Goal: Task Accomplishment & Management: Manage account settings

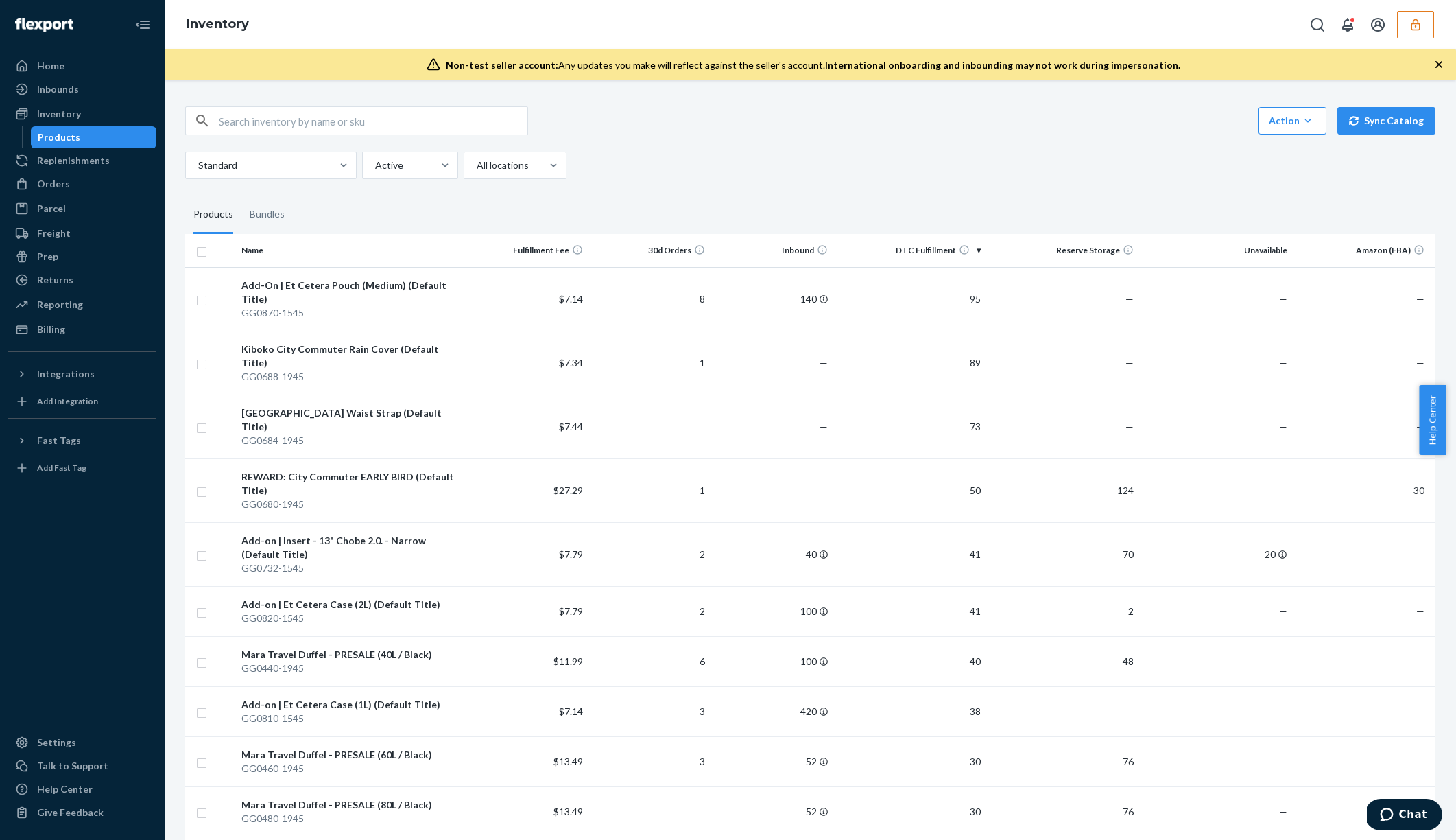
click at [1195, 25] on button "button" at bounding box center [1416, 24] width 37 height 27
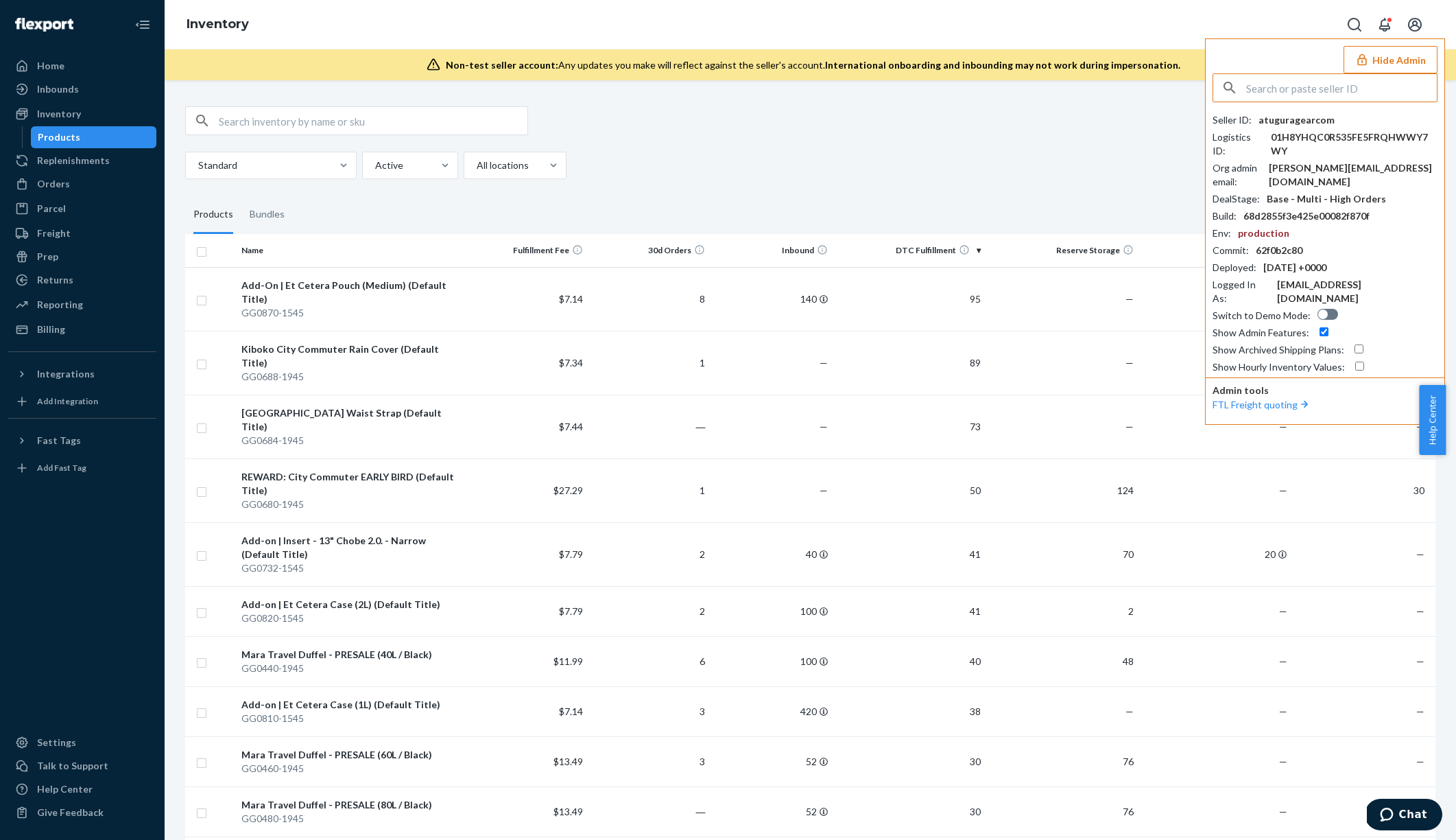
click at [1195, 91] on input "text" at bounding box center [1342, 87] width 191 height 27
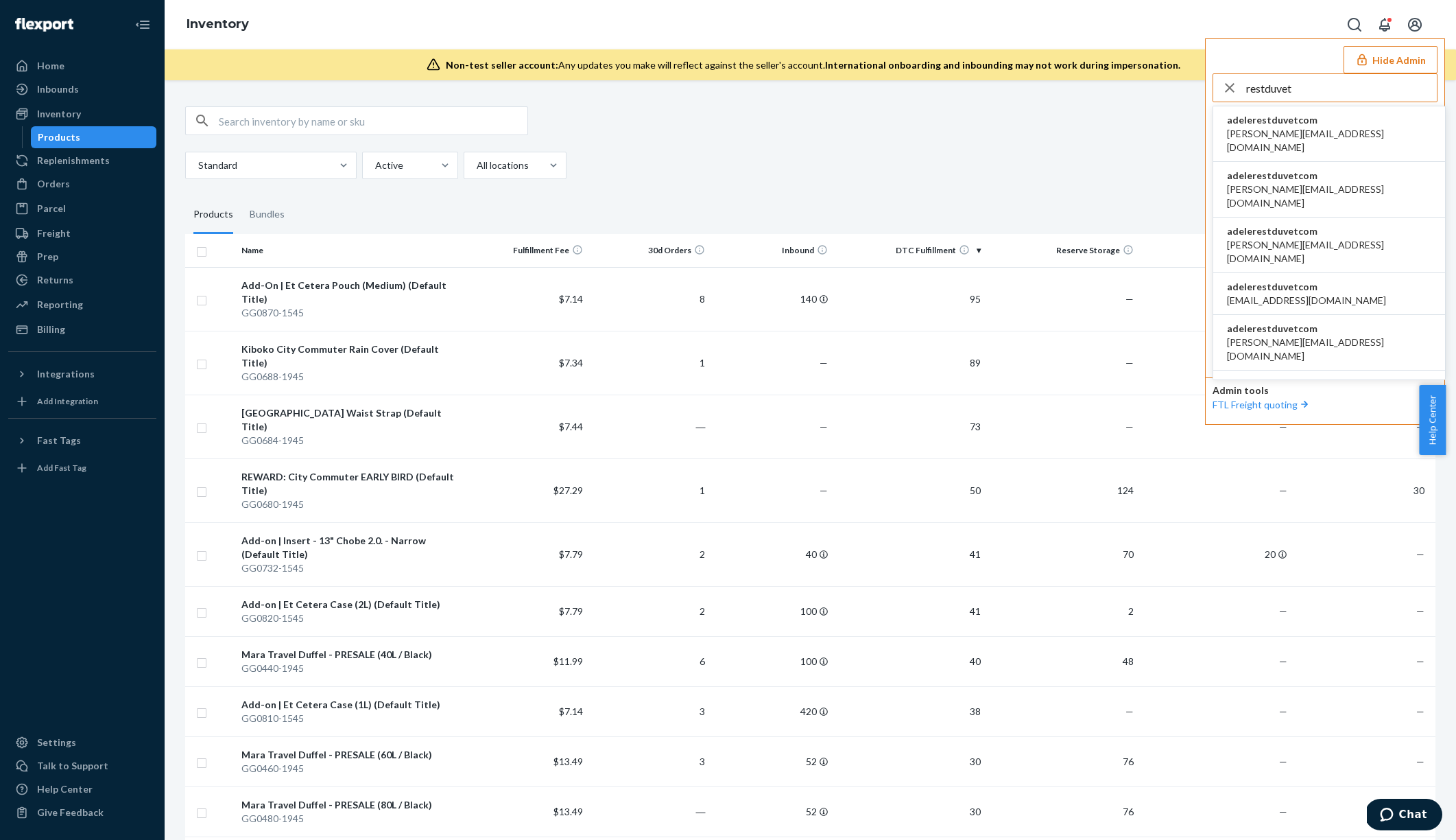
type input "restduvet"
click at [1195, 127] on li "adelerestduvetcom abdullah@rest.com" at bounding box center [1329, 134] width 232 height 55
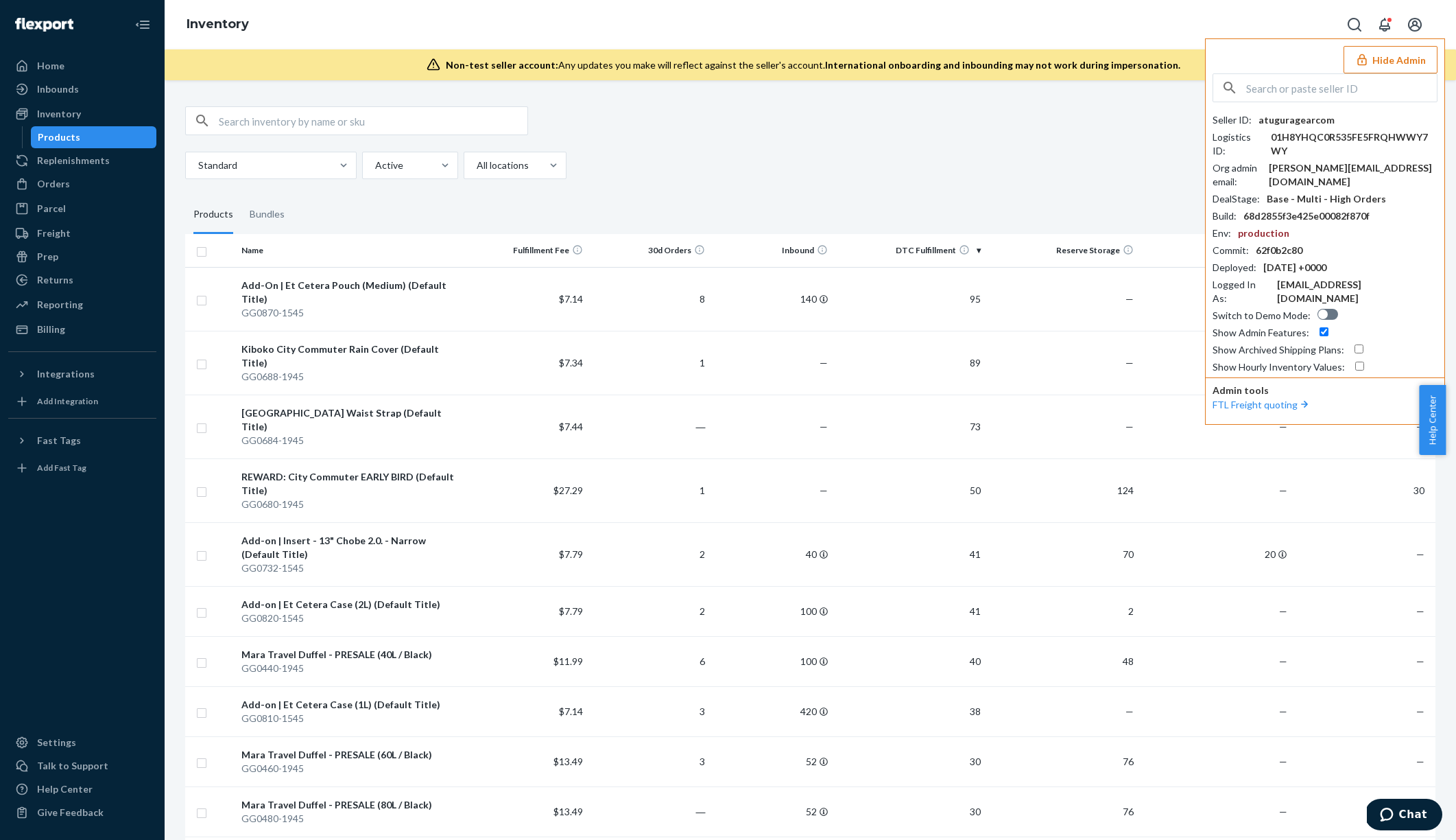
click at [1195, 53] on button "Hide Admin" at bounding box center [1390, 59] width 94 height 27
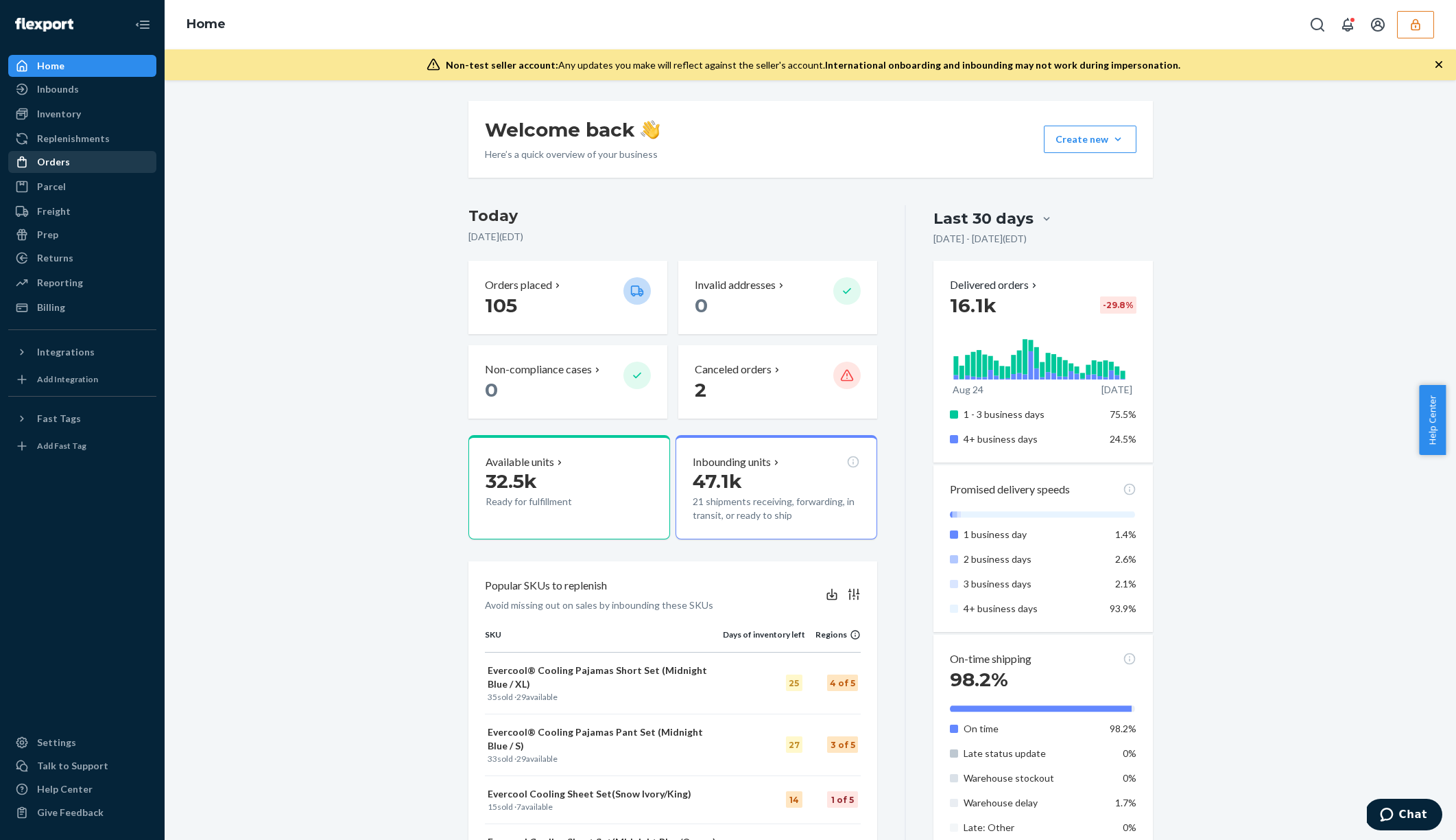
click at [77, 165] on div "Orders" at bounding box center [82, 162] width 145 height 19
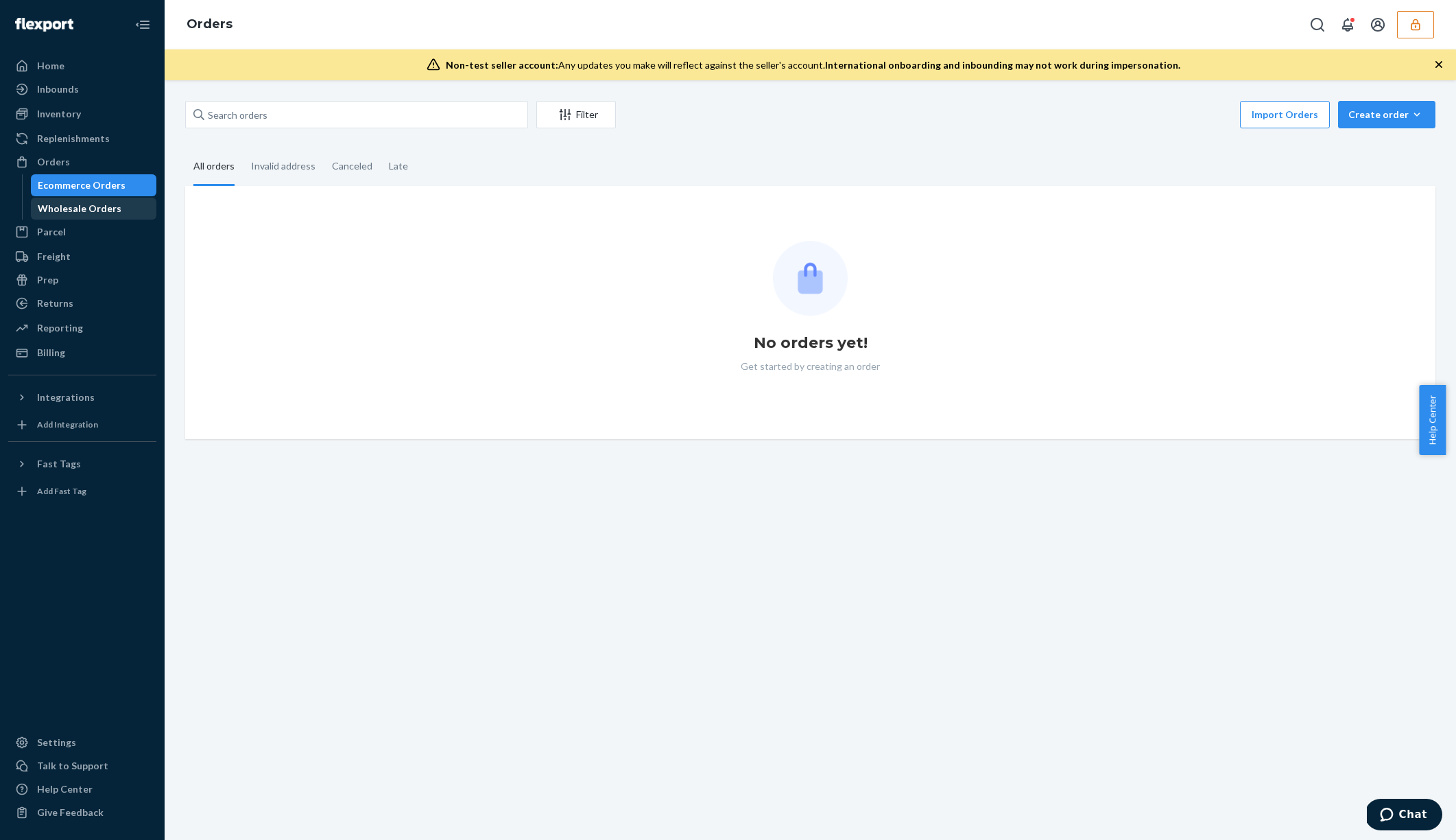
click at [76, 198] on link "Wholesale Orders" at bounding box center [94, 208] width 127 height 22
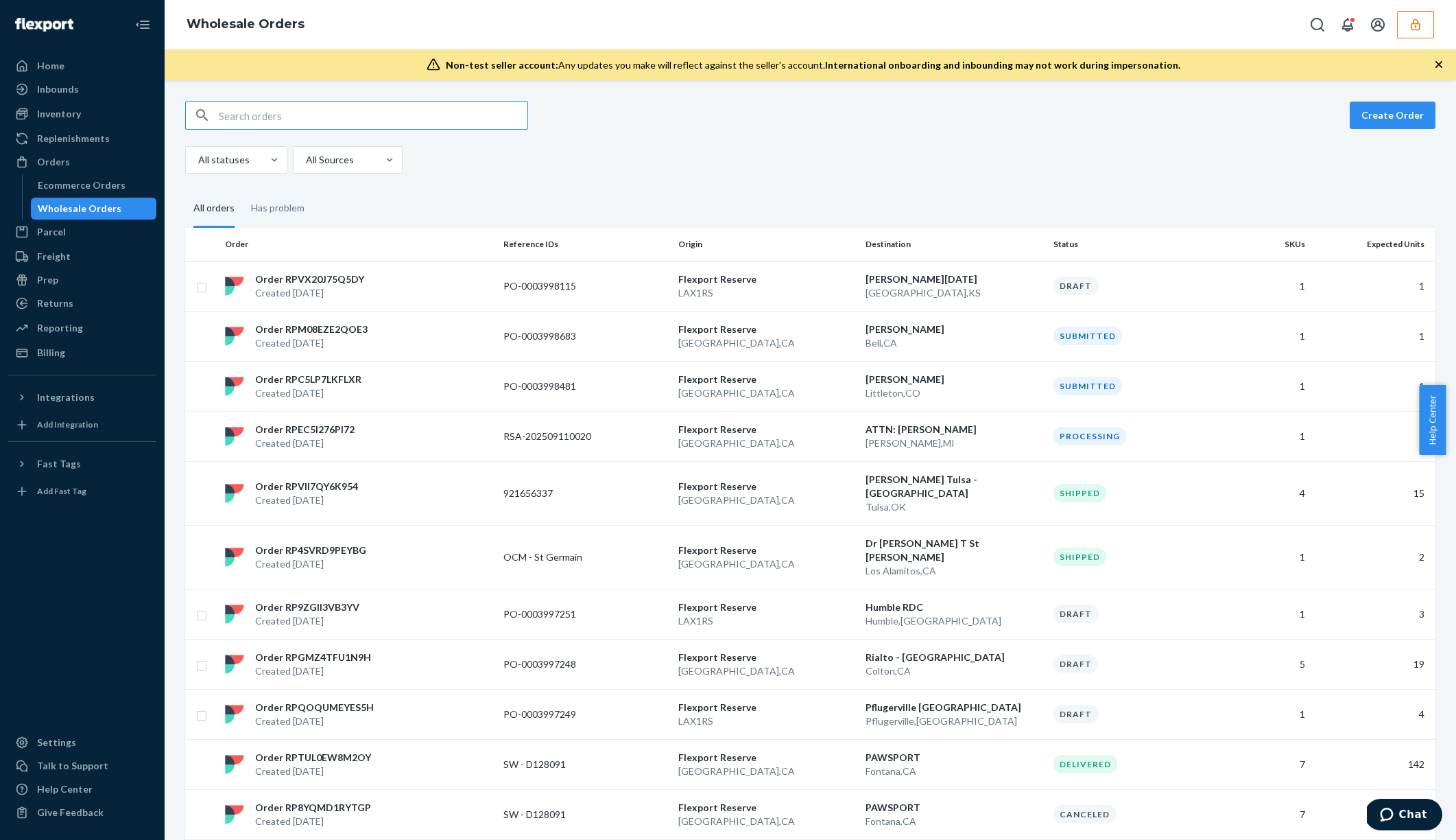
click at [320, 116] on input "text" at bounding box center [373, 114] width 309 height 27
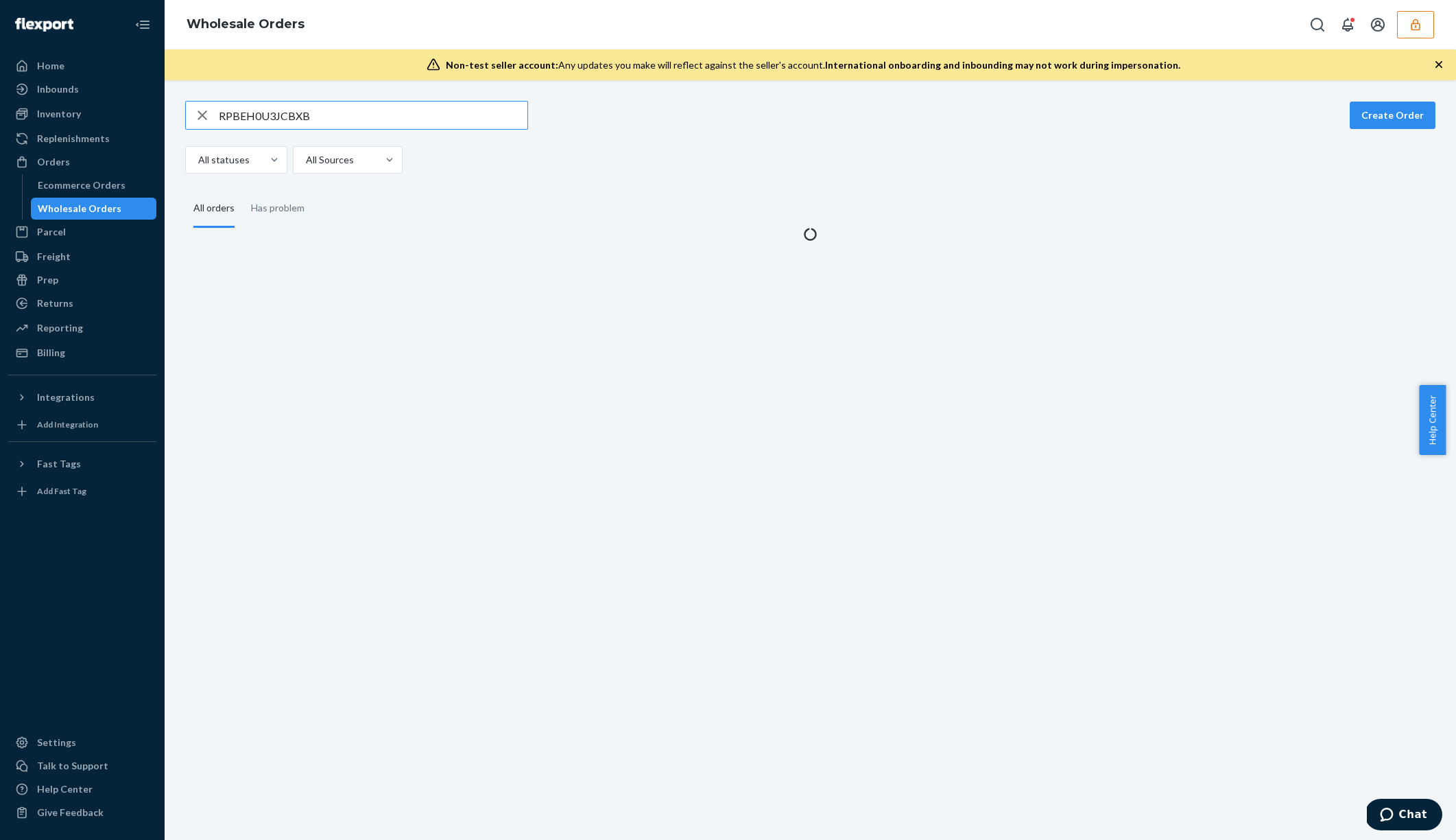
type input "RPBEH0U3JCBXB"
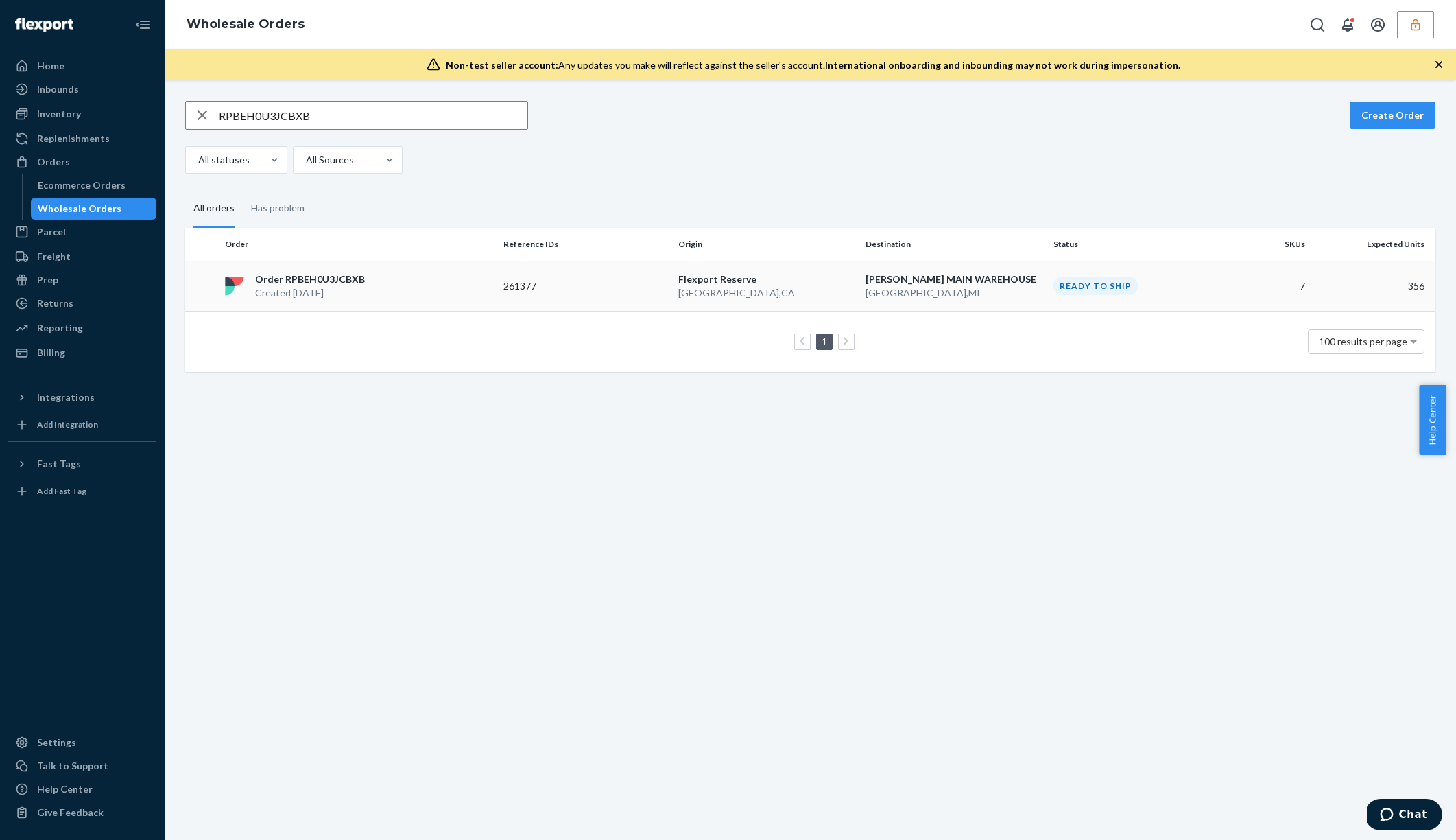
click at [828, 298] on p "San Bernardino , CA" at bounding box center [767, 293] width 177 height 14
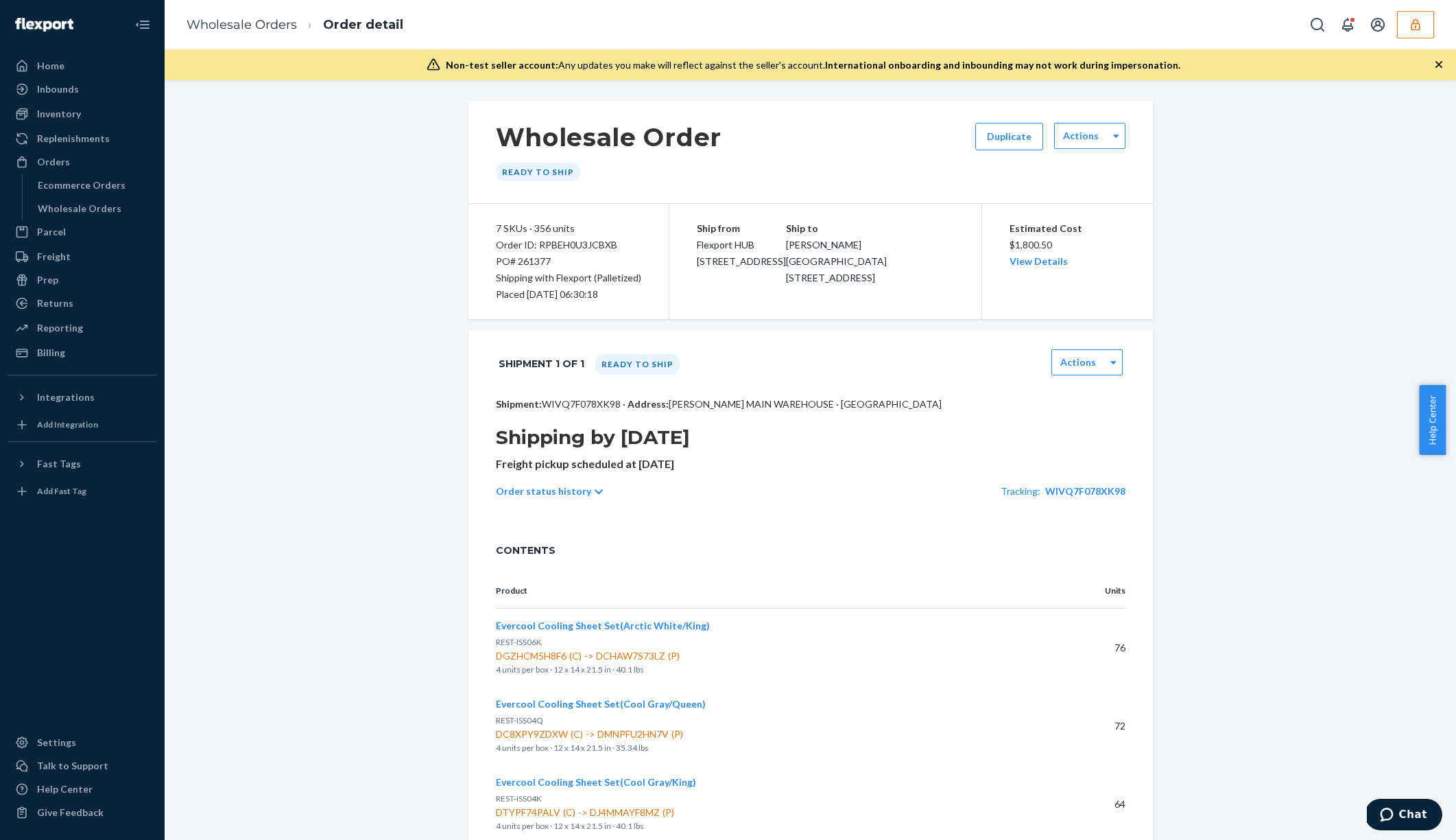
click at [567, 406] on p "Shipment: WIVQ7F078XK98 · Address: GARDNER-WHITE MAIN WAREHOUSE · Auburn Hills,…" at bounding box center [811, 405] width 630 height 14
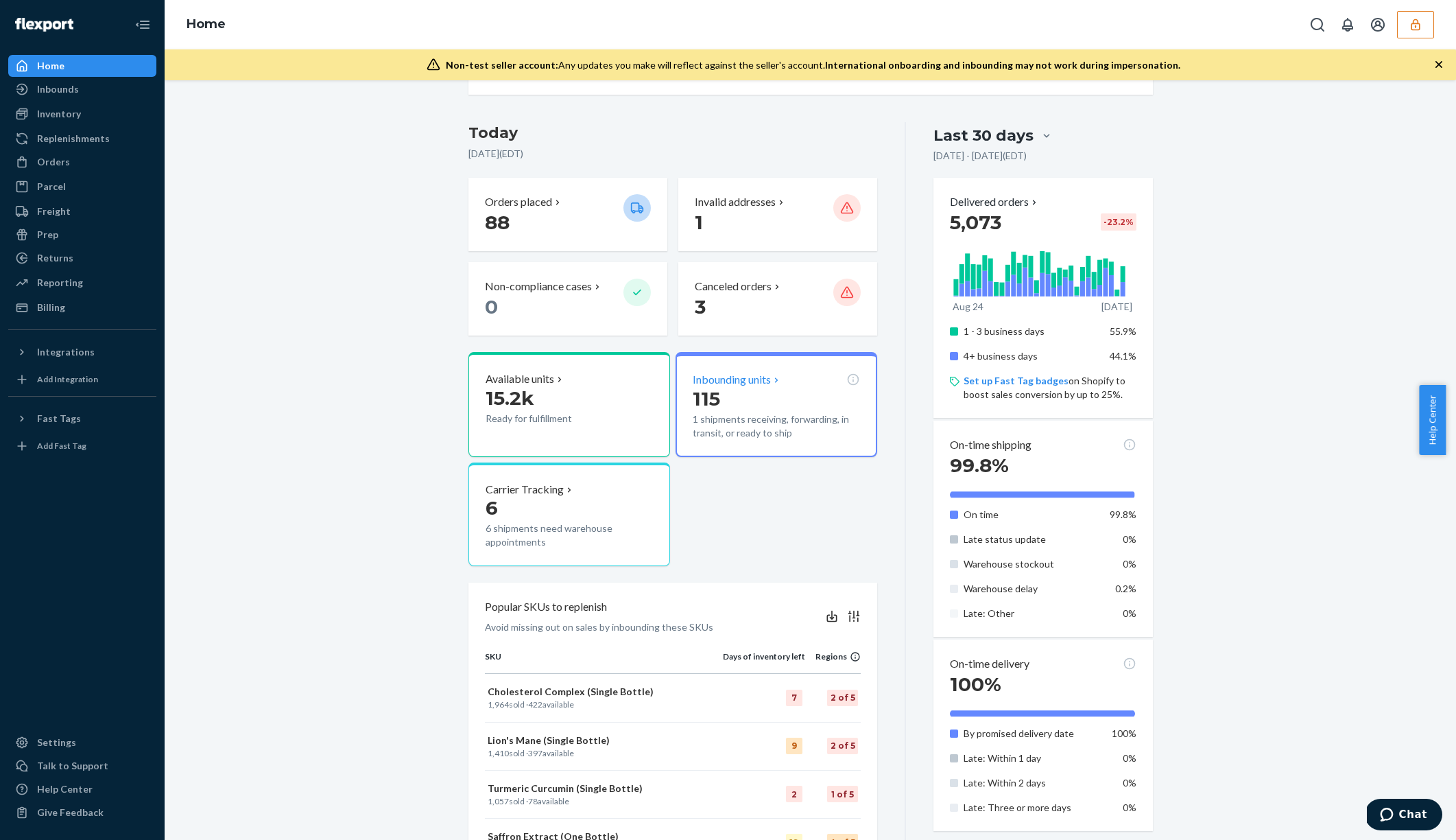
scroll to position [157, 0]
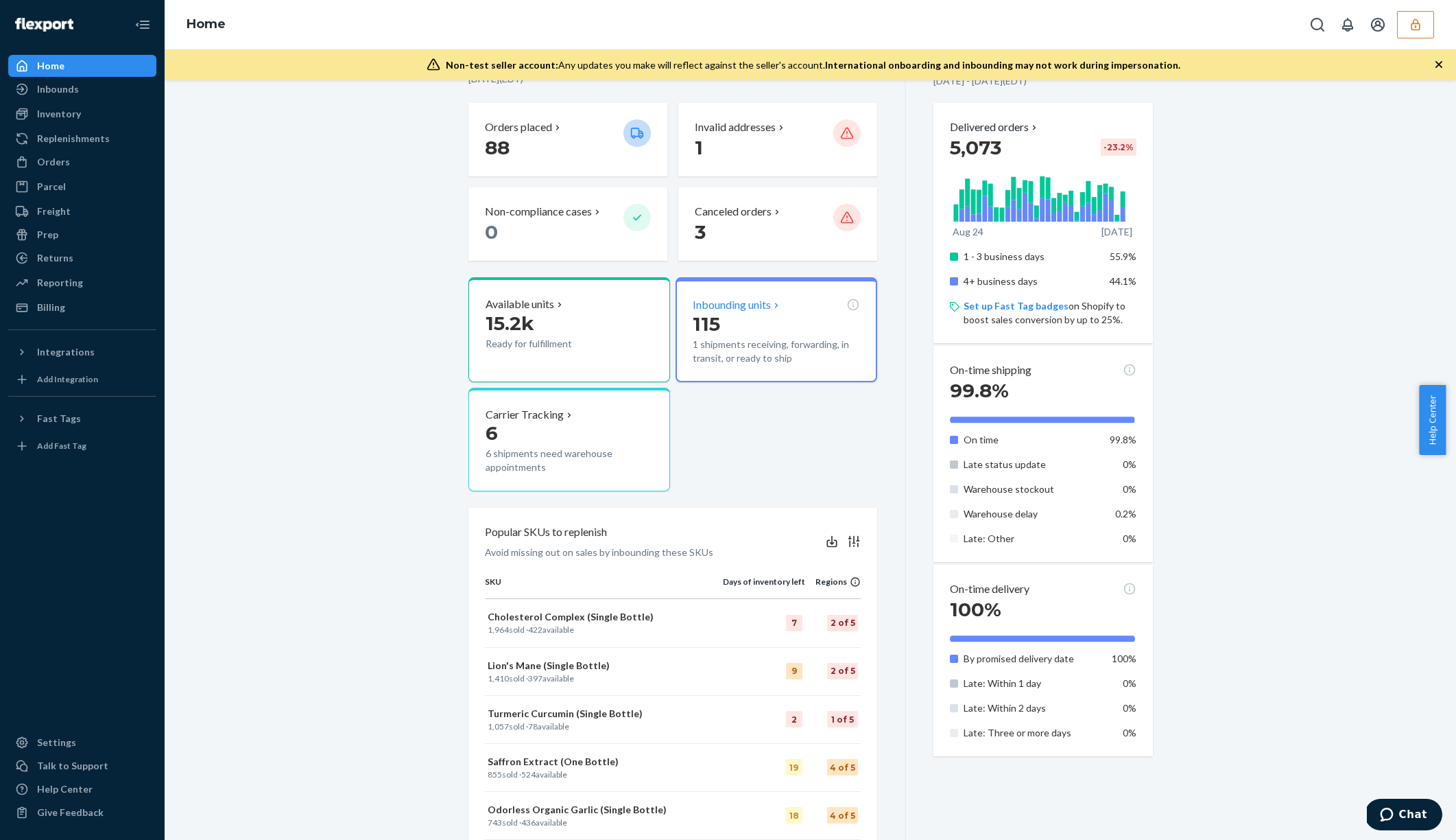
click at [744, 318] on p "115" at bounding box center [776, 324] width 167 height 25
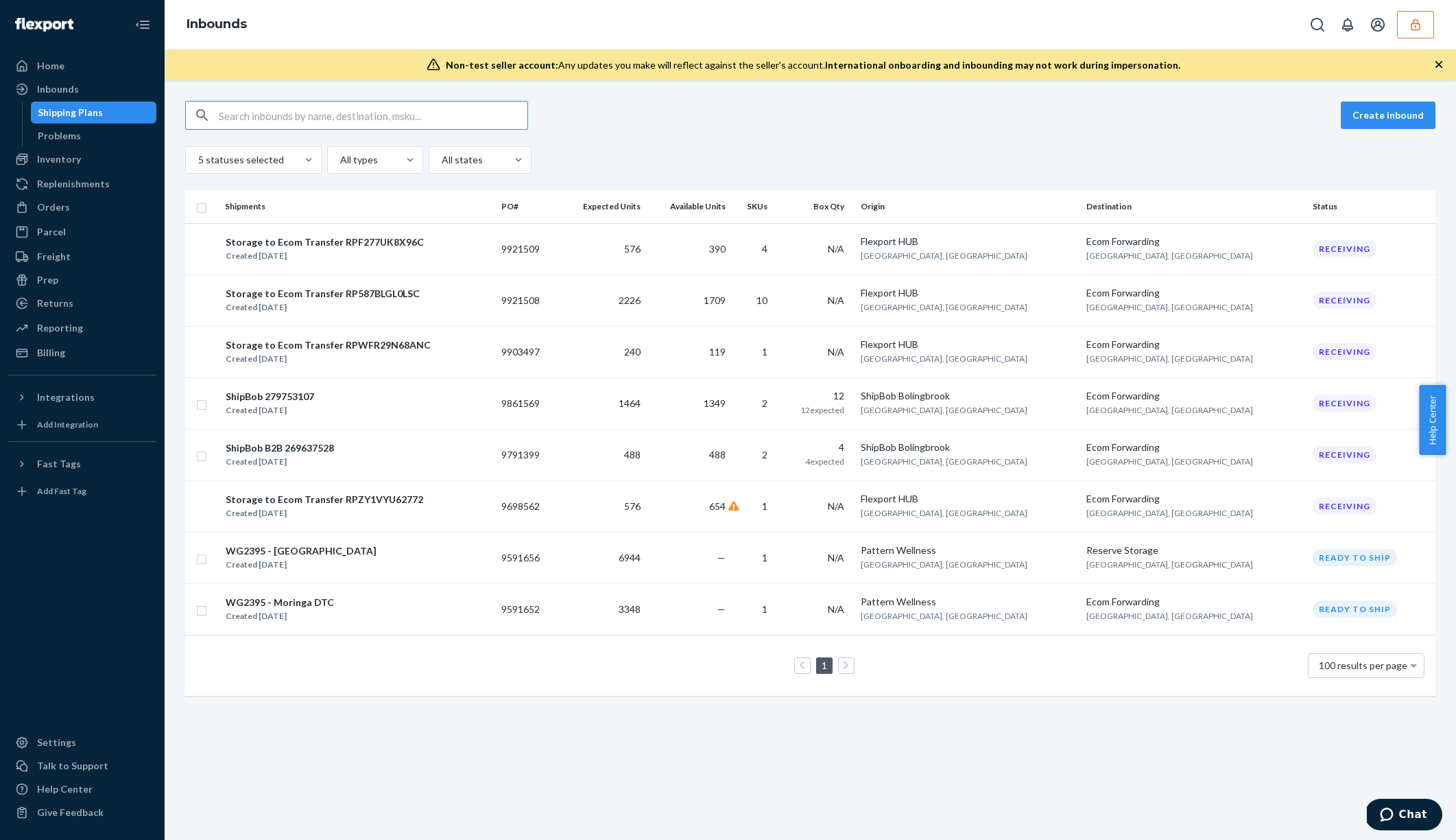
click at [818, 164] on div "5 statuses selected All types All states" at bounding box center [811, 159] width 1250 height 27
click at [1412, 33] on button "button" at bounding box center [1416, 24] width 37 height 27
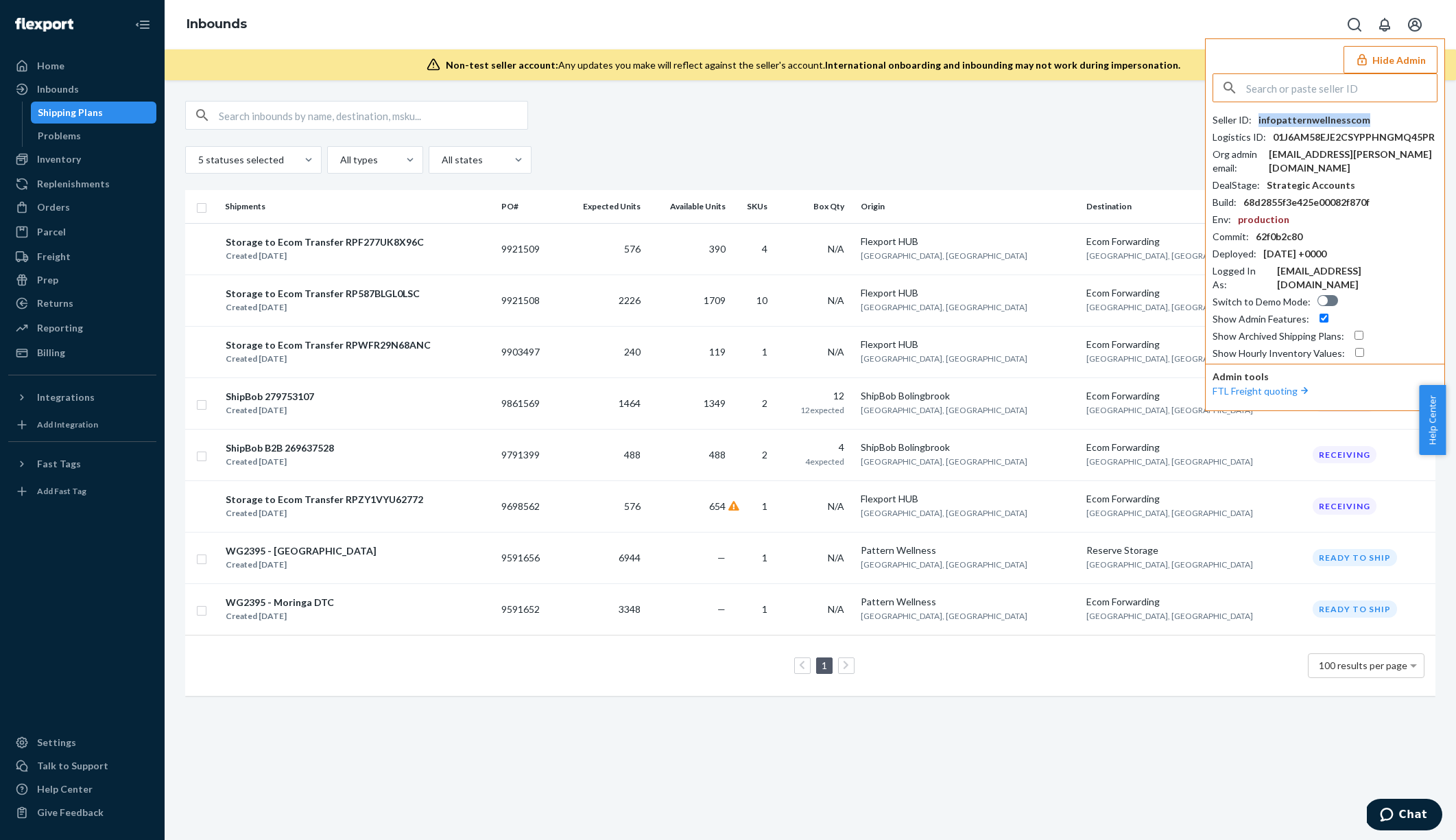
click at [1326, 121] on div "infopatternwellnesscom" at bounding box center [1314, 121] width 112 height 14
copy div "infopatternwellnesscom"
click at [829, 167] on div "5 statuses selected All types All states" at bounding box center [811, 159] width 1250 height 27
click at [112, 64] on div "Home" at bounding box center [82, 66] width 145 height 19
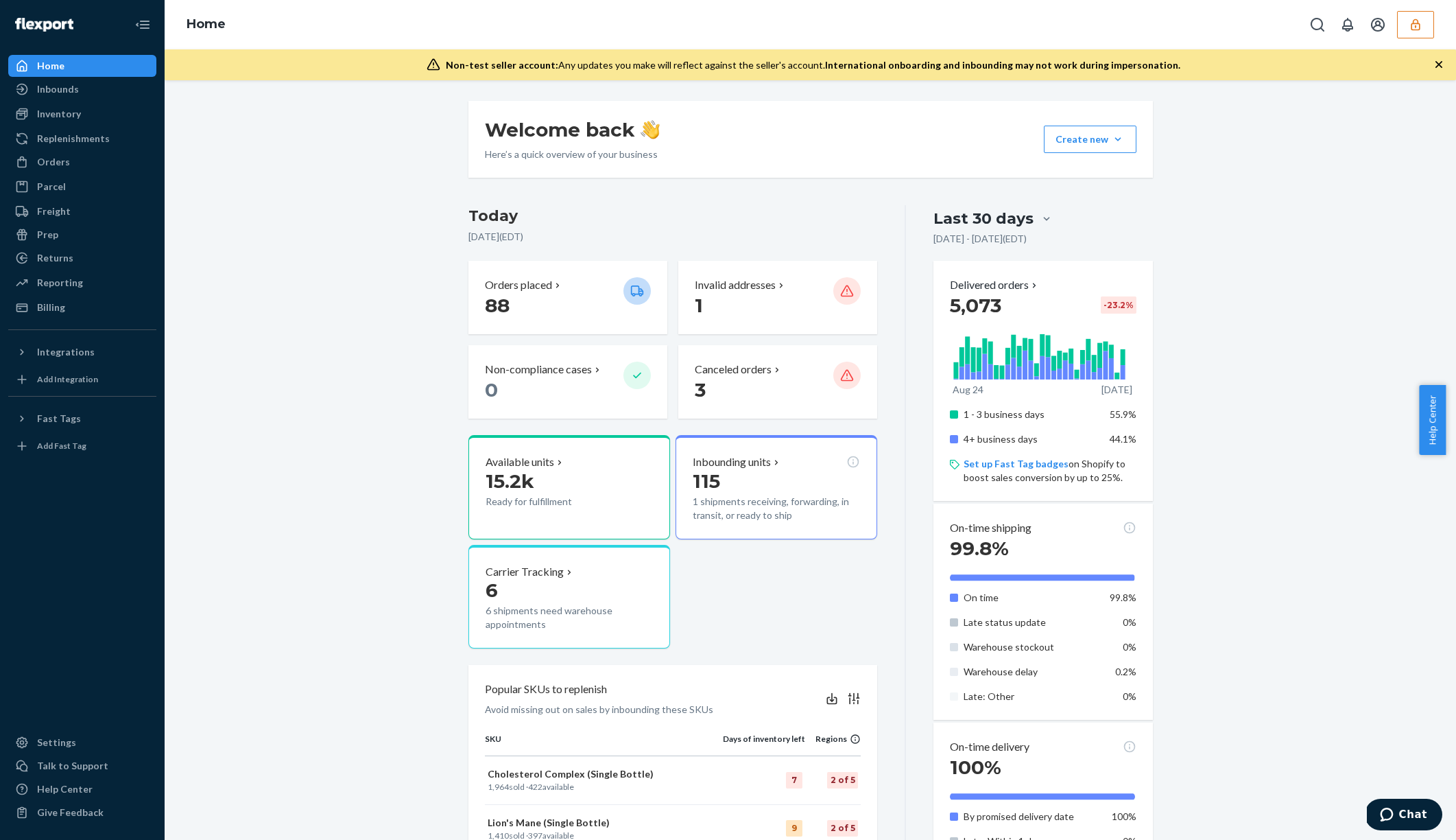
click at [1406, 26] on button "button" at bounding box center [1416, 24] width 37 height 27
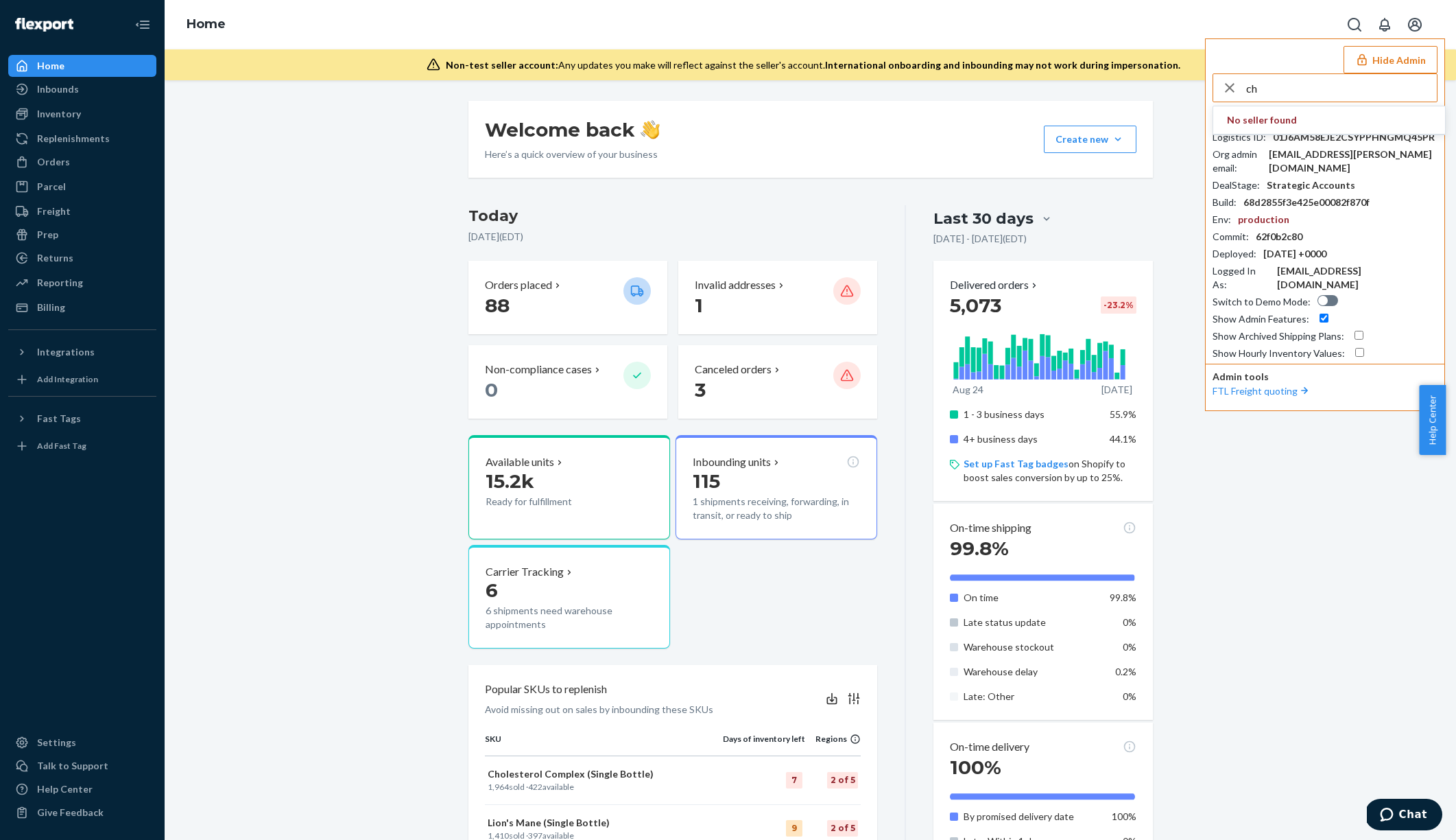
type input "c"
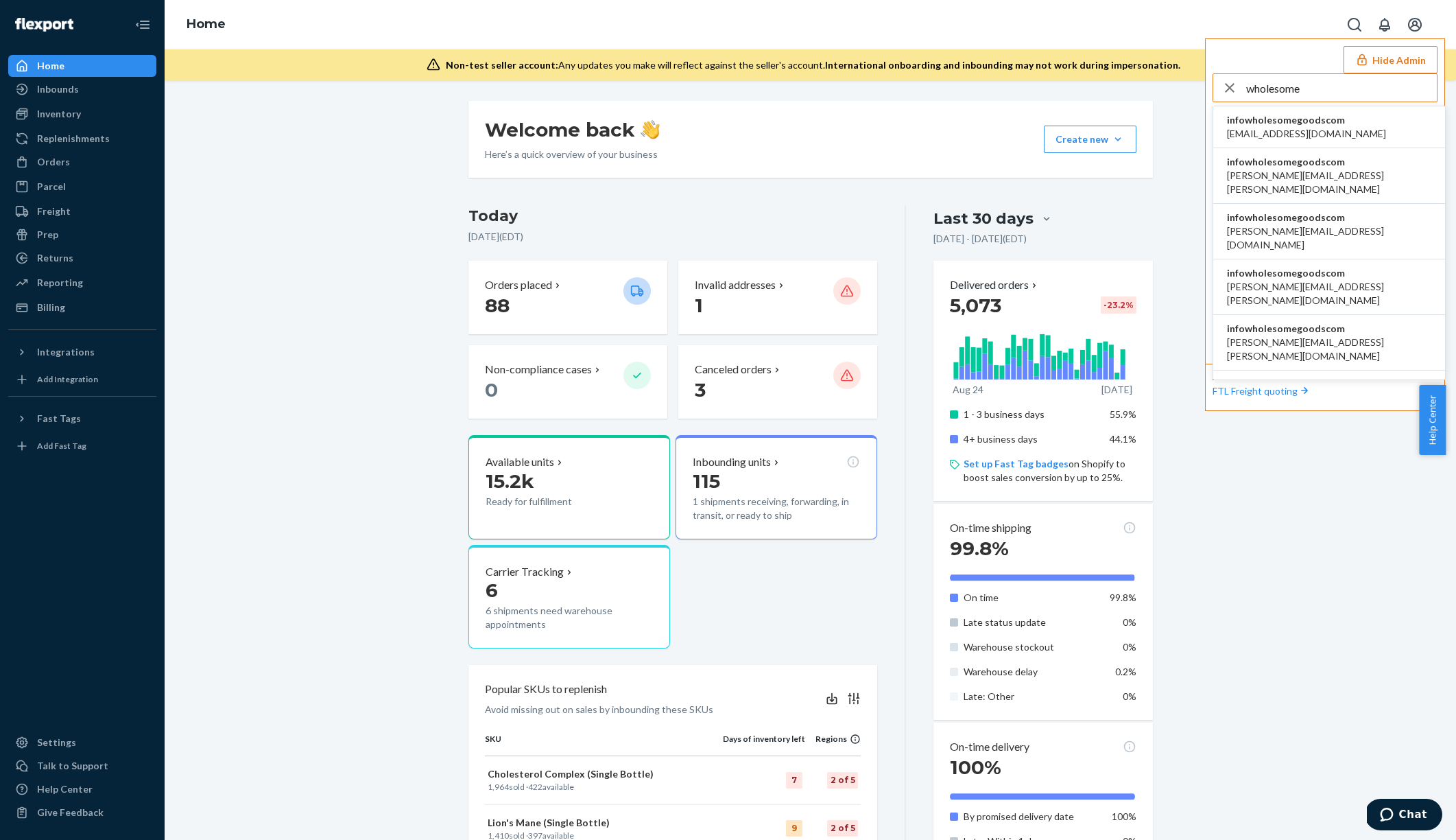
type input "wholesome"
click at [1349, 119] on span "infowholesomegoodscom" at bounding box center [1307, 121] width 159 height 14
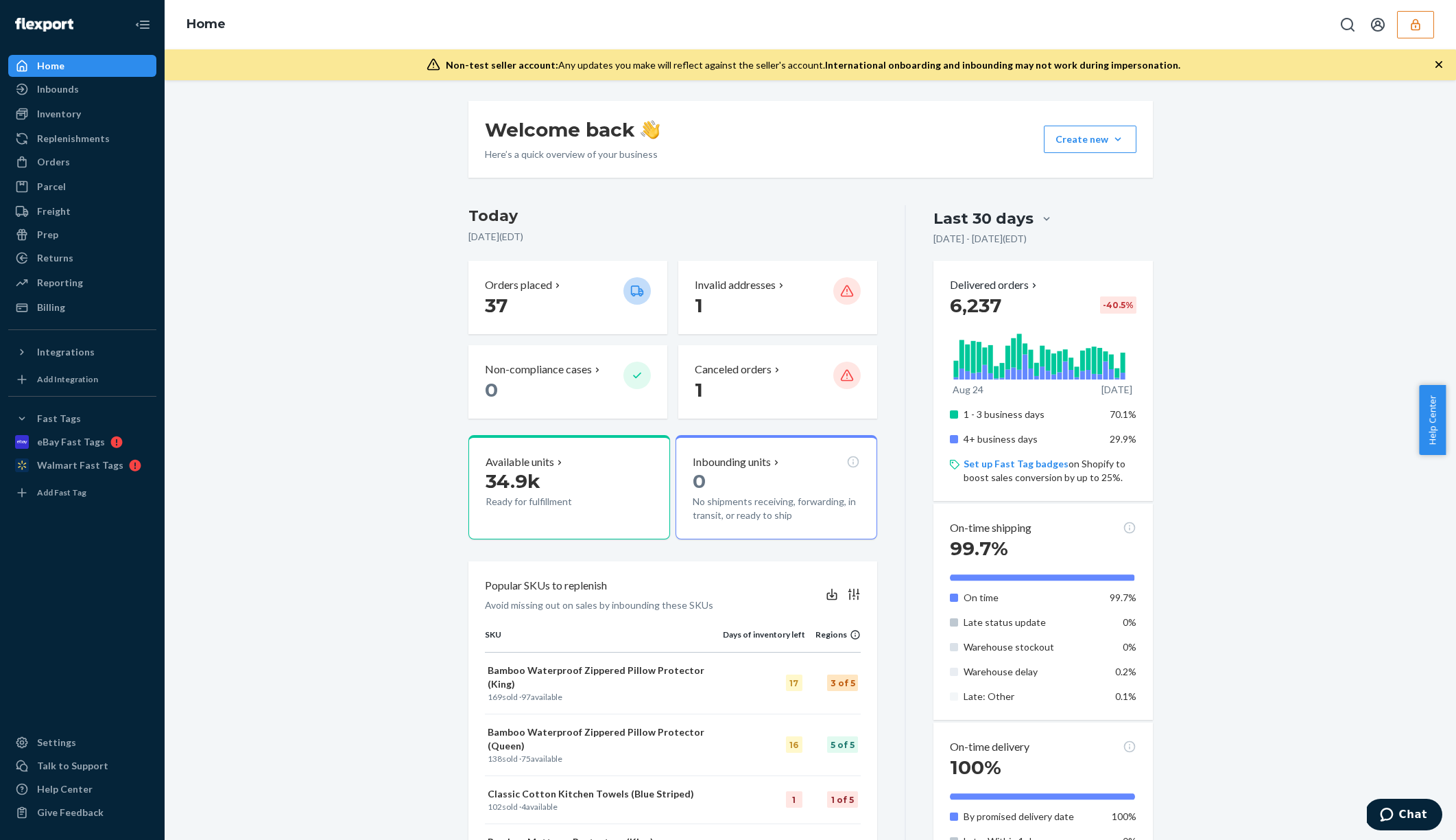
click at [1412, 38] on button "button" at bounding box center [1416, 24] width 37 height 27
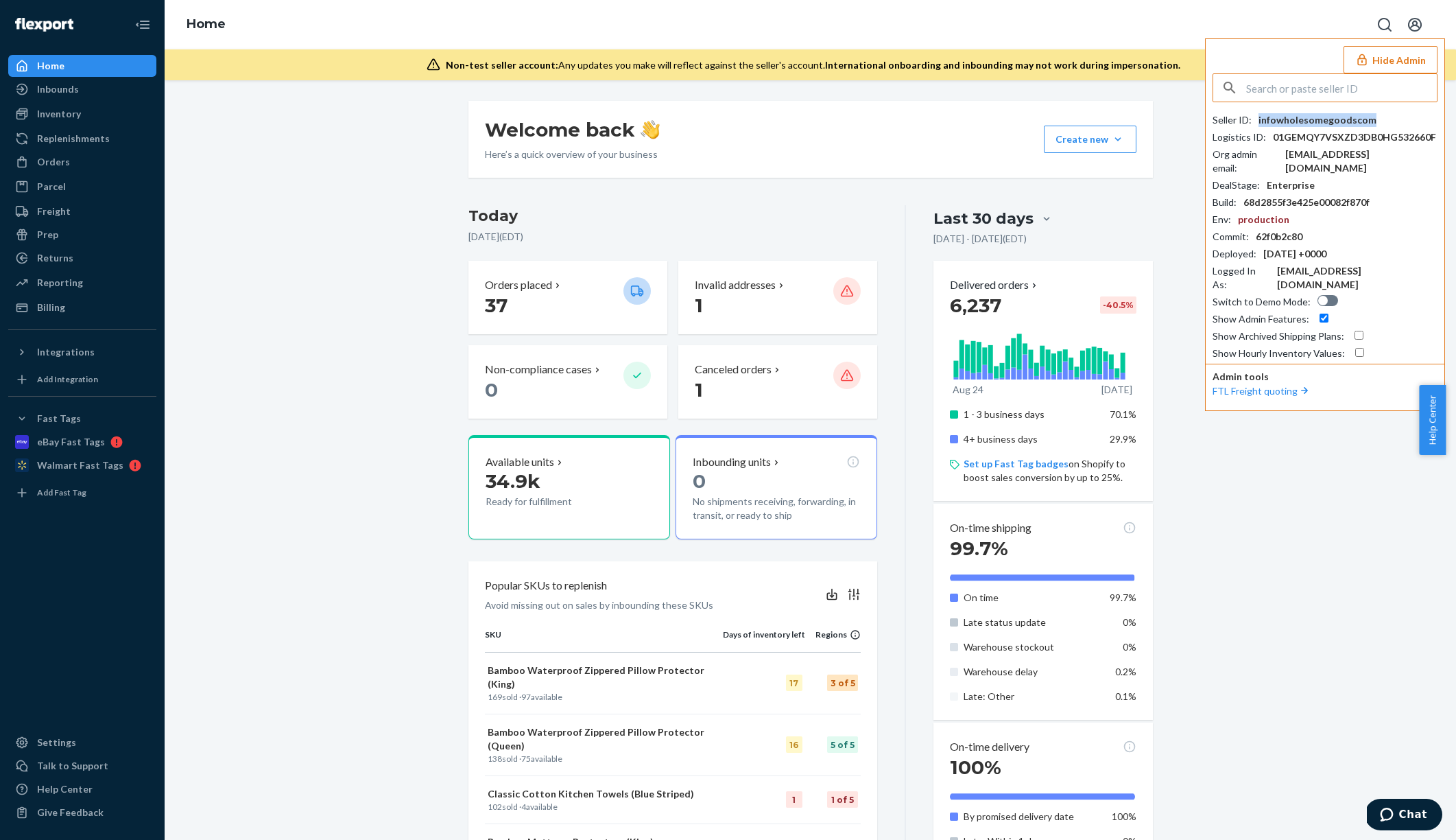
click at [1333, 118] on div "infowholesomegoodscom" at bounding box center [1318, 121] width 118 height 14
copy div "infowholesomegoodscom"
click at [899, 218] on div "[DATE] [DATE] ( EDT ) Orders placed 37 Invalid addresses 1 Non-compliance cases…" at bounding box center [688, 678] width 439 height 946
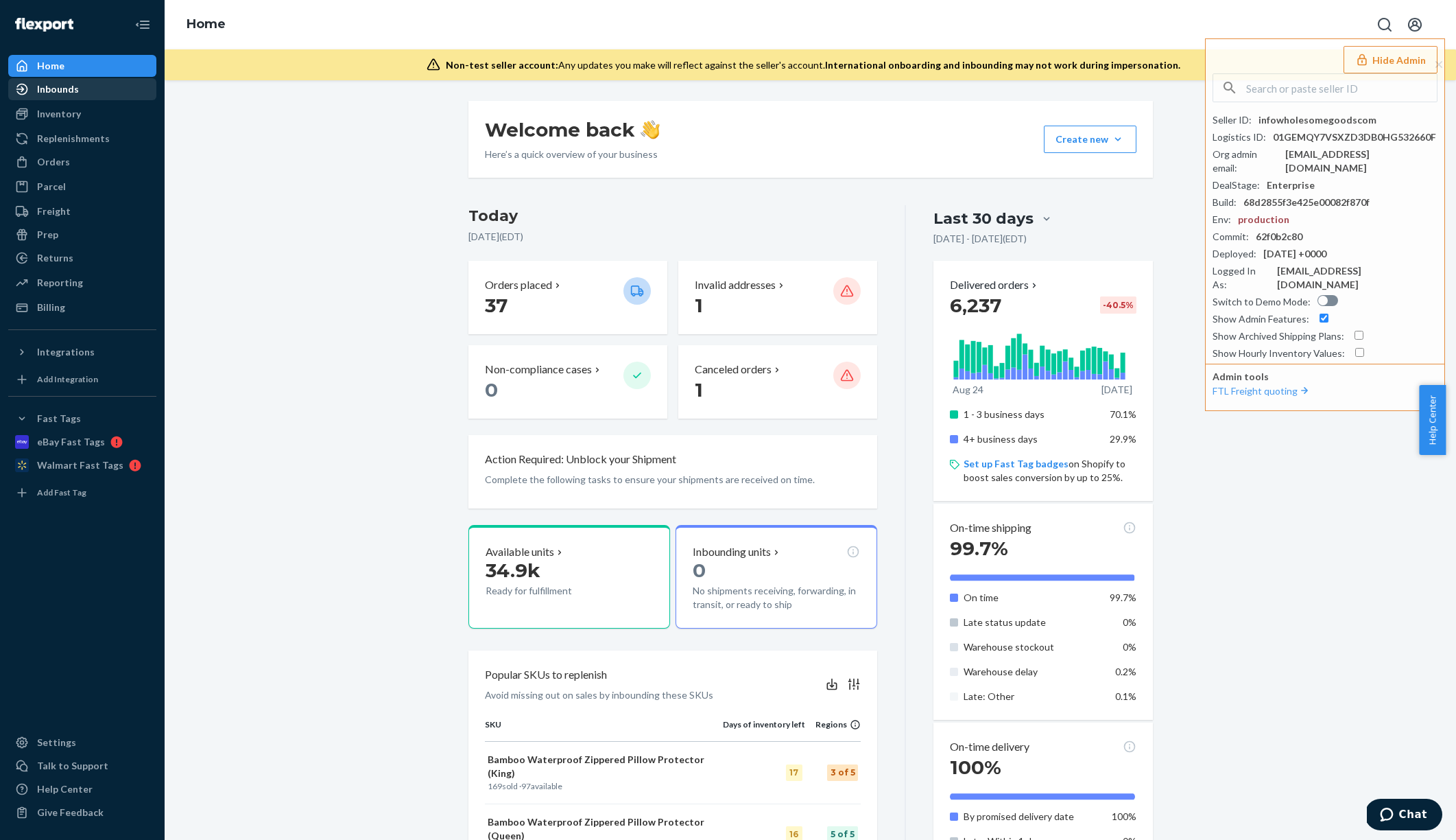
click at [80, 86] on div "Inbounds" at bounding box center [82, 90] width 145 height 19
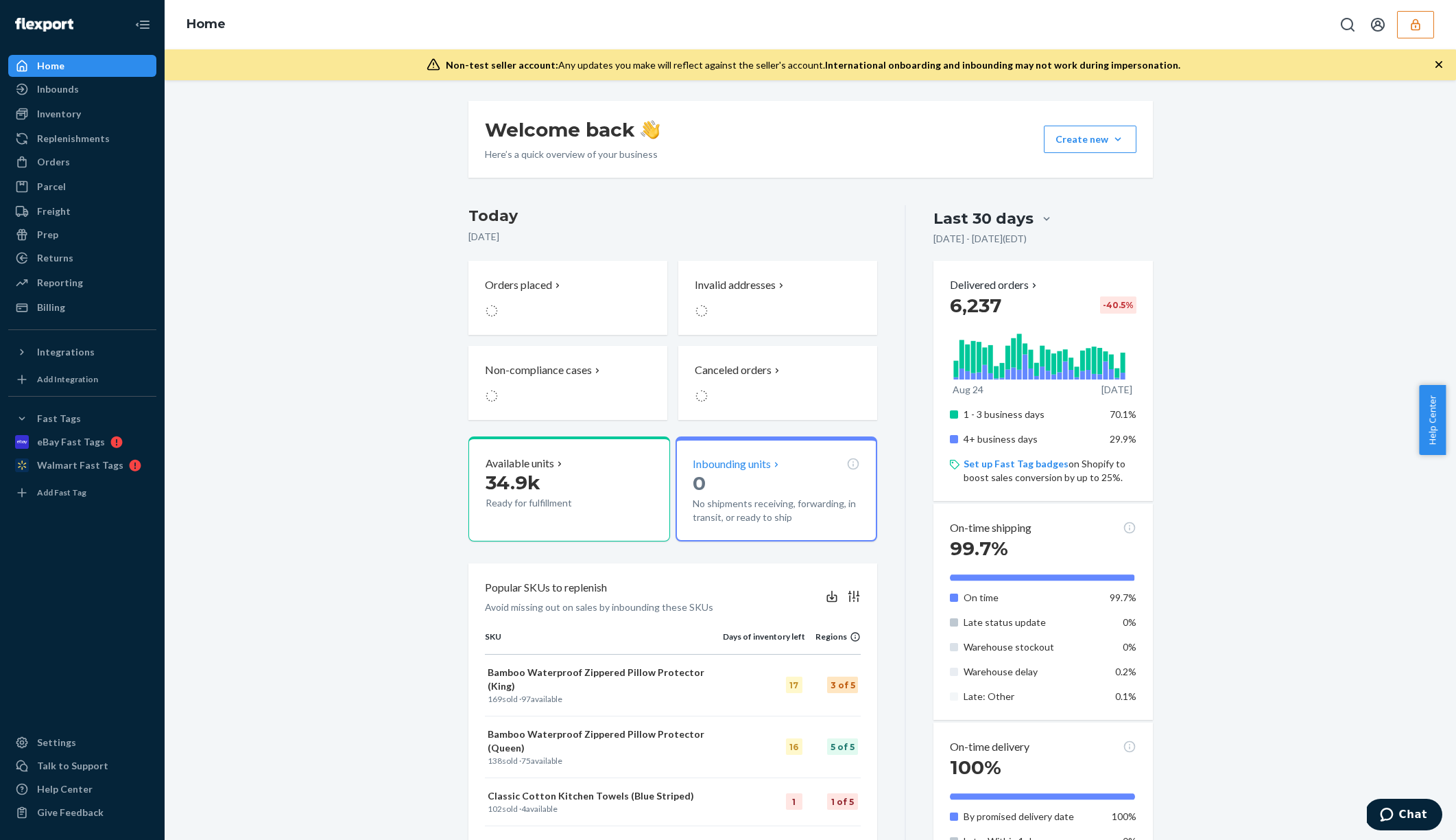
click at [773, 490] on p "0" at bounding box center [776, 483] width 167 height 25
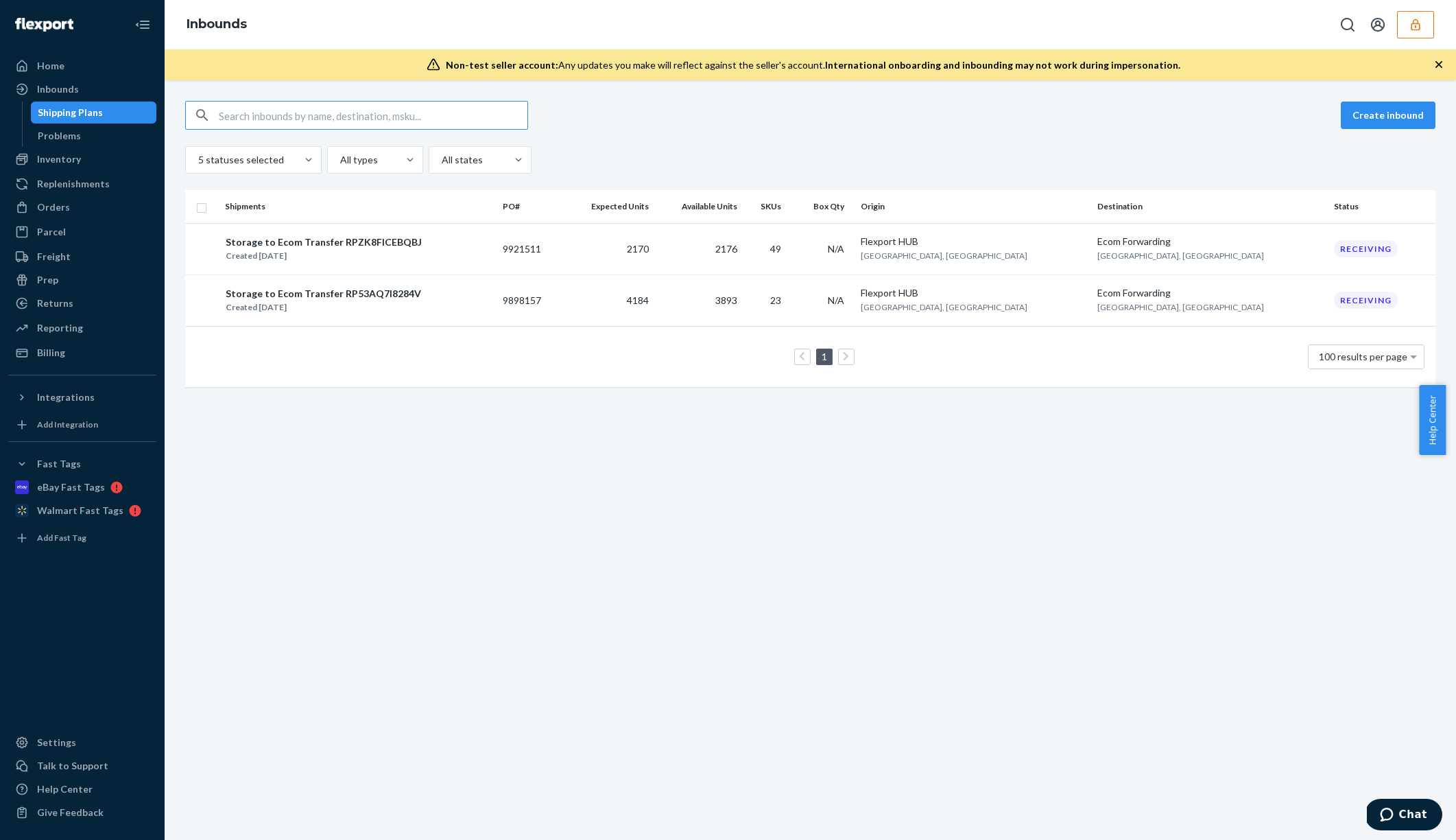
click at [99, 123] on div "Shipping Plans Problems" at bounding box center [90, 123] width 135 height 45
click at [98, 121] on div "Shipping Plans" at bounding box center [94, 113] width 123 height 19
click at [70, 57] on div "Home" at bounding box center [82, 66] width 145 height 19
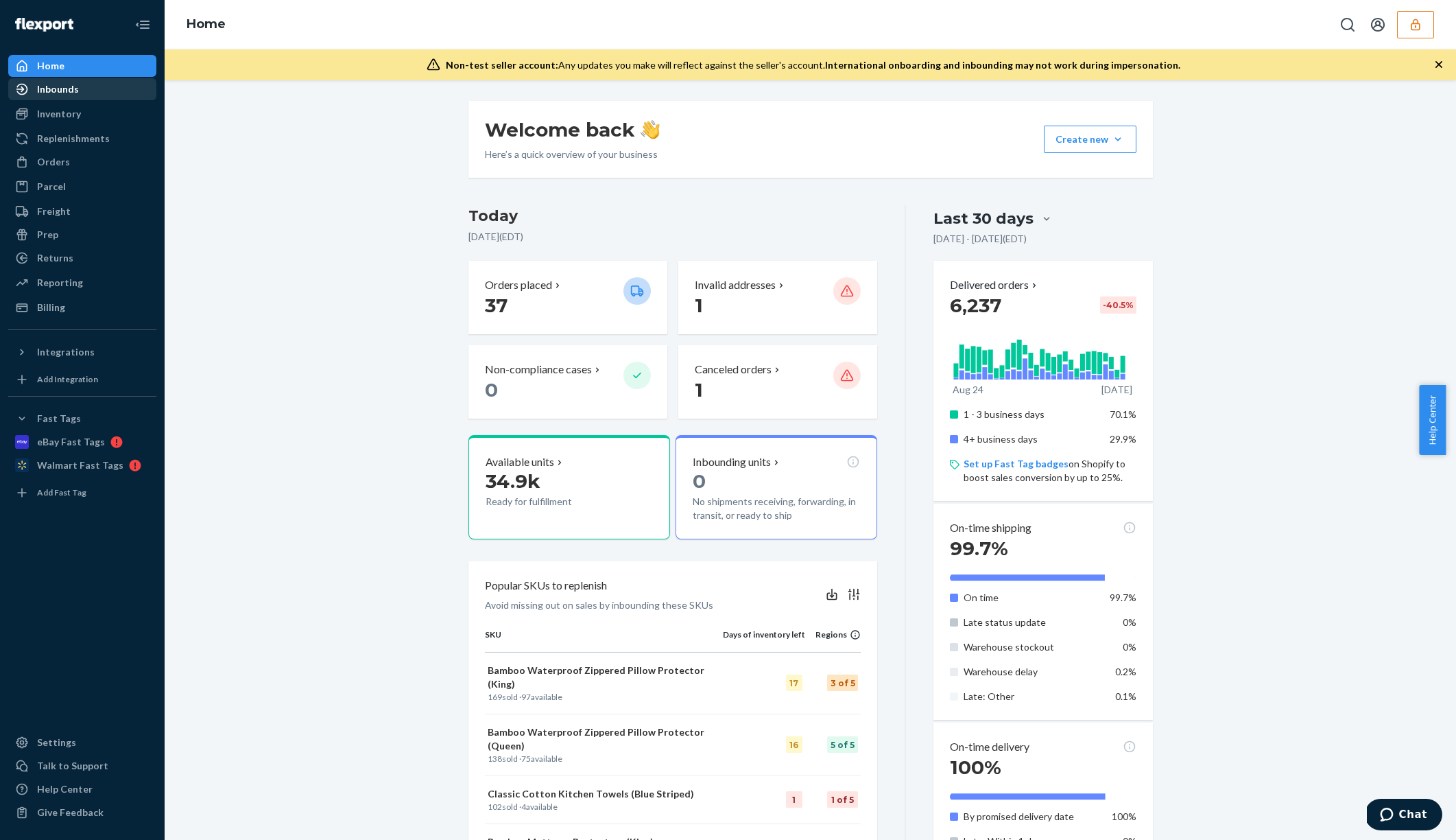
click at [70, 87] on div "Inbounds" at bounding box center [58, 90] width 42 height 14
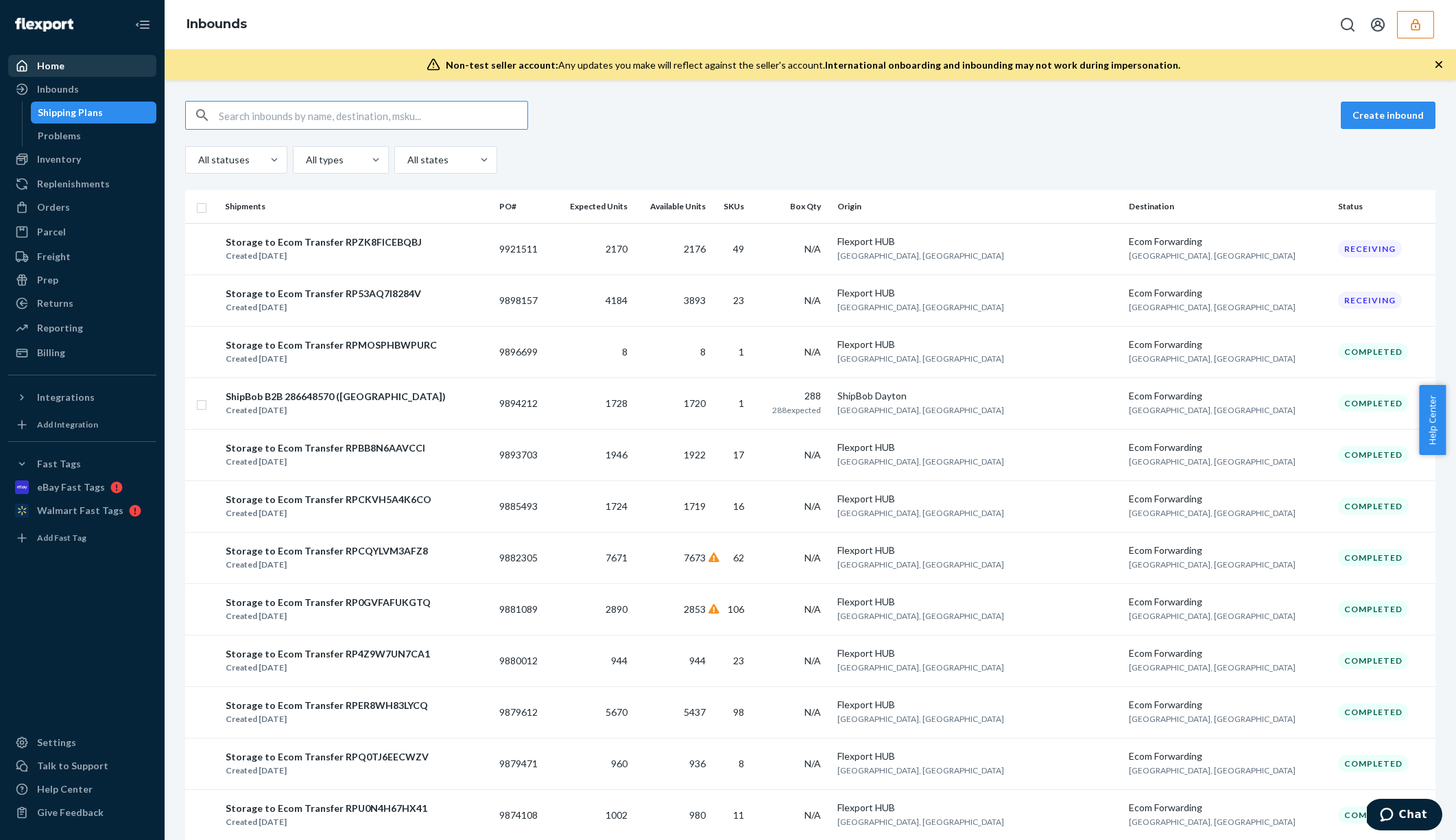
click at [120, 61] on div "Home" at bounding box center [82, 66] width 145 height 19
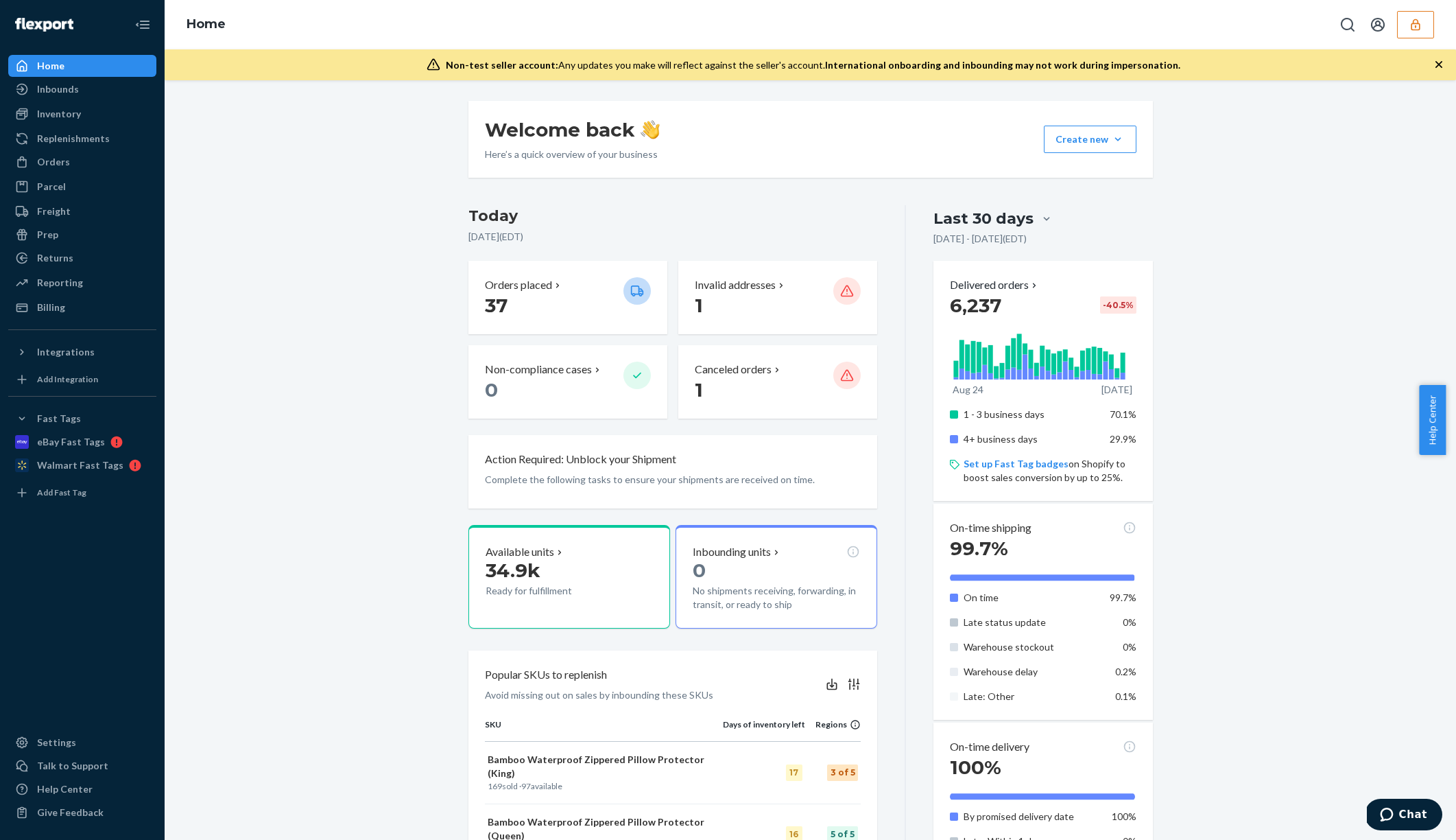
click at [1428, 34] on button "button" at bounding box center [1416, 24] width 37 height 27
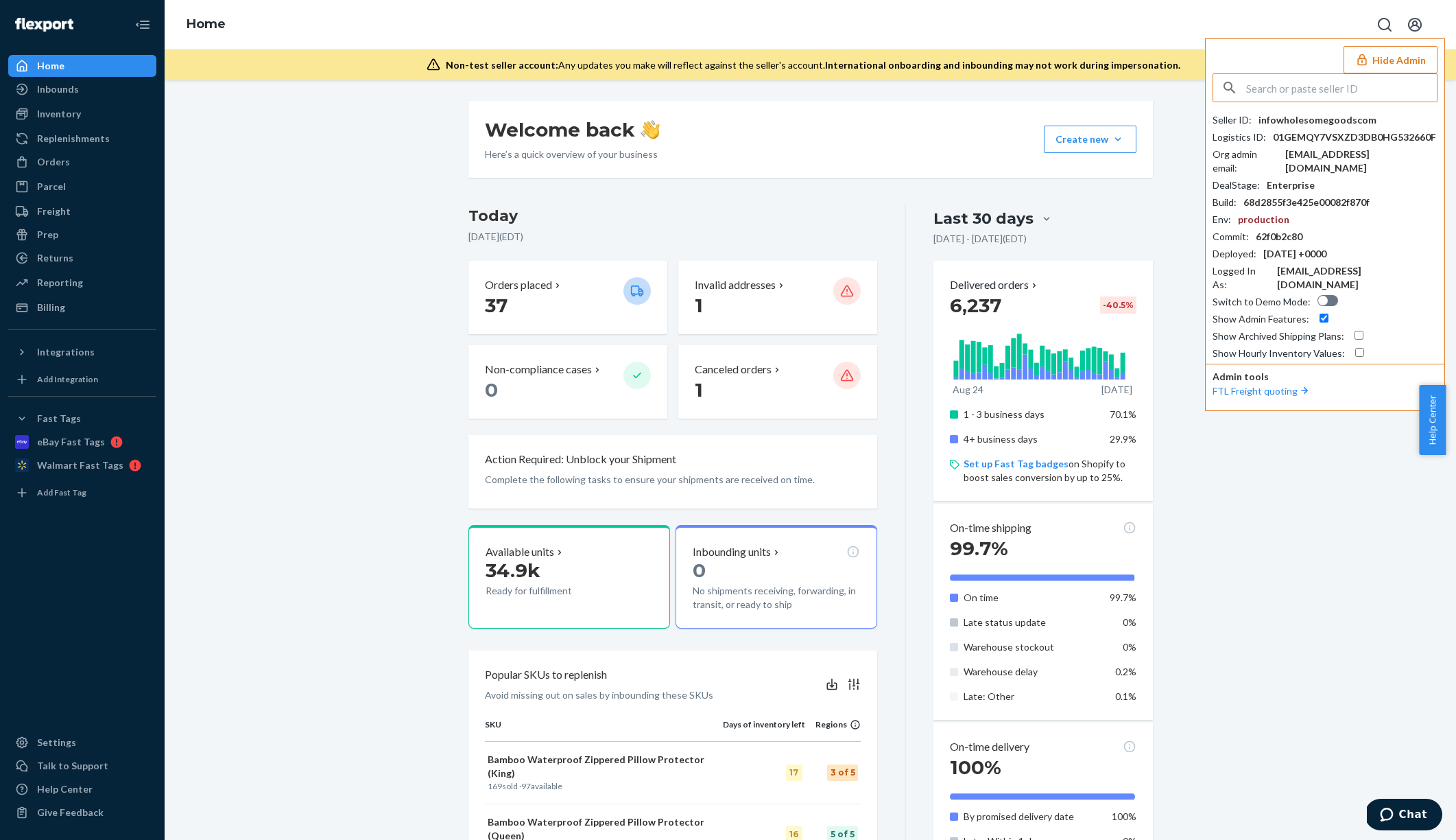
click at [1352, 83] on input "text" at bounding box center [1342, 87] width 191 height 27
click at [1353, 92] on input "childrenplace" at bounding box center [1342, 87] width 191 height 27
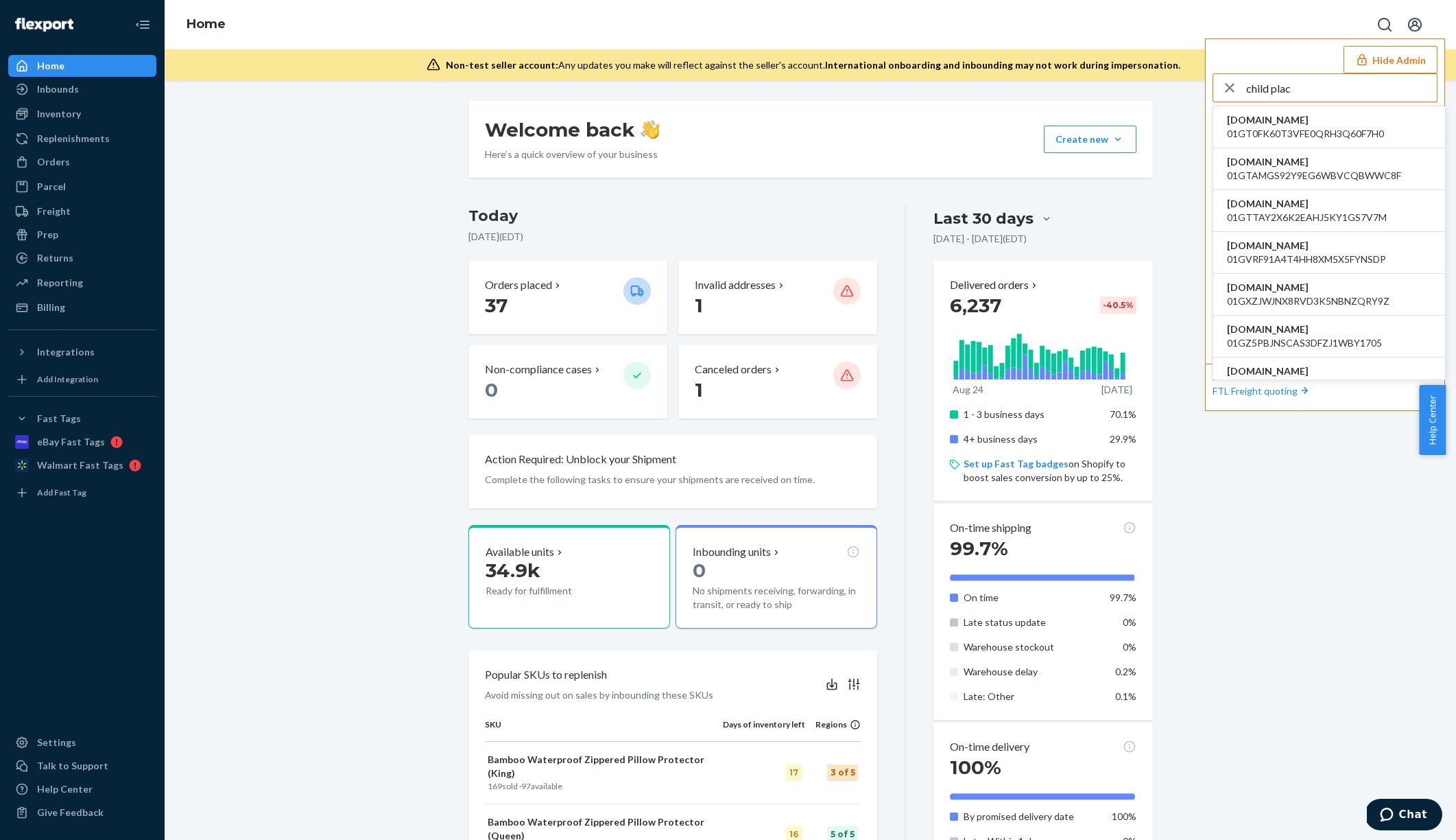
type input "child place"
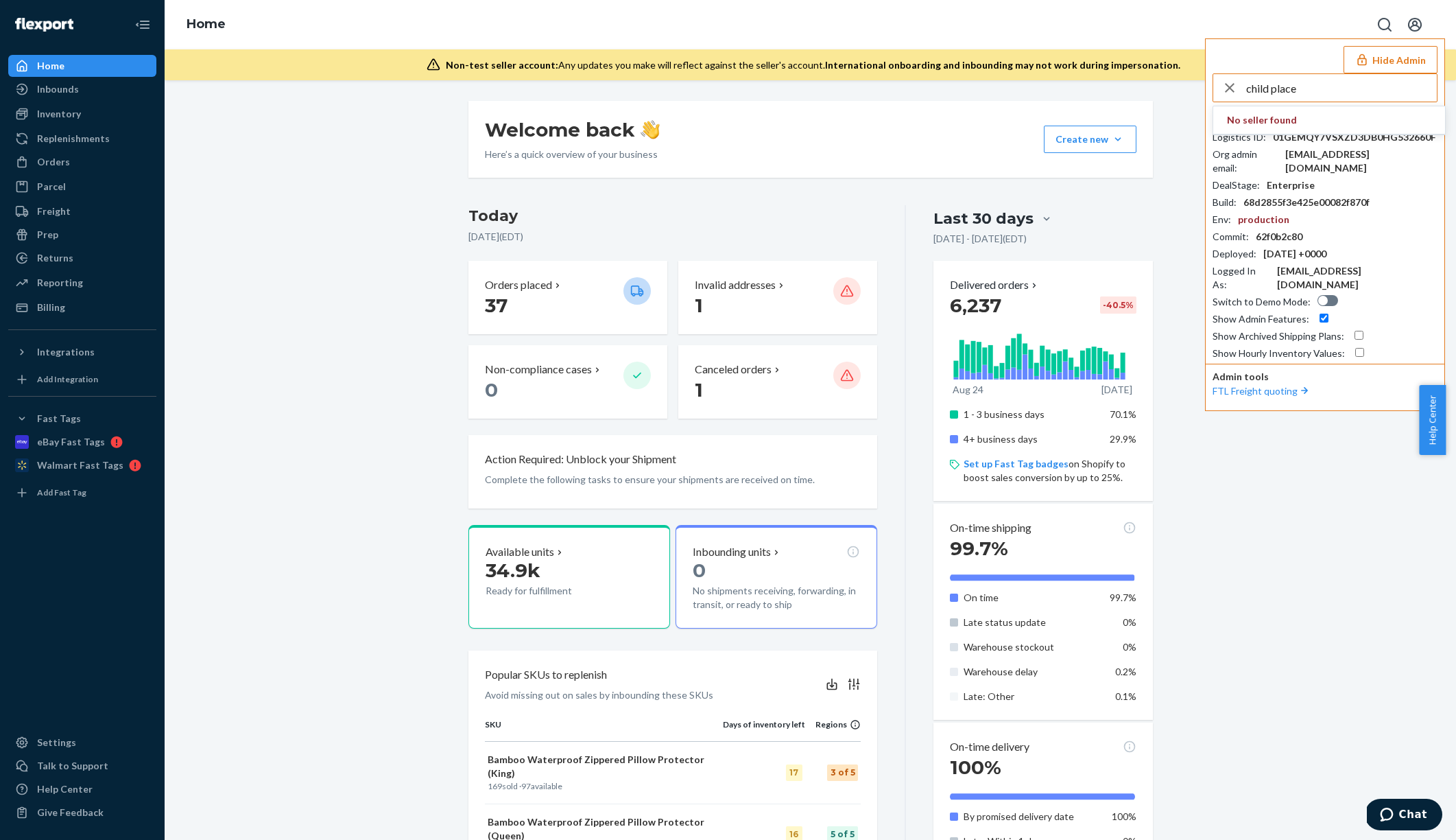
click at [1387, 64] on button "Hide Admin" at bounding box center [1390, 59] width 94 height 27
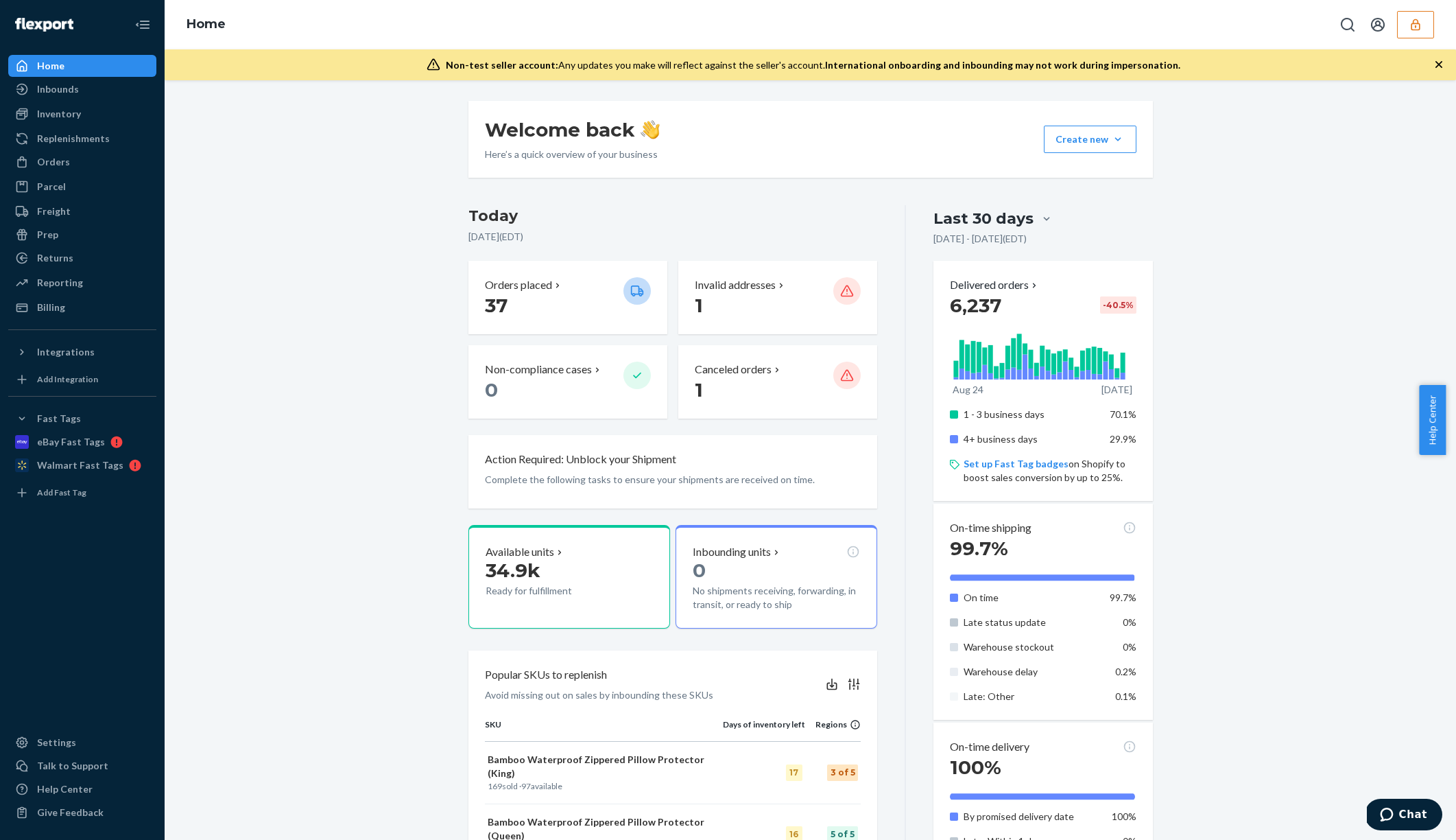
click at [735, 189] on div "Welcome back Here’s a quick overview of your business Create new Create new inb…" at bounding box center [811, 671] width 705 height 1141
click at [1412, 26] on icon "button" at bounding box center [1416, 25] width 14 height 14
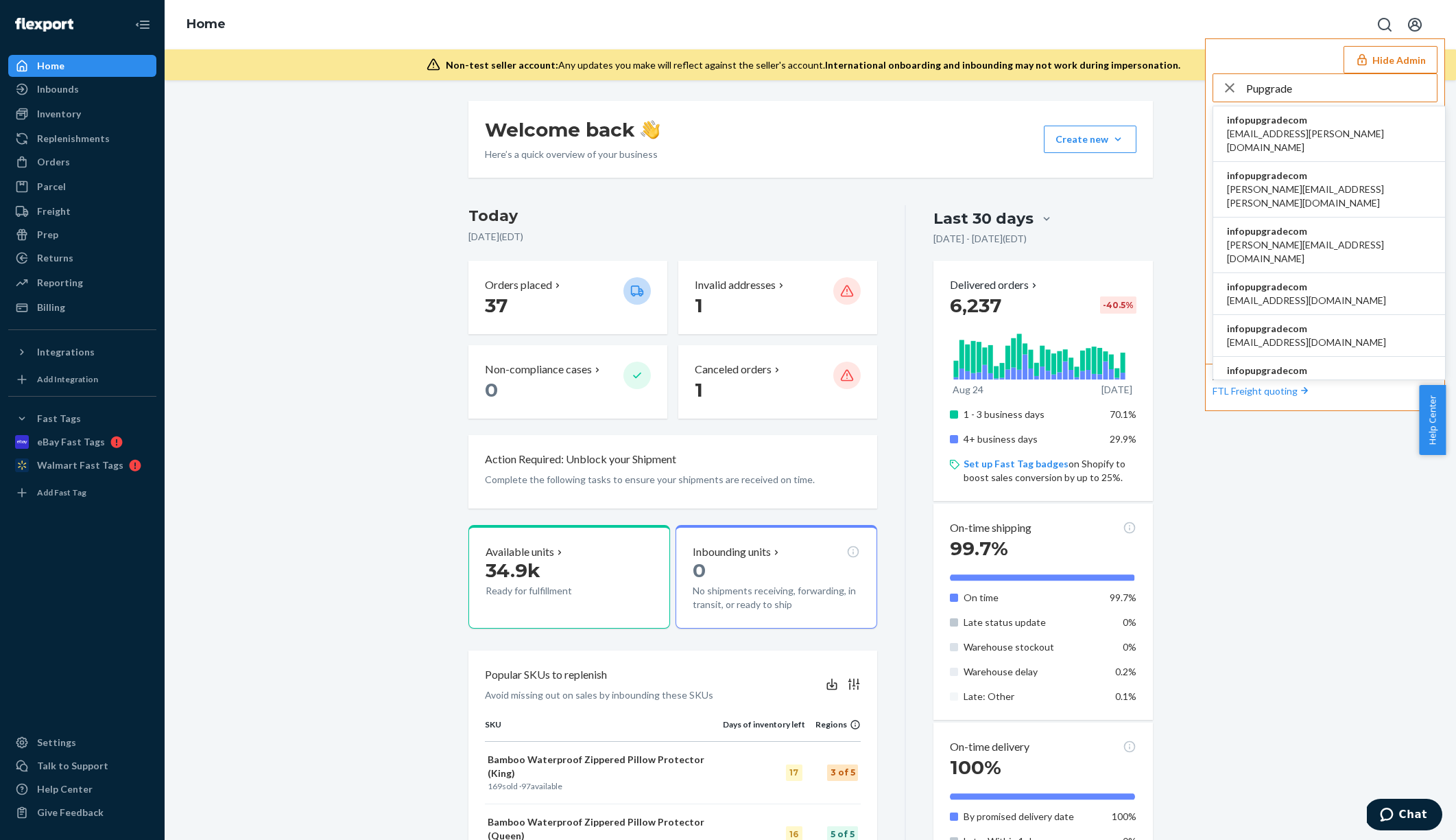
type input "Pupgrade"
click at [1364, 122] on li "infopupgradecom brieana.dees@pupgrade.com" at bounding box center [1329, 134] width 232 height 55
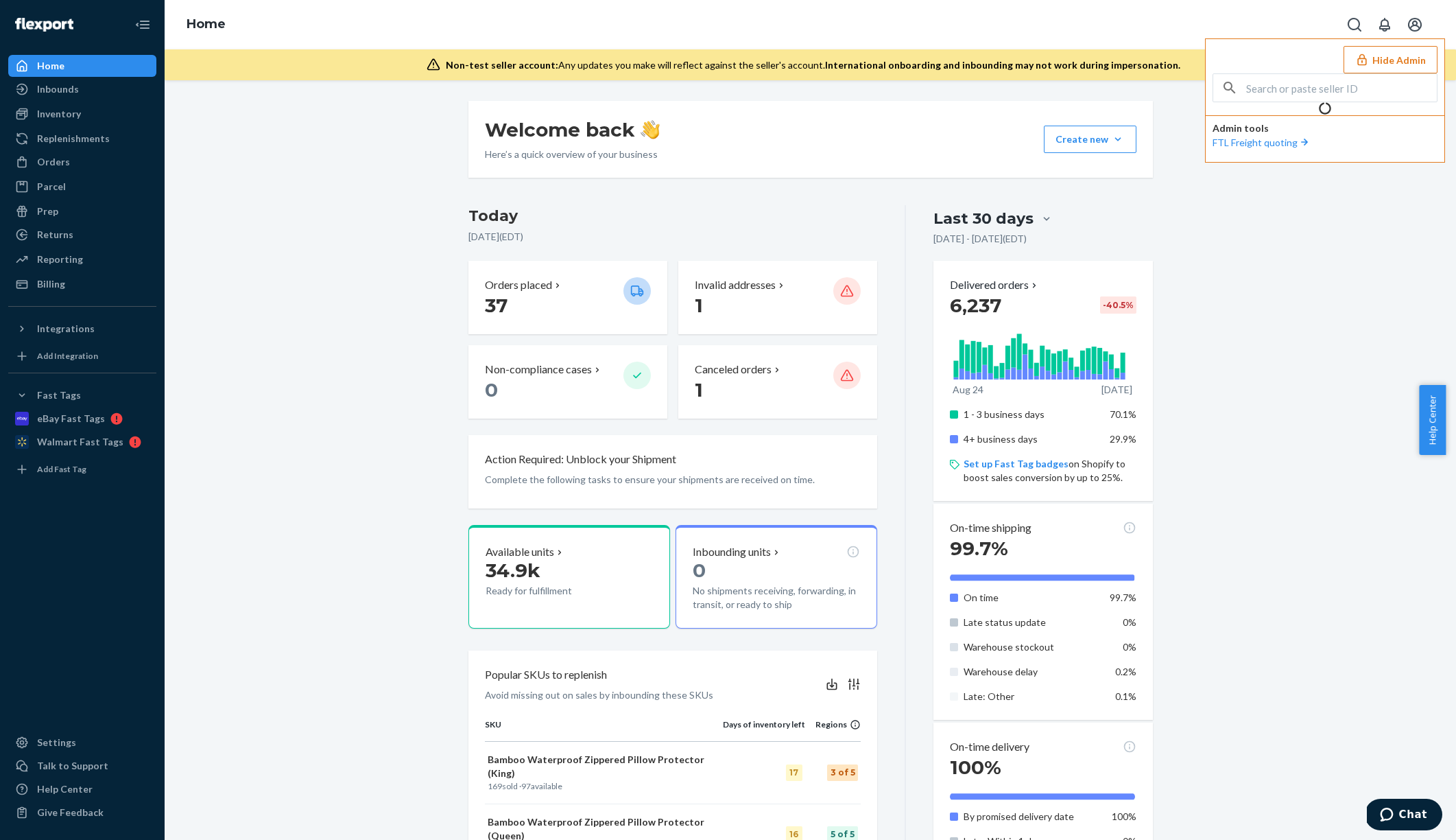
click at [1422, 60] on button "Hide Admin" at bounding box center [1390, 59] width 94 height 27
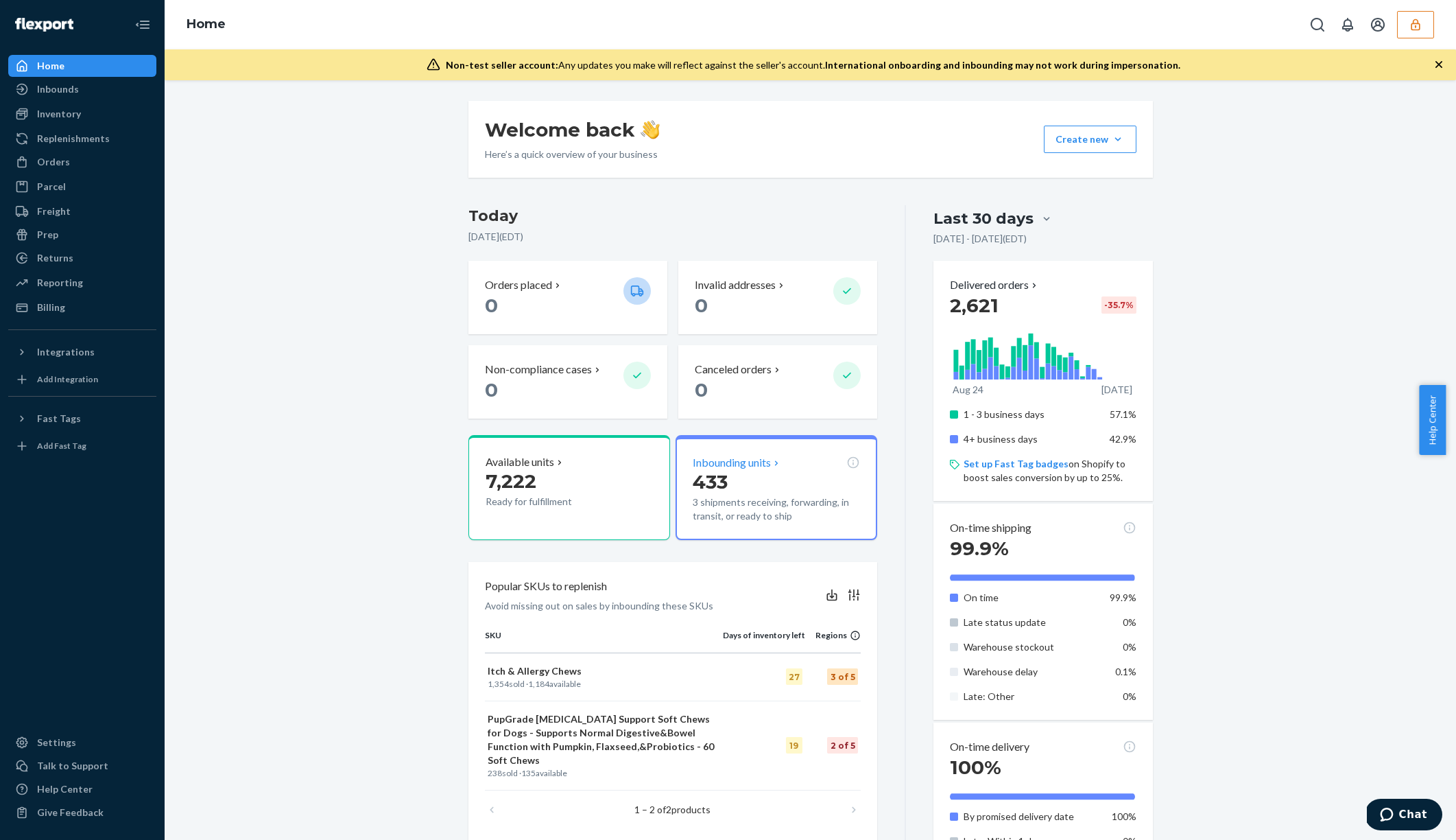
click at [773, 497] on p "3 shipments receiving, forwarding, in transit, or ready to ship" at bounding box center [776, 508] width 167 height 27
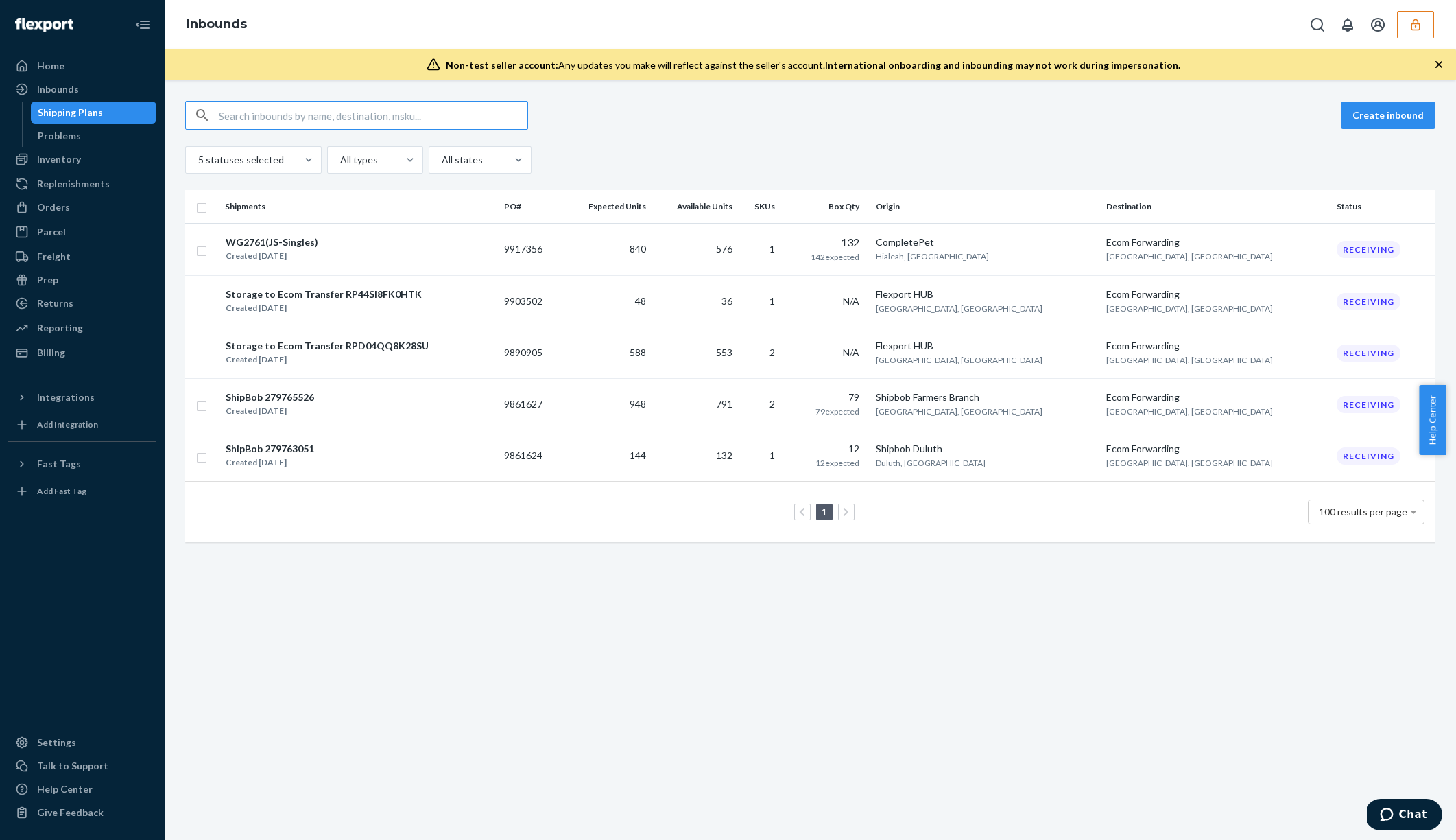
click at [1420, 26] on icon "button" at bounding box center [1416, 24] width 9 height 11
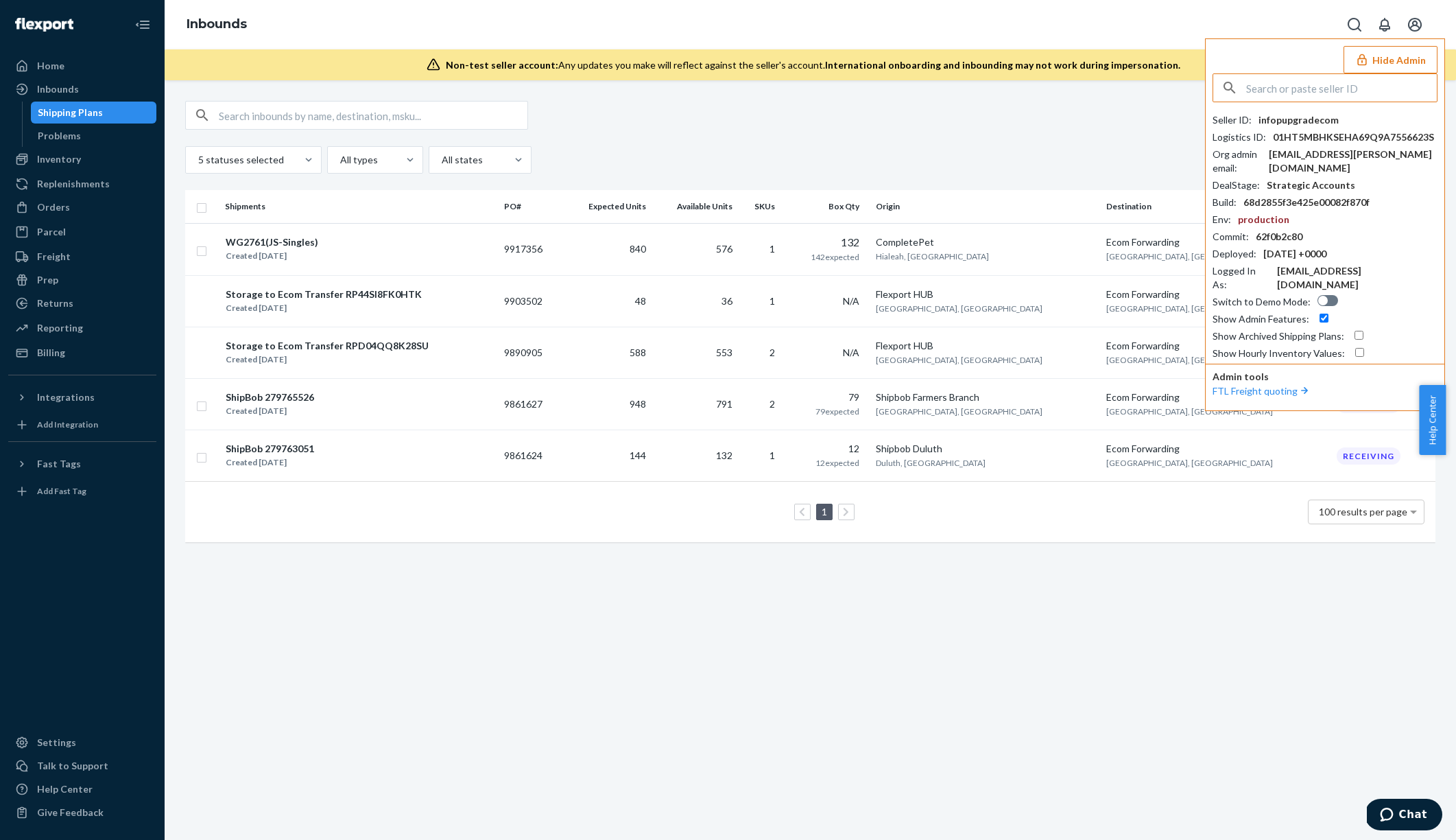
click at [1025, 161] on div "5 statuses selected All types All states" at bounding box center [811, 159] width 1250 height 27
click at [104, 66] on div "Home" at bounding box center [82, 66] width 145 height 19
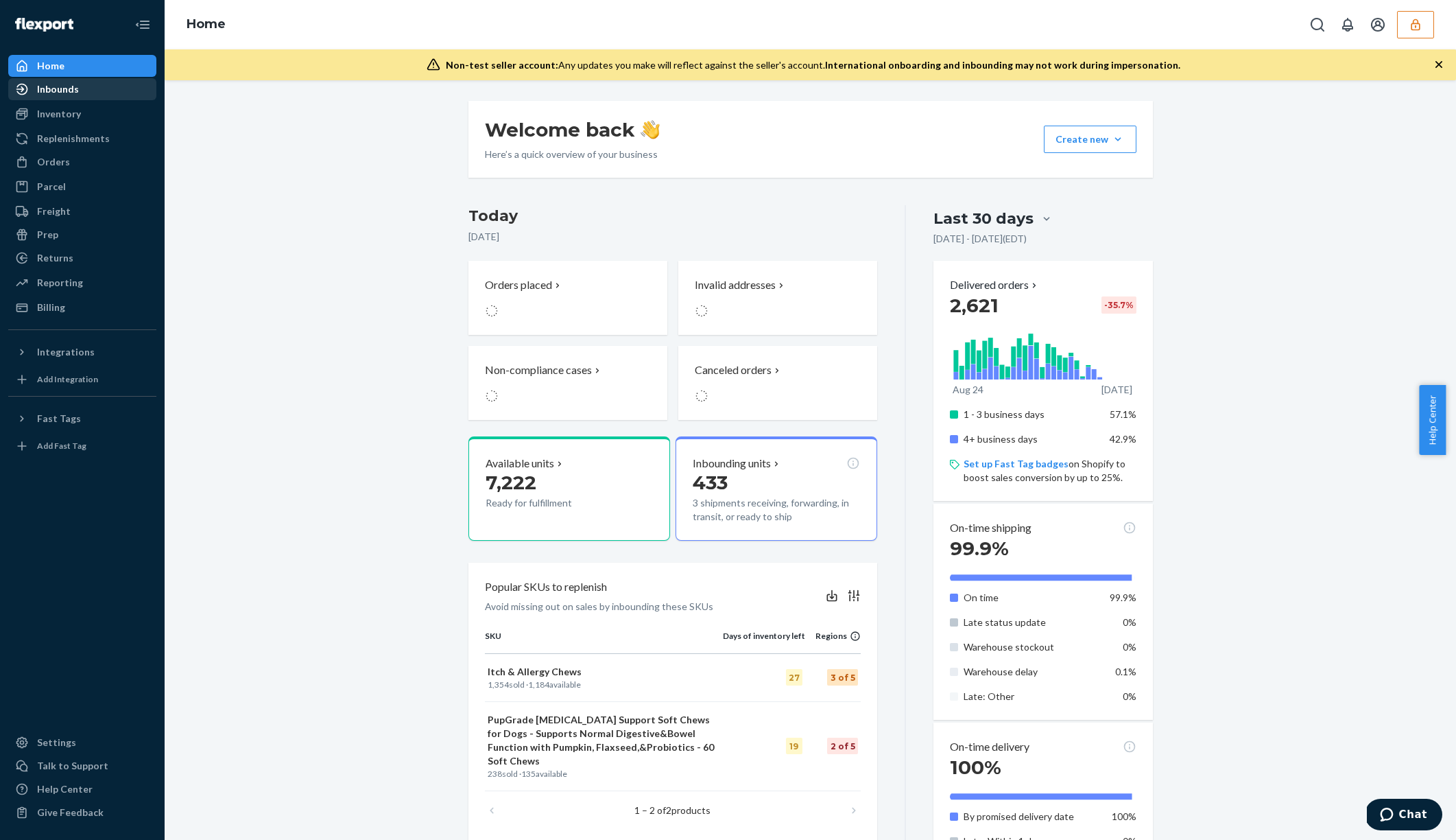
click at [96, 91] on div "Inbounds" at bounding box center [82, 90] width 145 height 19
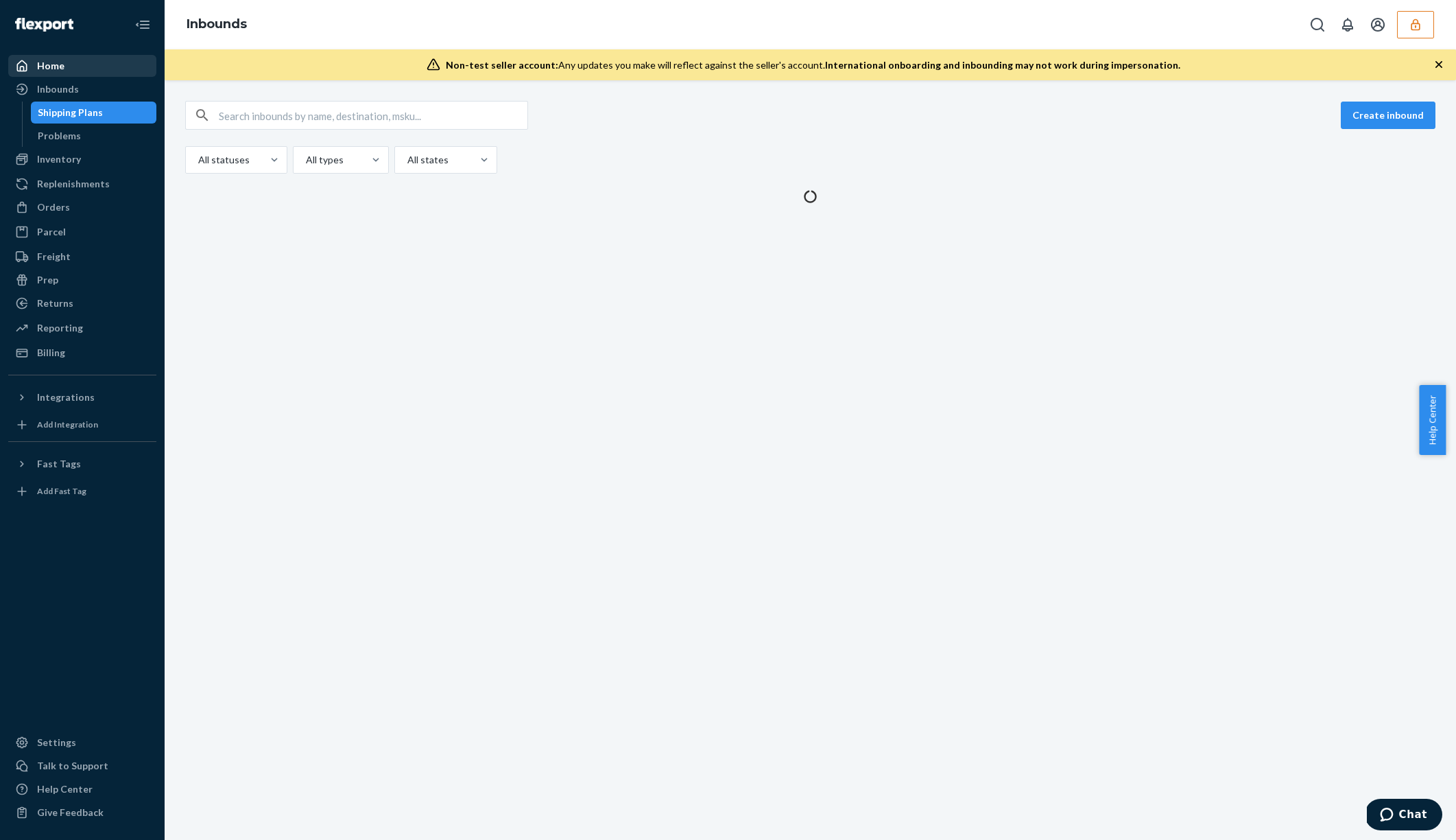
click at [99, 65] on div "Home" at bounding box center [82, 66] width 145 height 19
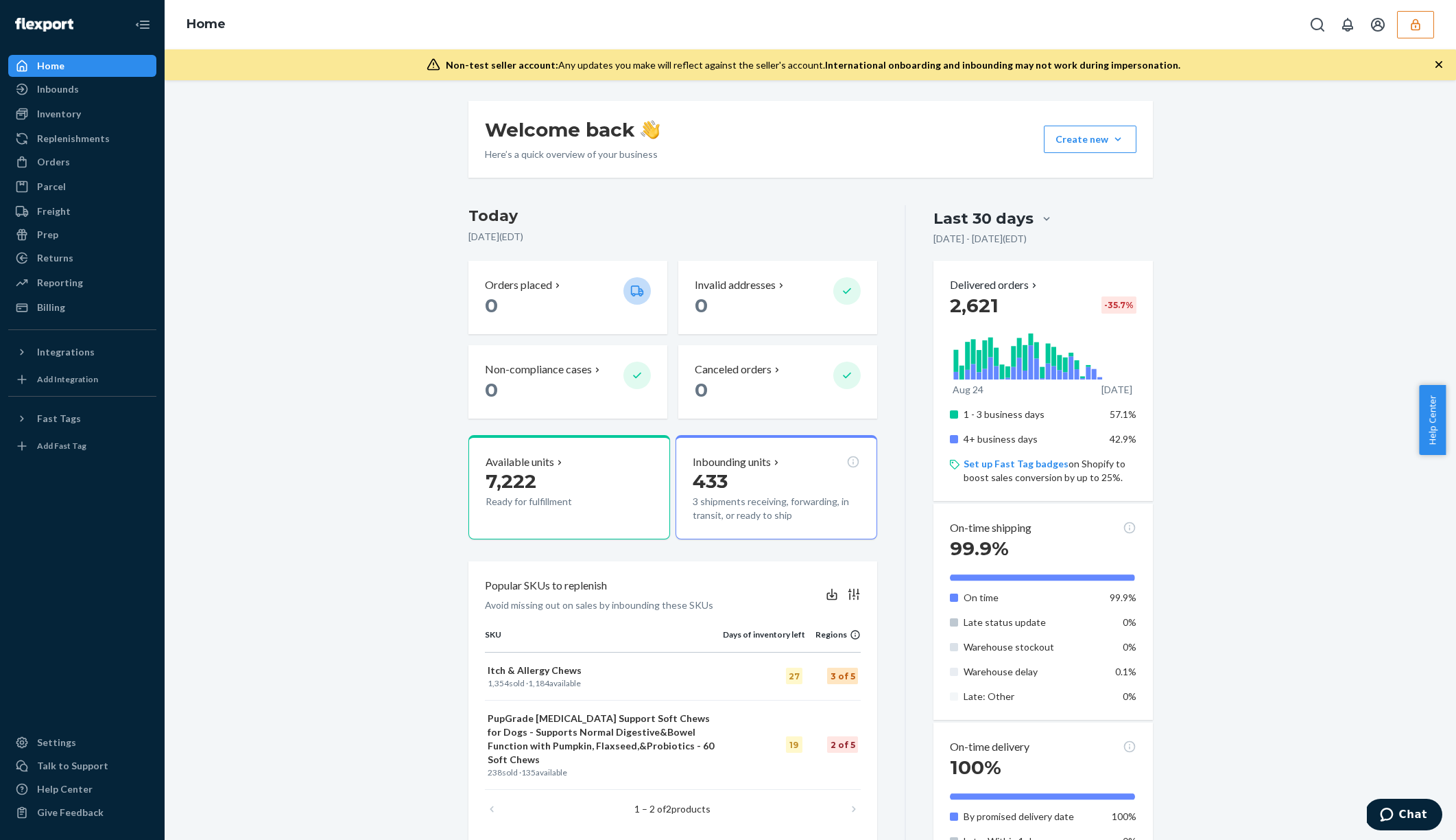
click at [1428, 29] on button "button" at bounding box center [1416, 24] width 37 height 27
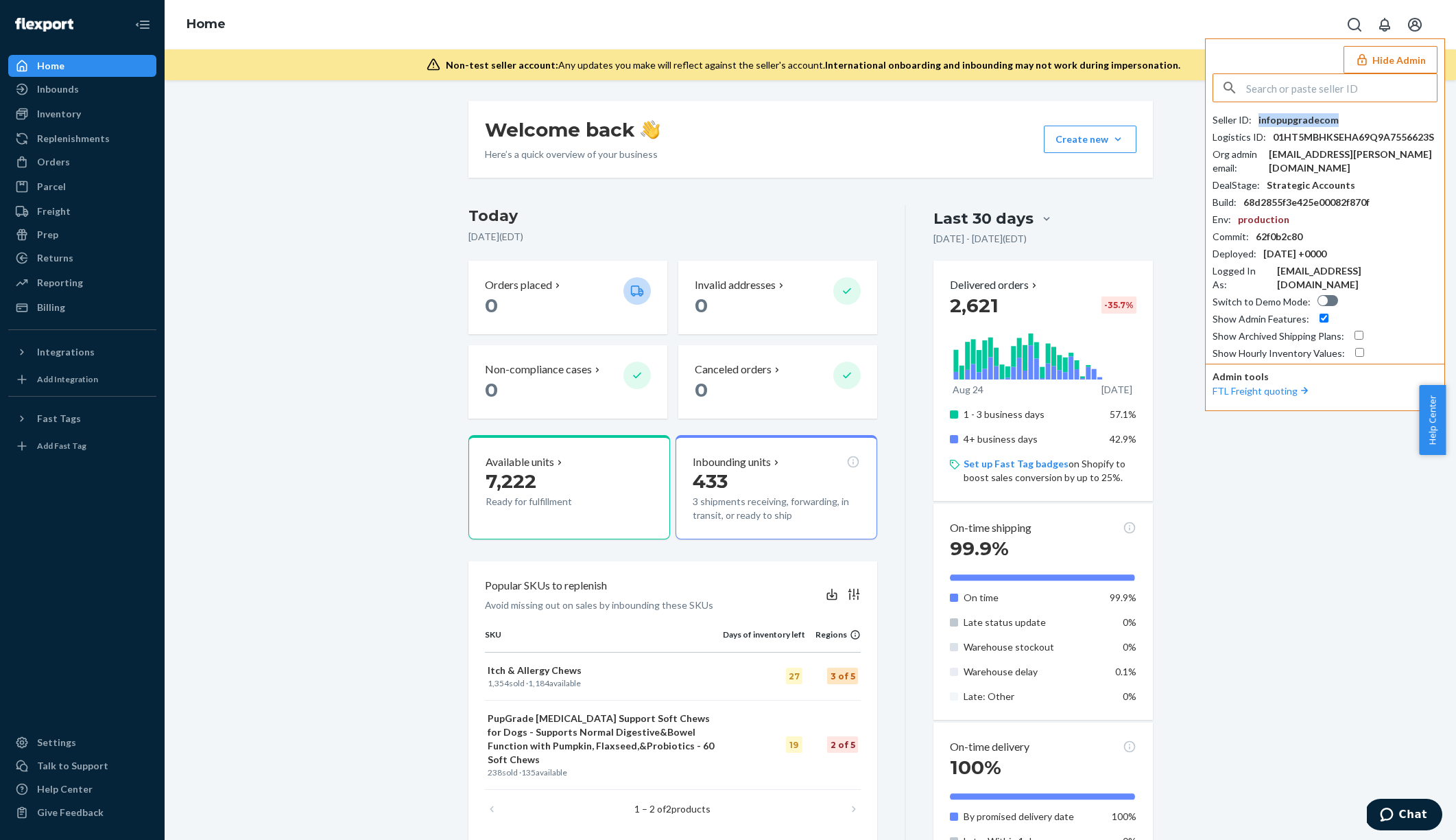
click at [1320, 115] on div "infopupgradecom" at bounding box center [1299, 121] width 80 height 14
click at [1429, 67] on button "Hide Admin" at bounding box center [1390, 59] width 94 height 27
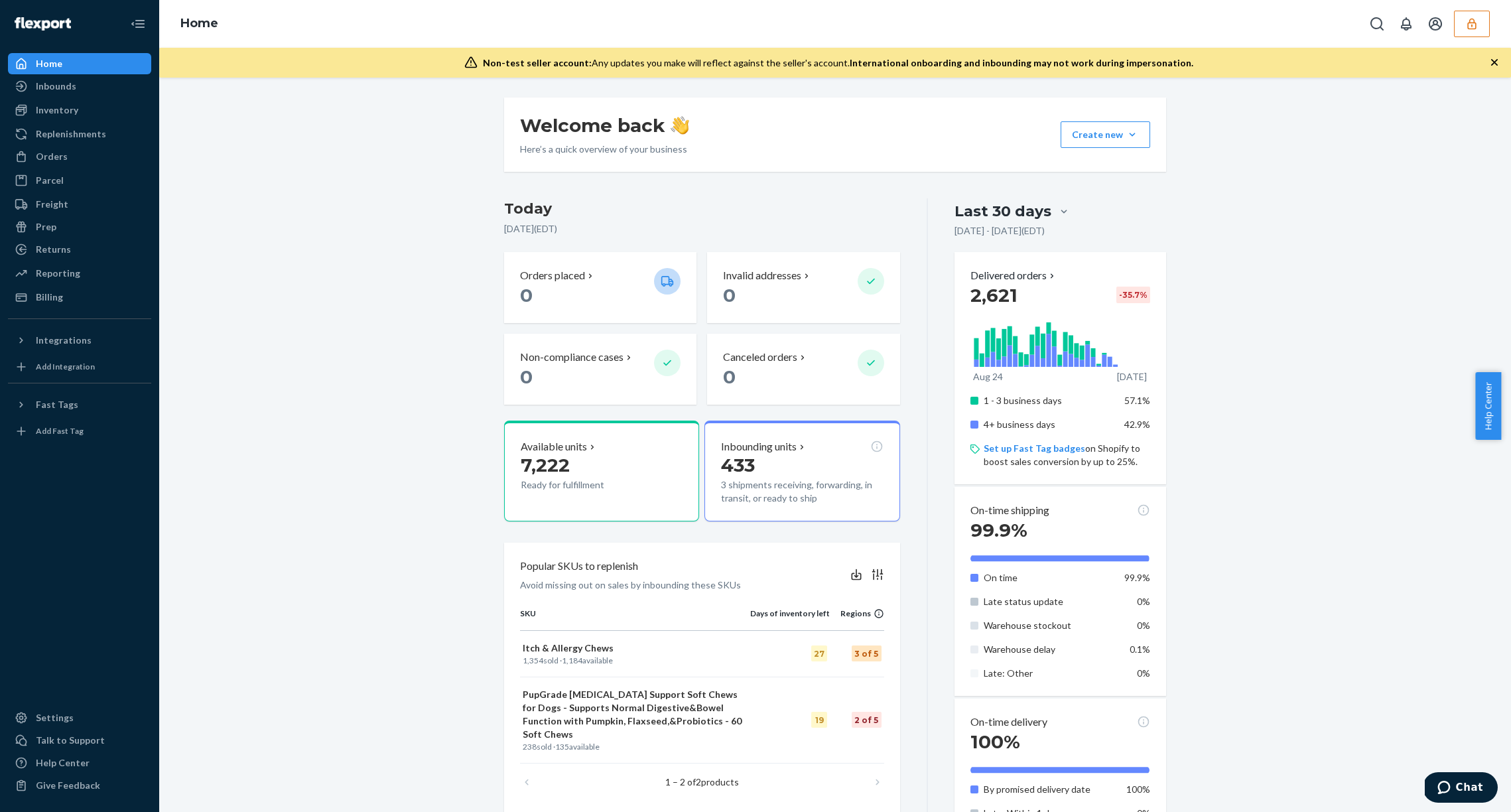
click at [1398, 29] on icon "button" at bounding box center [1472, 23] width 9 height 11
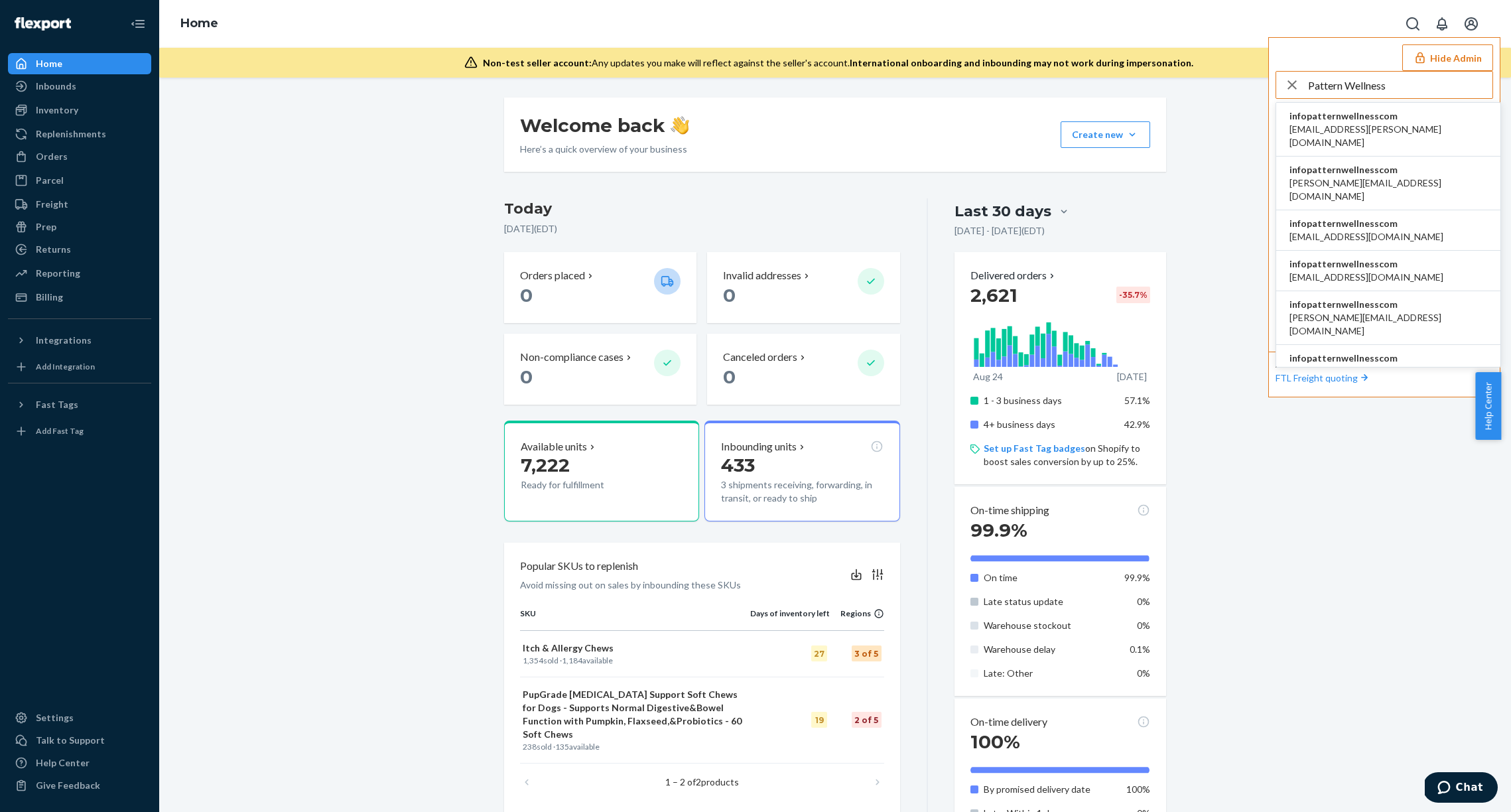
type input "Pattern Wellness"
click at [1378, 116] on span "infopatternwellnesscom" at bounding box center [1389, 116] width 198 height 14
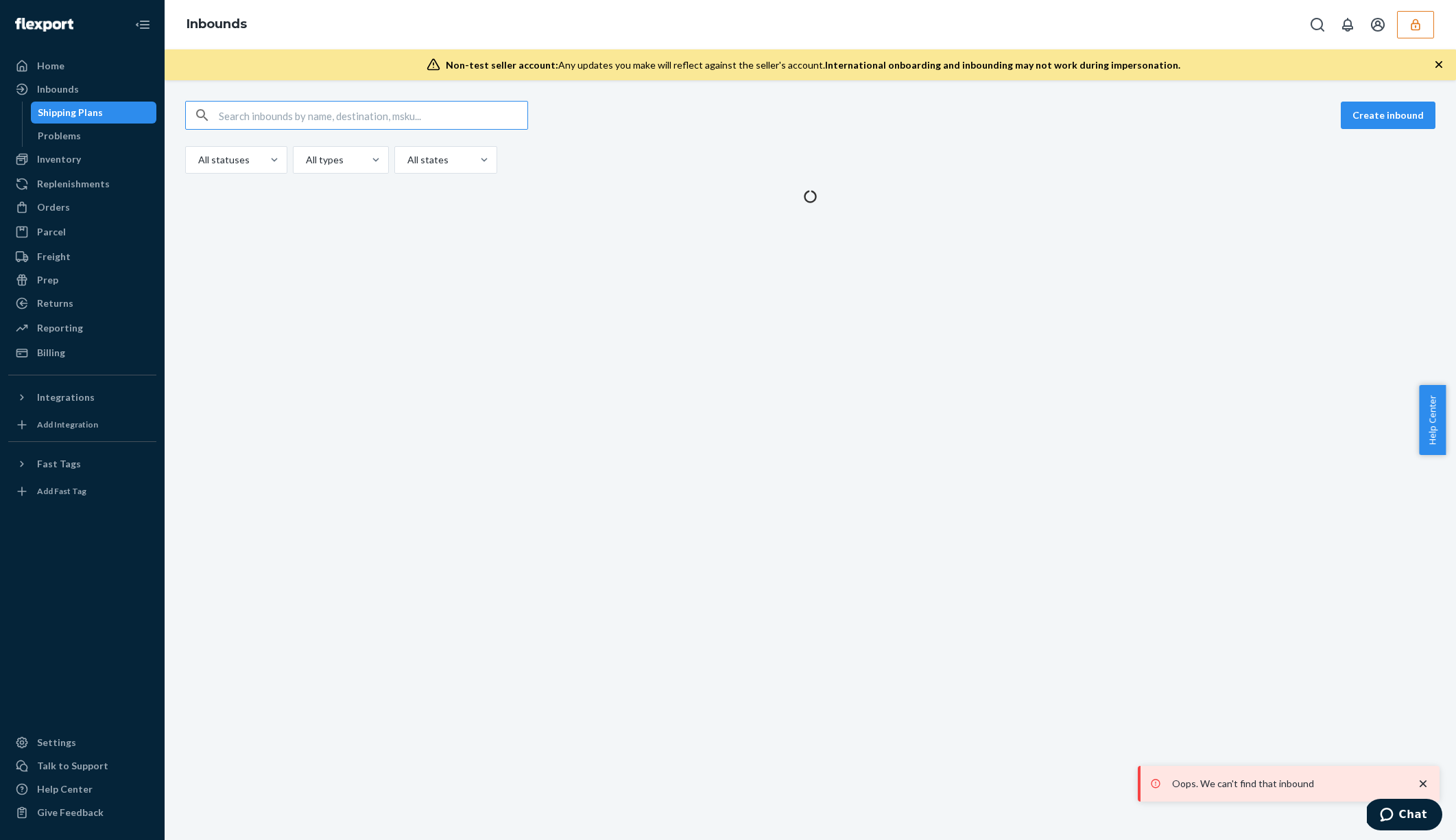
click at [1433, 31] on button "button" at bounding box center [1416, 24] width 37 height 27
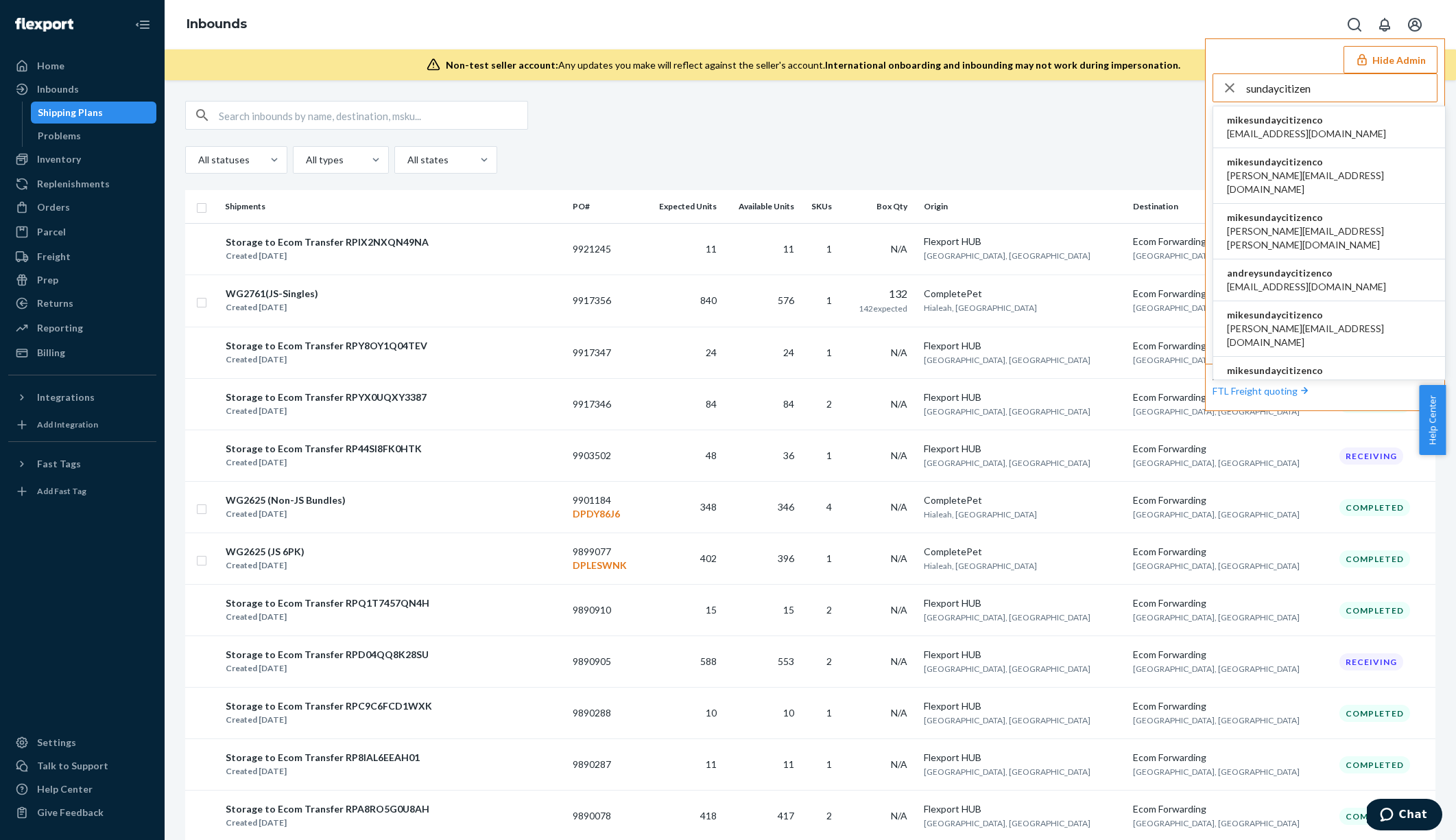
type input "sundaycitizen"
click at [1339, 126] on span "mikesundaycitizenco" at bounding box center [1307, 121] width 159 height 14
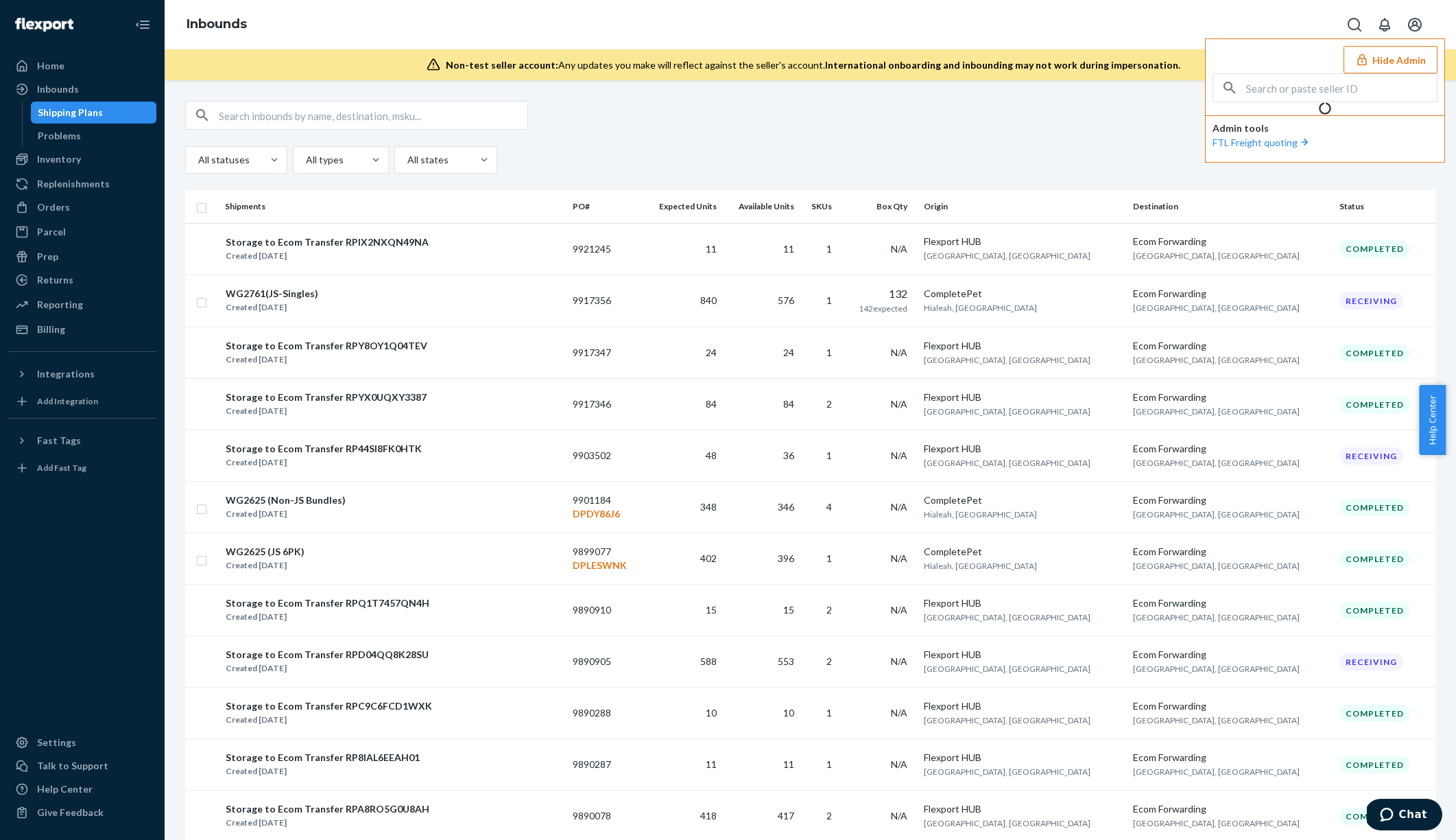
click at [1393, 67] on button "Hide Admin" at bounding box center [1390, 59] width 94 height 27
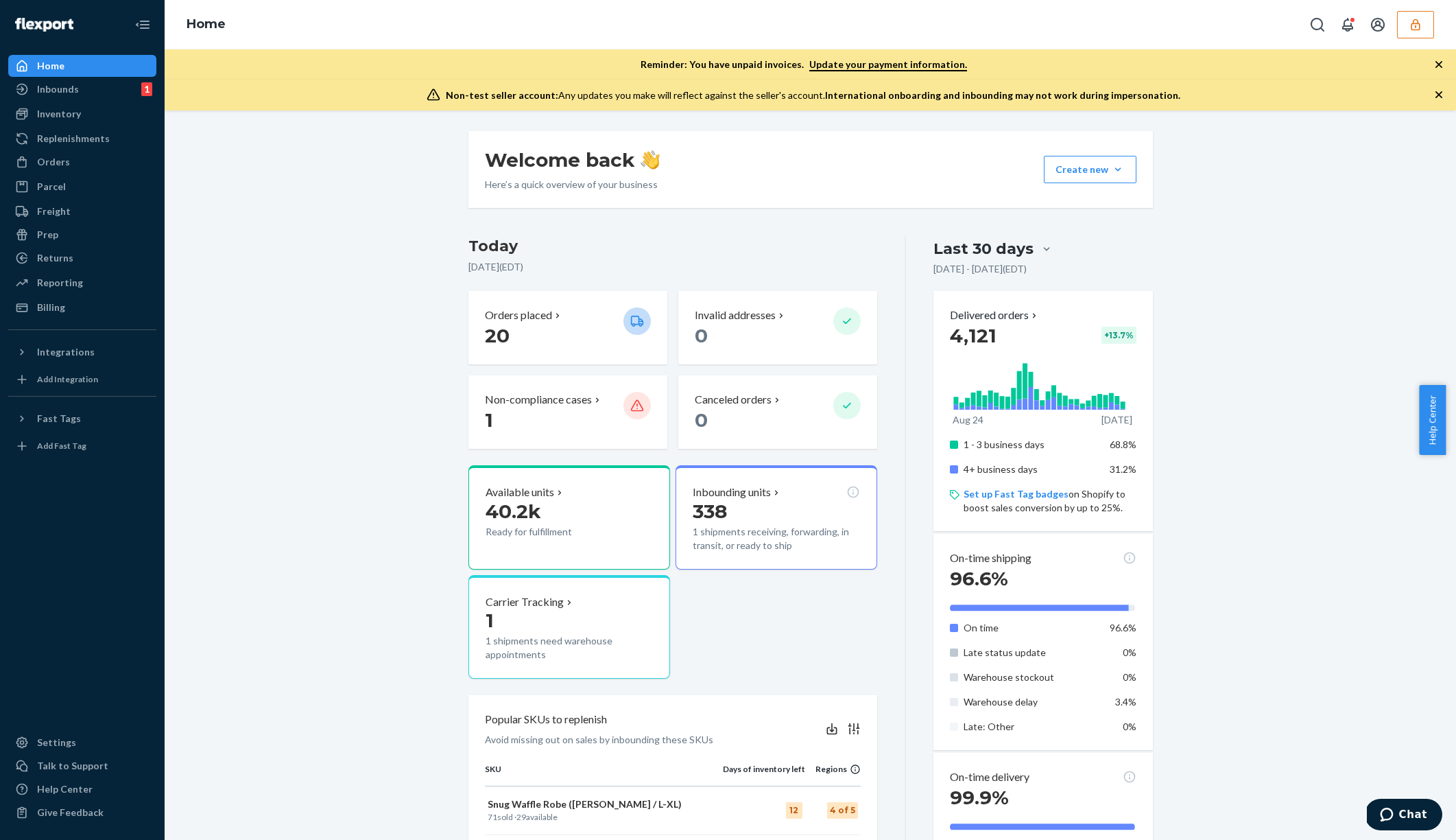
click at [375, 413] on div "Welcome back Here’s a quick overview of your business Create new Create new inb…" at bounding box center [811, 712] width 1271 height 1162
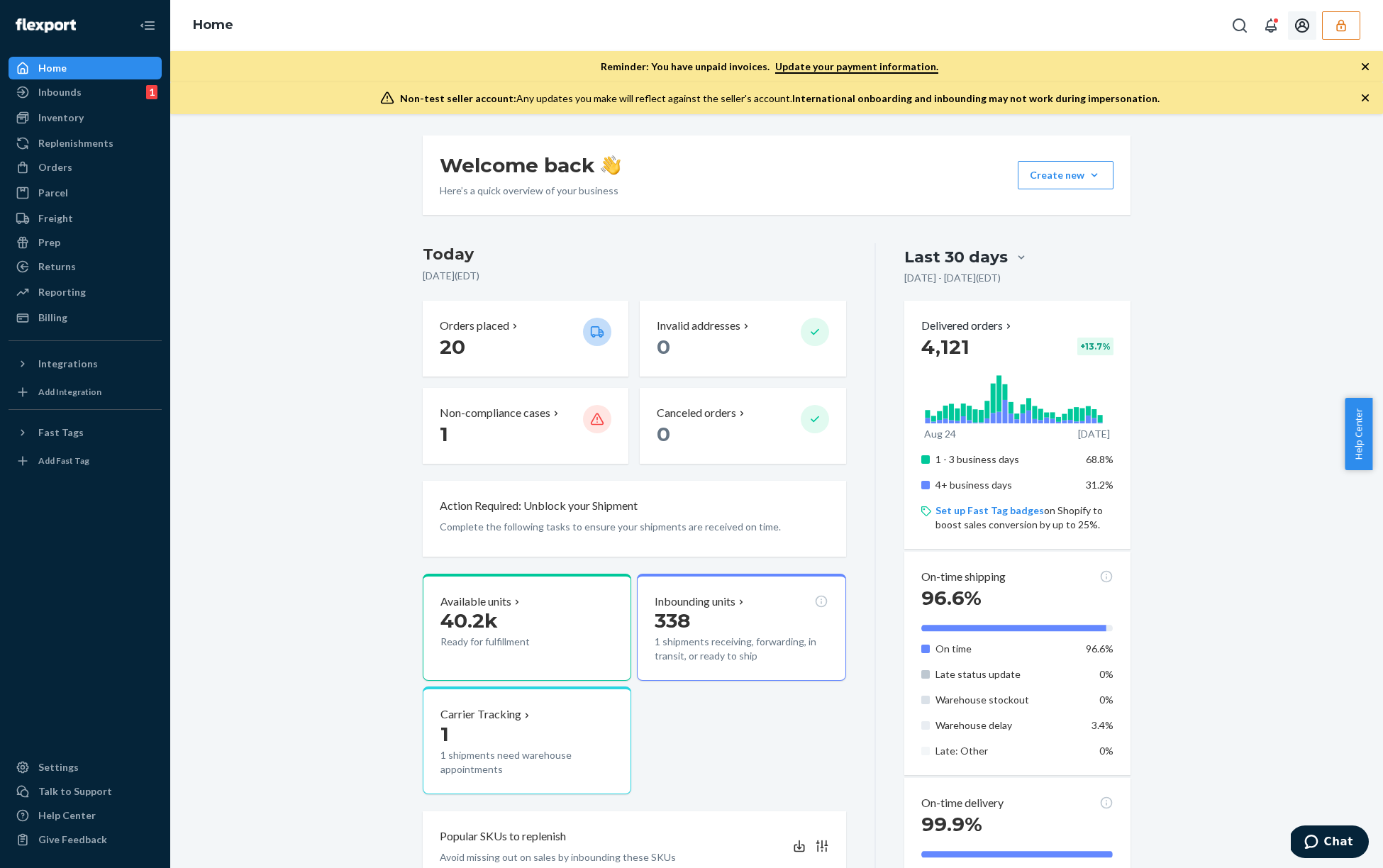
click at [1332, 31] on button "button" at bounding box center [1341, 25] width 38 height 28
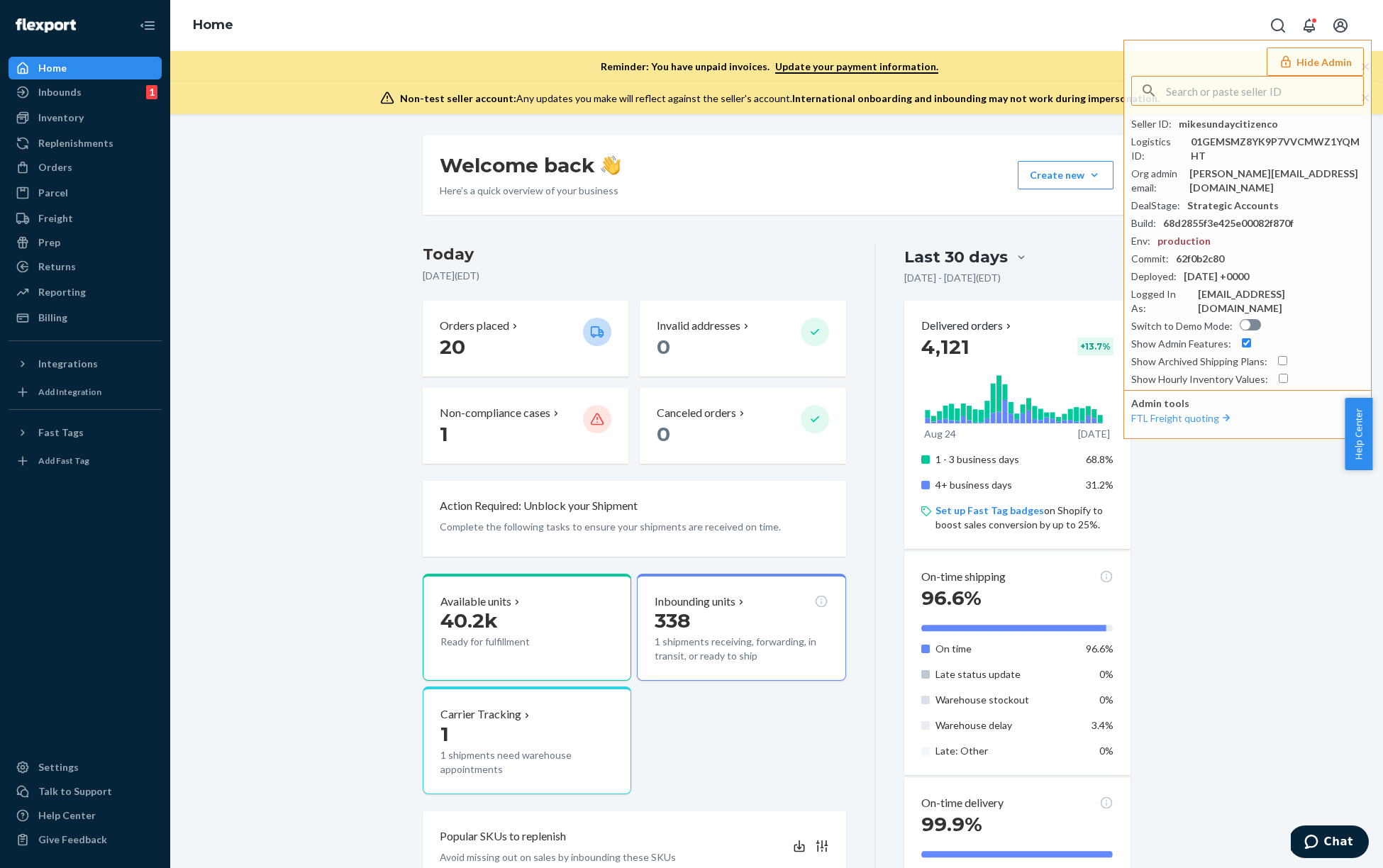
click at [328, 240] on div "Welcome back Here’s a quick overview of your business Create new Create new inb…" at bounding box center [777, 764] width 1192 height 1258
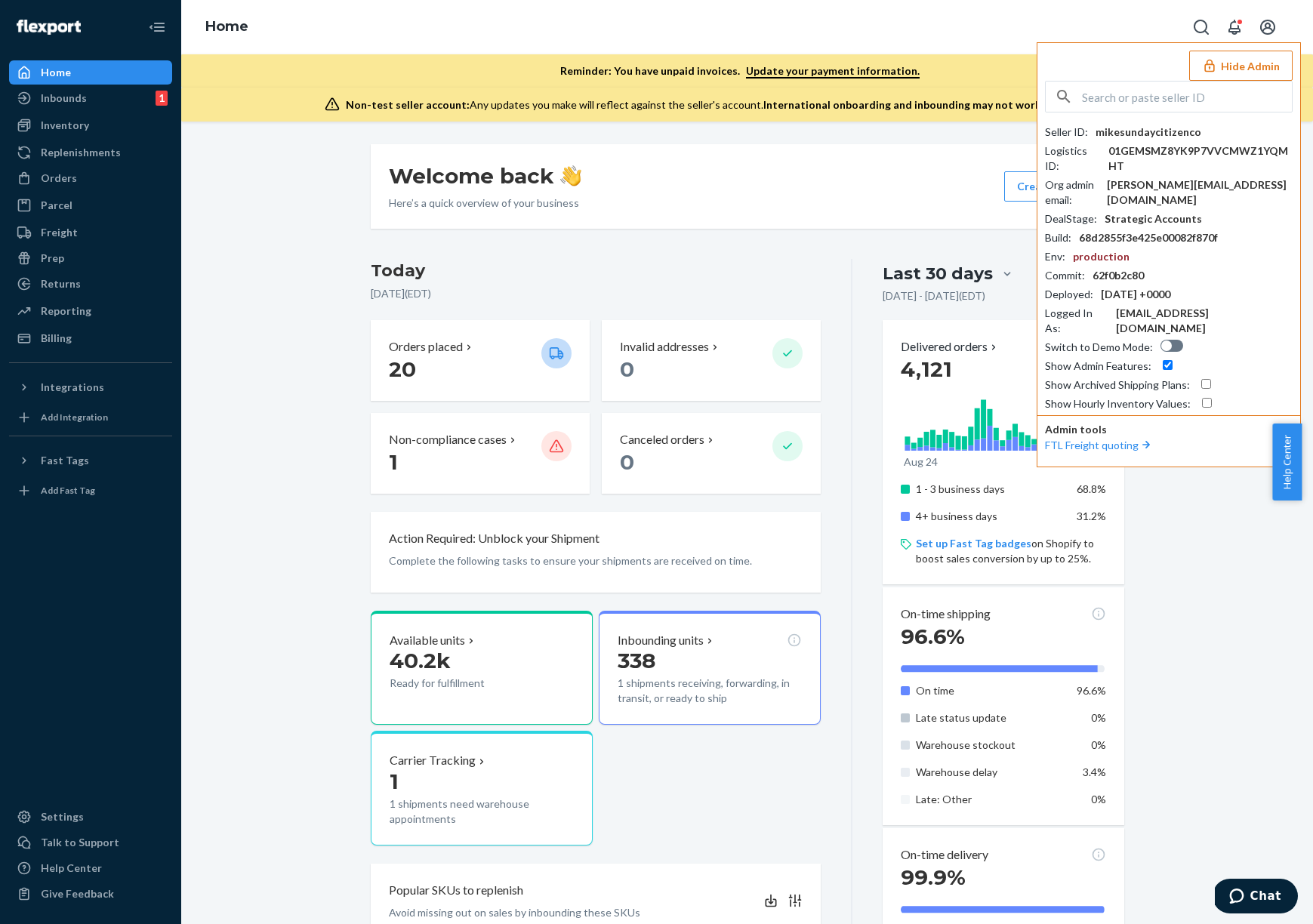
click at [1189, 102] on input "text" at bounding box center [1186, 96] width 210 height 30
paste input "infopatternwellnesscom"
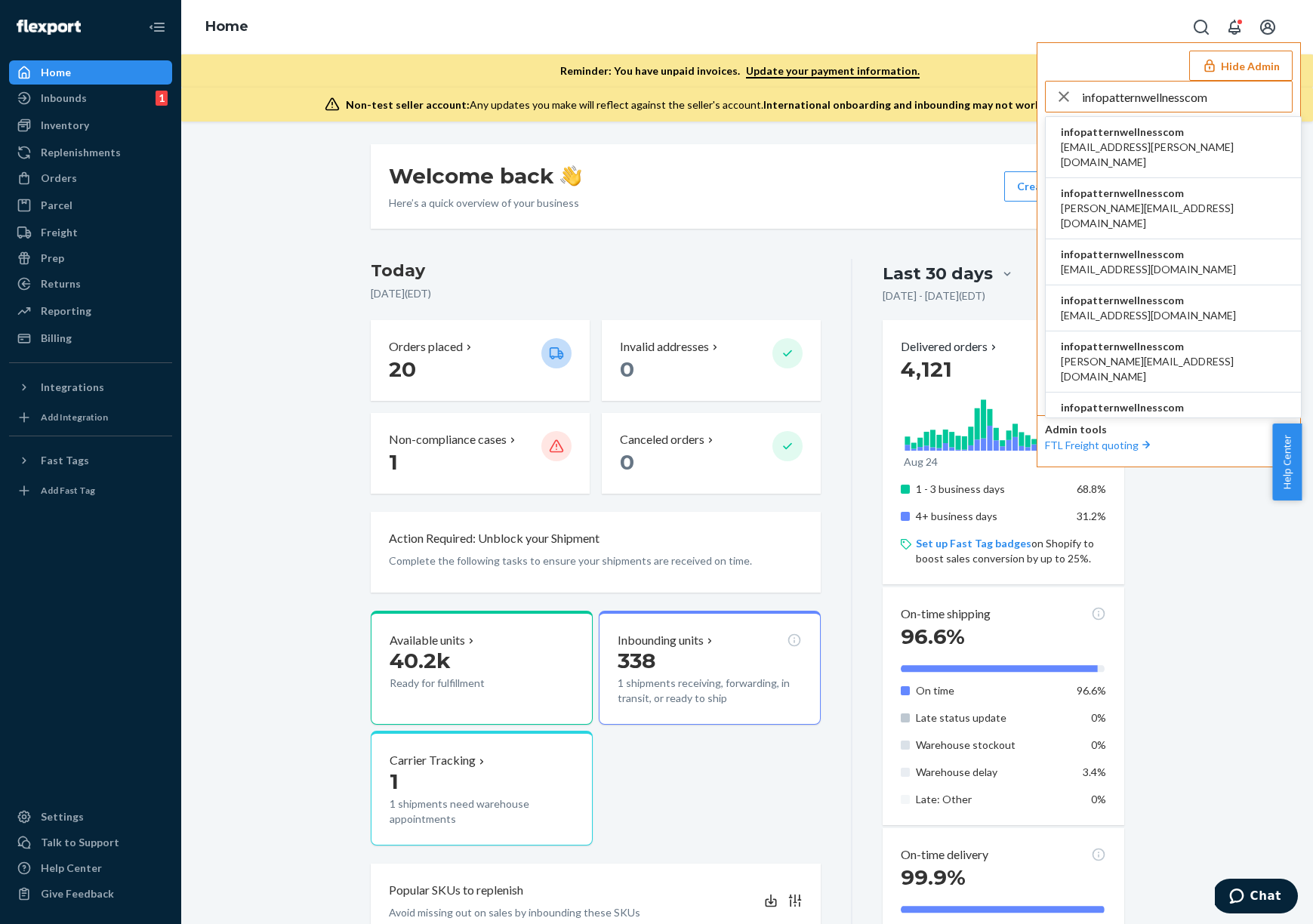
type input "infopatternwellnesscom"
click at [1166, 140] on span "brieana.dees@patternwellness.com" at bounding box center [1173, 154] width 225 height 30
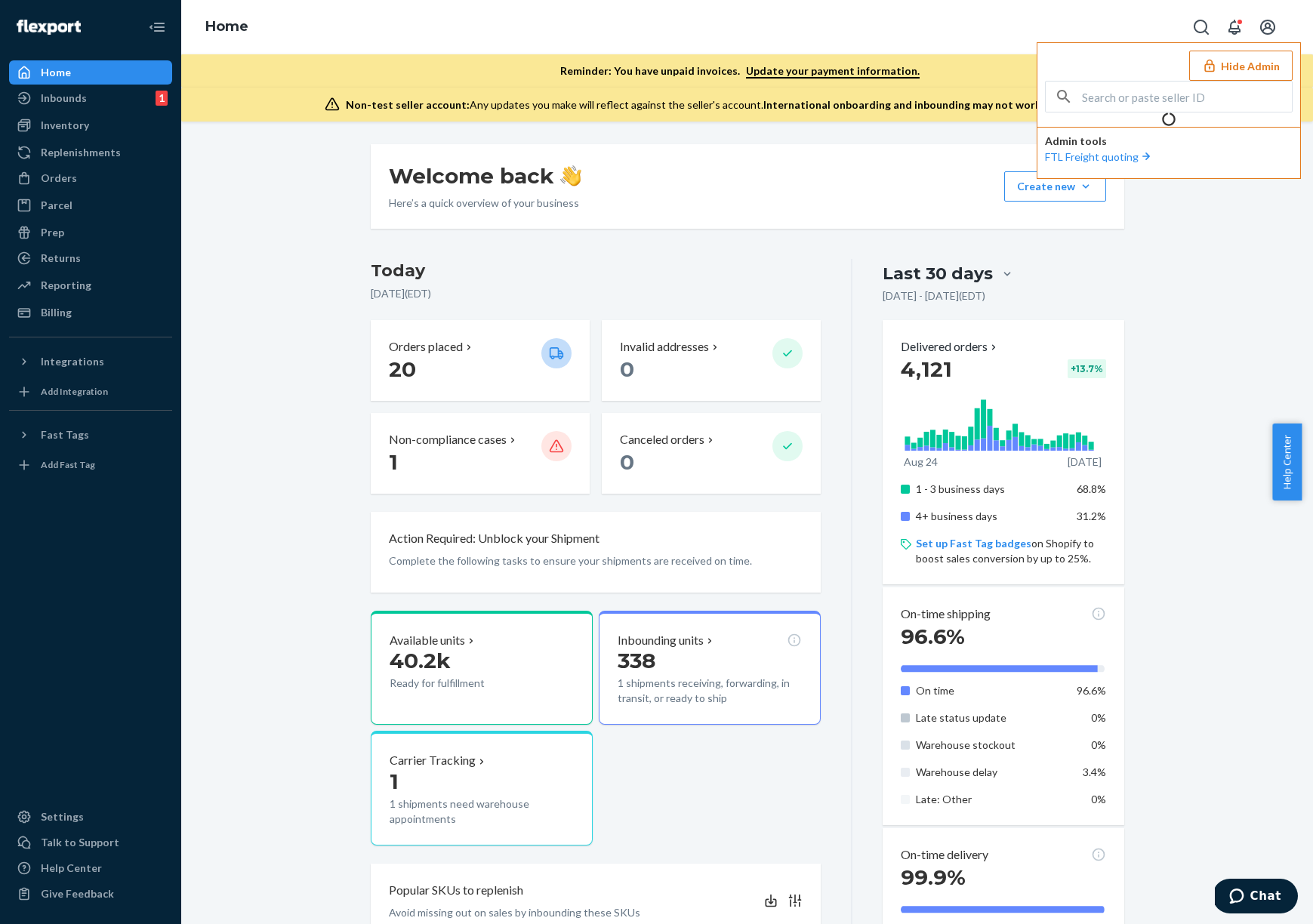
click at [1248, 67] on button "Hide Admin" at bounding box center [1240, 65] width 104 height 30
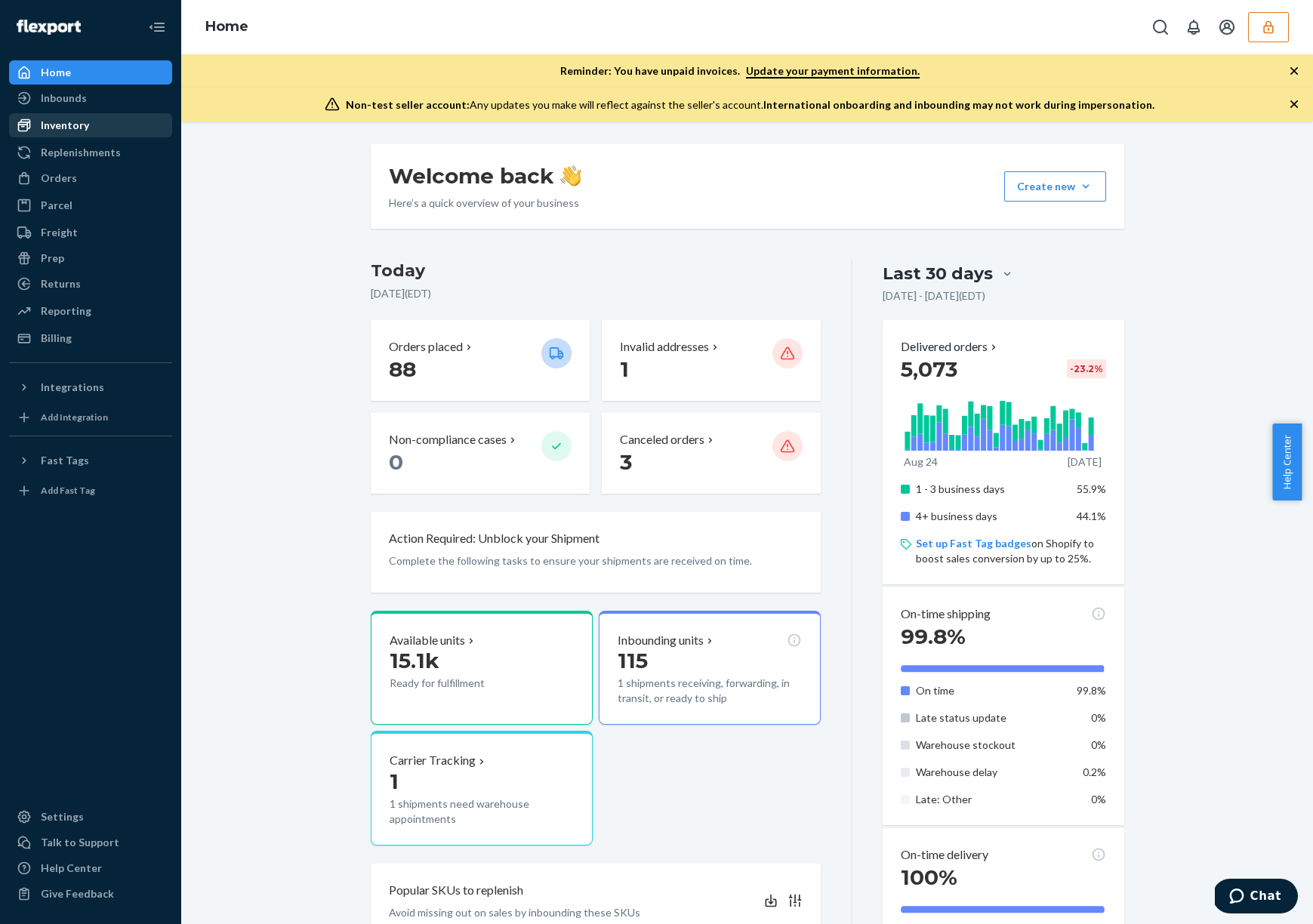
click at [114, 124] on div "Inventory" at bounding box center [90, 126] width 160 height 21
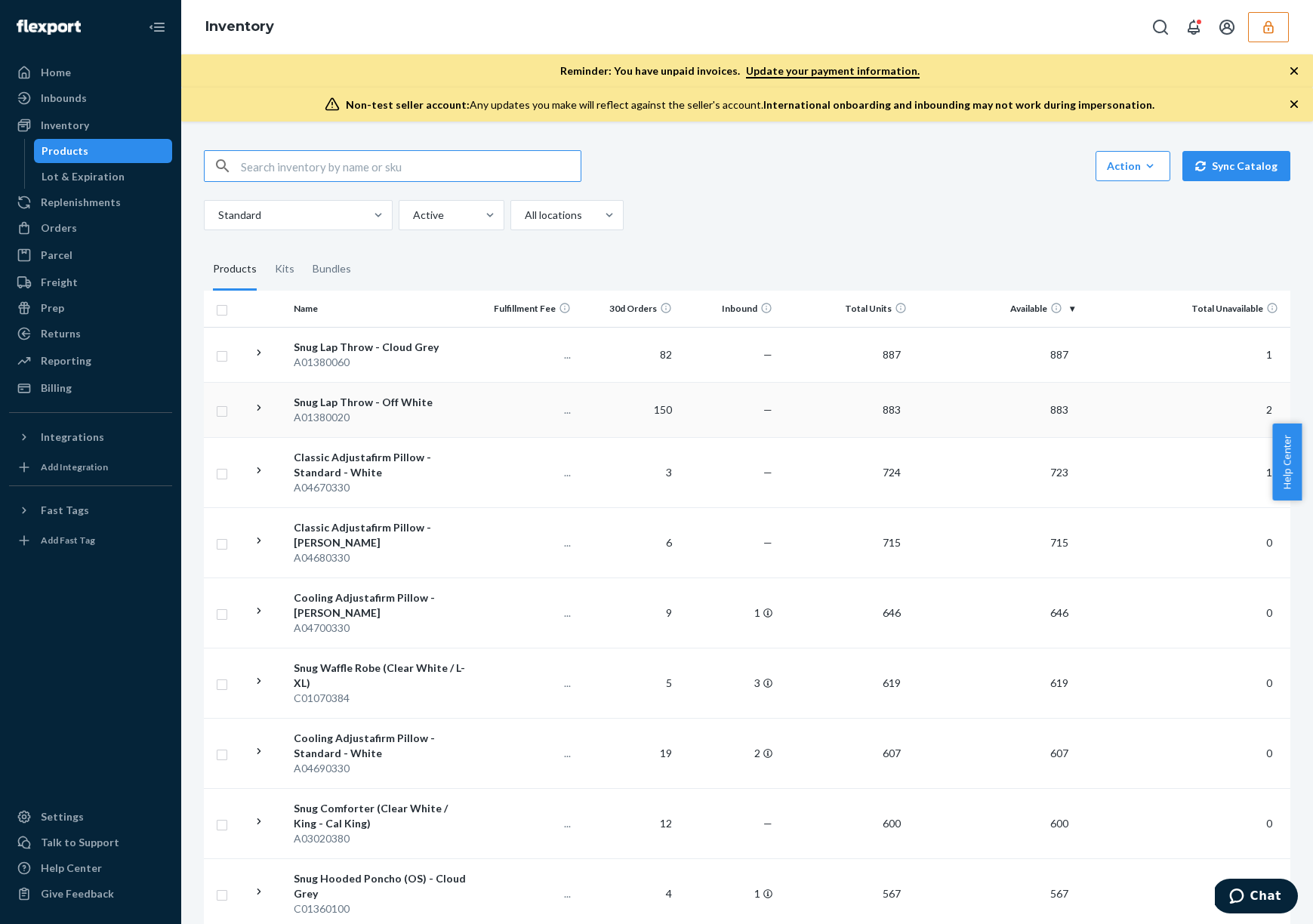
scroll to position [3, 0]
click at [826, 370] on td "887" at bounding box center [845, 351] width 134 height 55
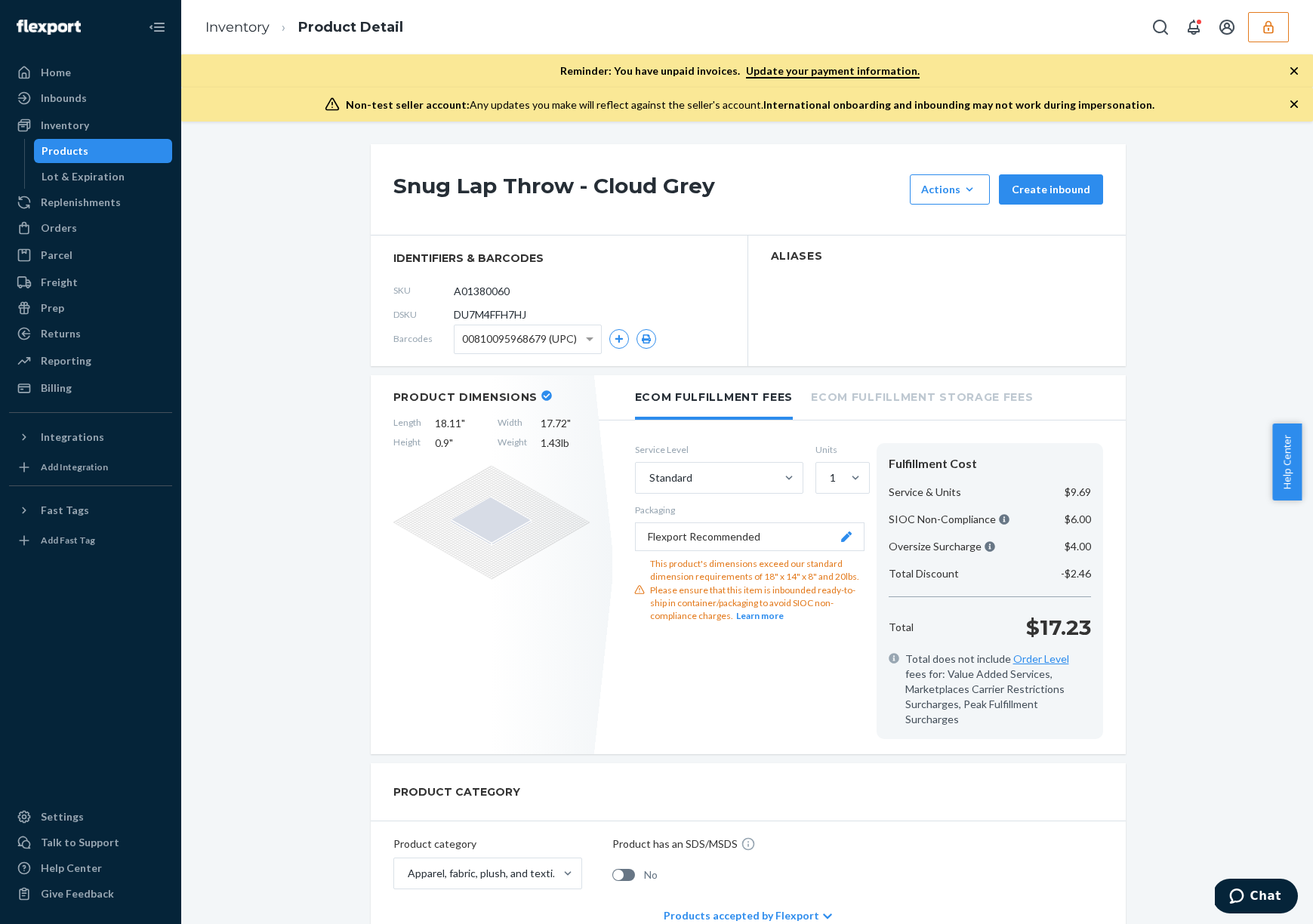
scroll to position [698, 0]
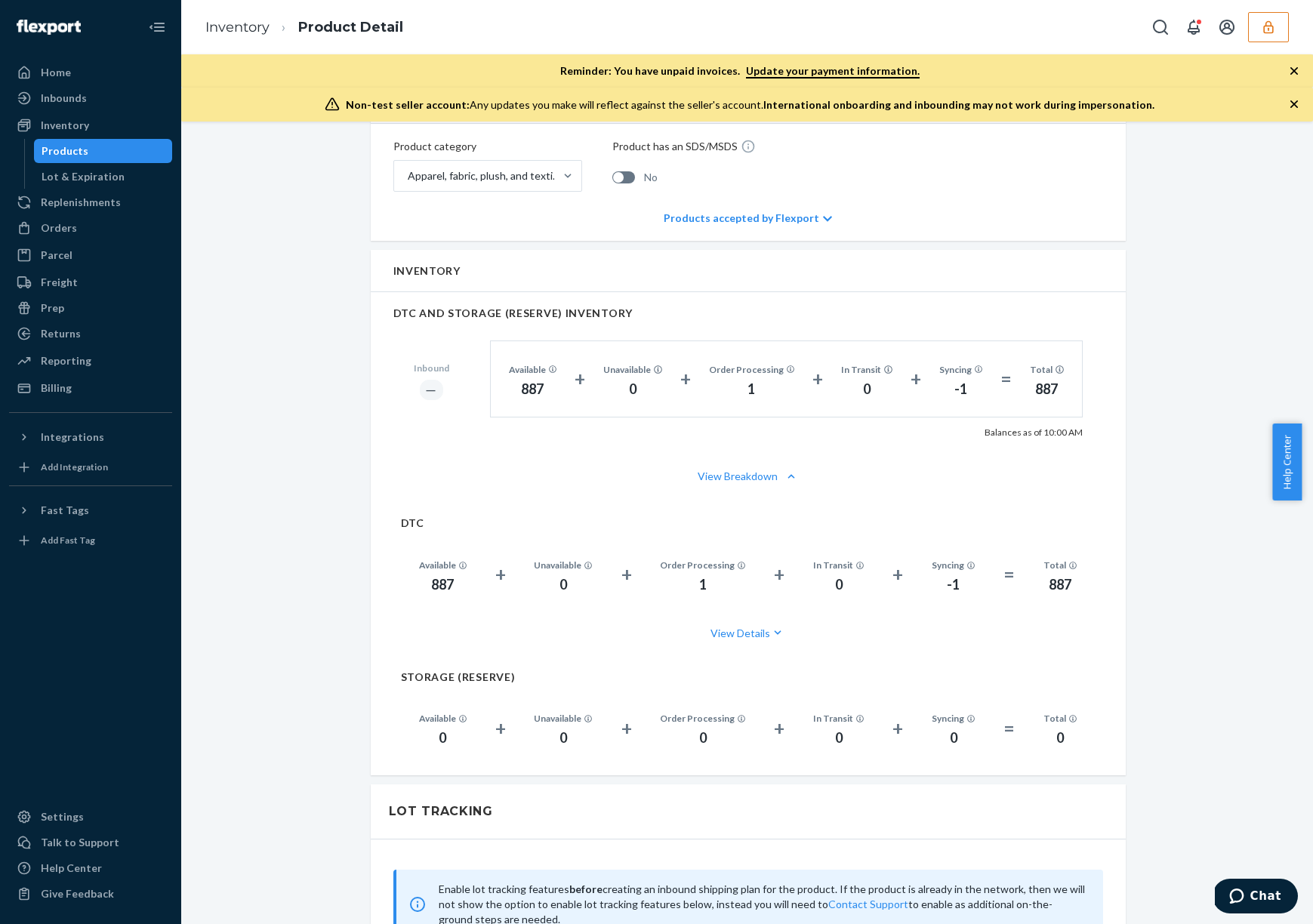
click at [78, 156] on div "Products" at bounding box center [65, 151] width 46 height 15
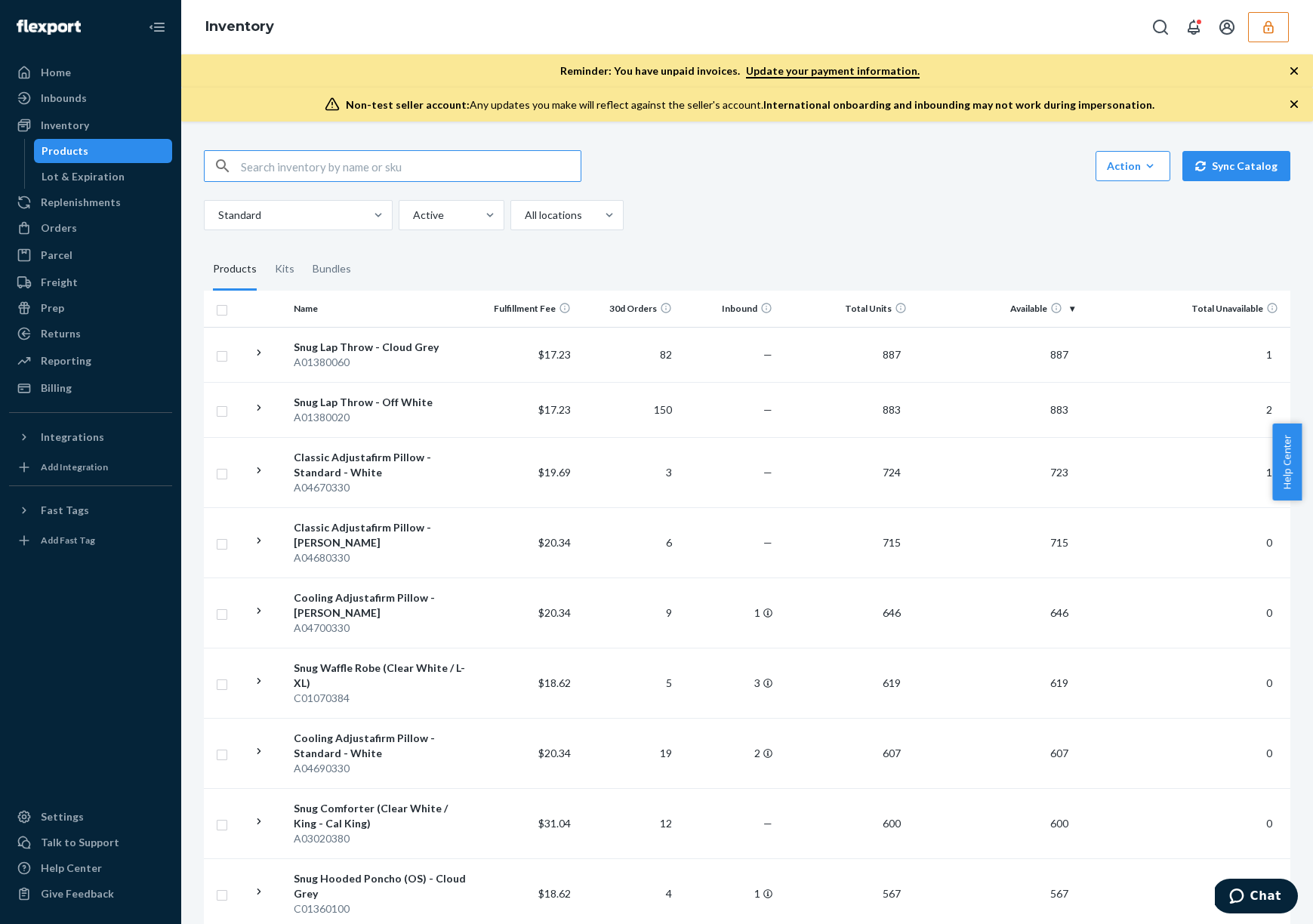
click at [452, 180] on input "text" at bounding box center [410, 165] width 340 height 30
paste input "9903497"
type input "9903497"
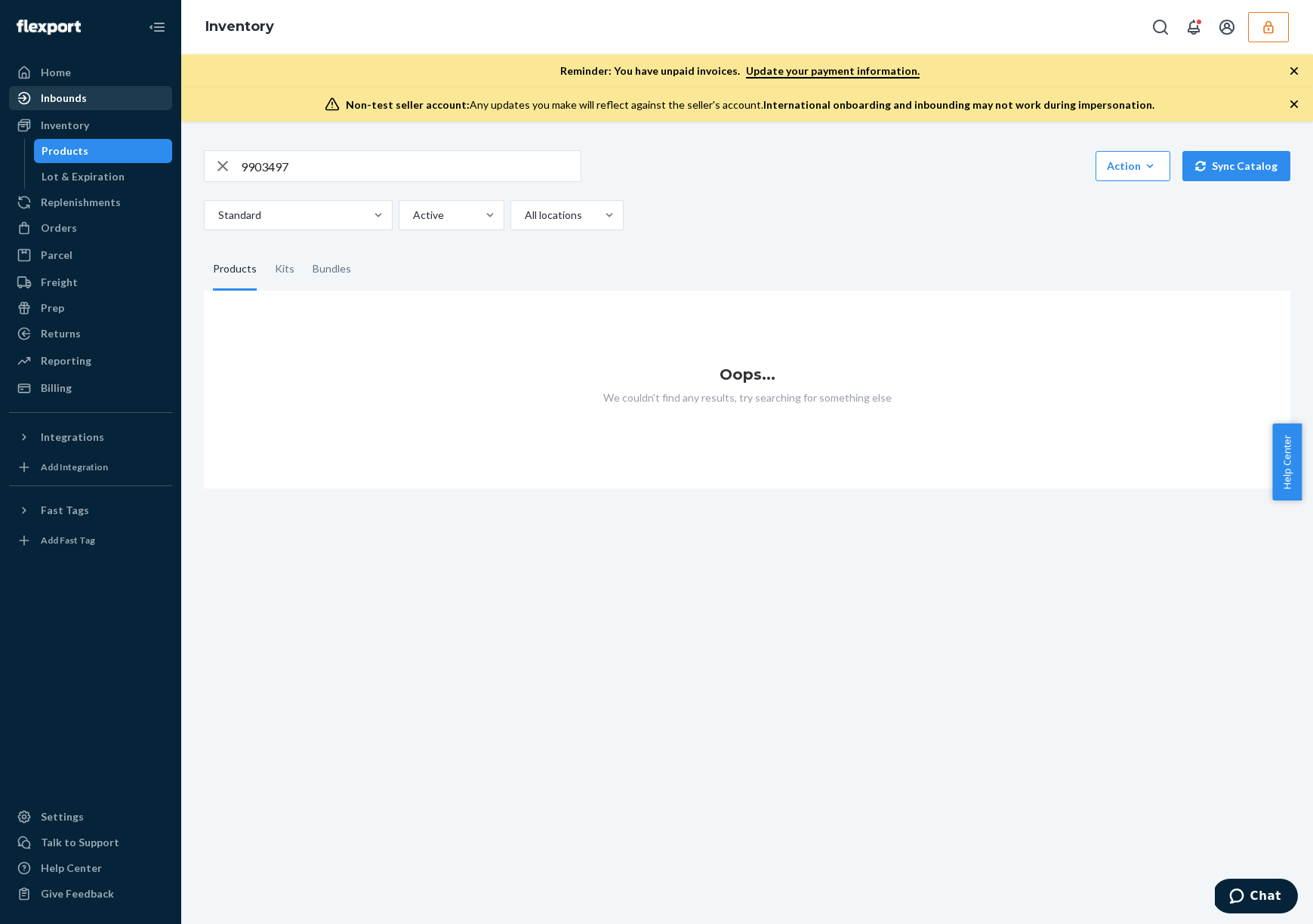
click at [108, 102] on div "Inbounds" at bounding box center [90, 99] width 160 height 21
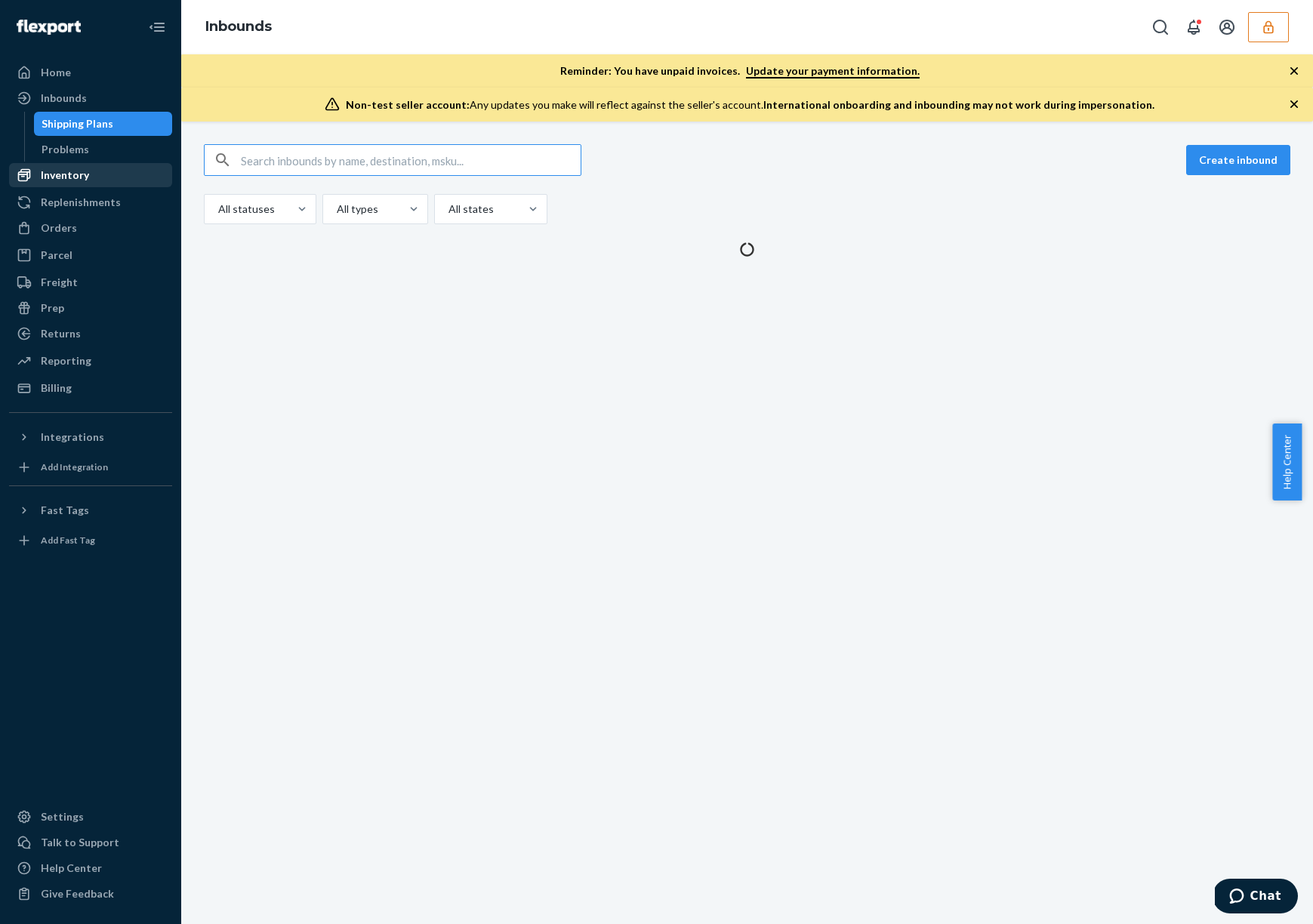
click at [67, 173] on div "Inventory" at bounding box center [65, 175] width 48 height 15
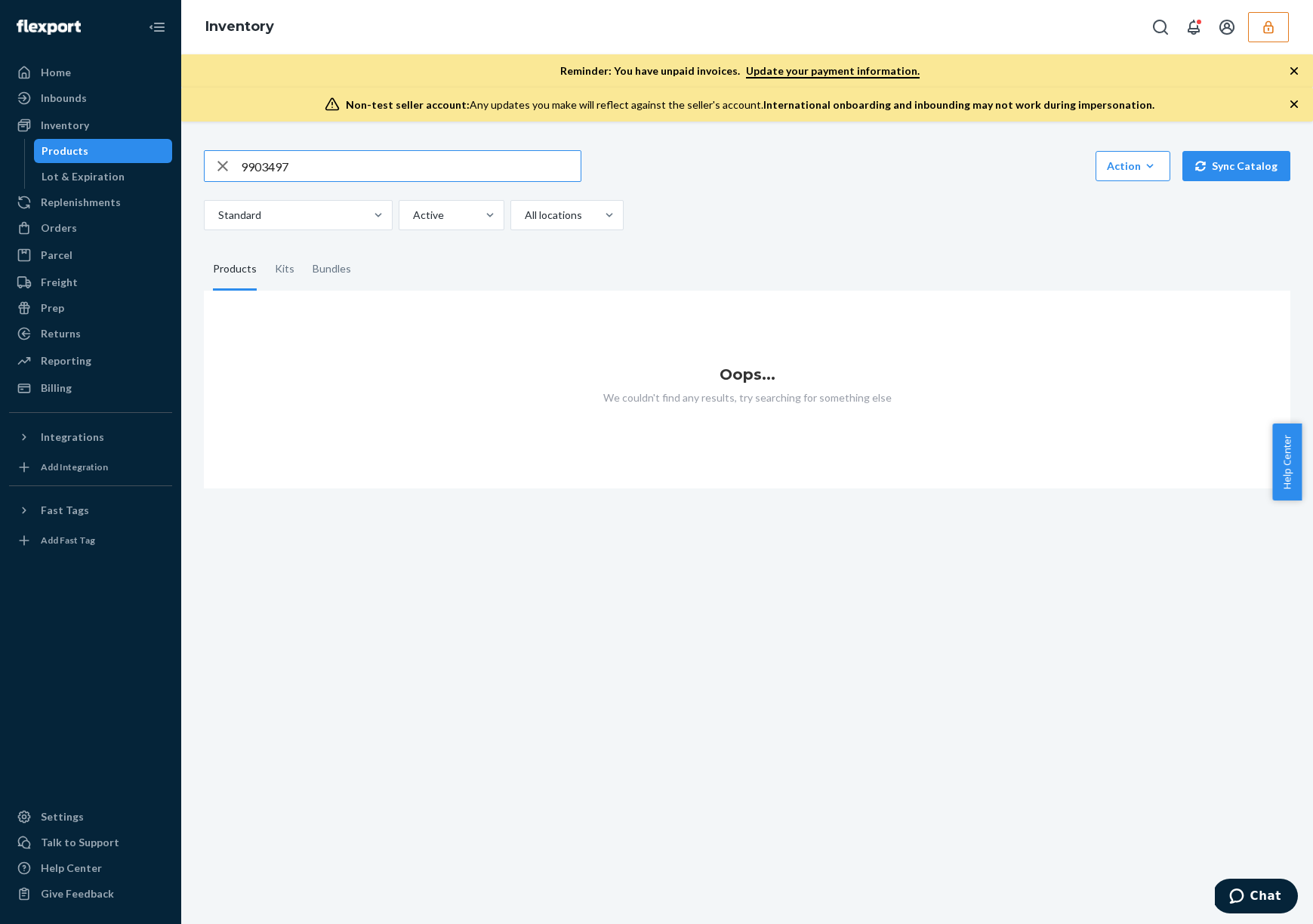
click at [79, 163] on link "Products" at bounding box center [104, 151] width 139 height 24
click at [78, 167] on div "Lot & Expiration" at bounding box center [104, 177] width 135 height 21
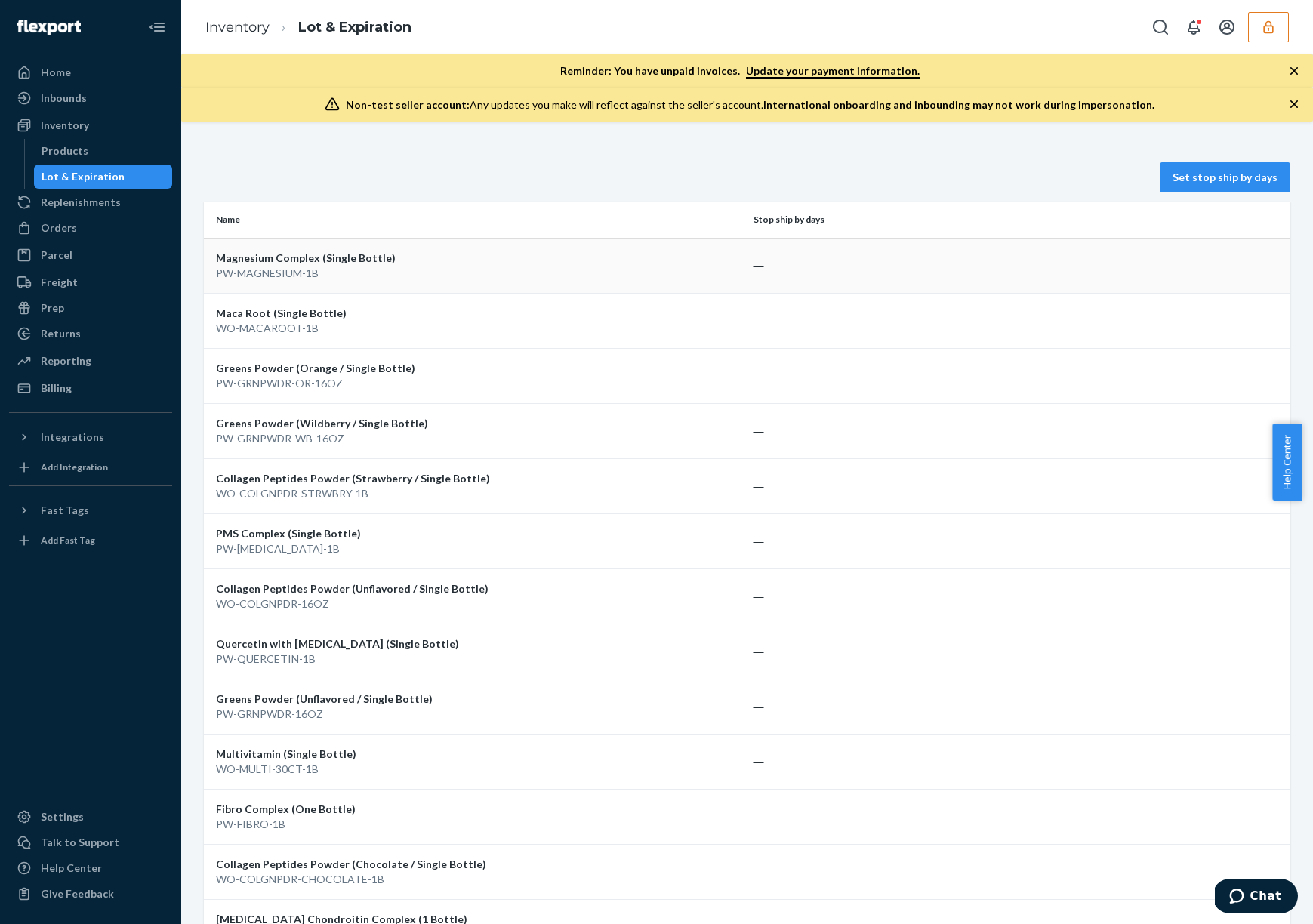
click at [795, 267] on td "―" at bounding box center [1019, 265] width 544 height 55
click at [702, 271] on div "PW-MAGNESIUM-1B" at bounding box center [478, 274] width 525 height 15
click at [716, 321] on div "WO-MACAROOT-1B" at bounding box center [478, 329] width 525 height 15
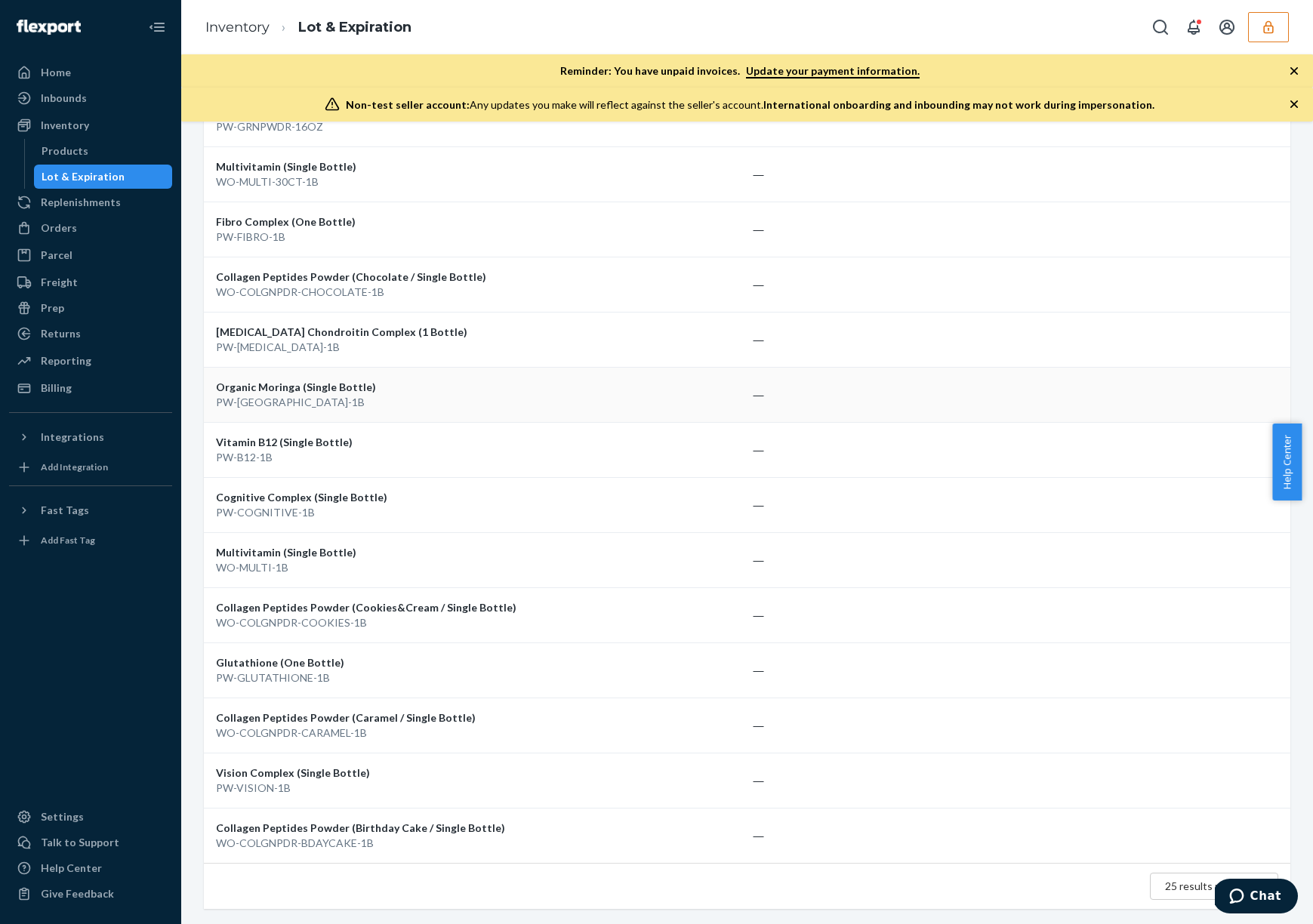
click at [739, 417] on td "Organic Moringa (Single Bottle) PW-MORINGA-1B" at bounding box center [476, 394] width 544 height 55
click at [75, 148] on div "Products" at bounding box center [65, 151] width 46 height 15
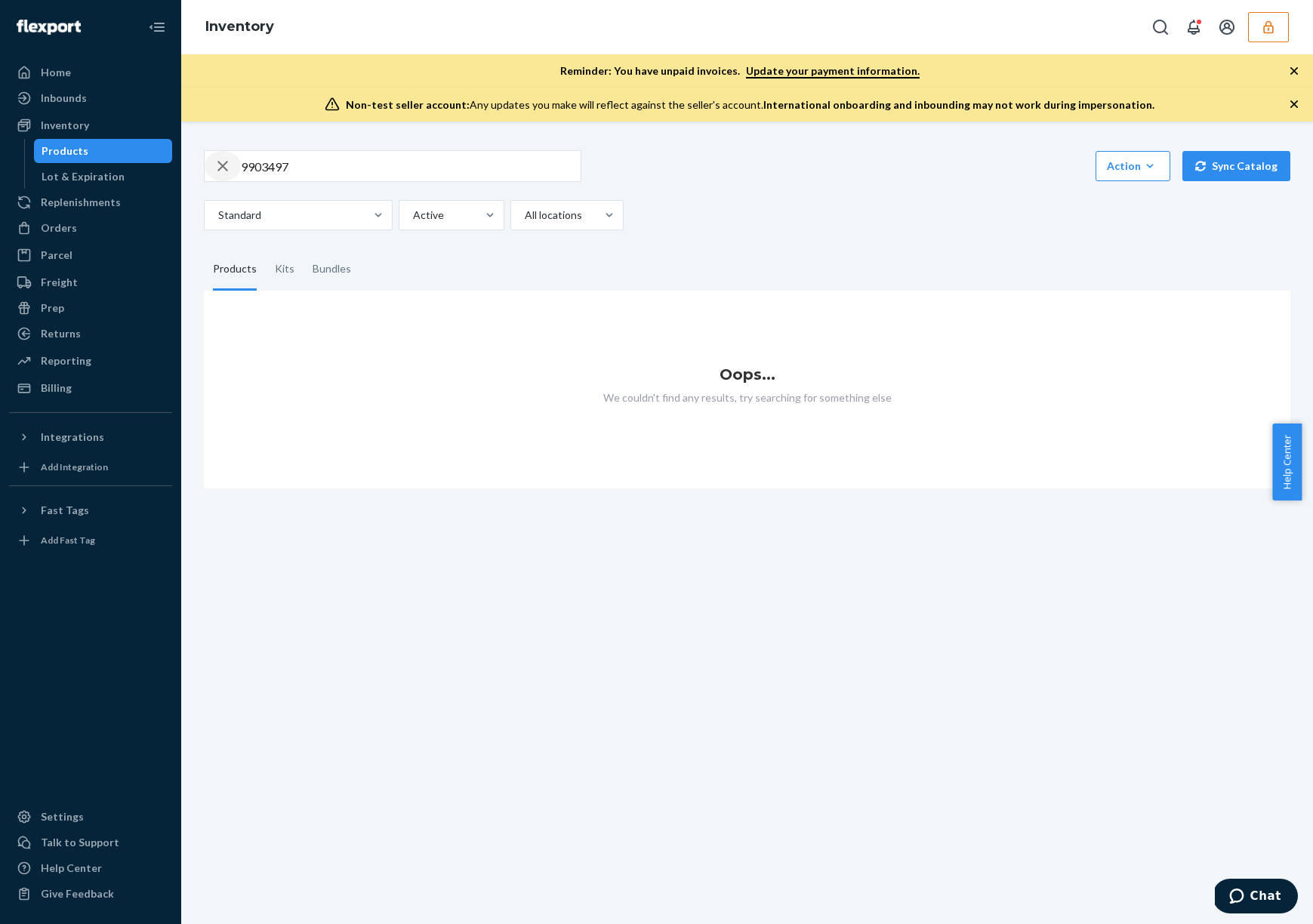
click at [225, 165] on icon "button" at bounding box center [223, 165] width 18 height 30
click at [770, 227] on div "Standard Active All locations" at bounding box center [741, 215] width 1075 height 30
click at [88, 119] on div "Inventory" at bounding box center [90, 126] width 160 height 21
click at [71, 149] on div "Products" at bounding box center [65, 151] width 46 height 15
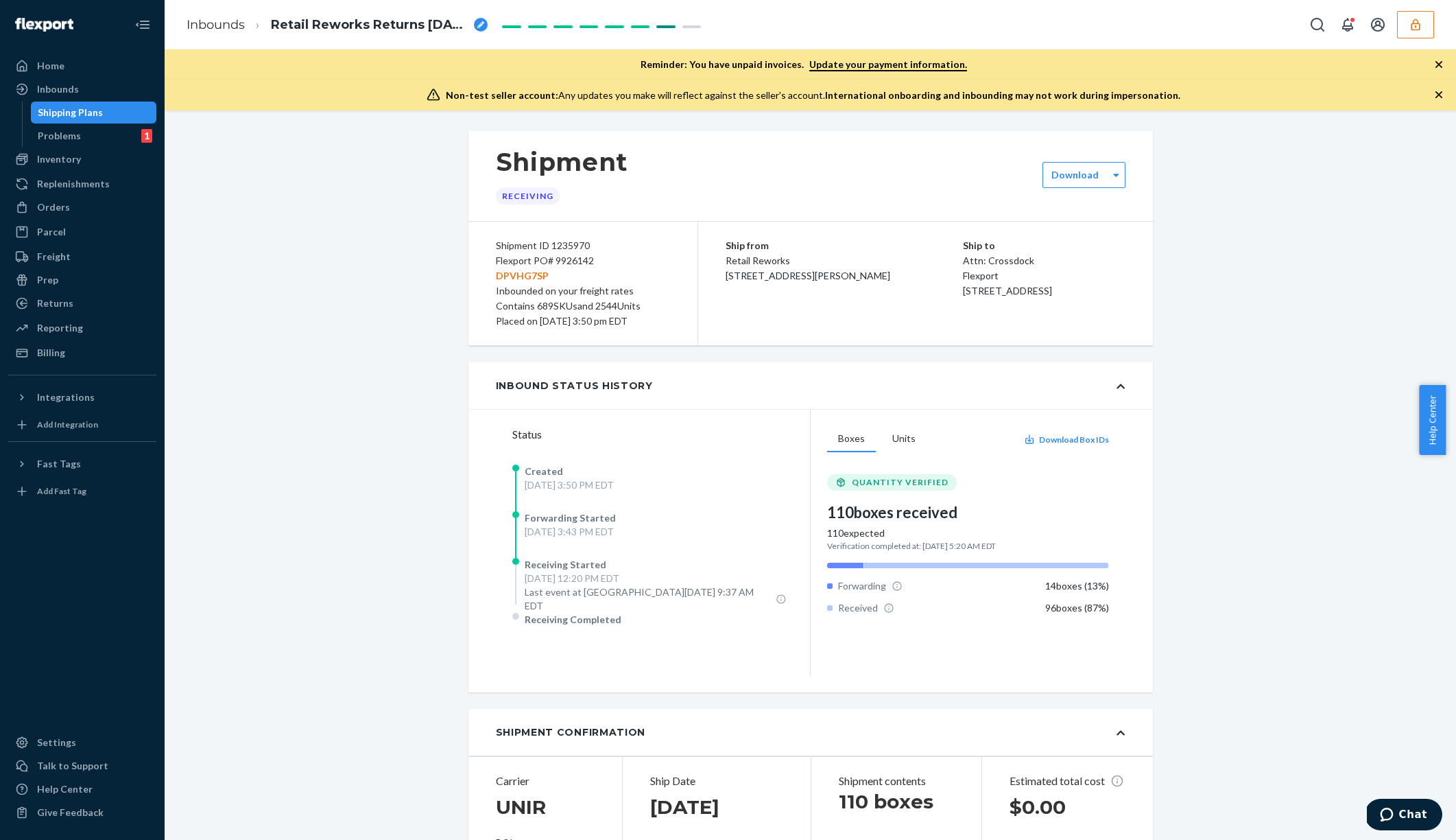
scroll to position [3, 0]
click at [904, 433] on button "Units" at bounding box center [904, 436] width 45 height 26
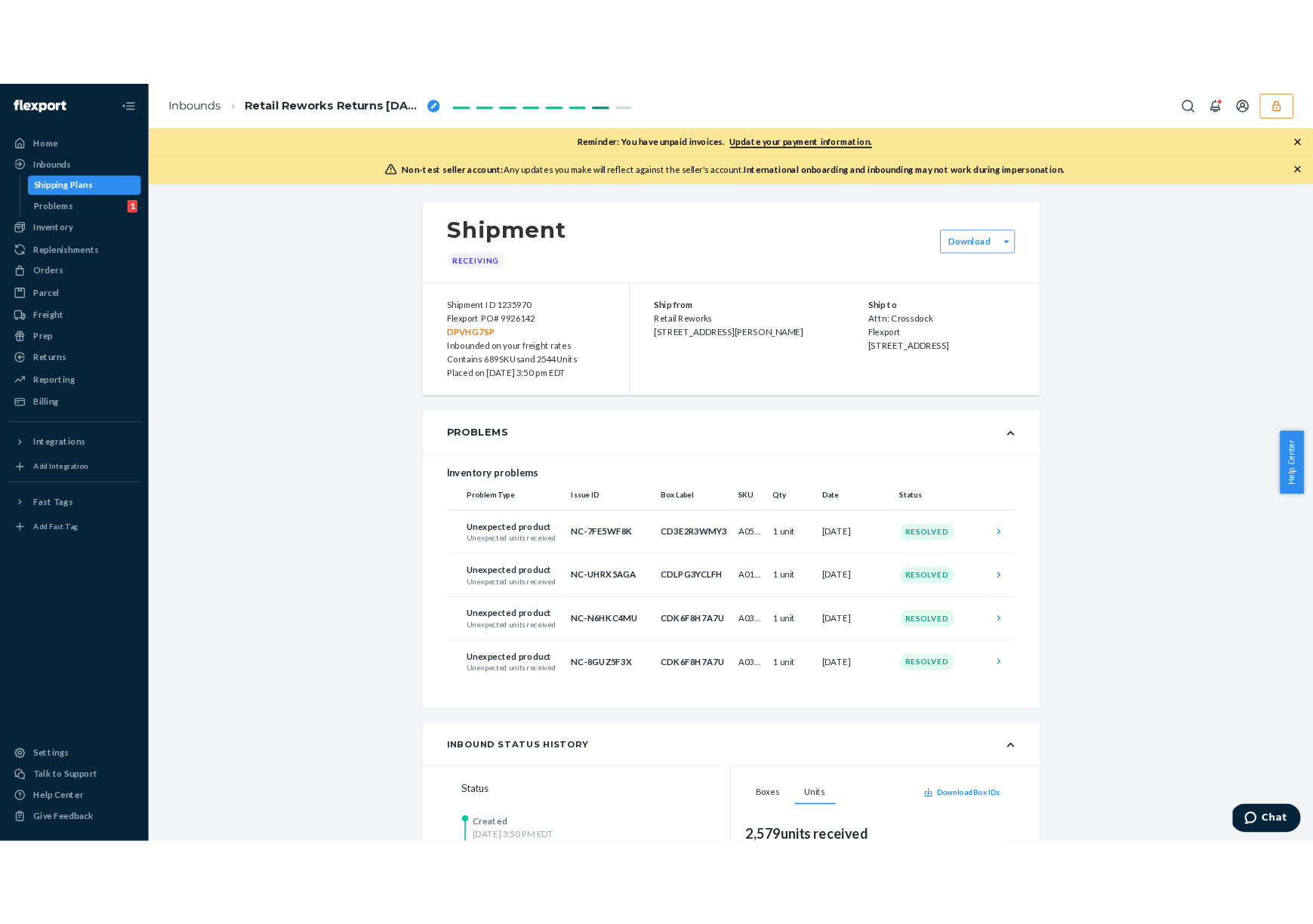
scroll to position [417, 0]
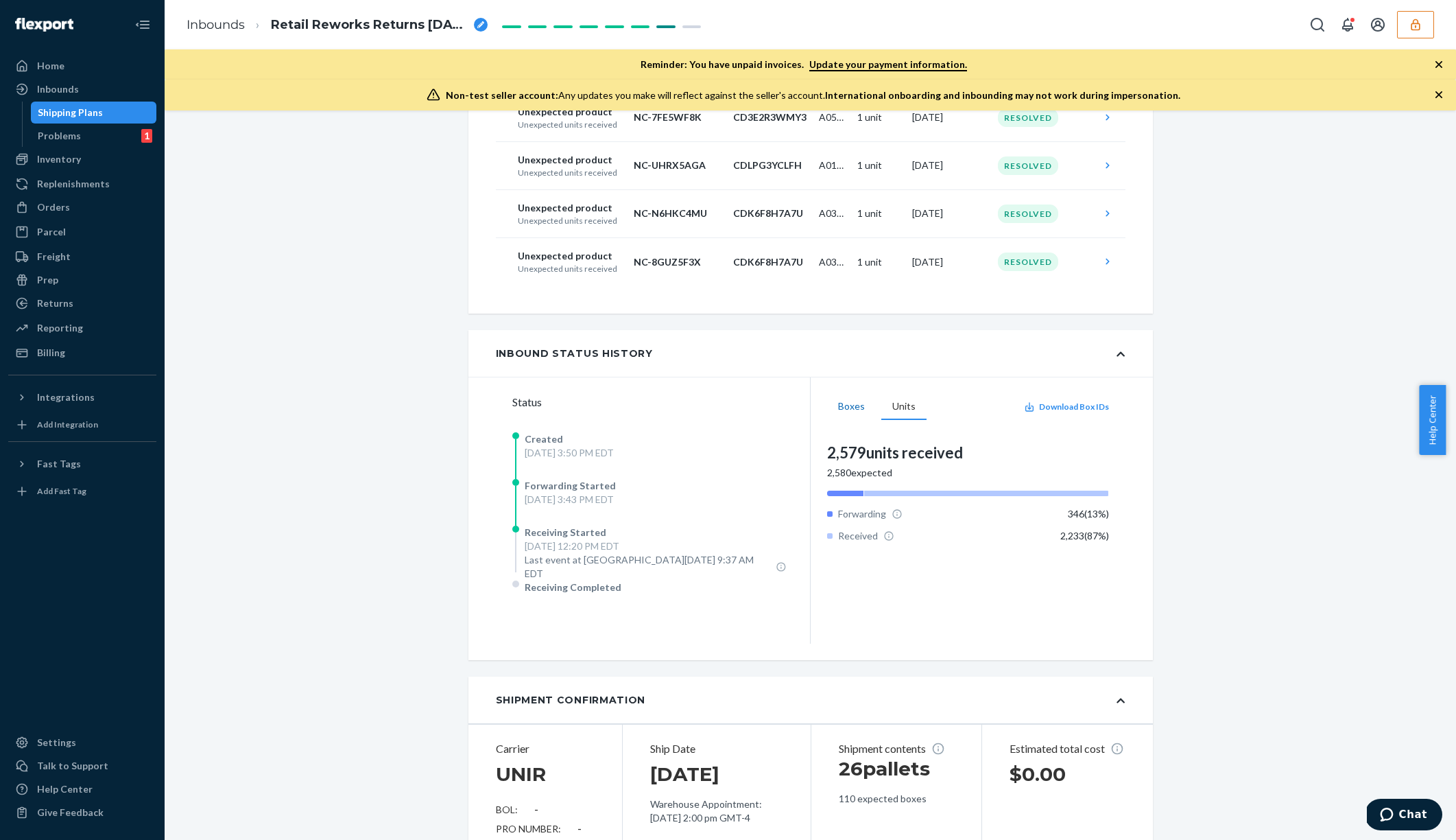
click at [861, 407] on button "Boxes" at bounding box center [851, 407] width 48 height 26
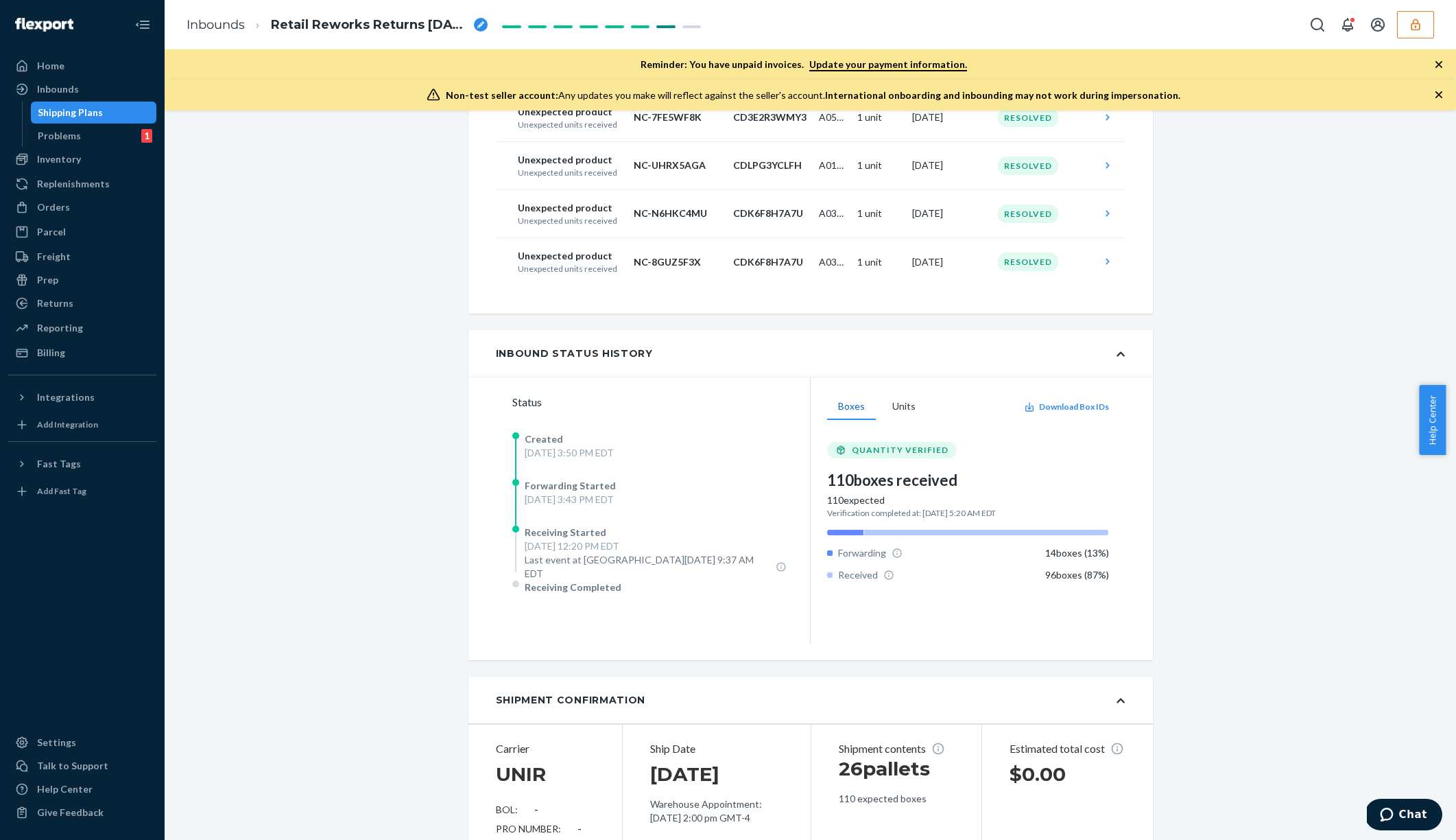
click at [863, 395] on button "Boxes" at bounding box center [851, 407] width 48 height 26
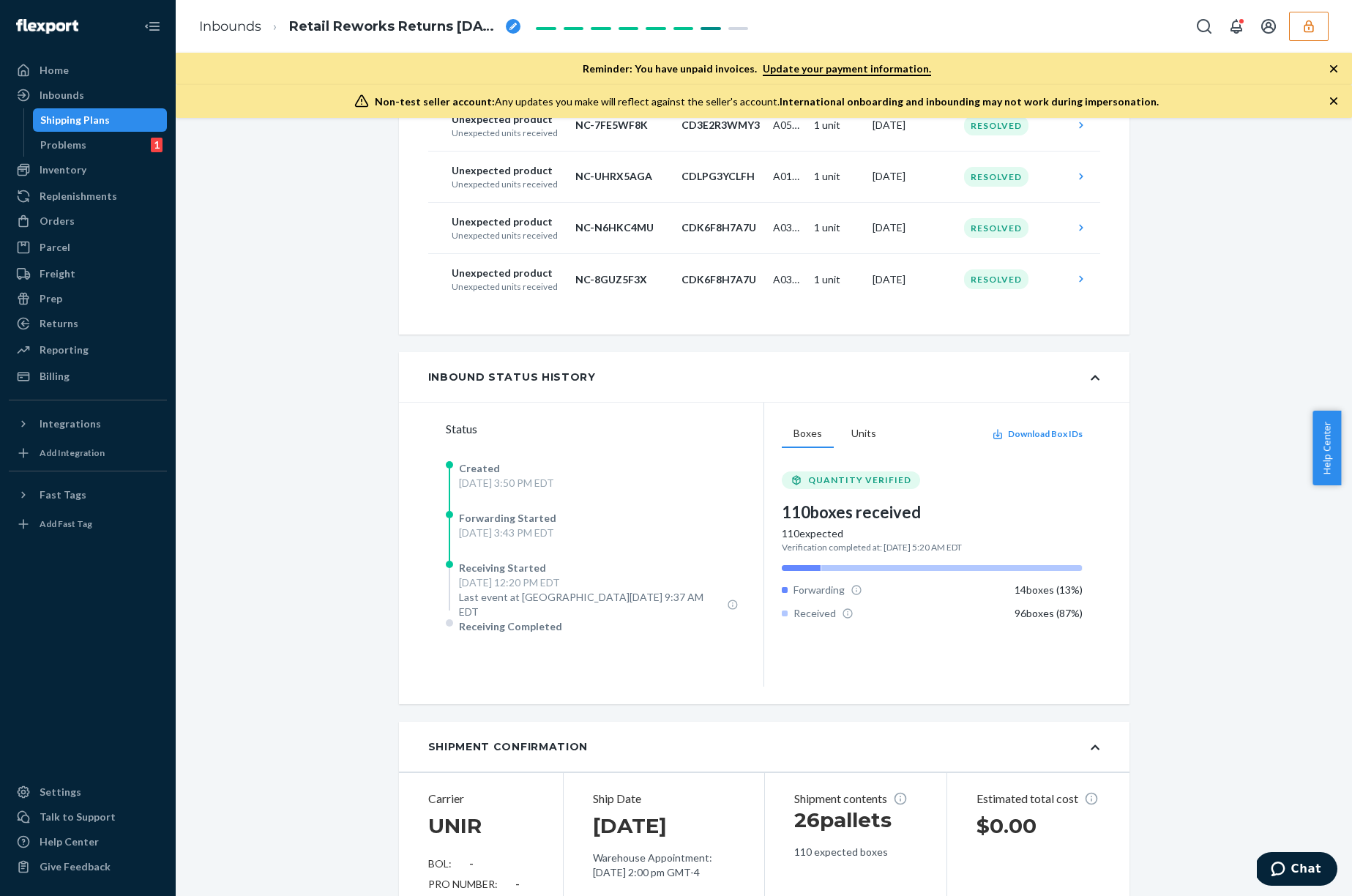
click at [1317, 38] on button "button" at bounding box center [1309, 25] width 39 height 29
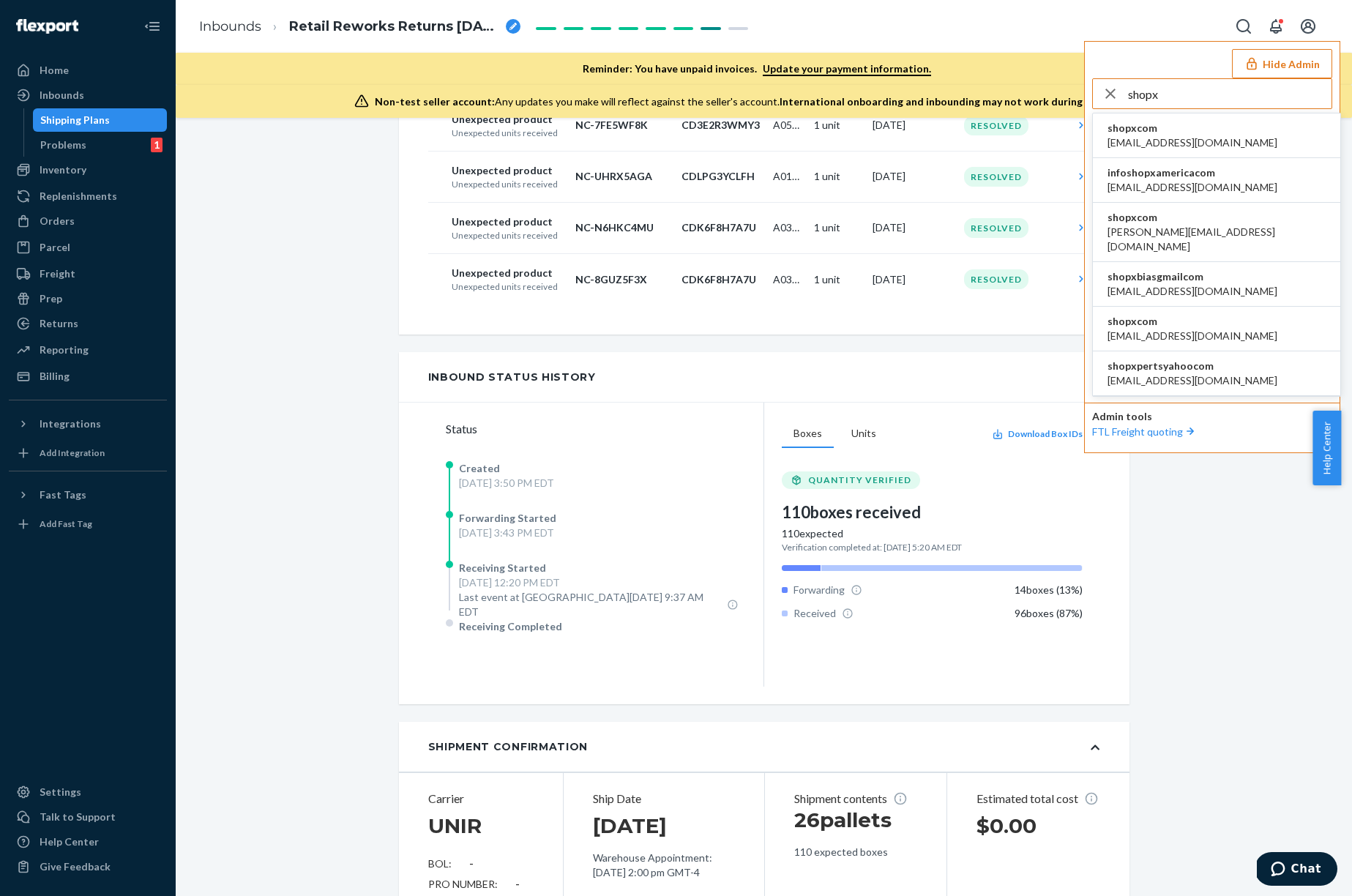
type input "shopx"
click at [1214, 125] on li "shopxcom arj@x.com" at bounding box center [1217, 136] width 248 height 45
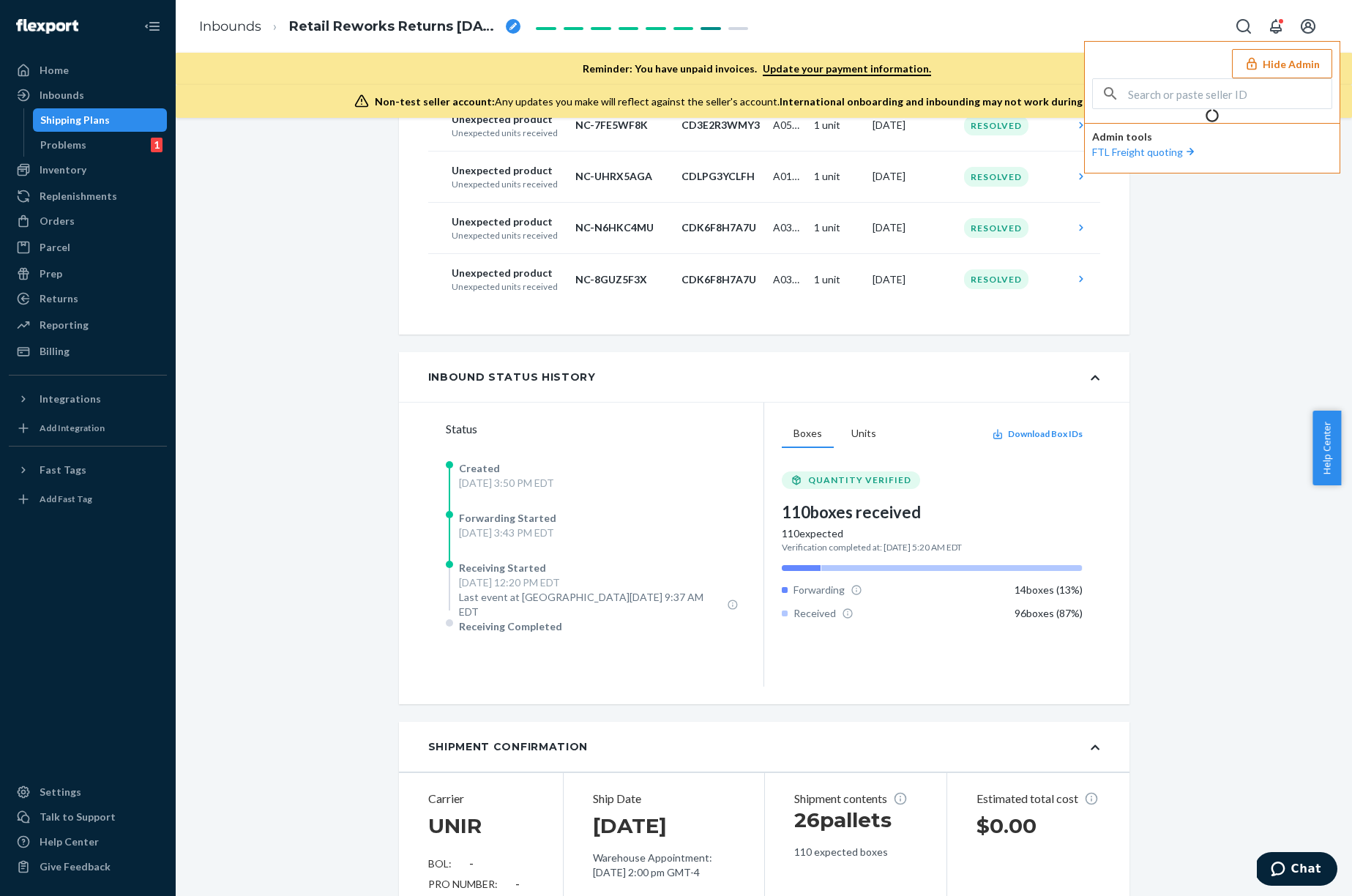
click at [1309, 64] on button "Hide Admin" at bounding box center [1282, 63] width 100 height 29
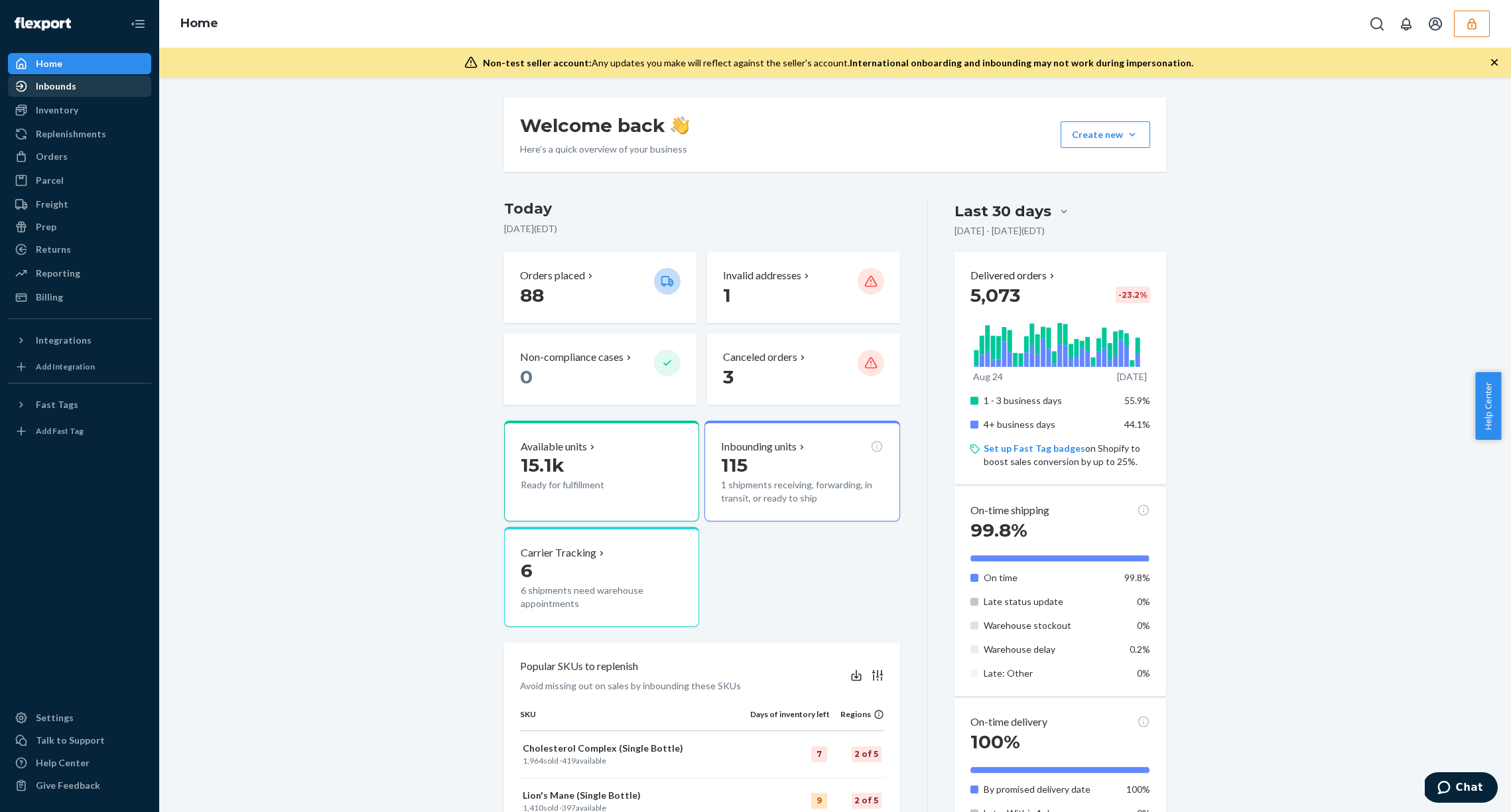
click at [77, 83] on div "Inbounds" at bounding box center [79, 87] width 140 height 19
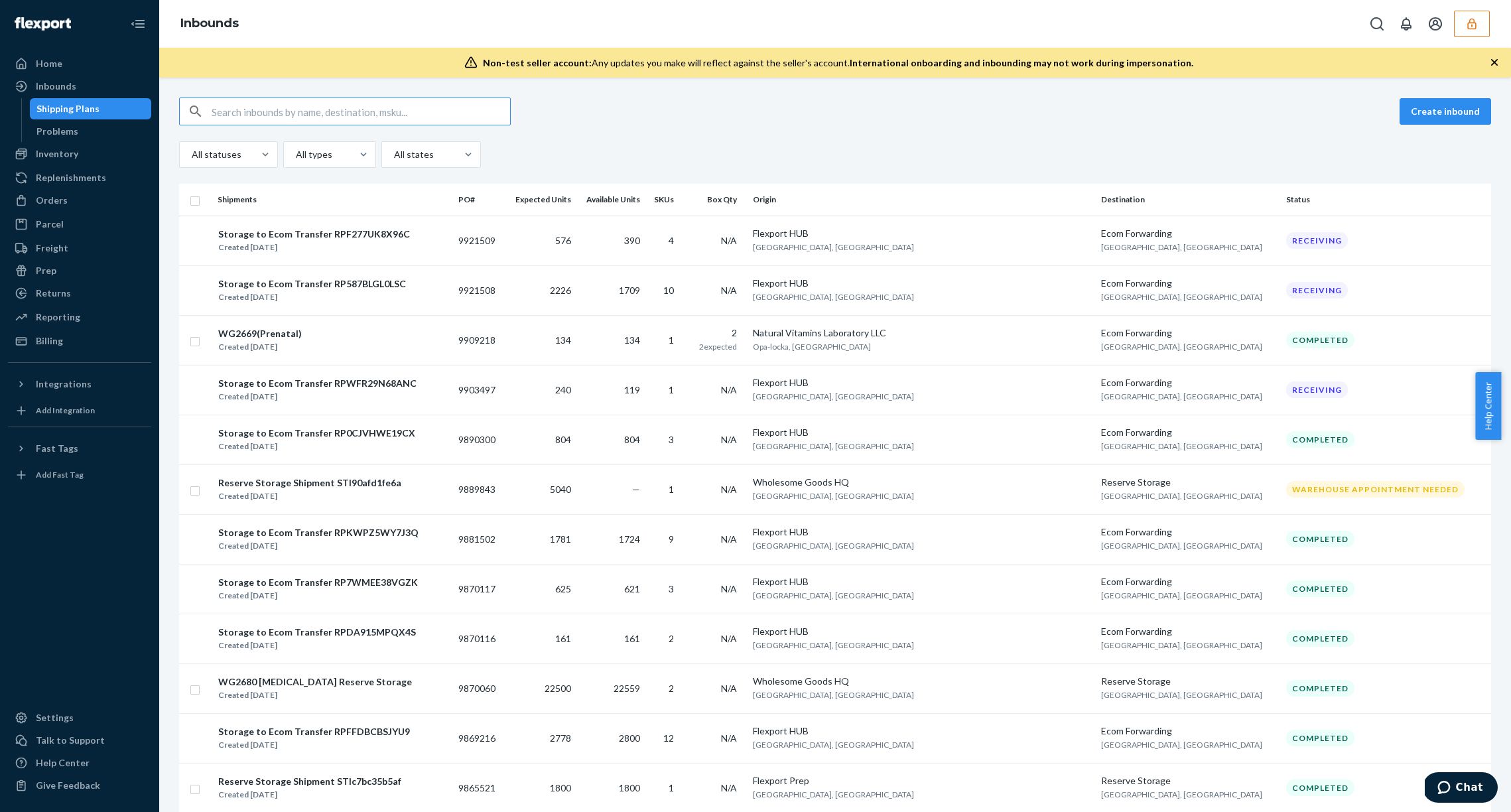
click at [422, 117] on input "text" at bounding box center [361, 111] width 298 height 26
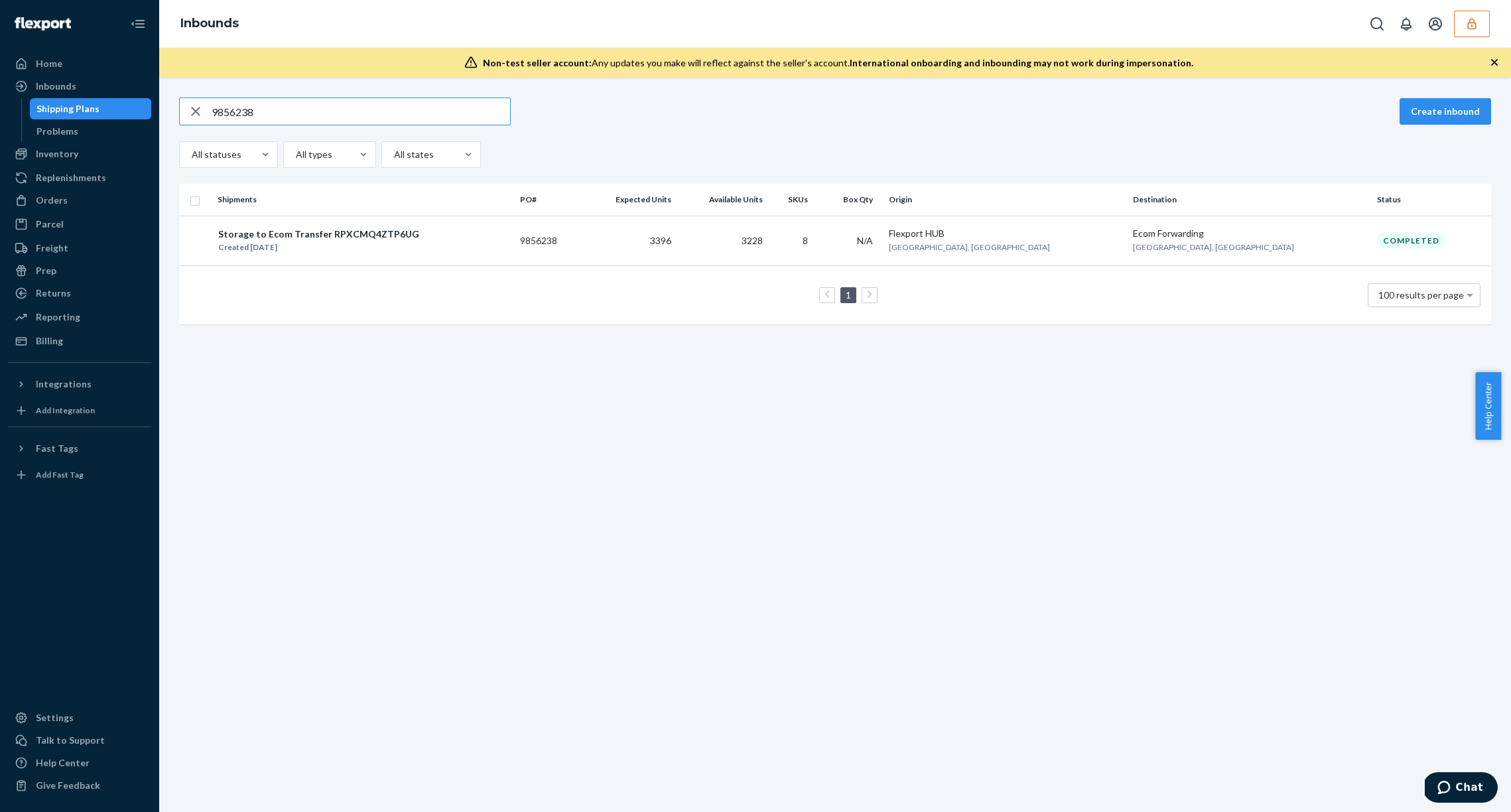
type input "9856238"
click at [826, 145] on div "All statuses All types All states" at bounding box center [835, 154] width 1312 height 26
click at [1212, 243] on span "[GEOGRAPHIC_DATA], [GEOGRAPHIC_DATA]" at bounding box center [1214, 247] width 162 height 10
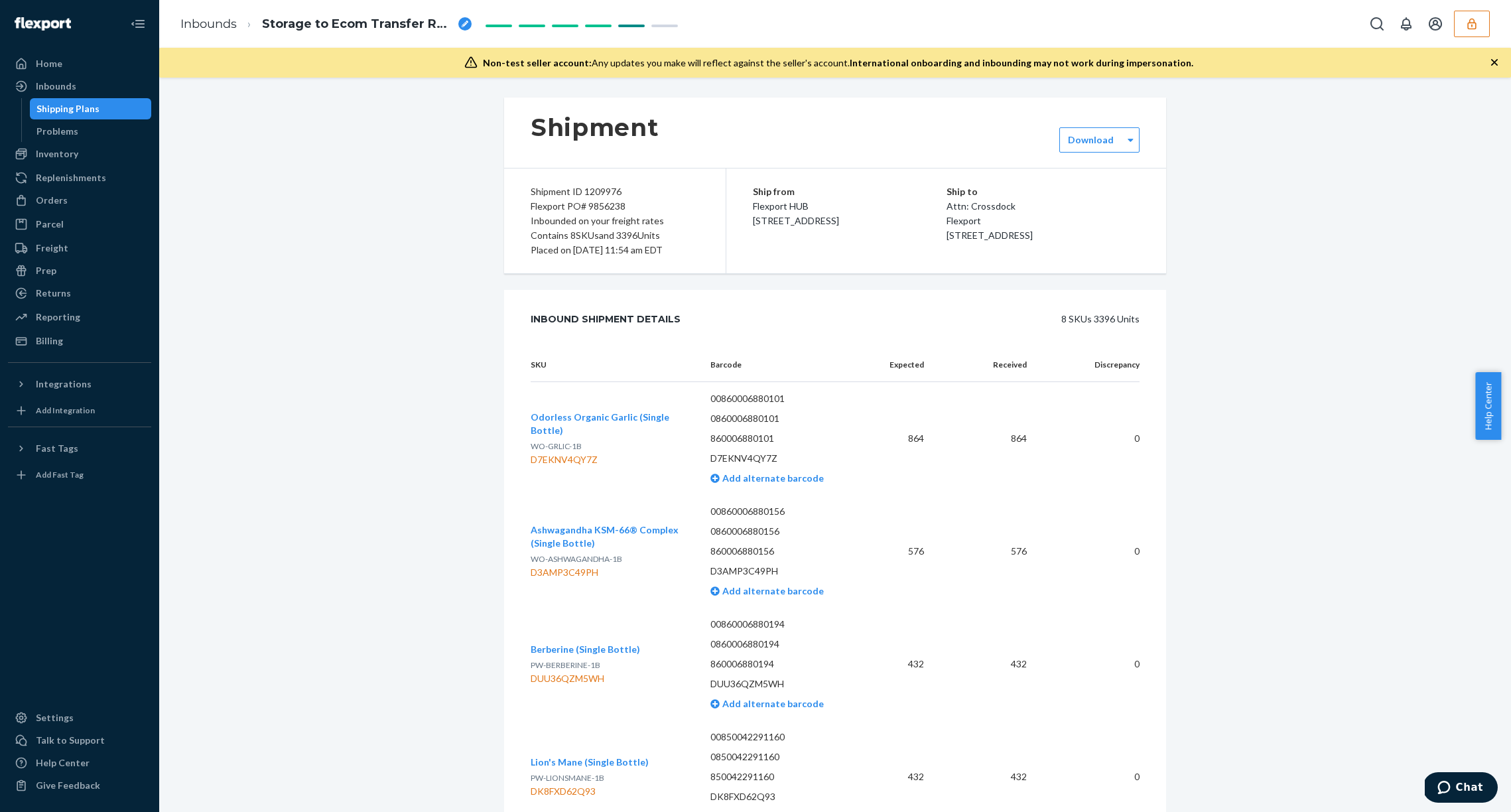
scroll to position [3, 0]
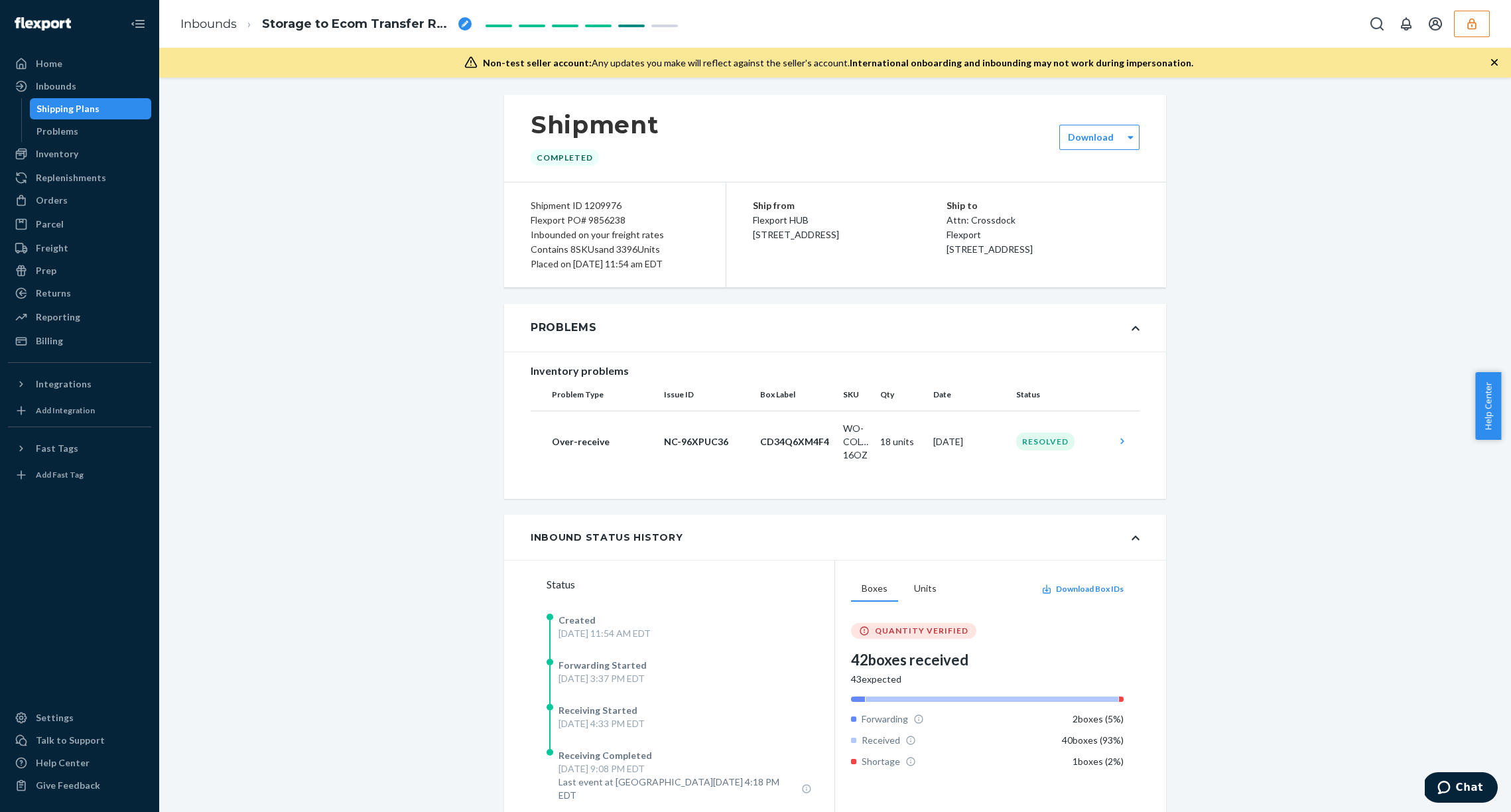
click at [609, 218] on div "Flexport PO# 9856238" at bounding box center [615, 219] width 168 height 14
copy div "9856238"
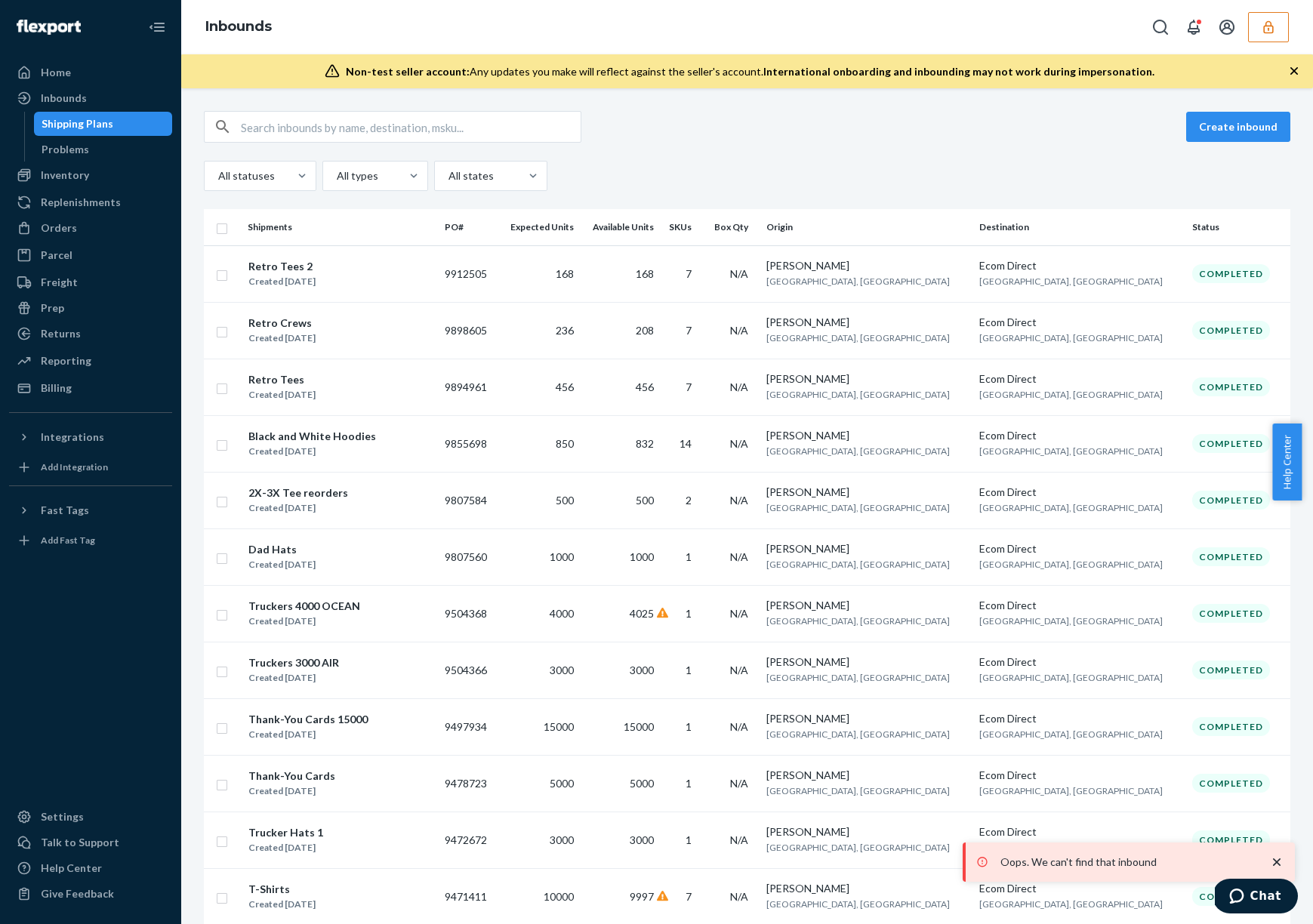
click at [1279, 31] on button "button" at bounding box center [1268, 26] width 41 height 30
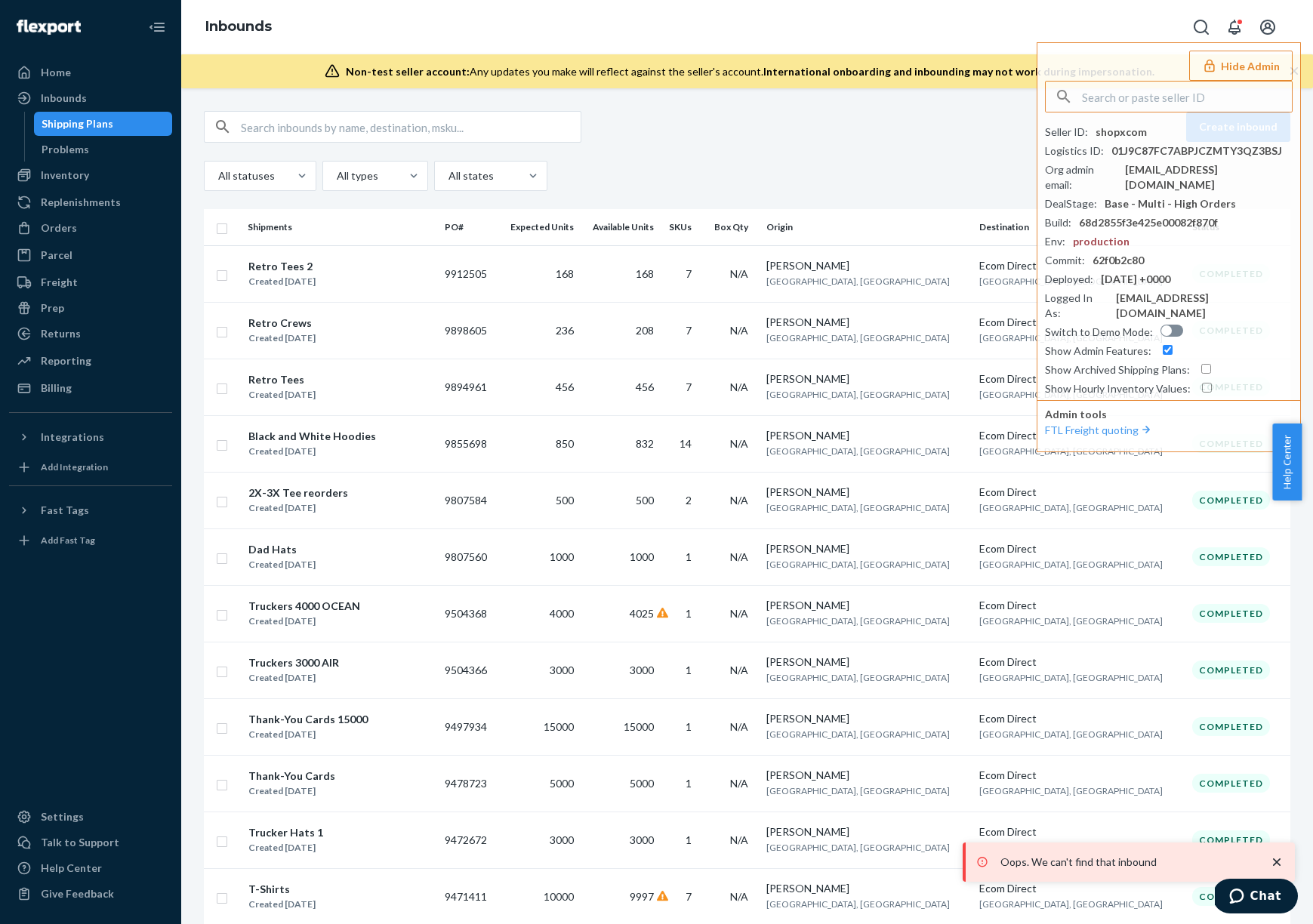
click at [847, 177] on div "All statuses All types All states" at bounding box center [747, 175] width 1087 height 30
click at [1250, 70] on button "Hide Admin" at bounding box center [1240, 65] width 104 height 30
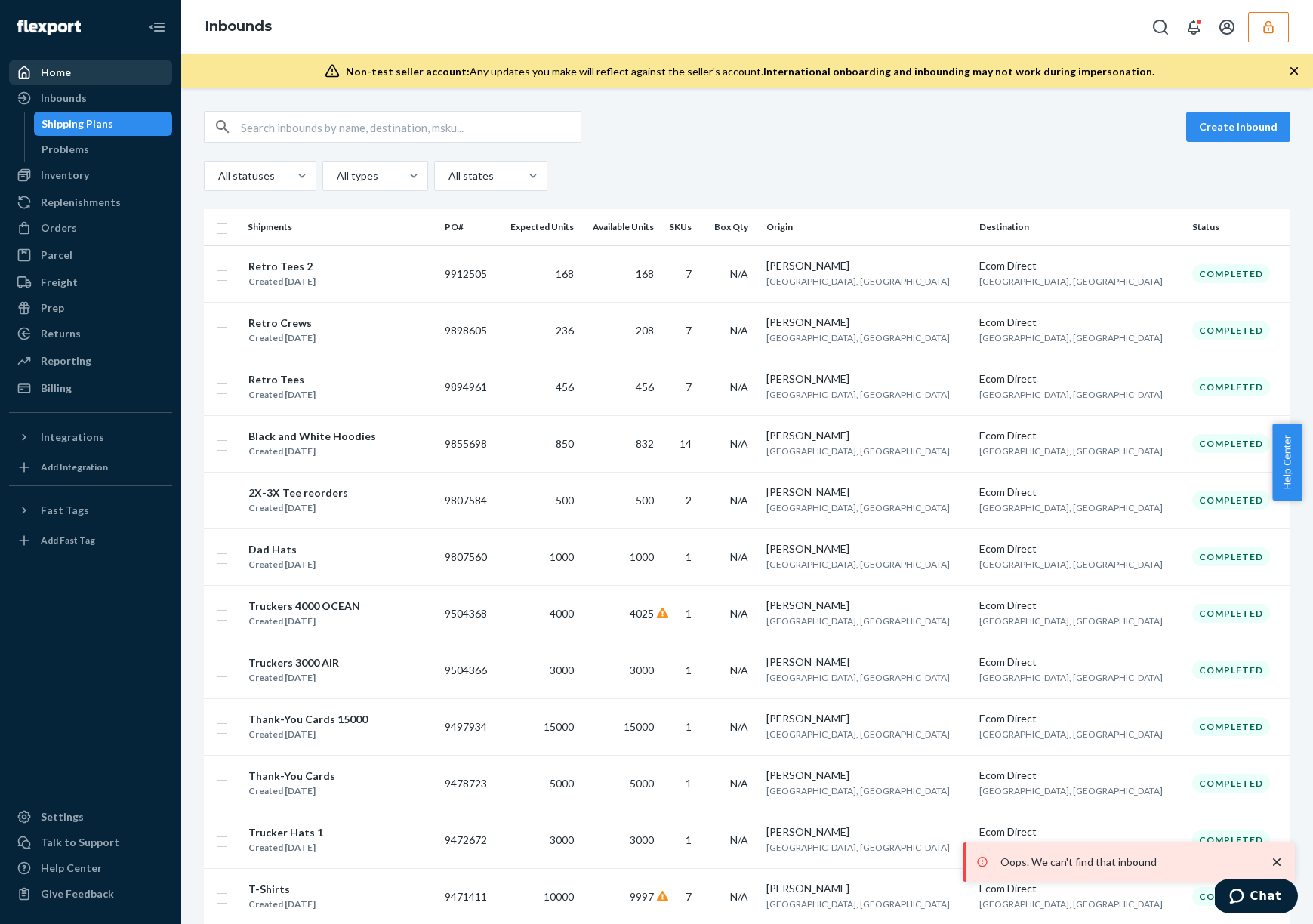
click at [78, 70] on div "Home" at bounding box center [90, 73] width 160 height 21
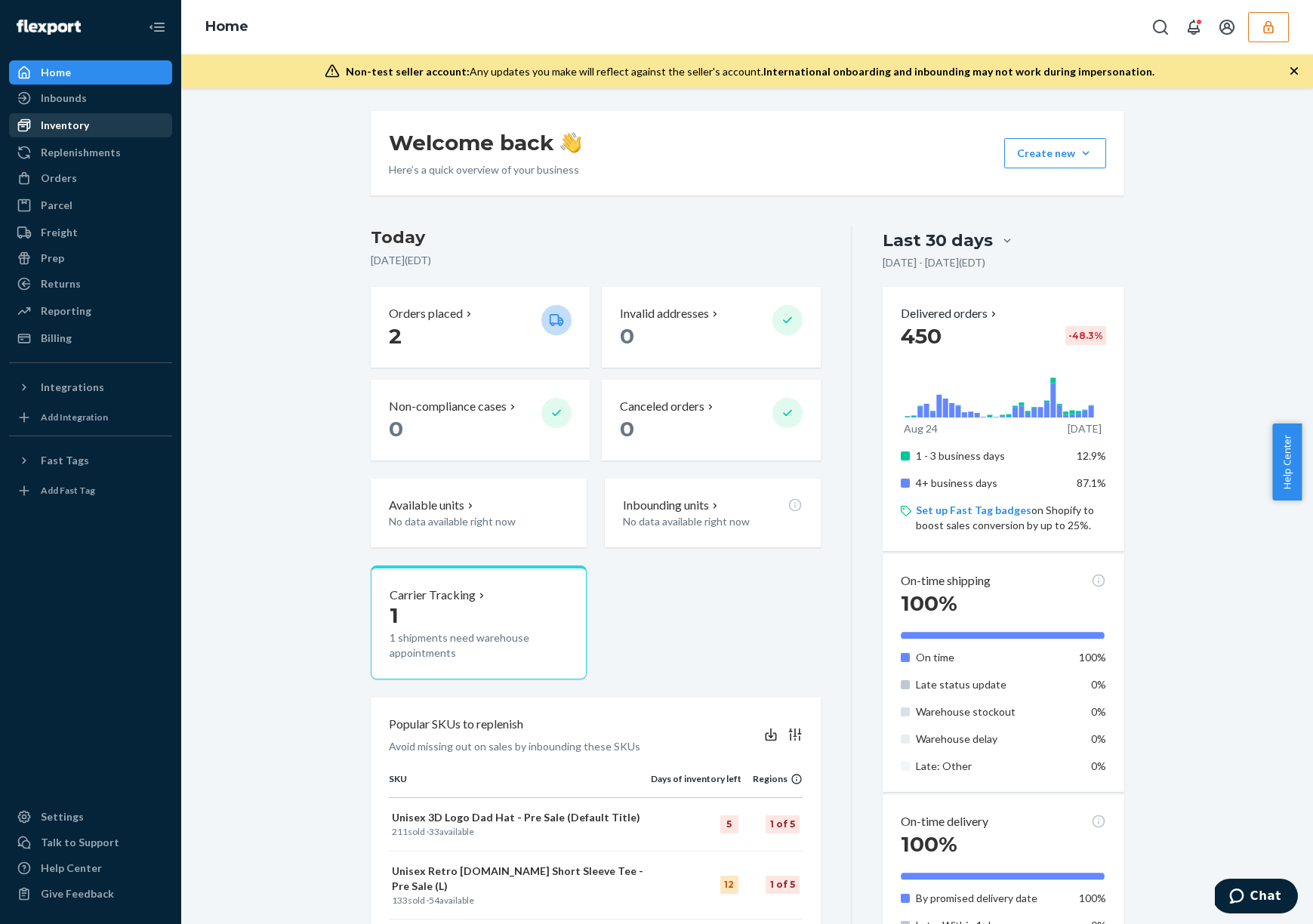
click at [104, 126] on div "Inventory" at bounding box center [90, 126] width 160 height 21
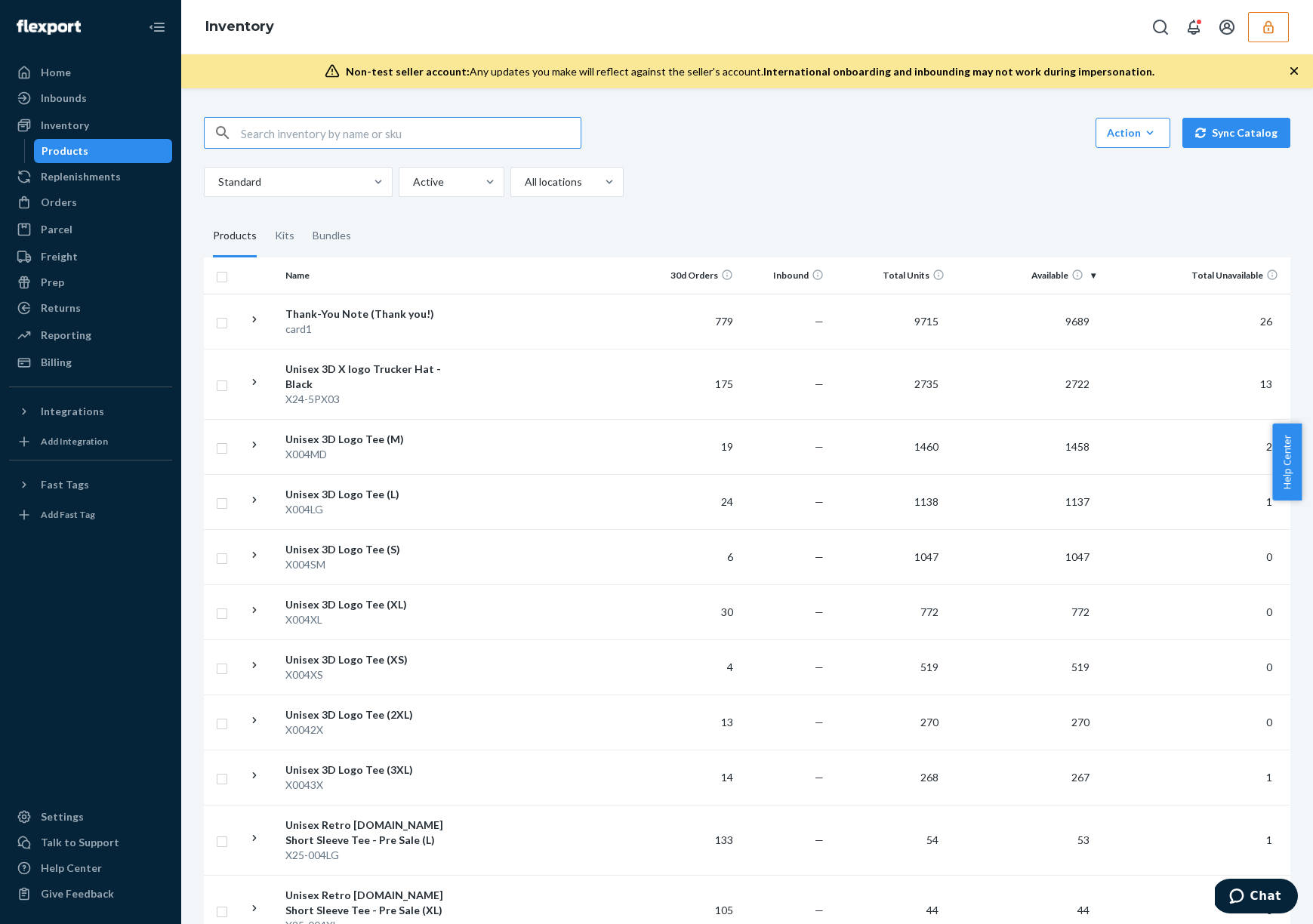
click at [1269, 39] on button "button" at bounding box center [1268, 26] width 41 height 30
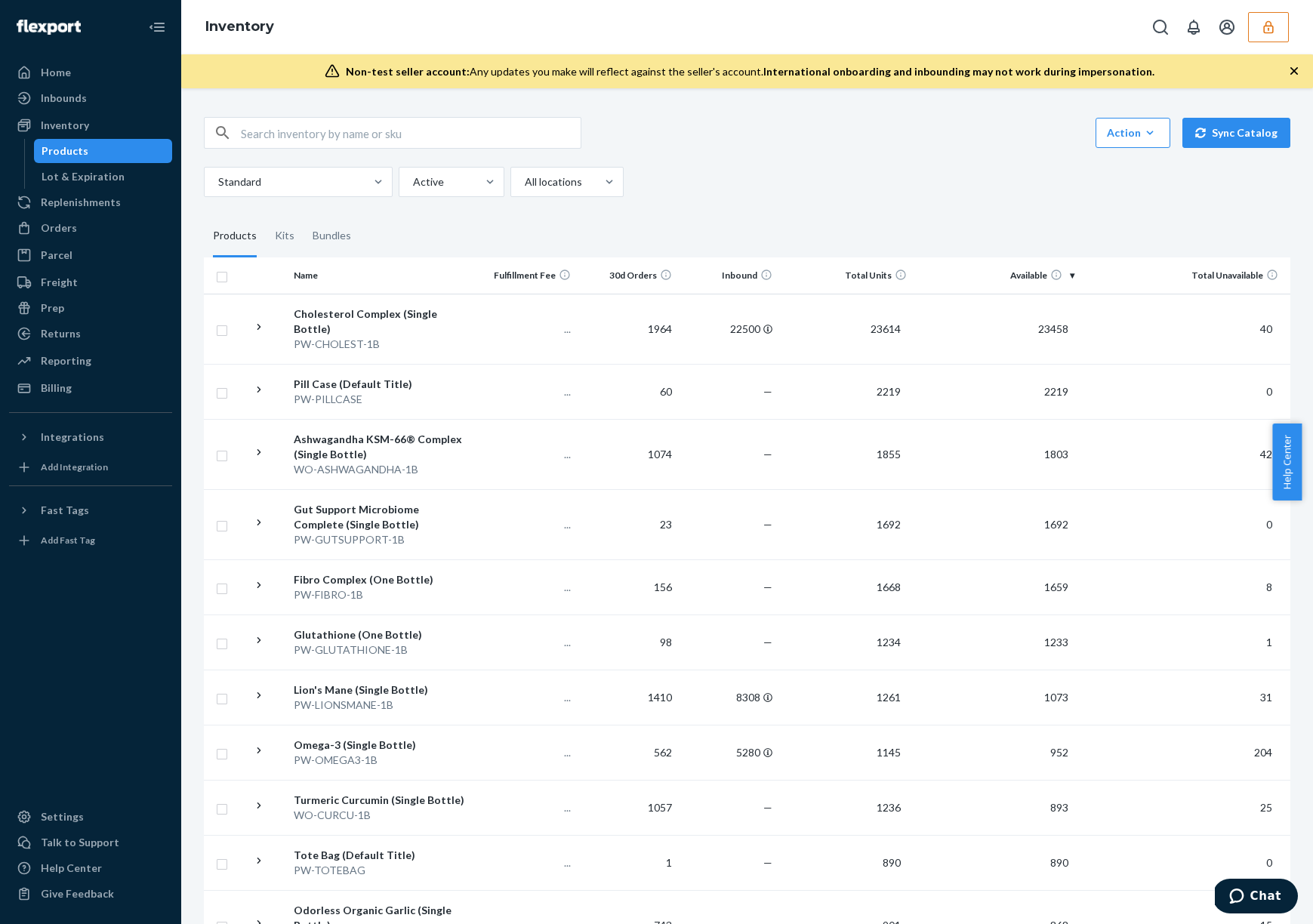
click at [1271, 32] on icon "button" at bounding box center [1268, 26] width 10 height 13
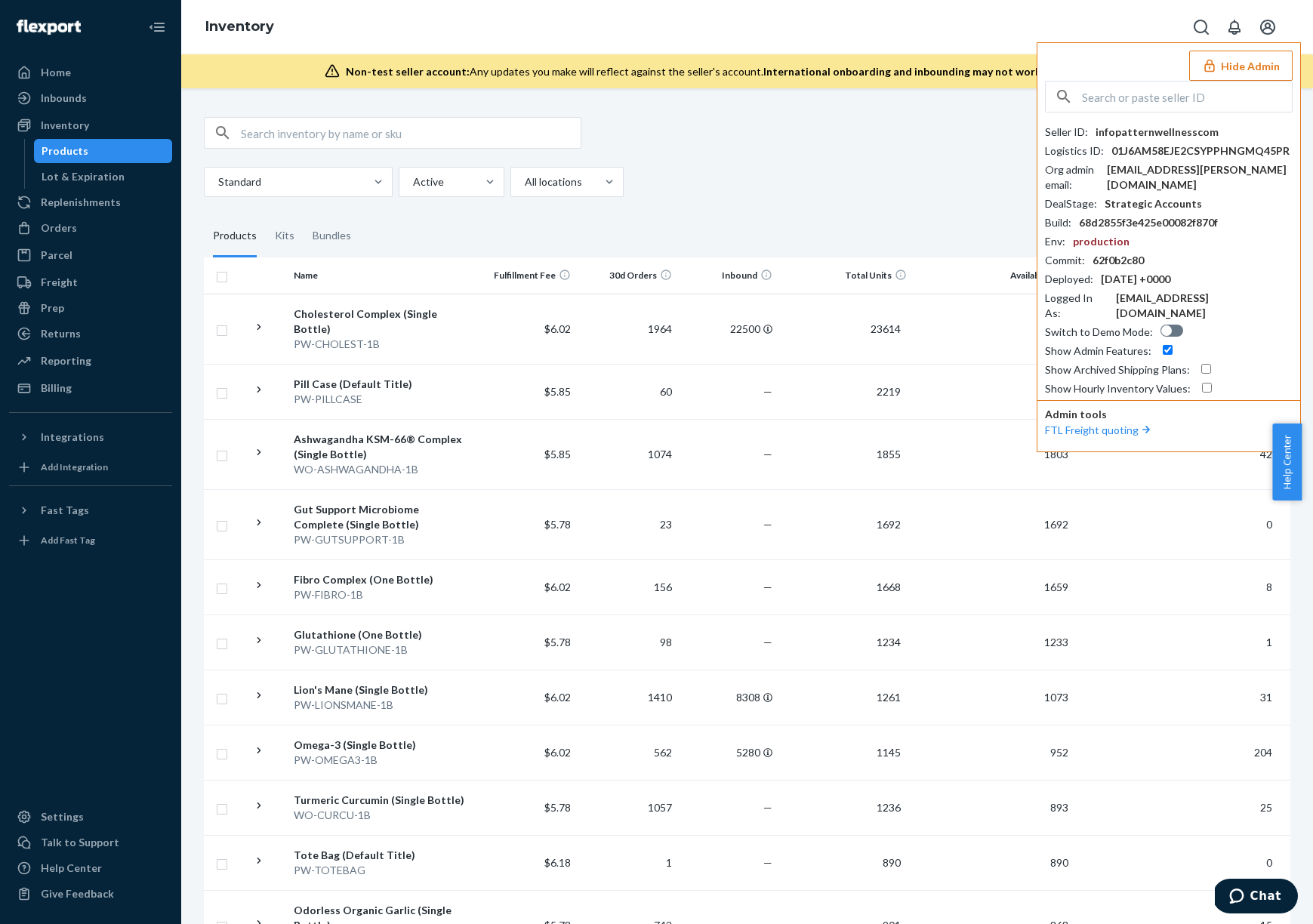
drag, startPoint x: 1237, startPoint y: 67, endPoint x: 753, endPoint y: 104, distance: 485.4
click at [1237, 67] on button "Hide Admin" at bounding box center [1240, 65] width 104 height 30
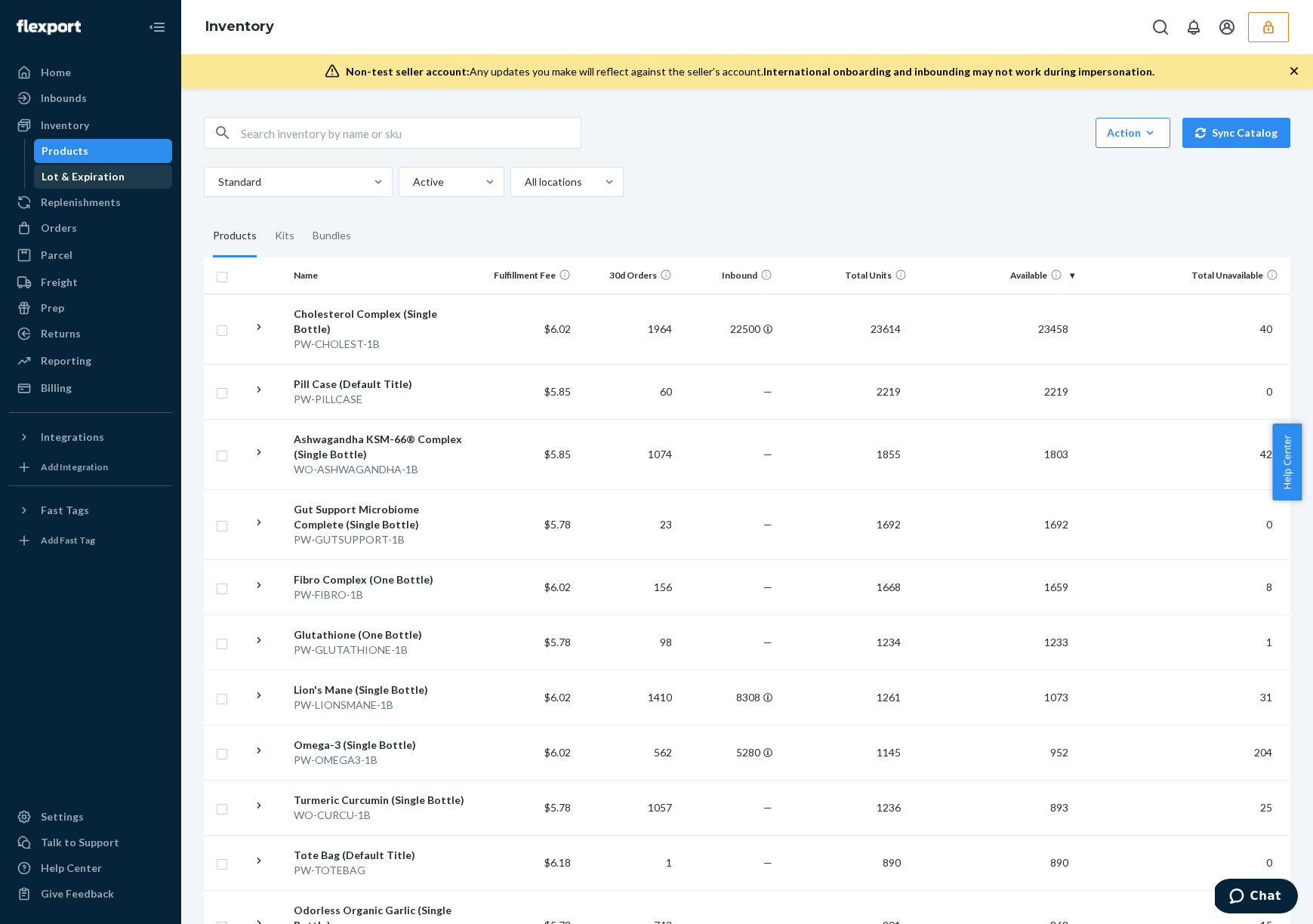
click at [133, 180] on div "Lot & Expiration" at bounding box center [104, 177] width 135 height 21
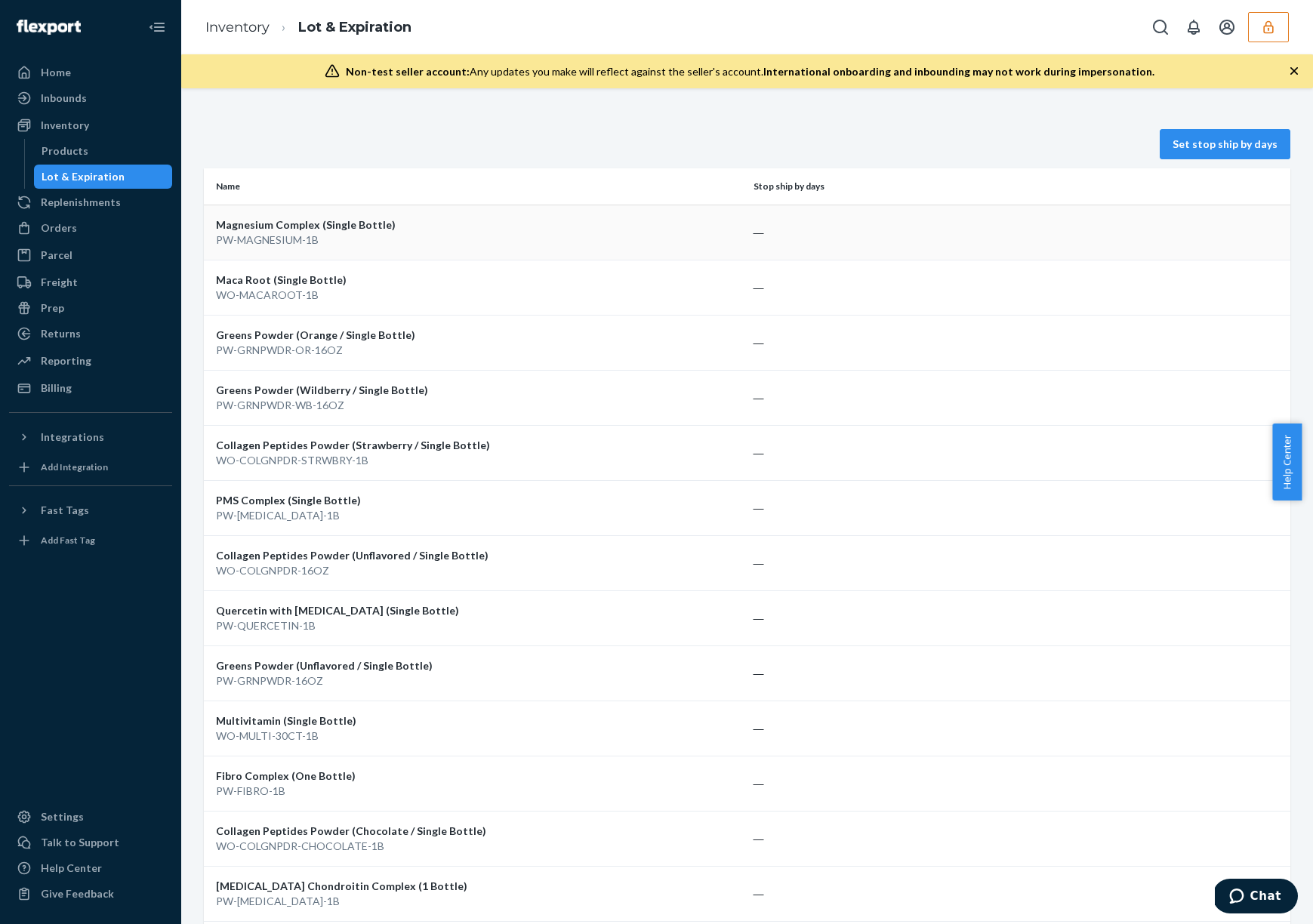
click at [767, 248] on td "―" at bounding box center [1019, 231] width 544 height 55
click at [653, 253] on td "Magnesium Complex (Single Bottle) PW-MAGNESIUM-1B" at bounding box center [476, 231] width 544 height 55
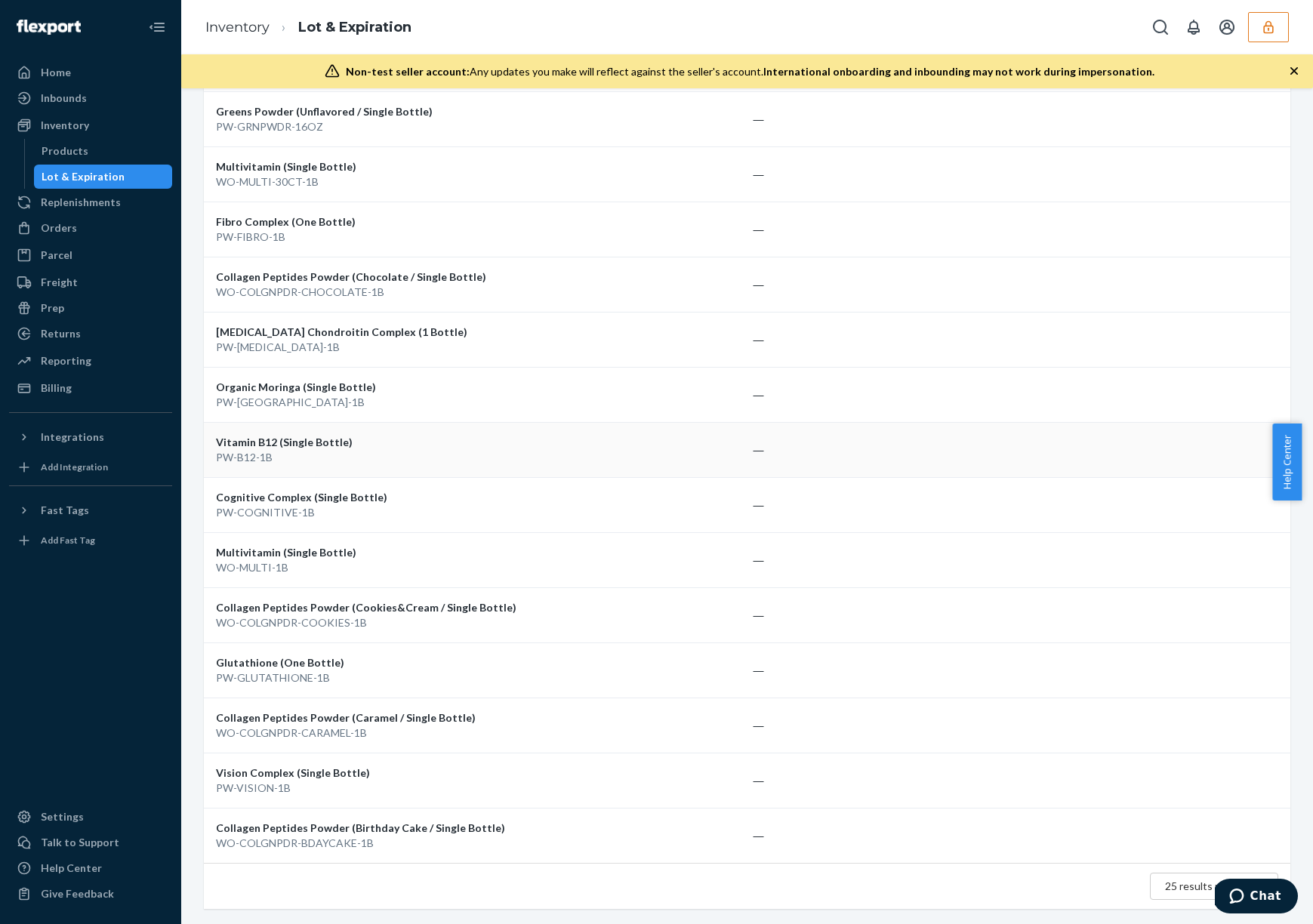
click at [738, 422] on td "Vitamin B12 (Single Bottle) PW-B12-1B" at bounding box center [476, 449] width 544 height 55
click at [733, 359] on td "Glucosamine Chondroitin Complex (1 Bottle) PW-GLUCOSAMINE-1B" at bounding box center [476, 339] width 544 height 55
click at [86, 199] on div "Replenishments" at bounding box center [80, 202] width 80 height 15
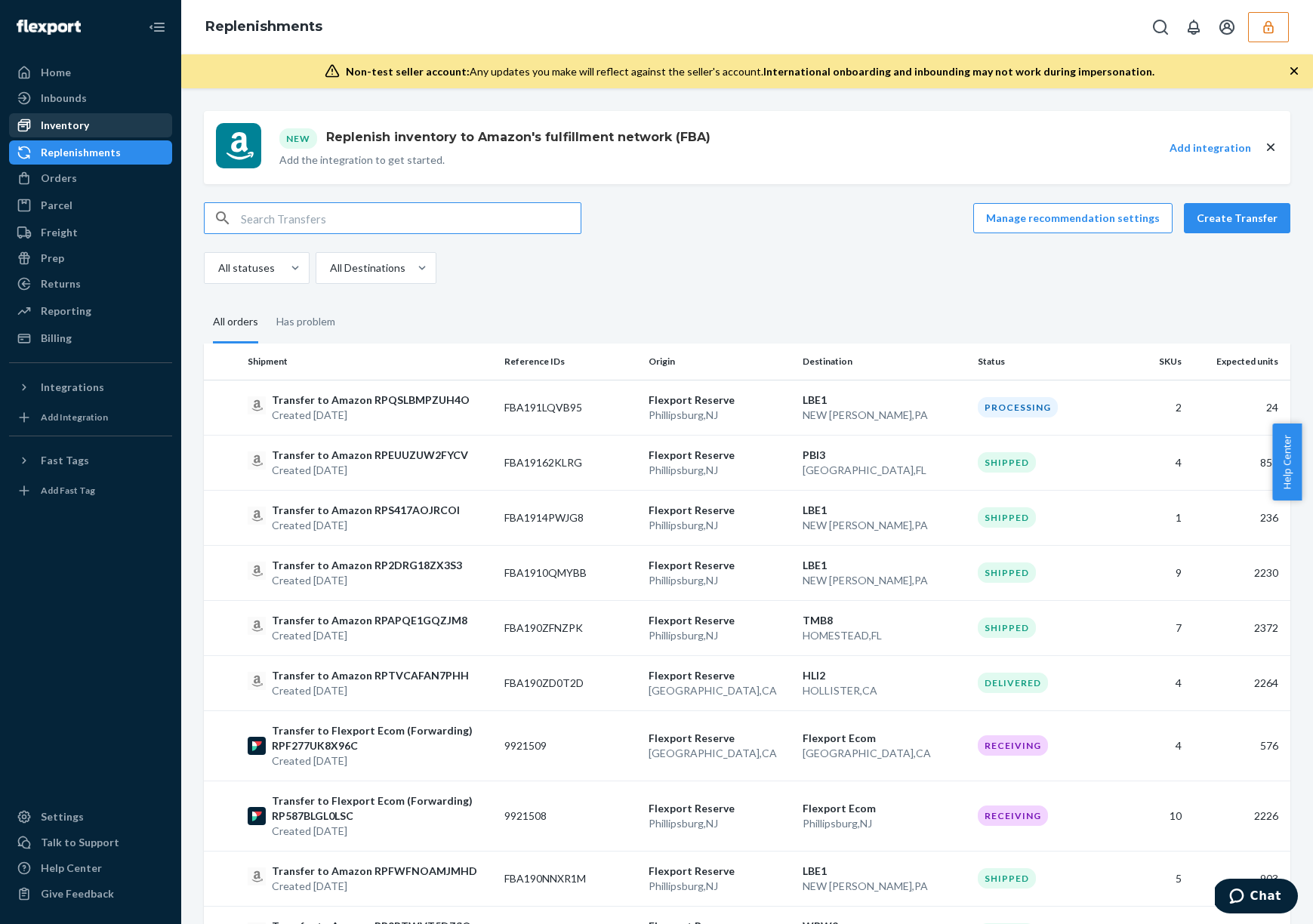
click at [89, 121] on div "Inventory" at bounding box center [90, 126] width 160 height 21
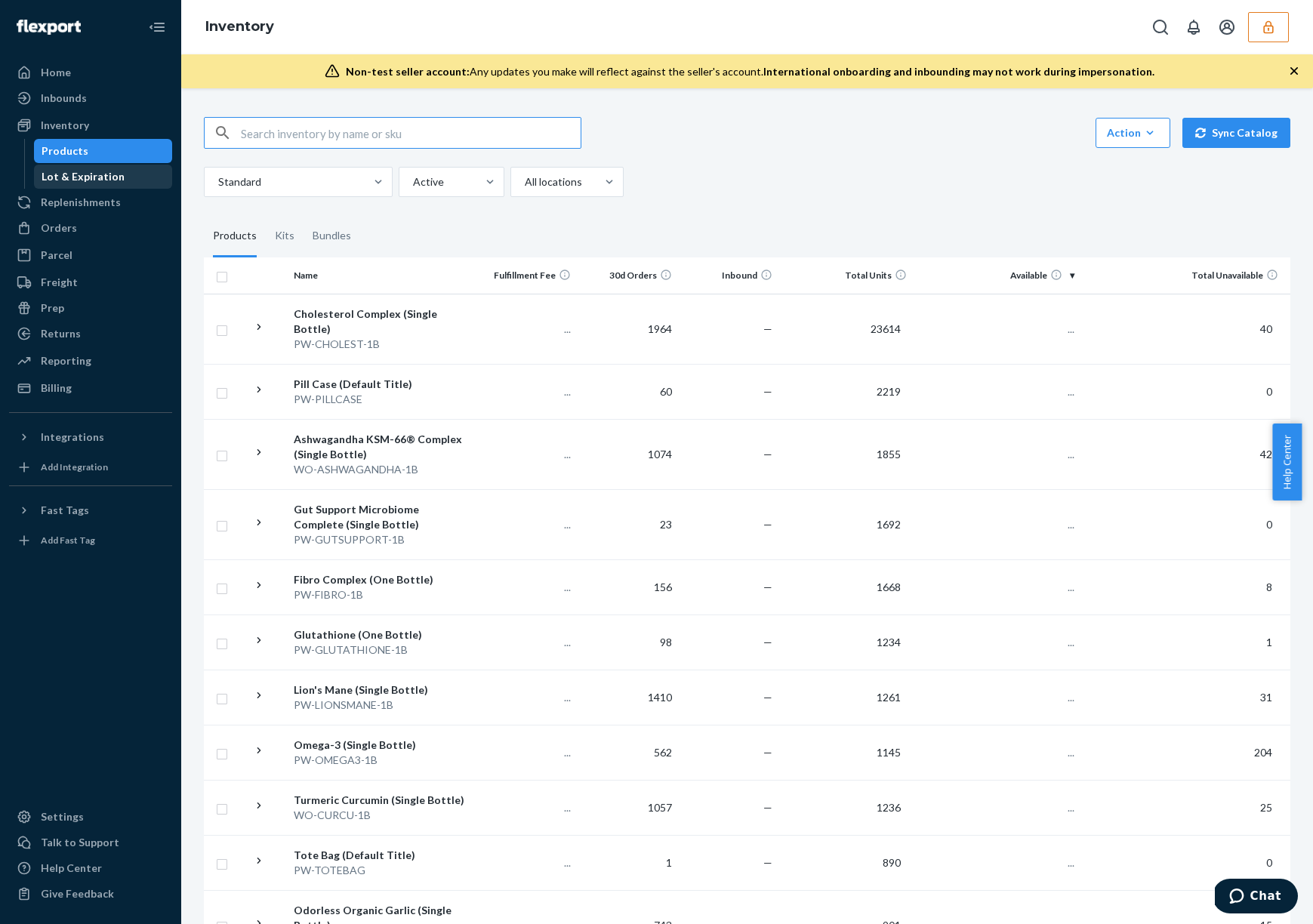
click at [80, 173] on div "Lot & Expiration" at bounding box center [83, 177] width 83 height 15
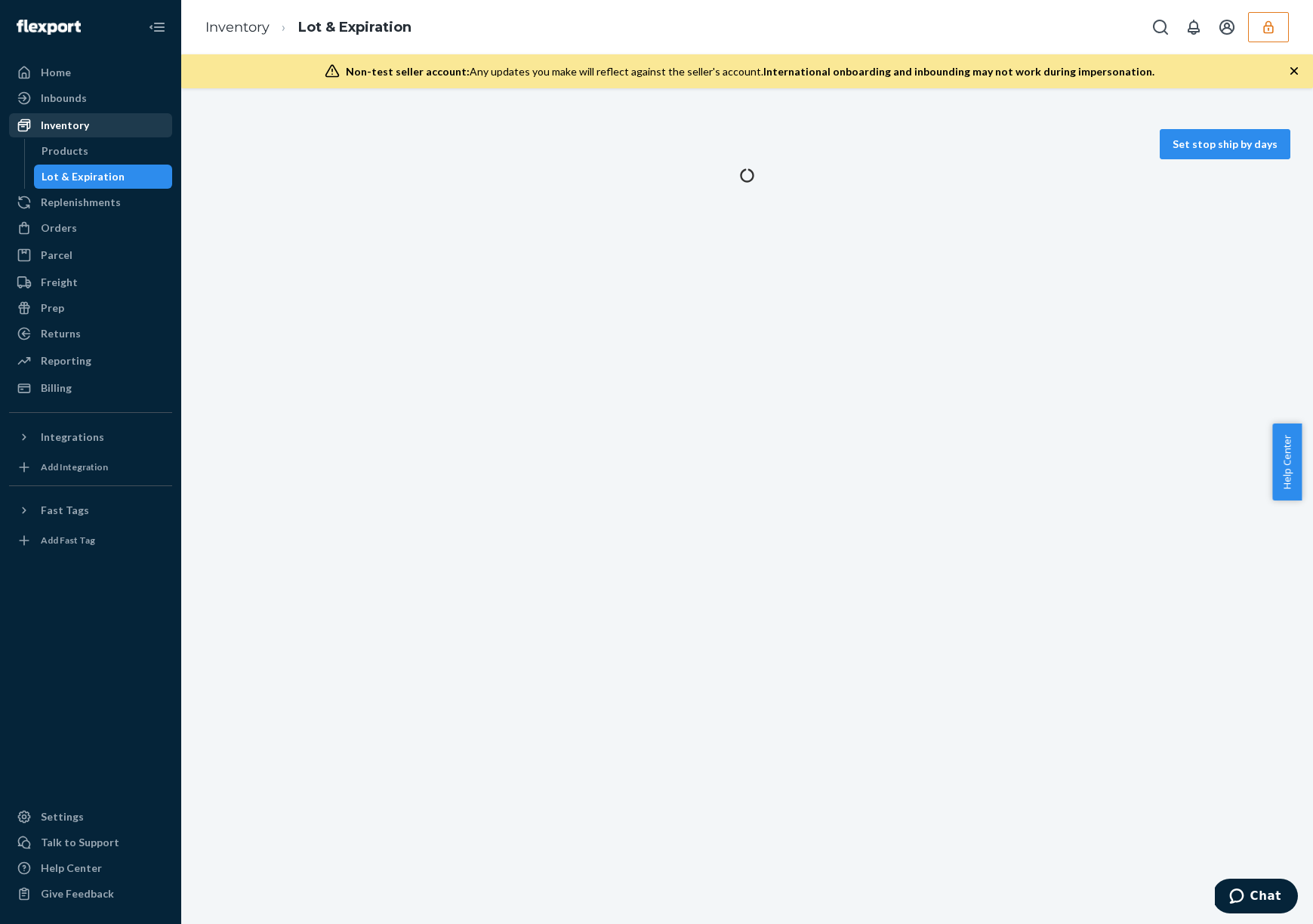
click at [91, 136] on link "Inventory" at bounding box center [90, 125] width 164 height 24
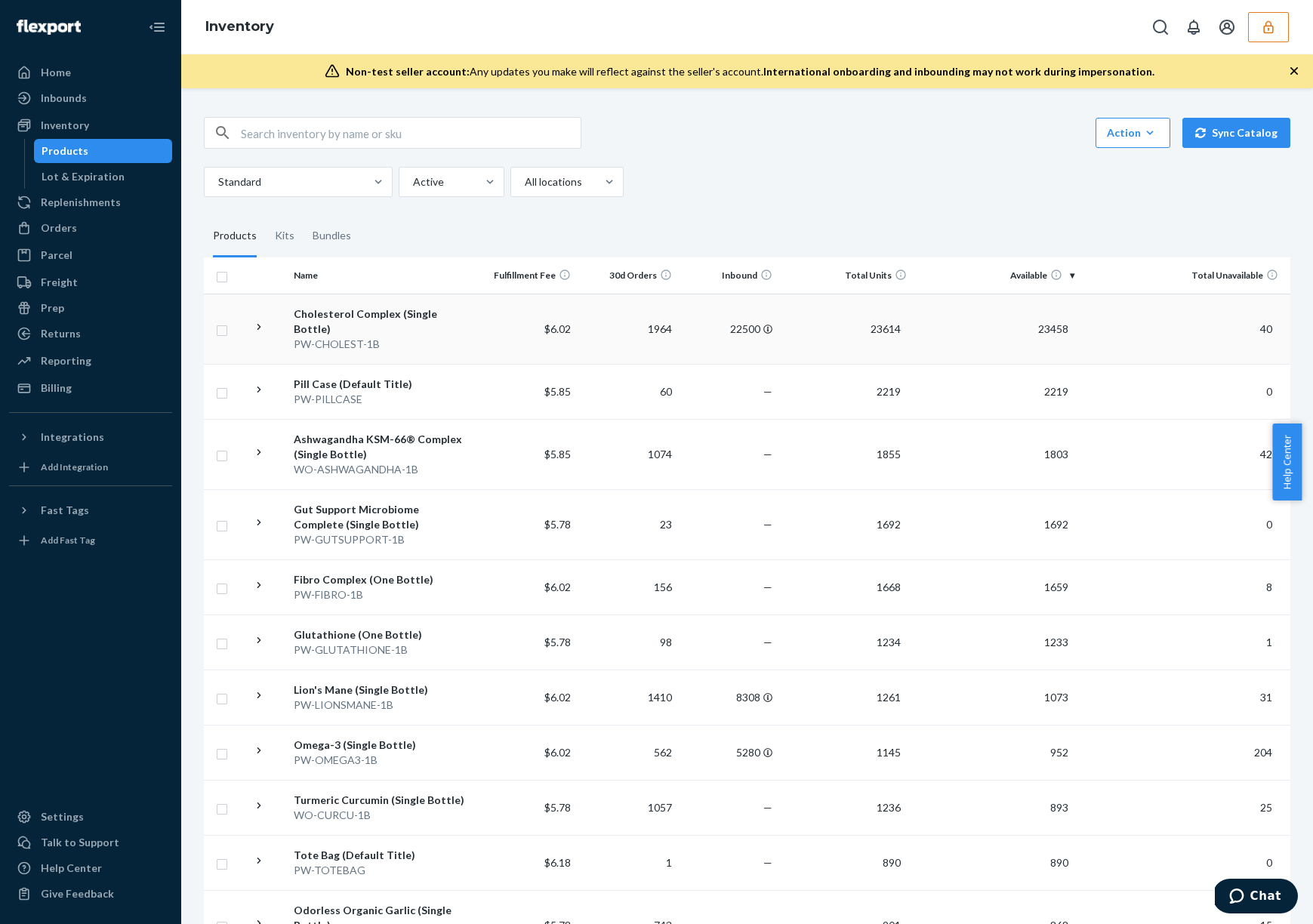
click at [589, 330] on td "1964" at bounding box center [627, 329] width 101 height 71
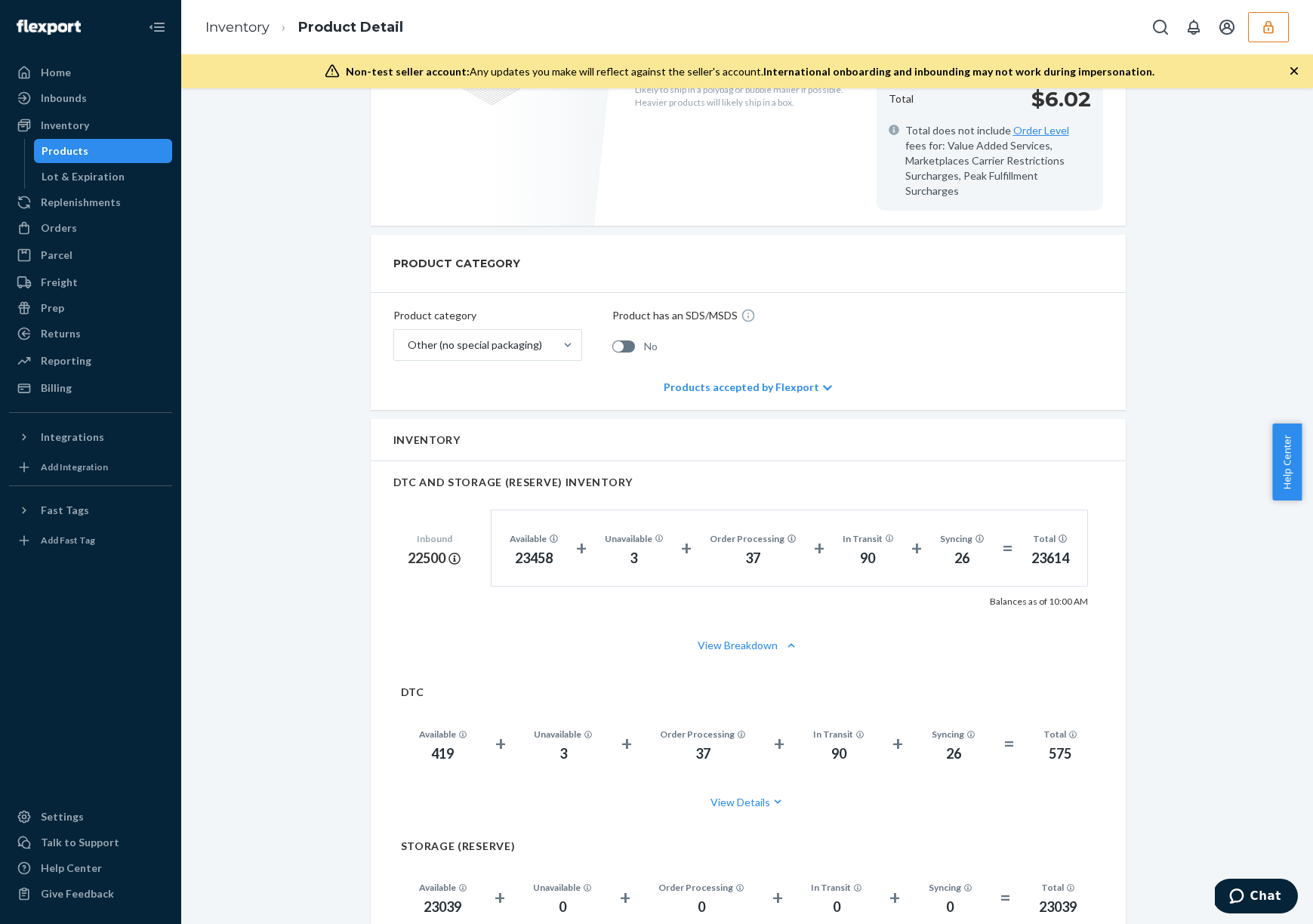
scroll to position [47, 0]
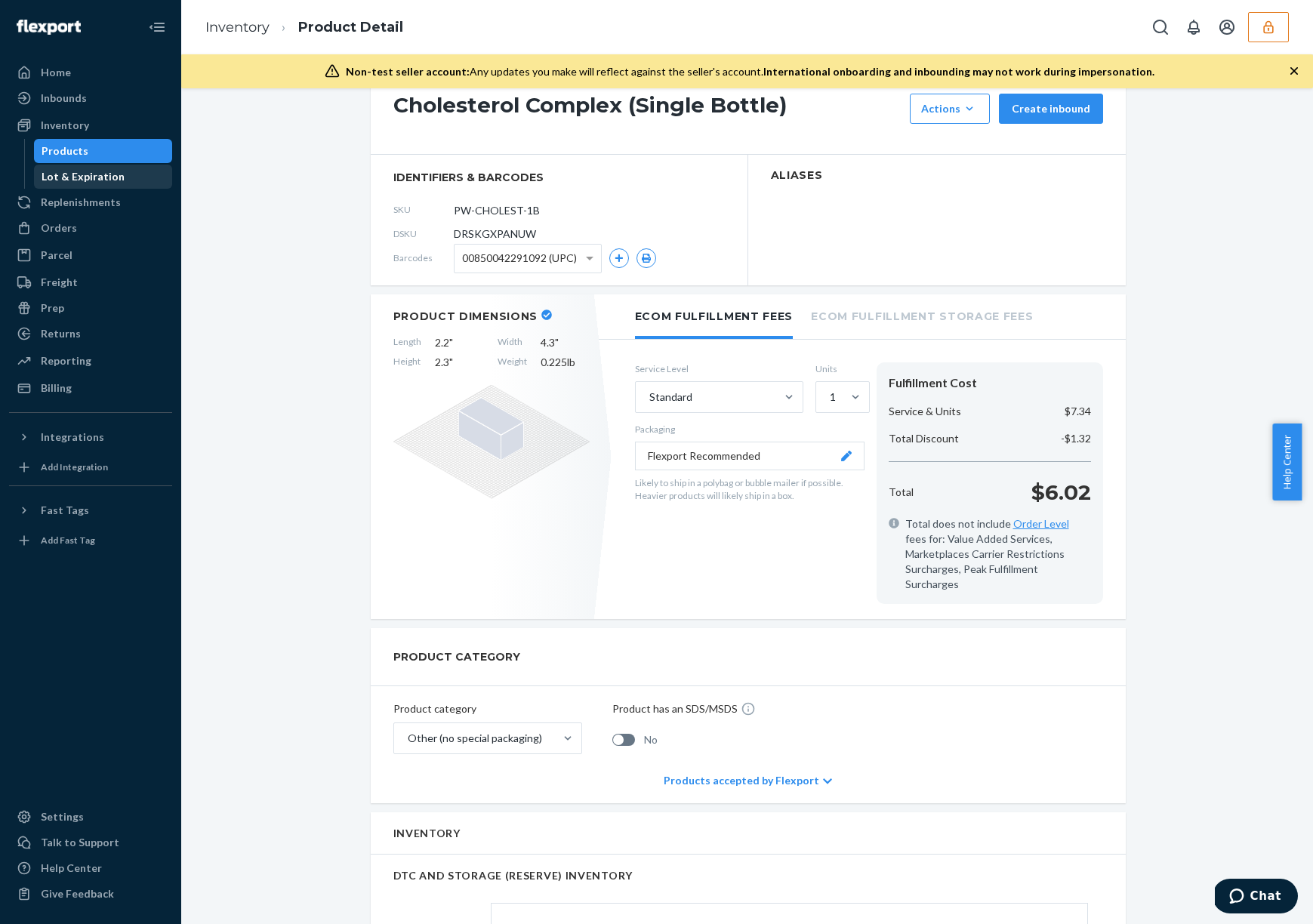
click at [126, 185] on div "Lot & Expiration" at bounding box center [104, 177] width 135 height 21
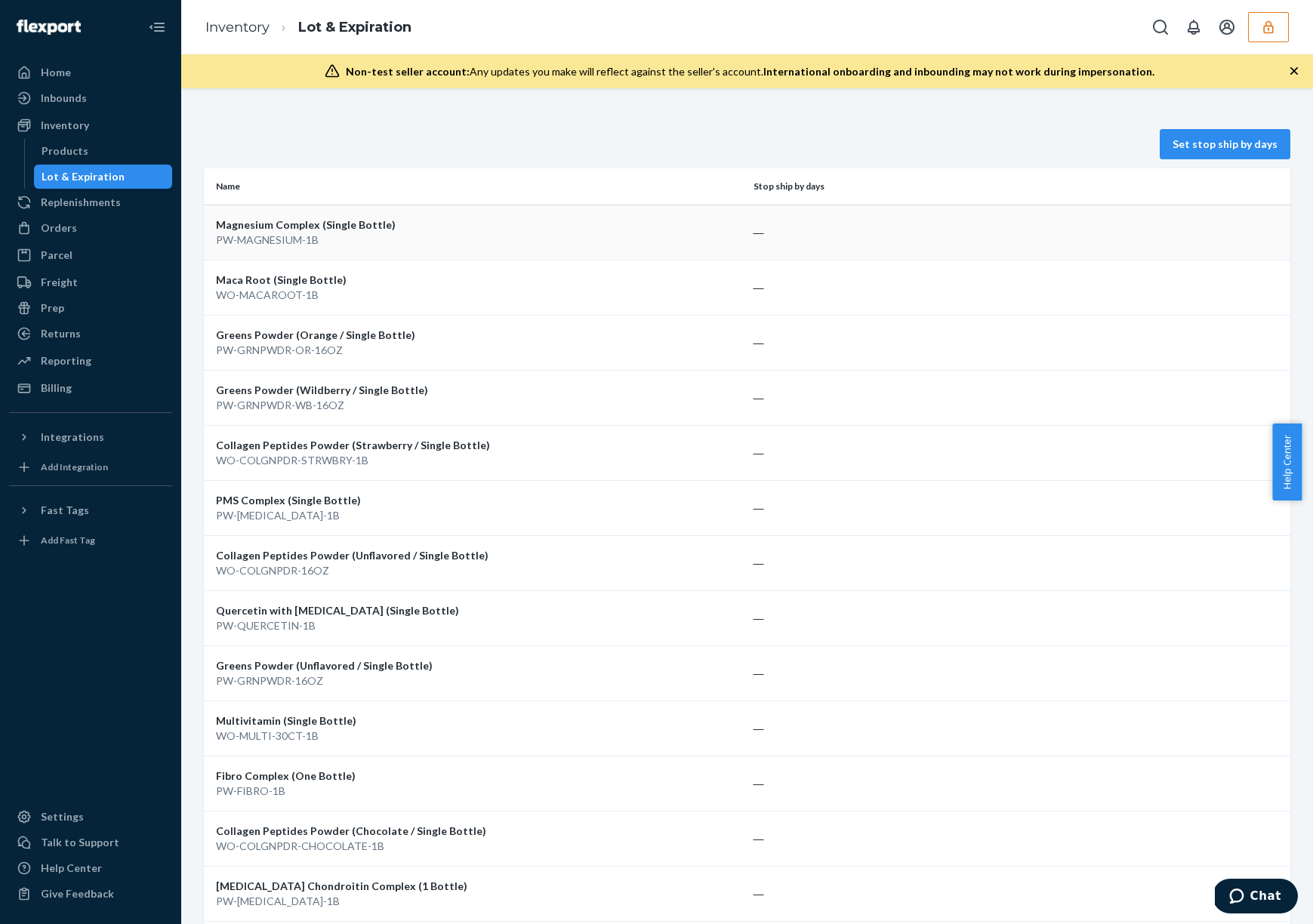
click at [817, 233] on td "―" at bounding box center [1019, 231] width 544 height 55
click at [692, 160] on div "Set stop ship by days Name Stop ship by days Magnesium Complex (Single Bottle) …" at bounding box center [747, 787] width 1109 height 1352
click at [1260, 144] on link "Set stop ship by days" at bounding box center [1224, 143] width 131 height 30
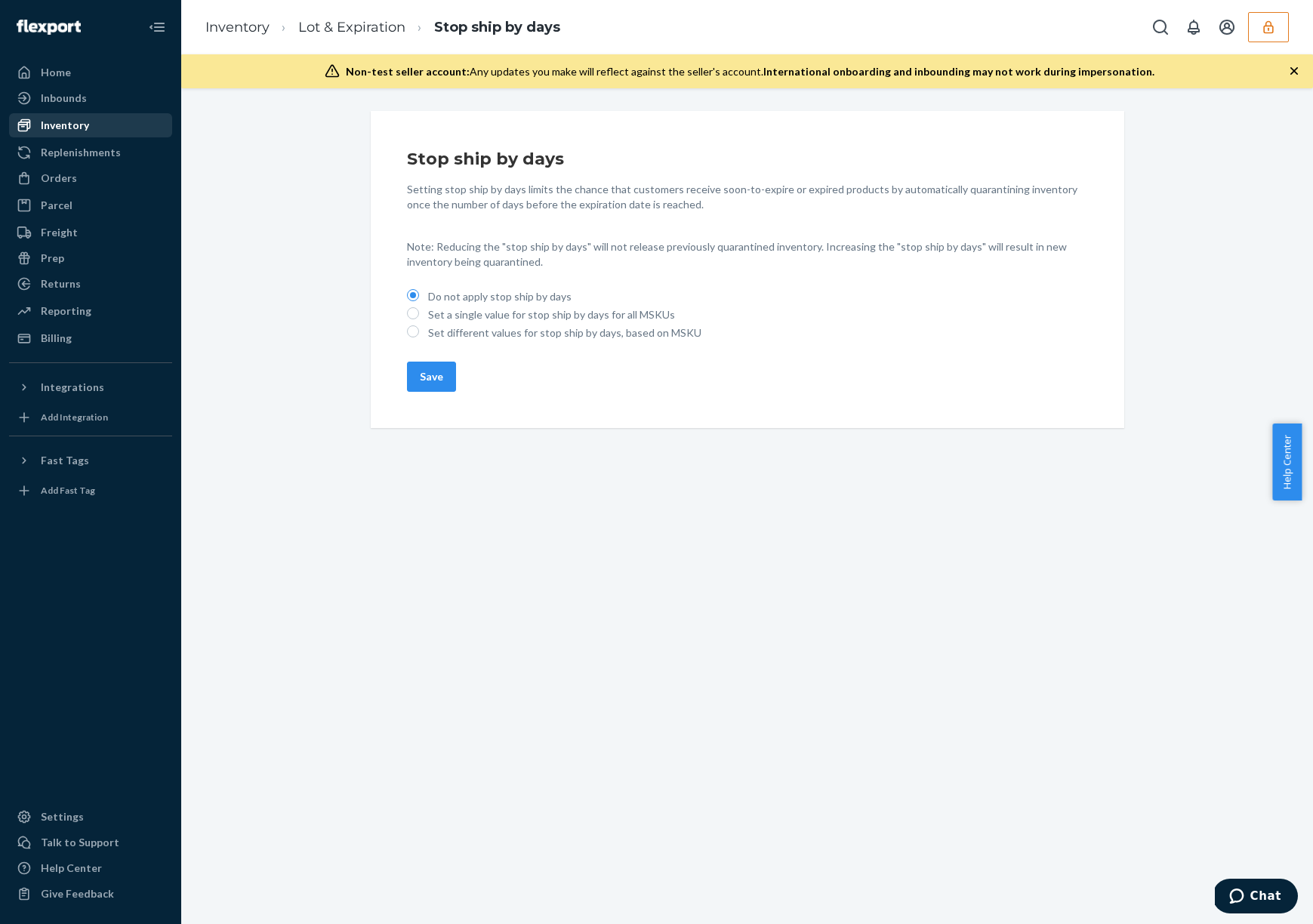
click at [75, 126] on div "Inventory" at bounding box center [65, 126] width 48 height 15
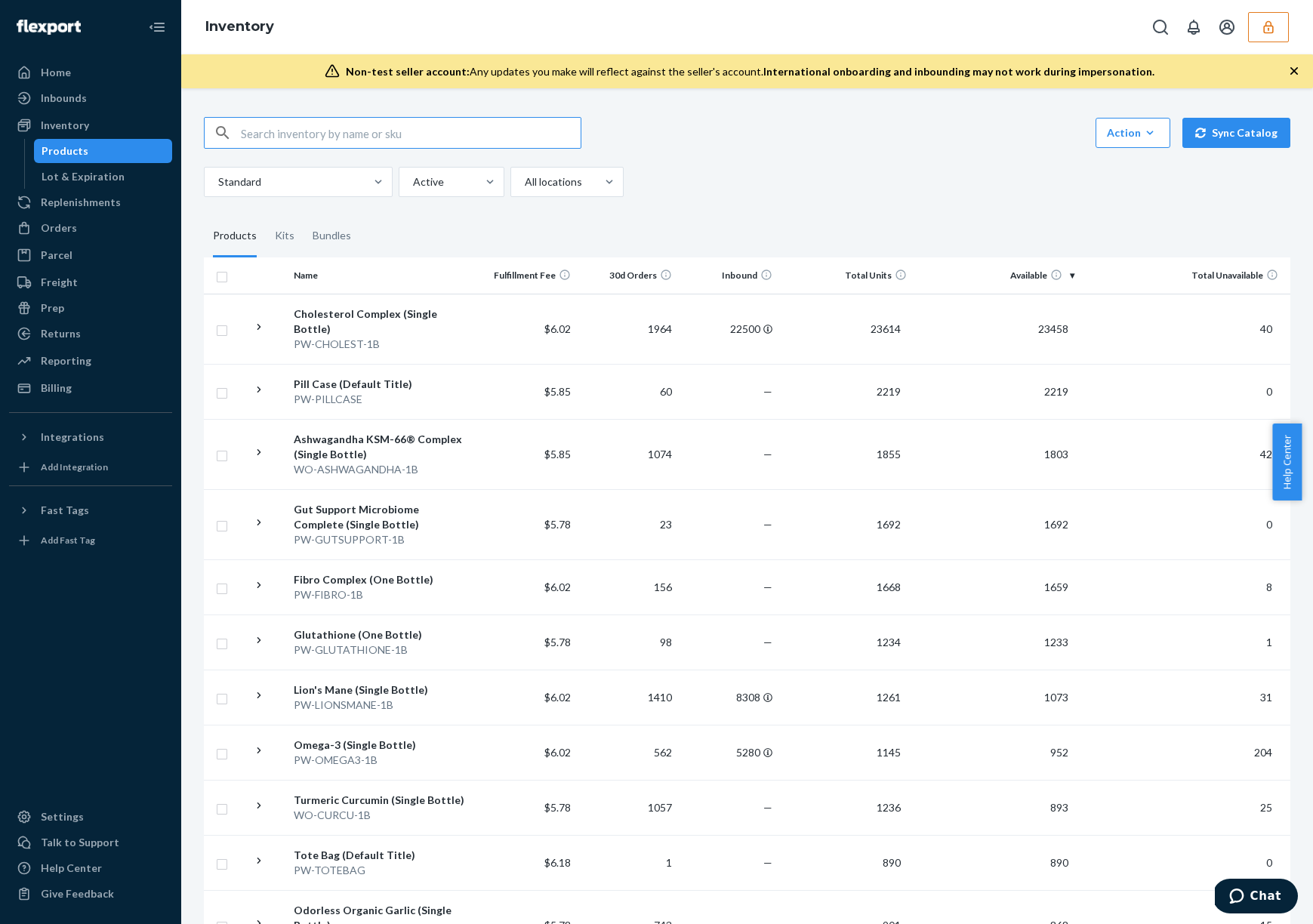
click at [407, 133] on input "text" at bounding box center [410, 133] width 340 height 30
paste input "9903497"
type input "9903497"
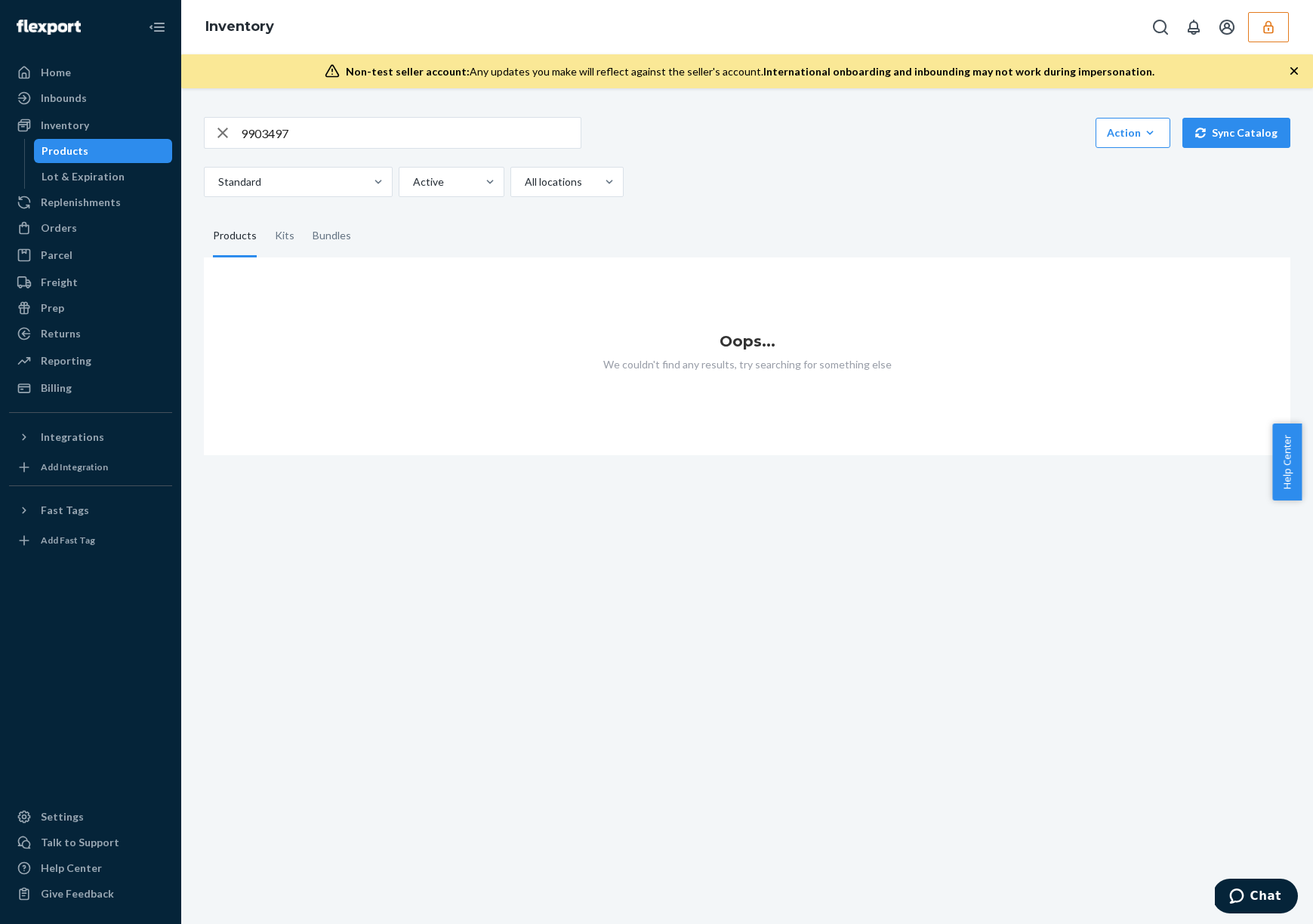
click at [220, 133] on icon "button" at bounding box center [223, 133] width 18 height 30
click at [817, 146] on div "Action Create product Create kit or bundle Bulk create products Bulk update pro…" at bounding box center [747, 133] width 1087 height 32
click at [109, 102] on div "Inbounds" at bounding box center [90, 99] width 160 height 21
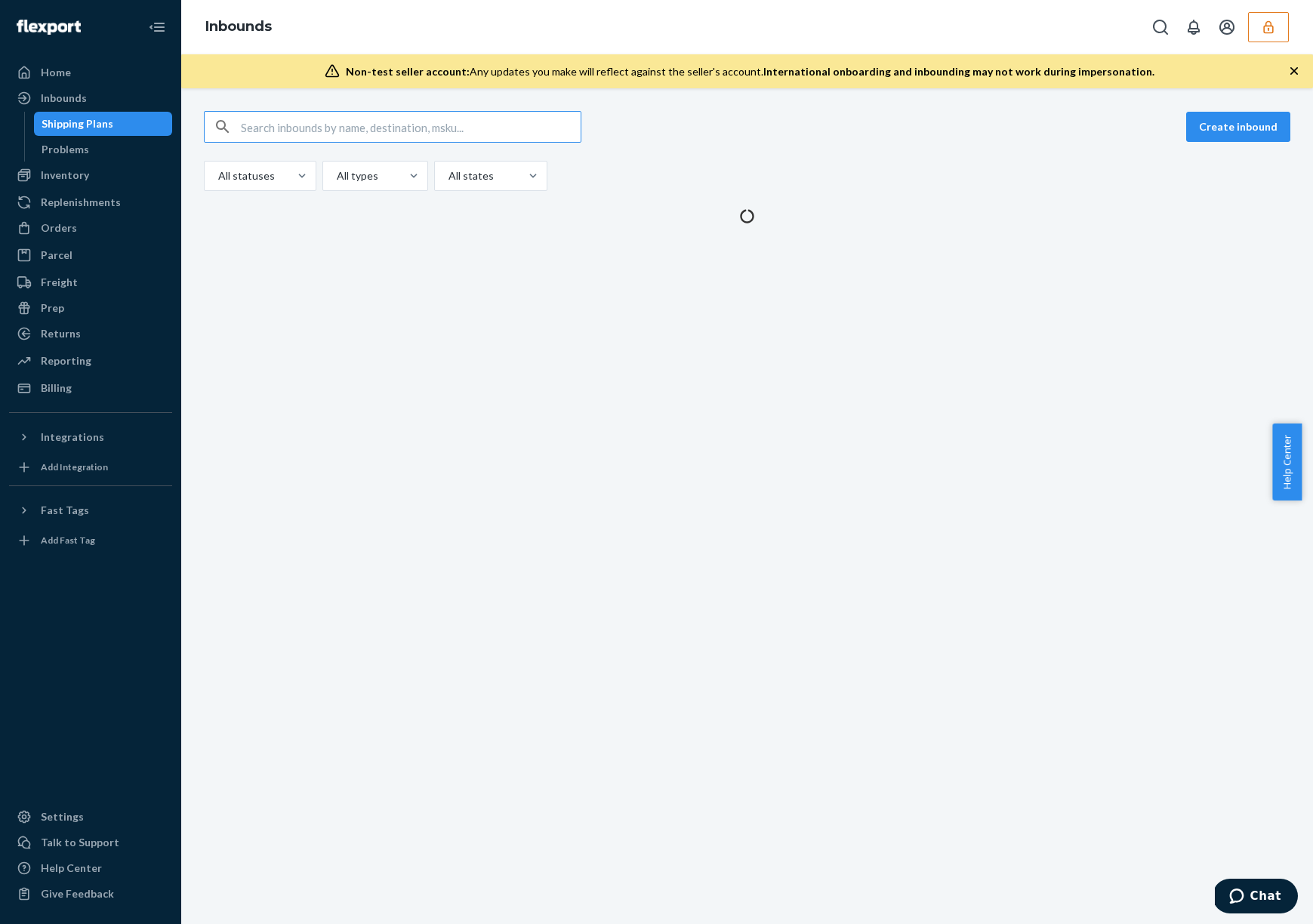
click at [321, 129] on input "text" at bounding box center [410, 126] width 340 height 30
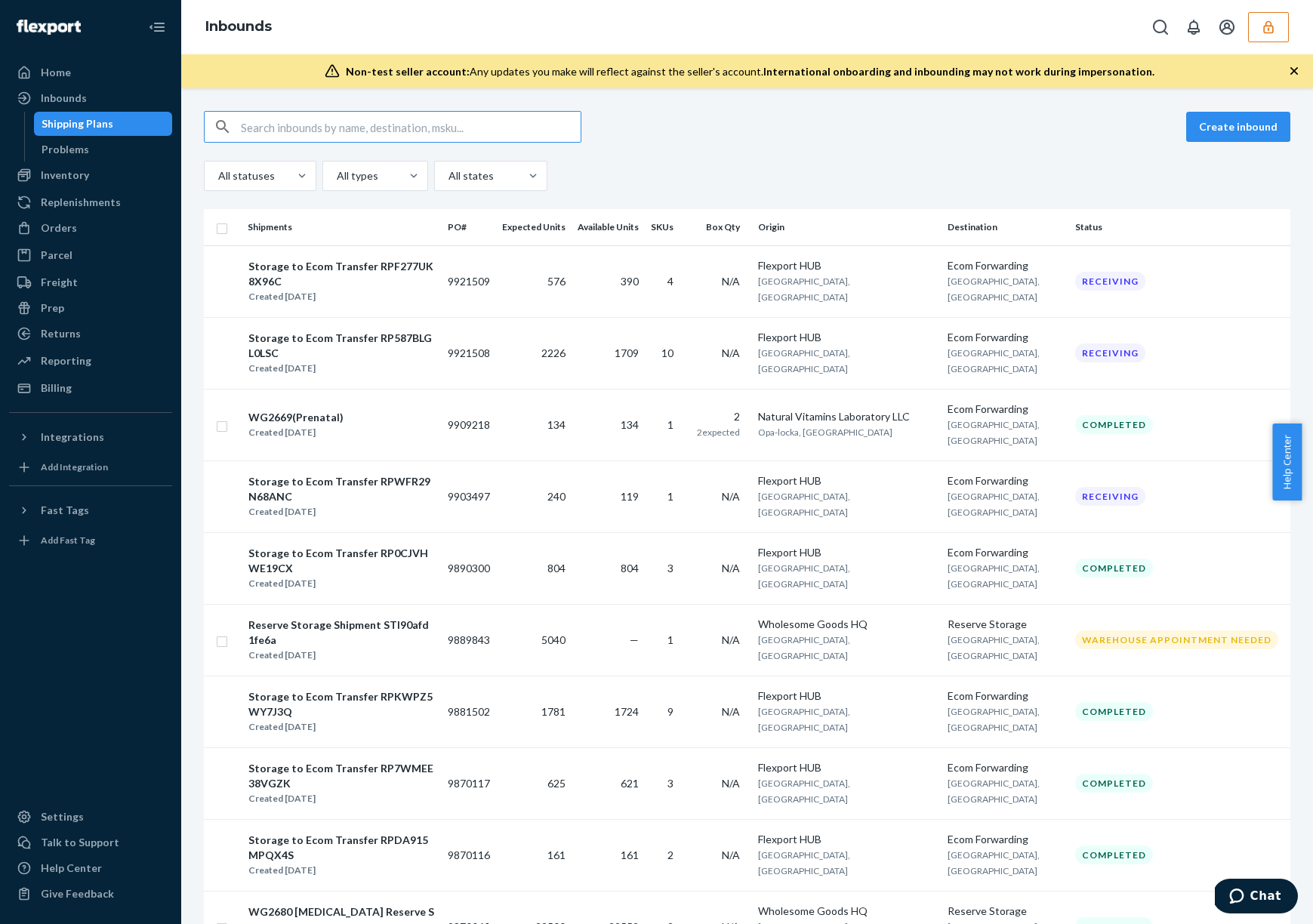
type input "9903497"
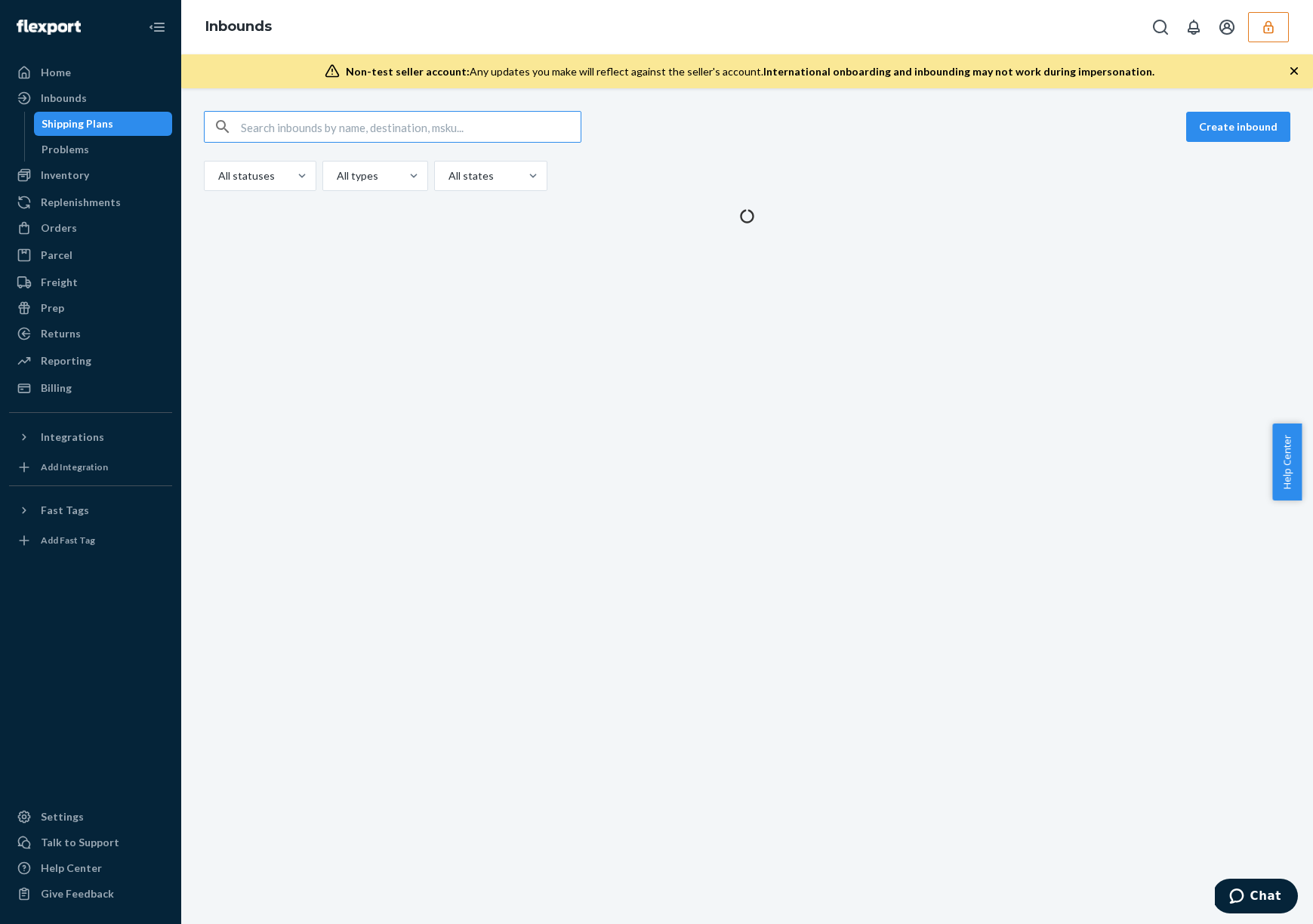
type input "9903497"
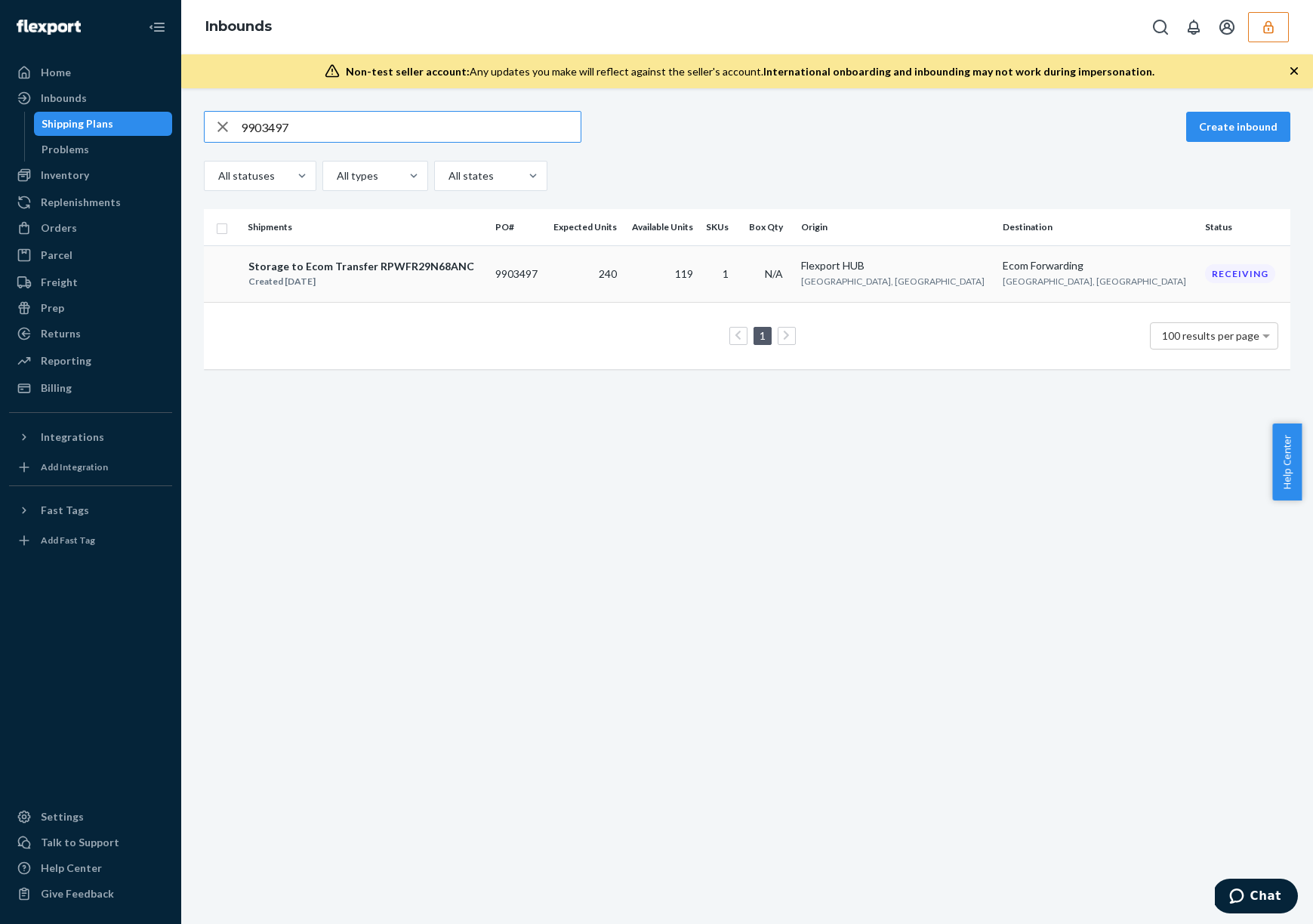
click at [699, 283] on td "119" at bounding box center [661, 274] width 75 height 57
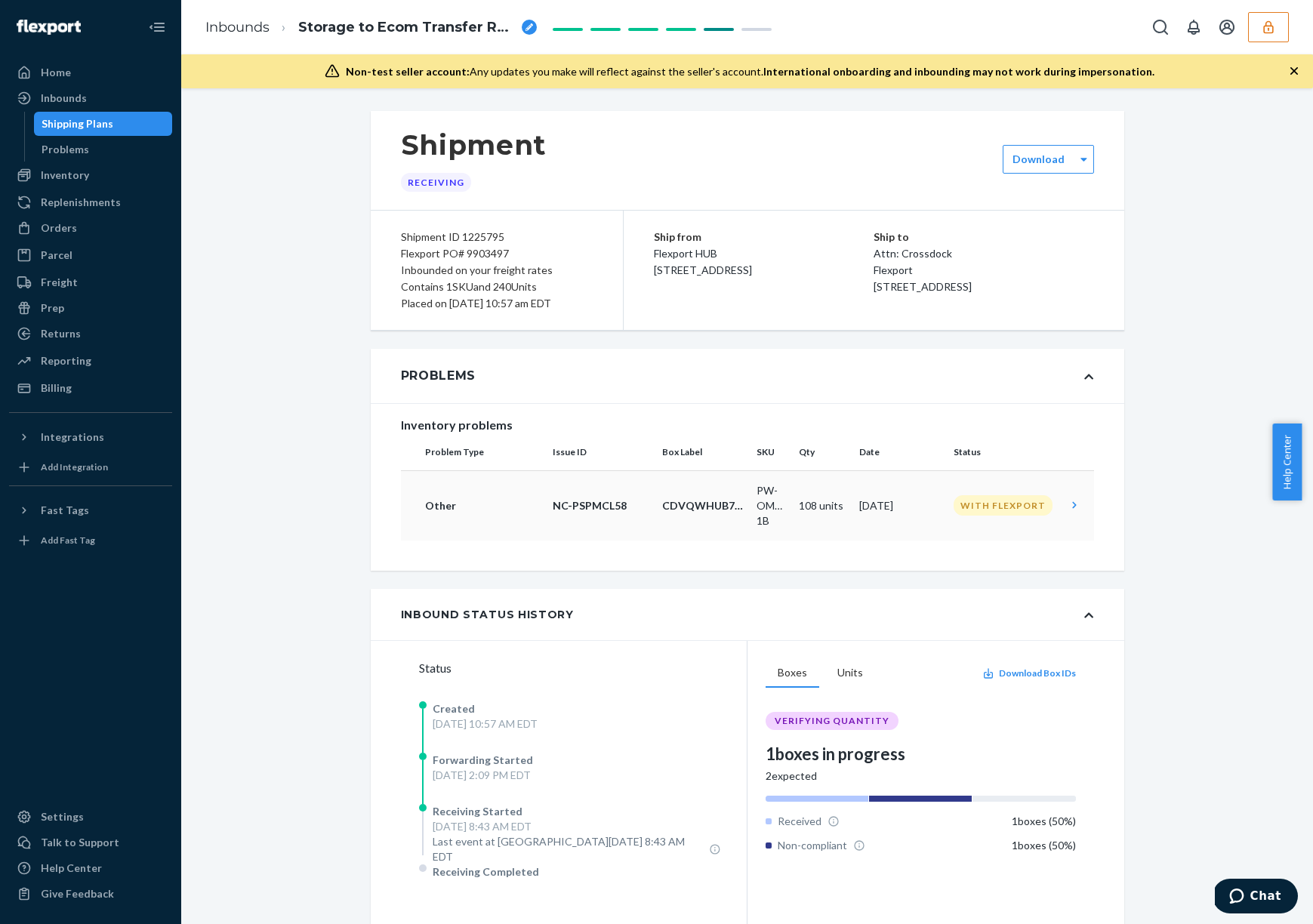
click at [751, 517] on td "PW-OMEGA3-1B" at bounding box center [772, 505] width 43 height 71
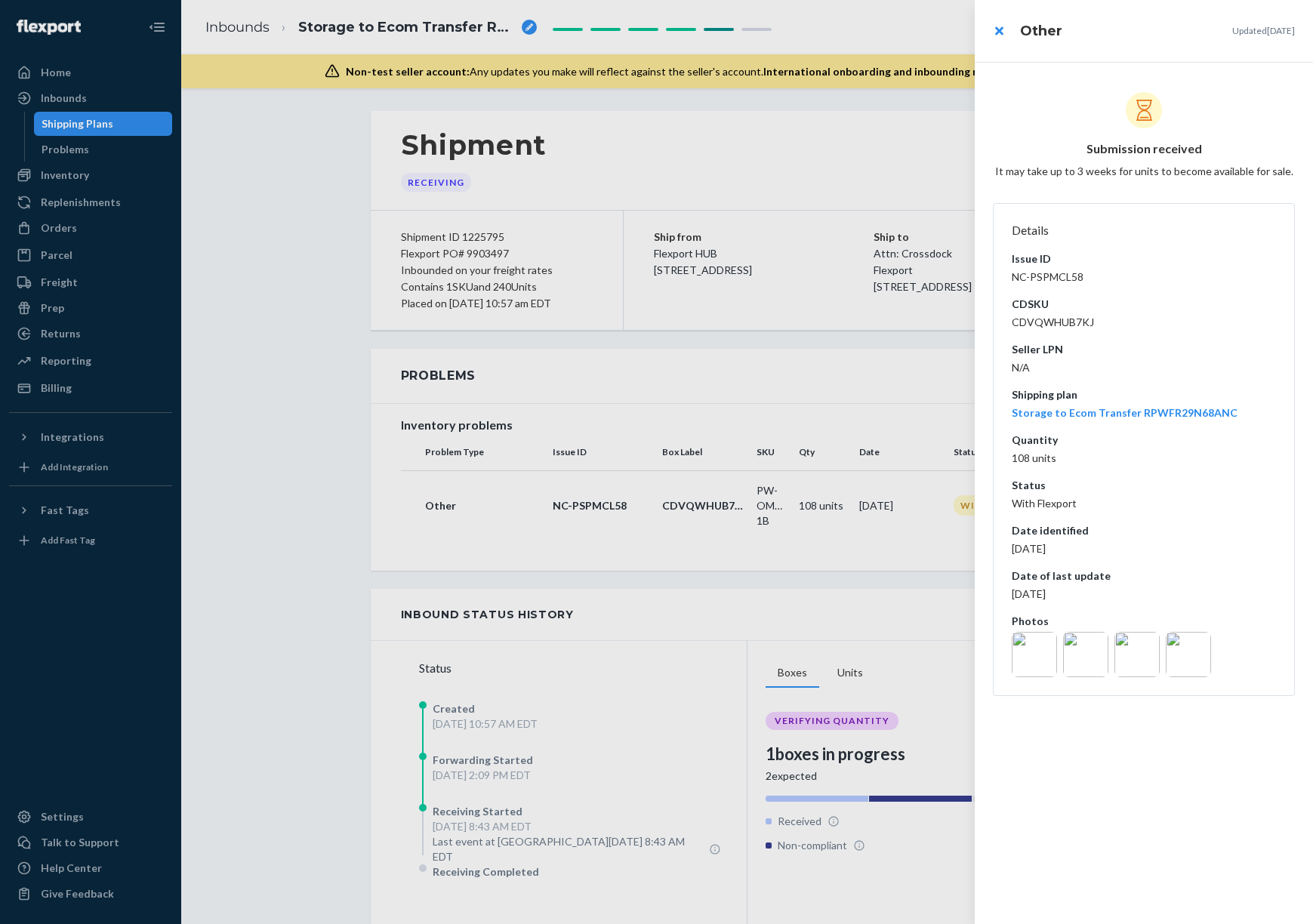
click at [884, 570] on div at bounding box center [656, 462] width 1313 height 924
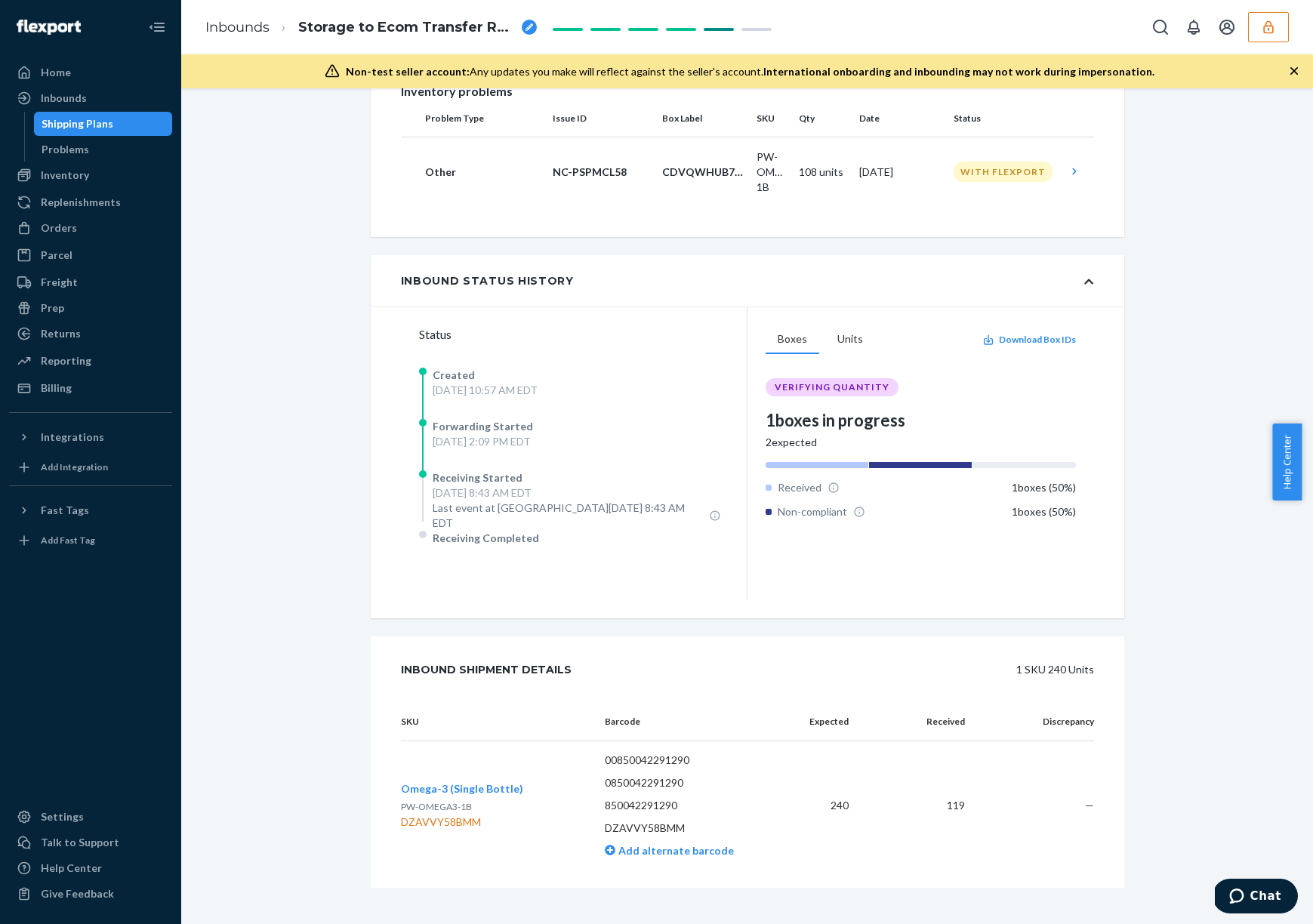
scroll to position [337, 0]
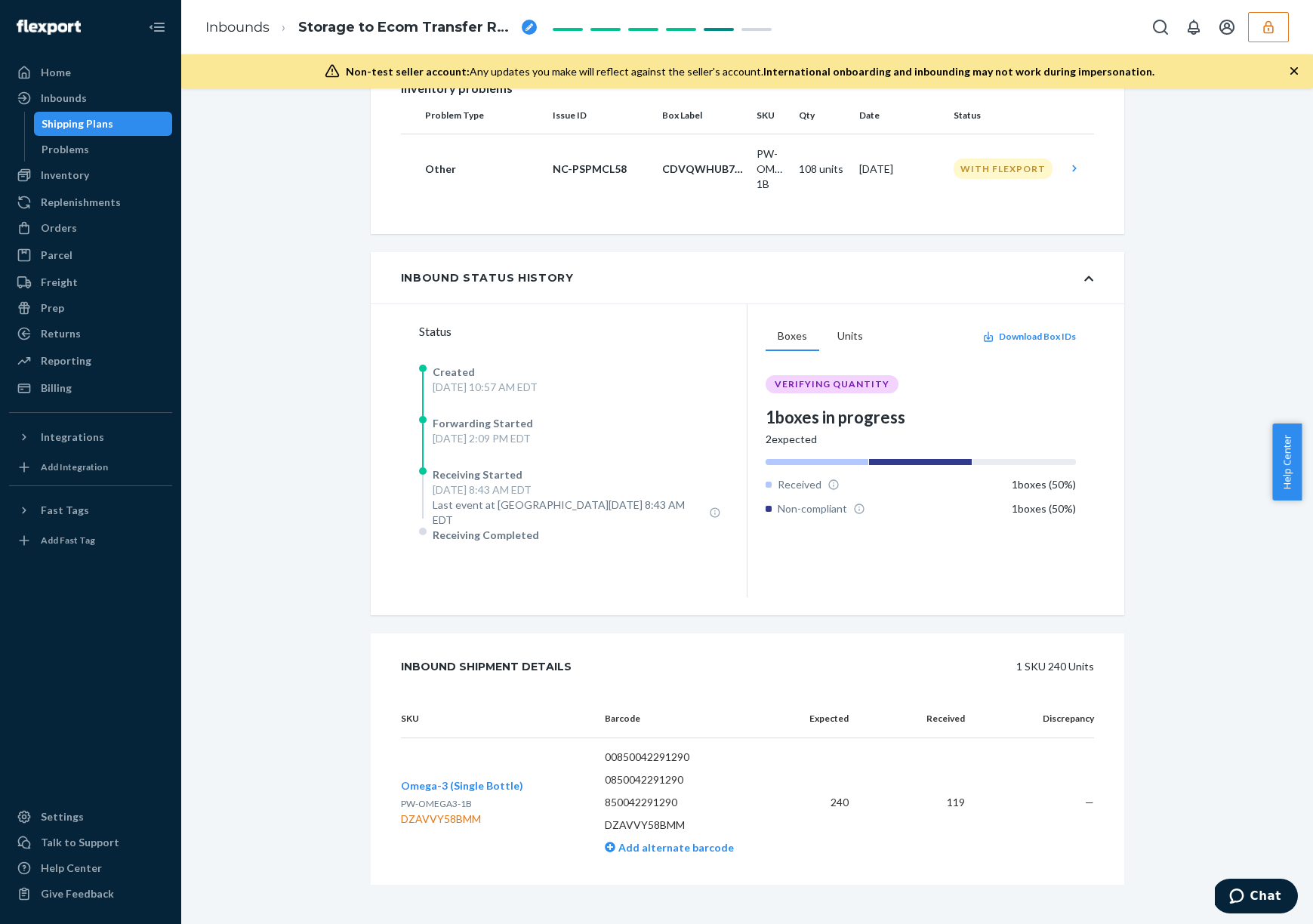
click at [446, 779] on span "Omega-3 (Single Bottle)" at bounding box center [462, 785] width 122 height 13
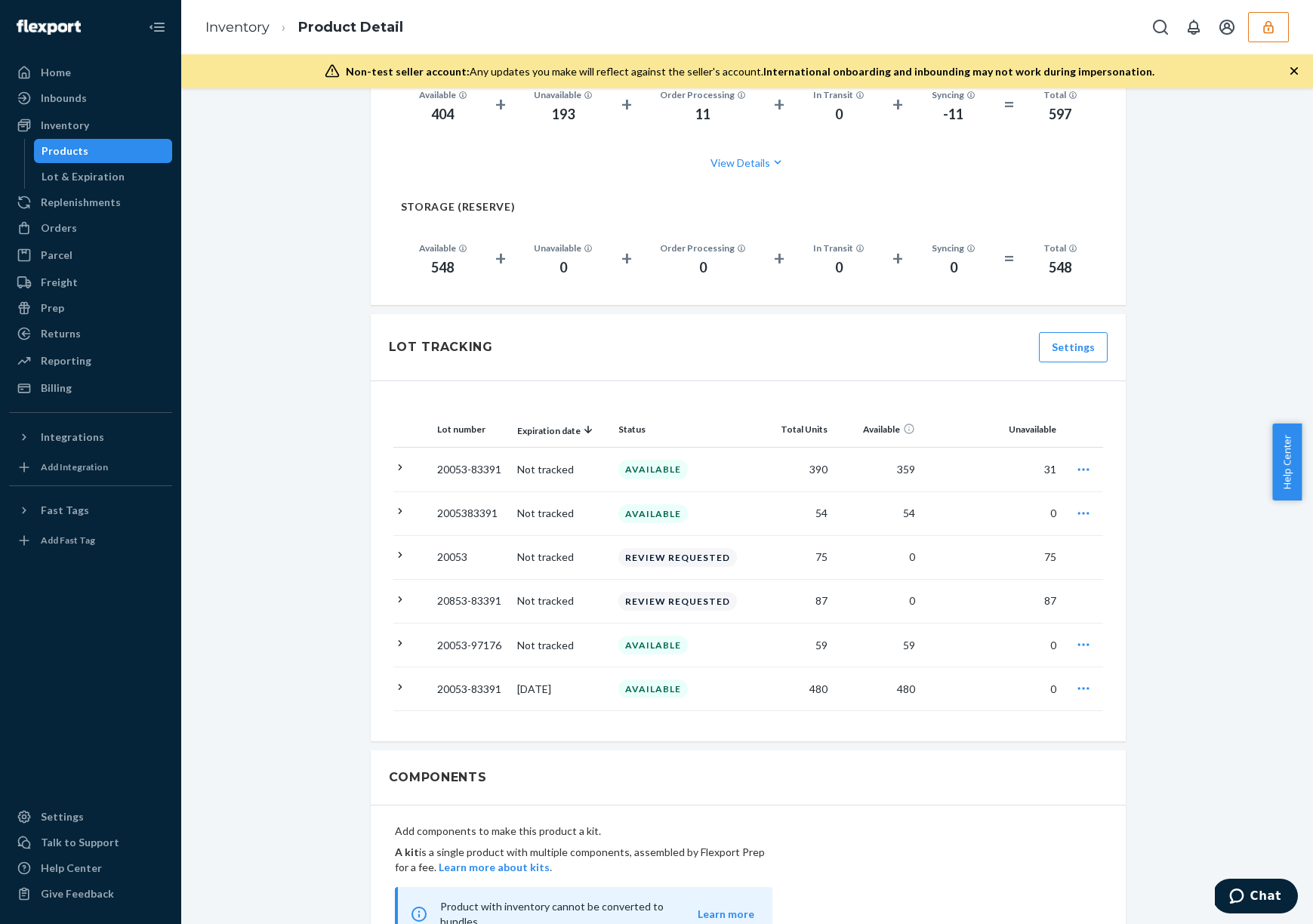
scroll to position [1081, 0]
click at [393, 460] on icon at bounding box center [400, 466] width 15 height 15
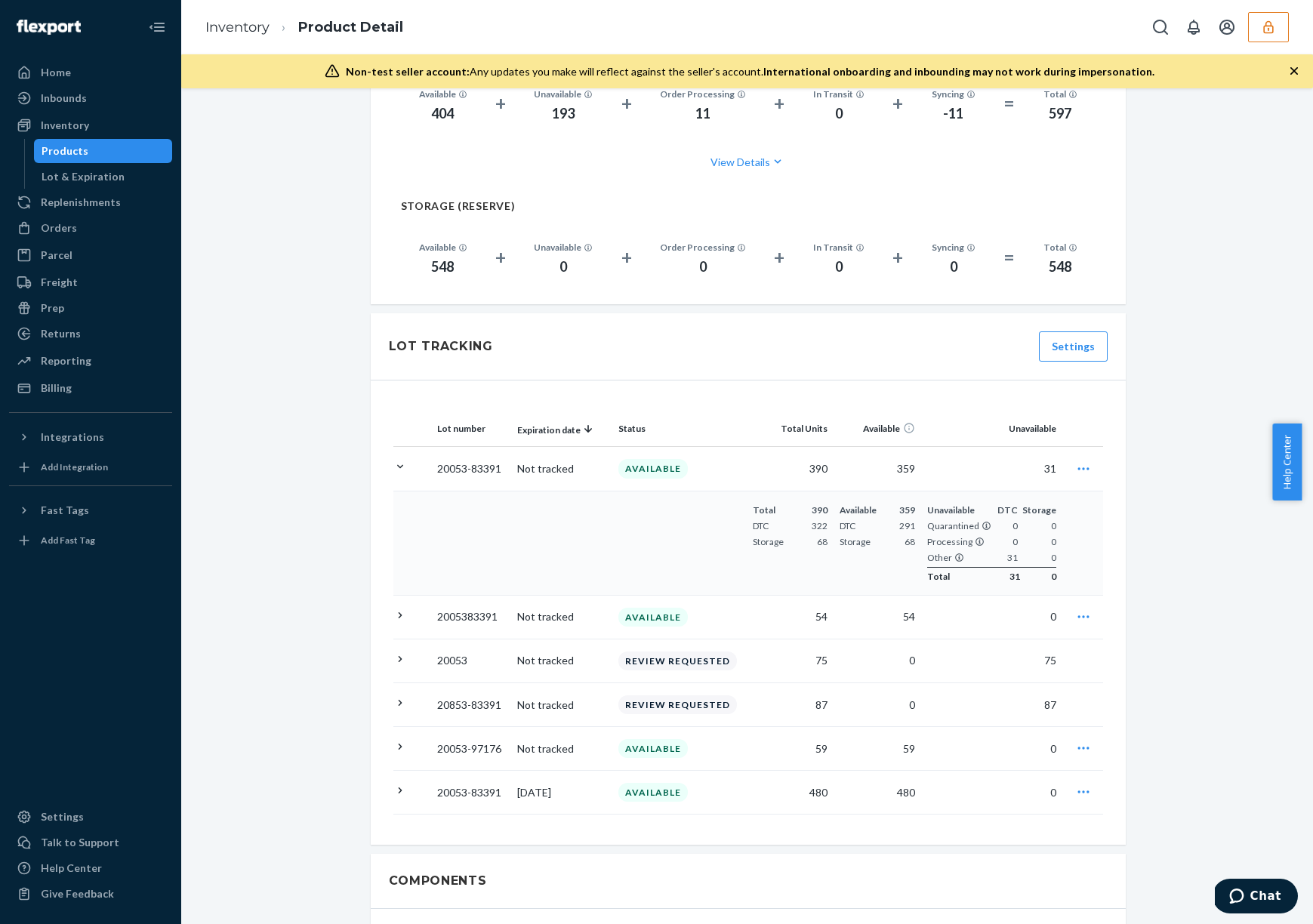
click at [397, 465] on icon at bounding box center [400, 467] width 6 height 4
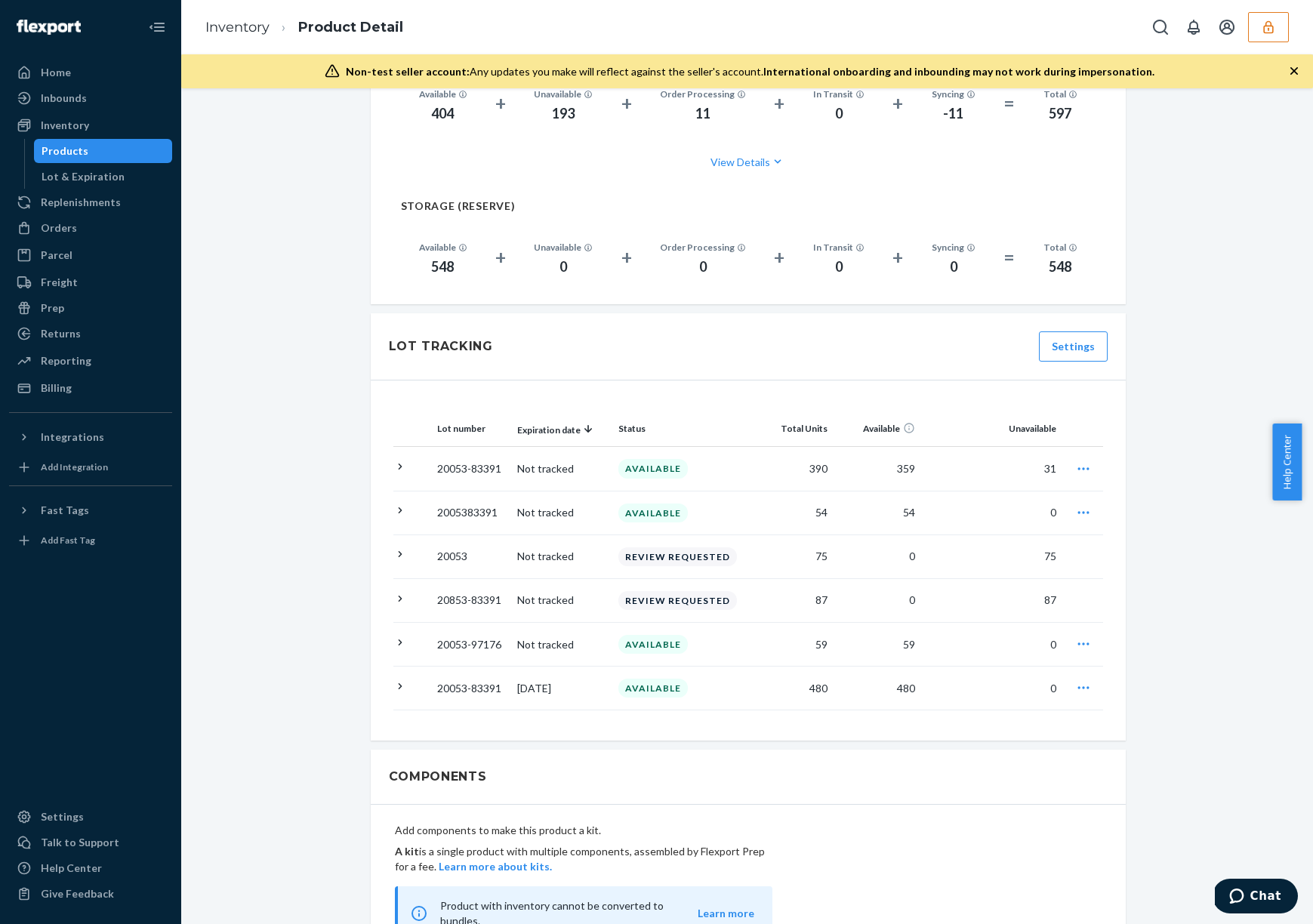
click at [398, 508] on icon at bounding box center [400, 511] width 4 height 6
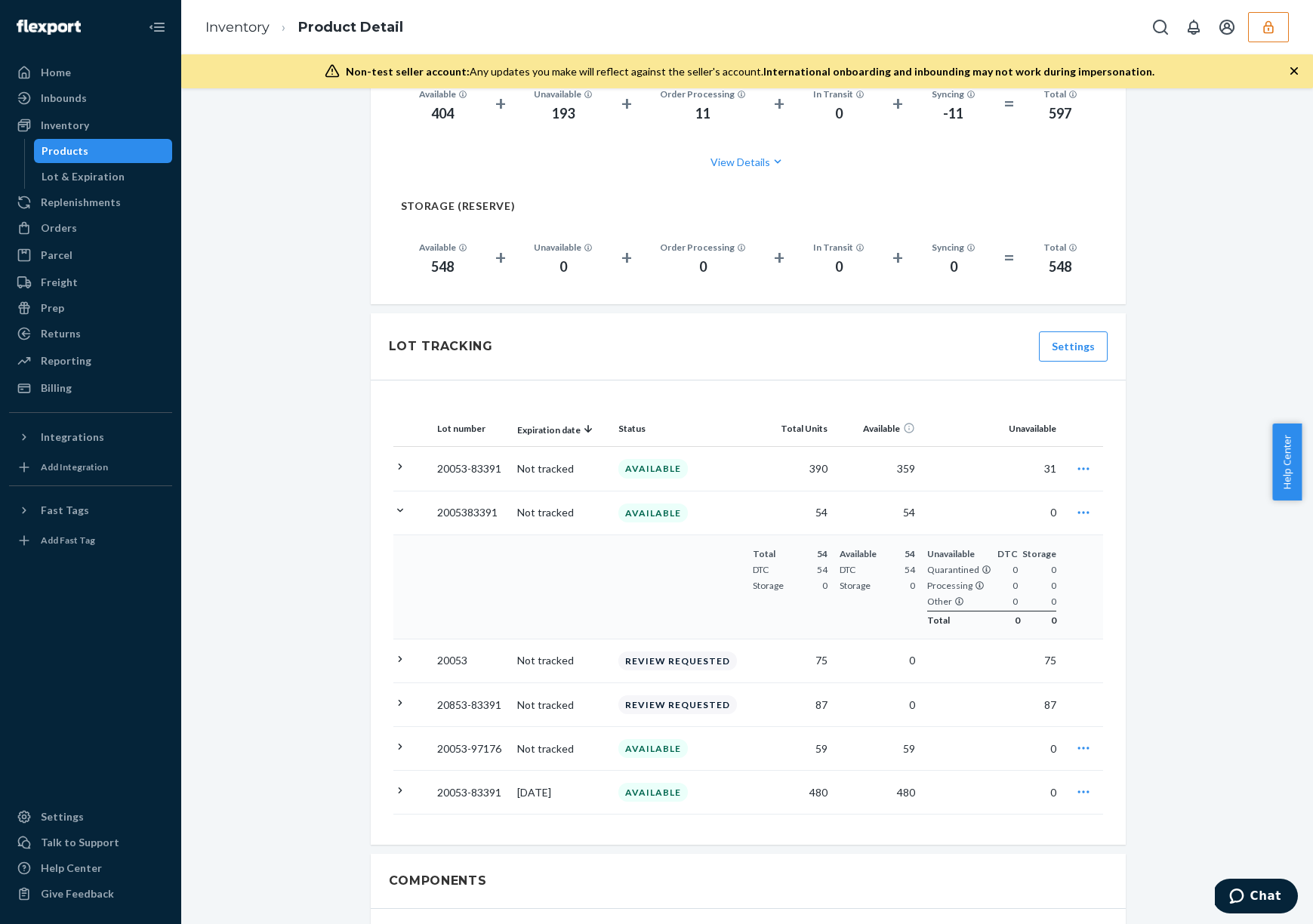
click at [393, 460] on icon at bounding box center [400, 466] width 15 height 15
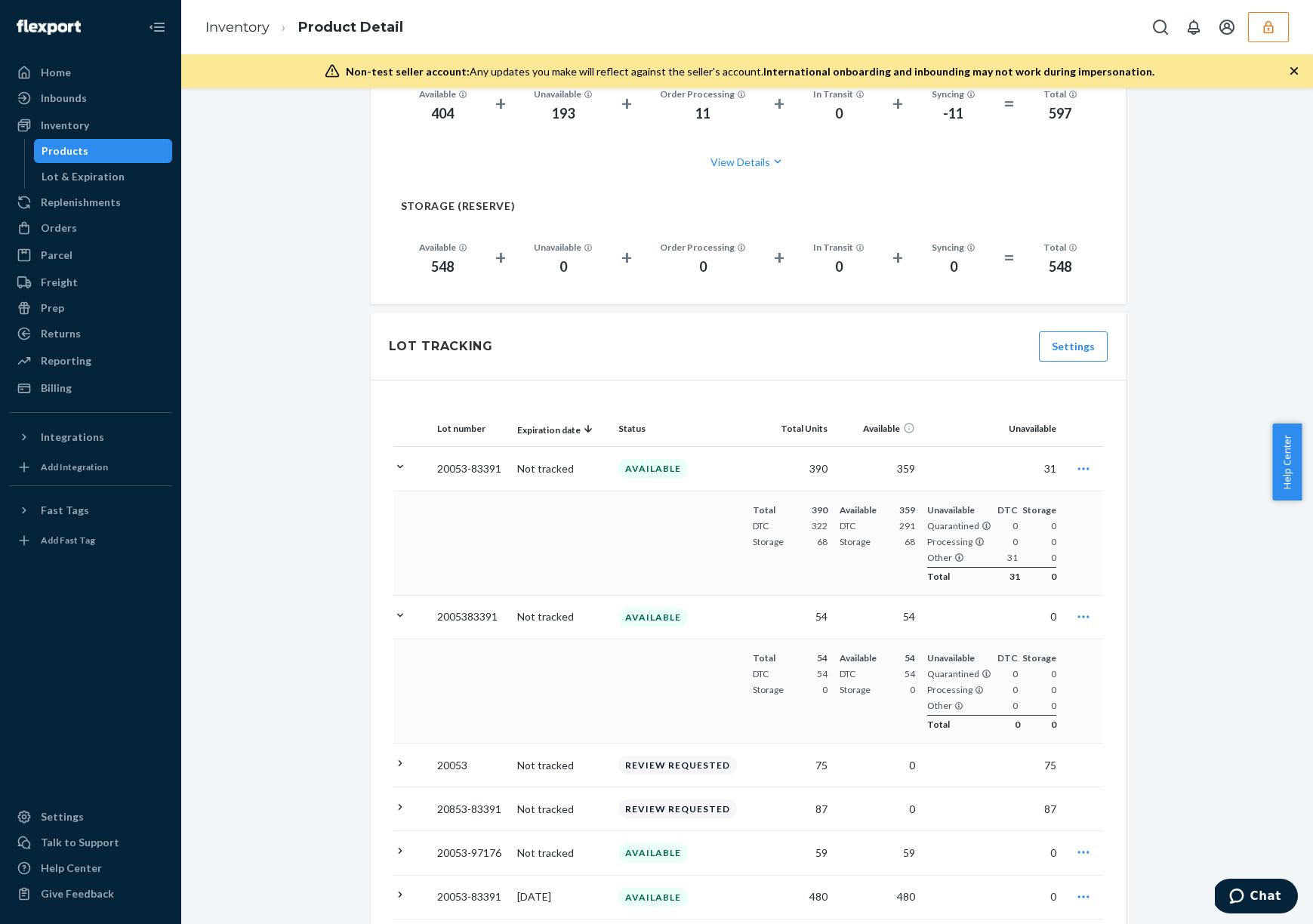
click at [393, 460] on icon at bounding box center [400, 466] width 15 height 15
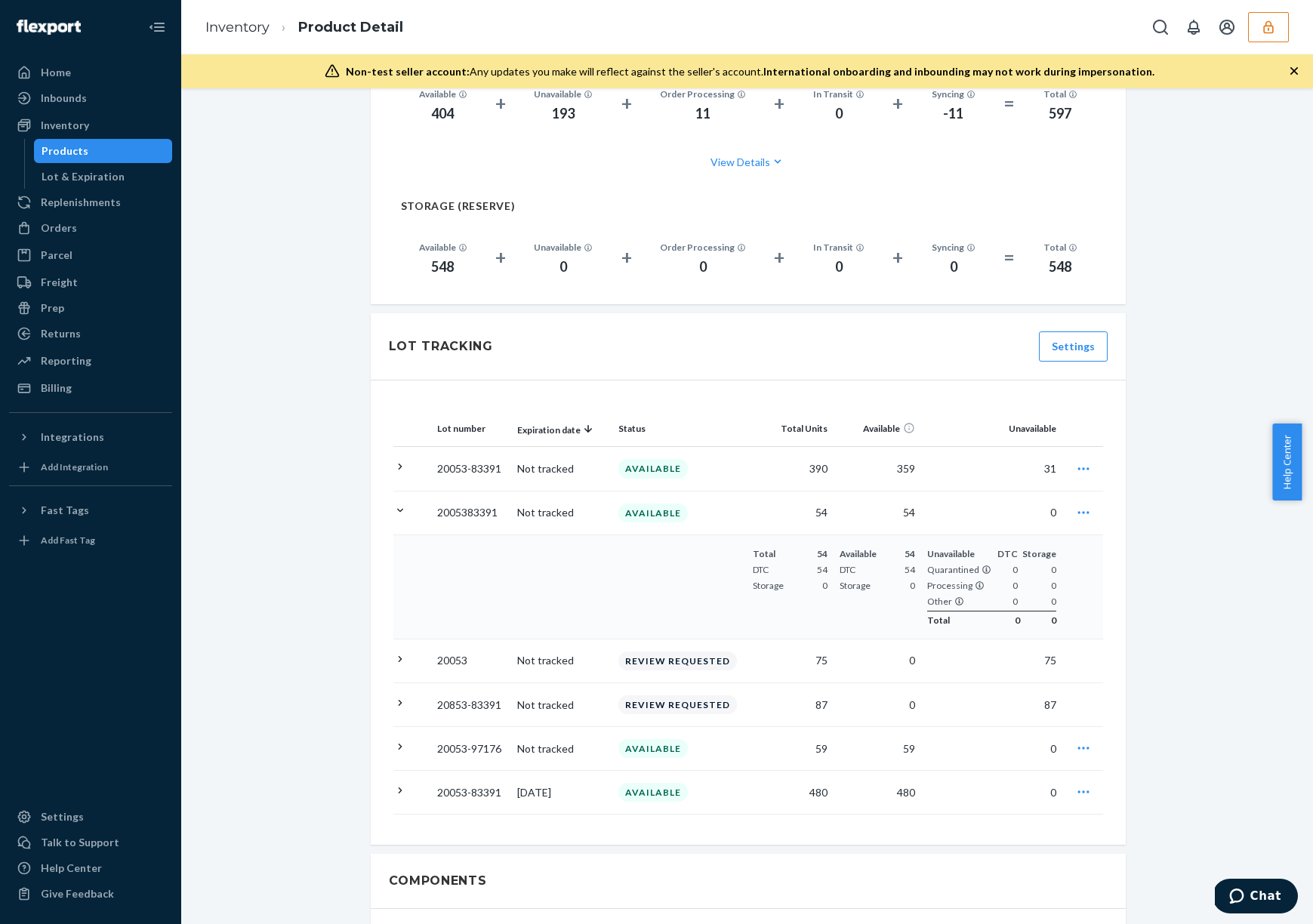
click at [402, 496] on td at bounding box center [411, 512] width 38 height 44
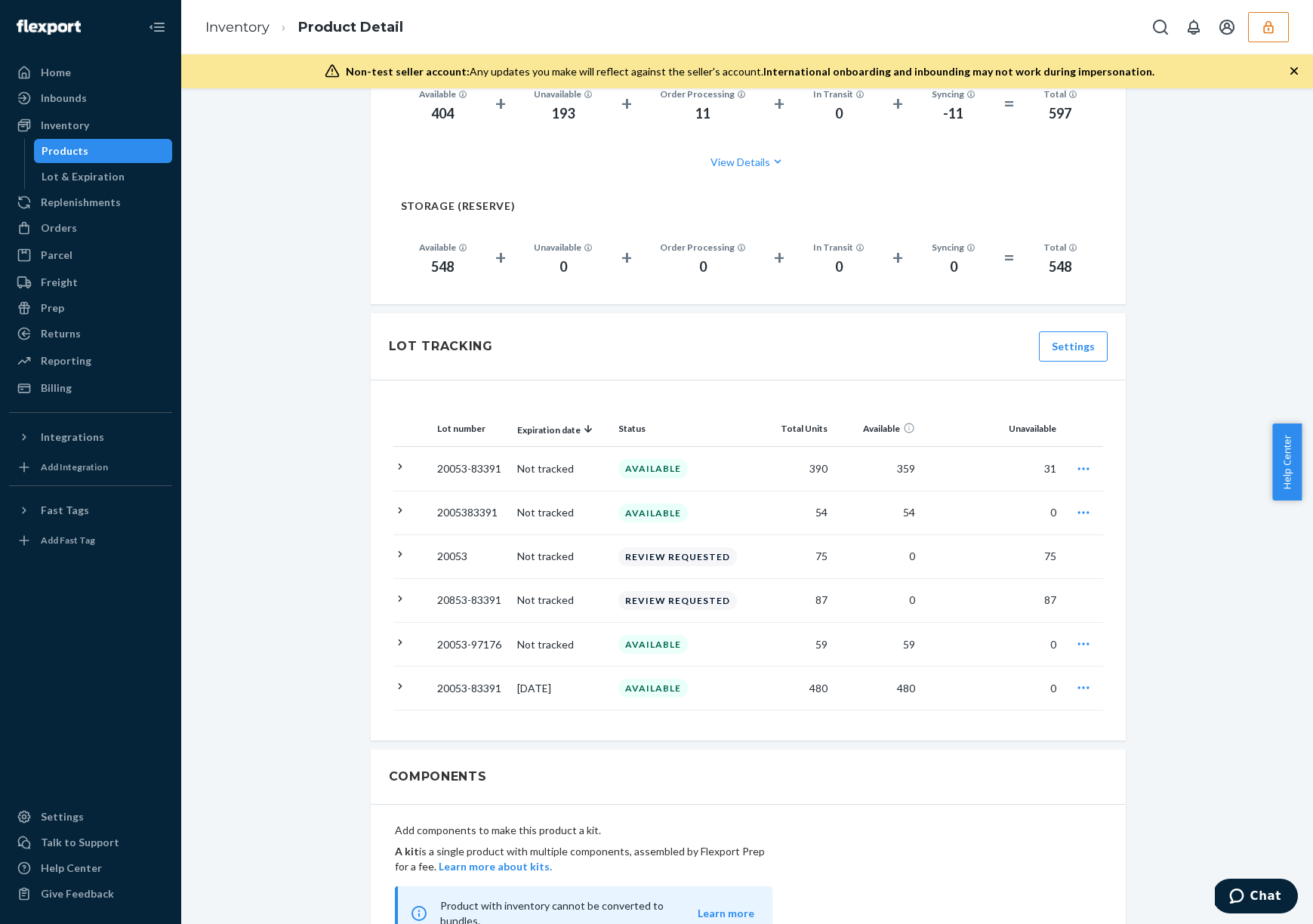
click at [1008, 503] on td "0" at bounding box center [992, 512] width 141 height 44
click at [1069, 336] on button "Settings" at bounding box center [1073, 346] width 69 height 30
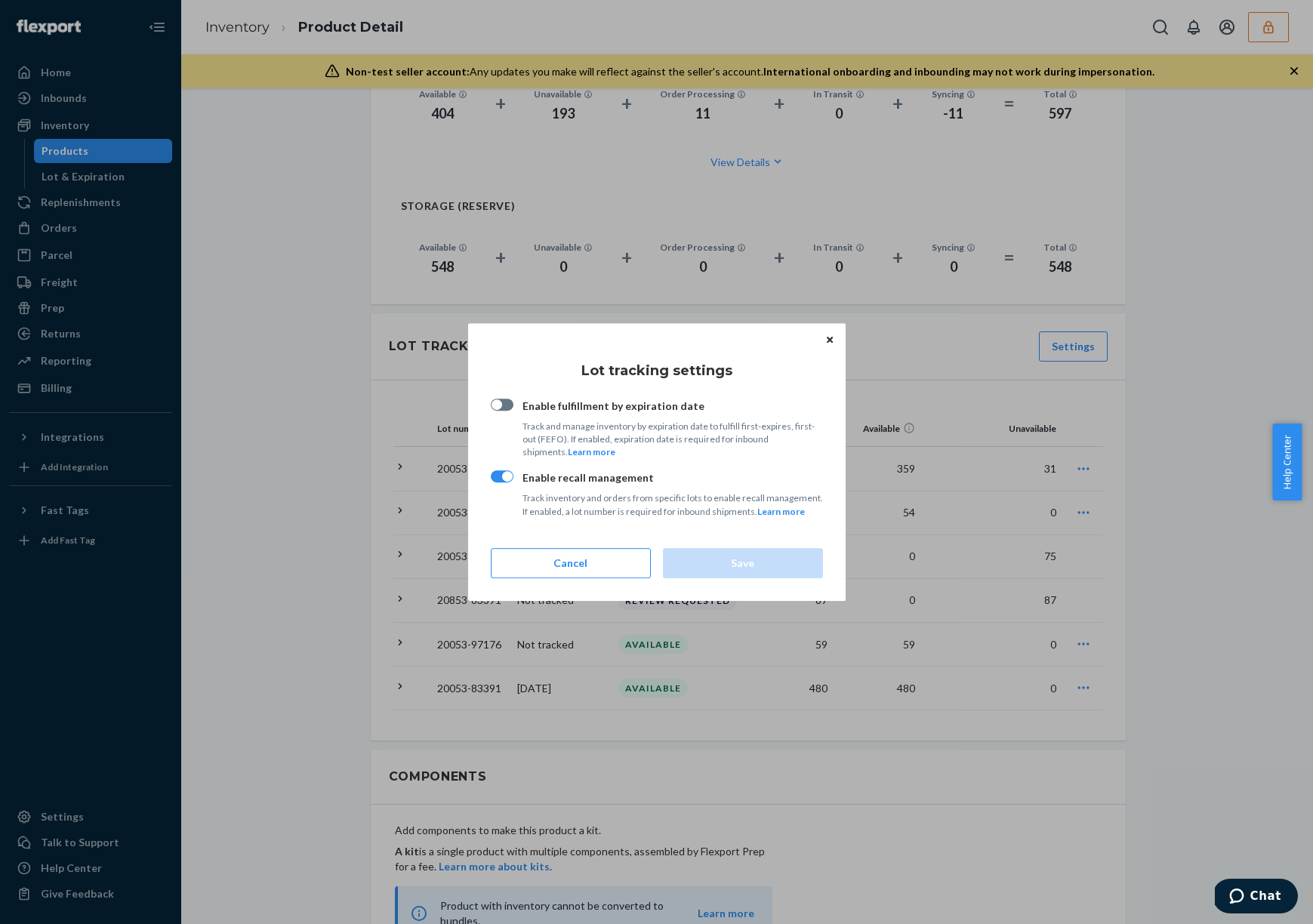
click at [827, 345] on button "Close" at bounding box center [830, 339] width 15 height 16
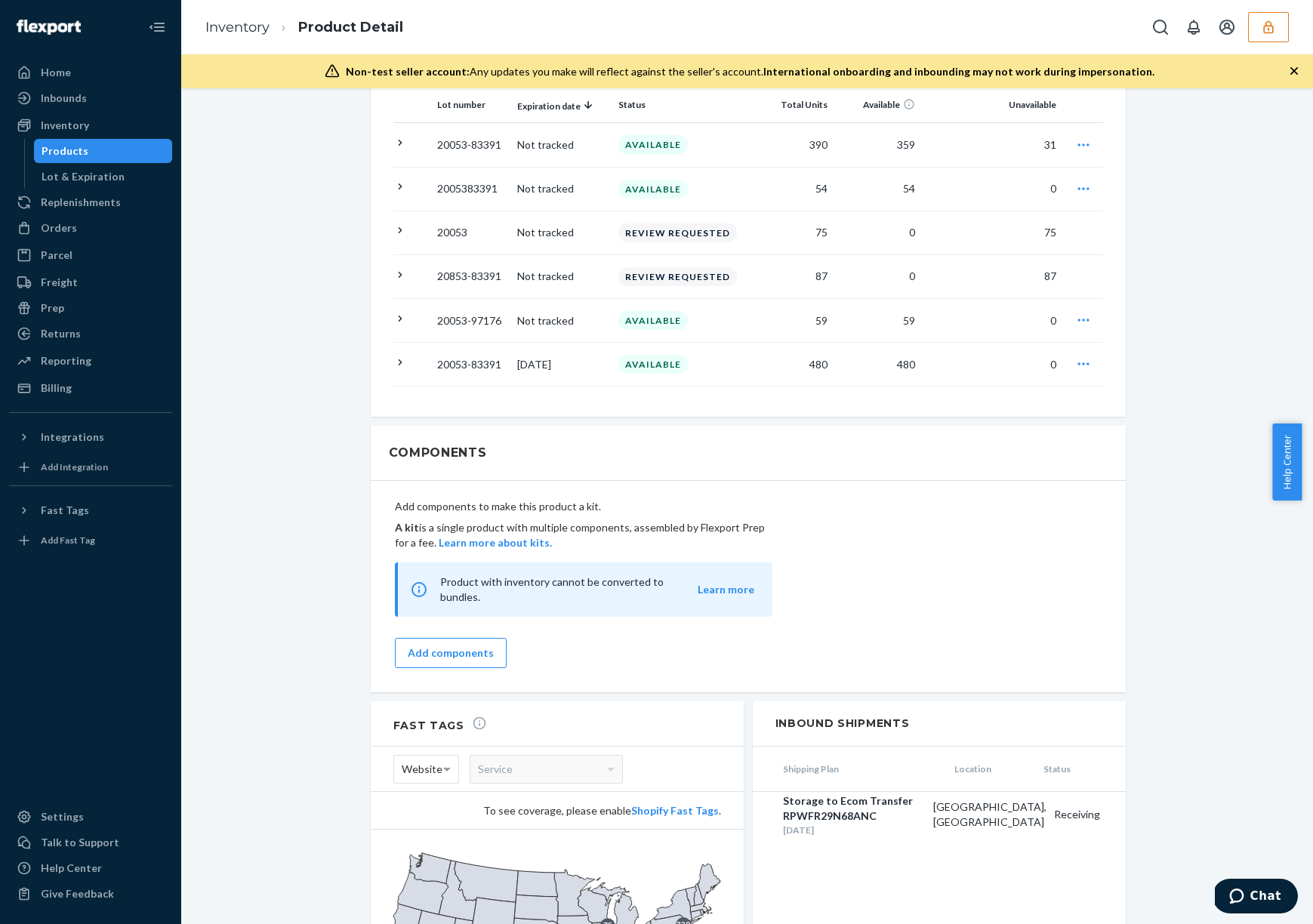
scroll to position [1047, 0]
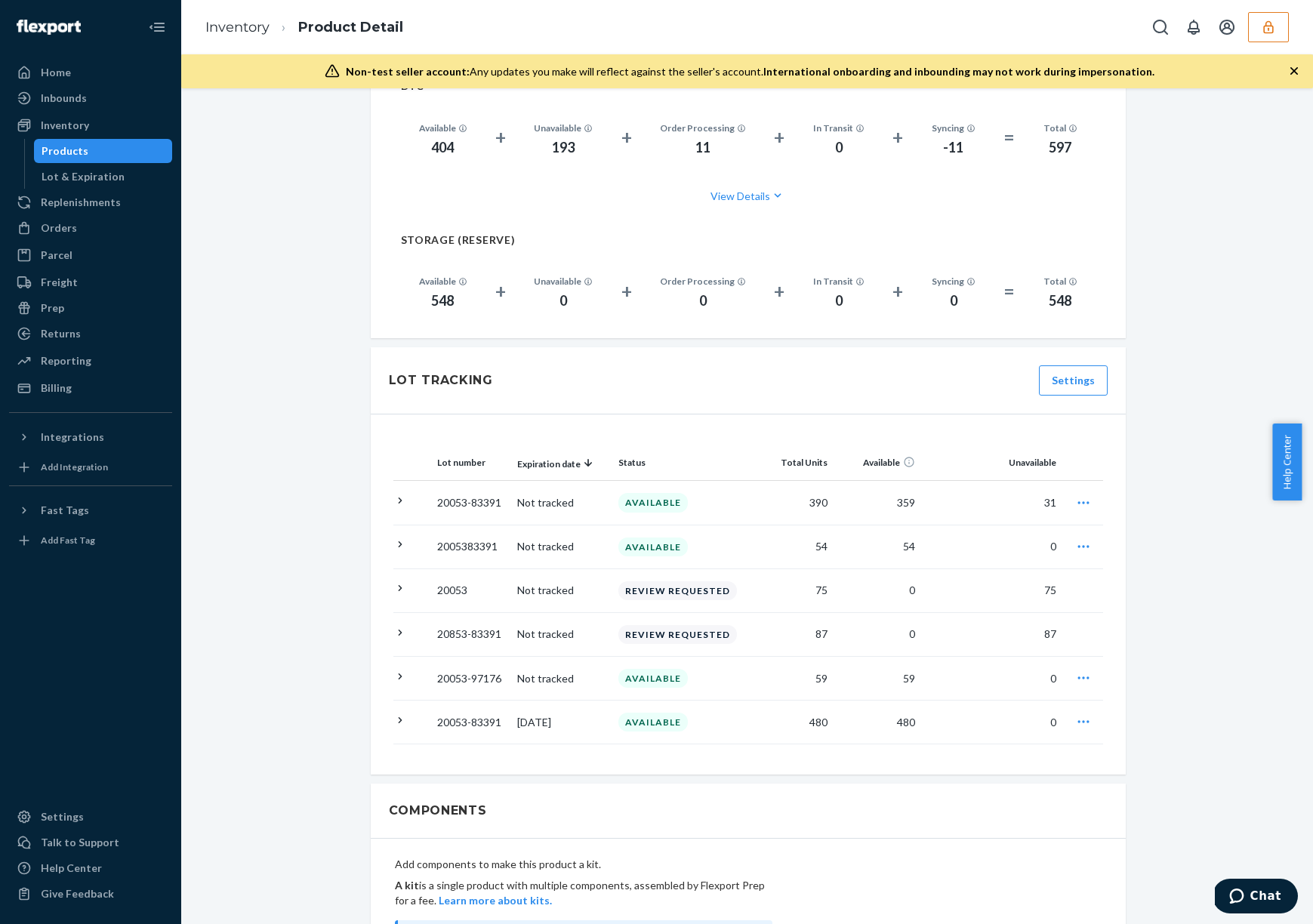
click at [398, 713] on icon at bounding box center [400, 720] width 15 height 15
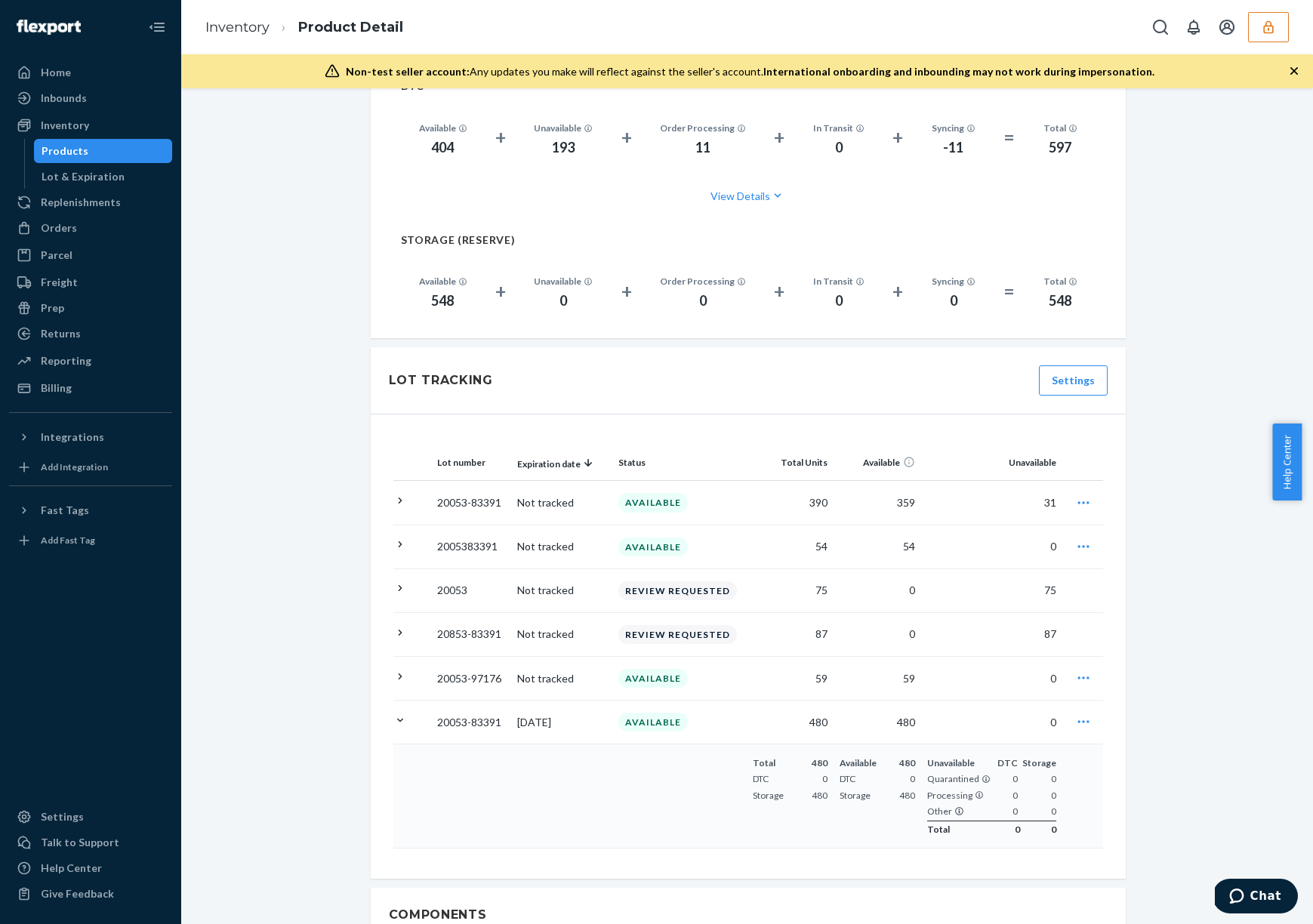
click at [398, 713] on icon at bounding box center [400, 720] width 15 height 15
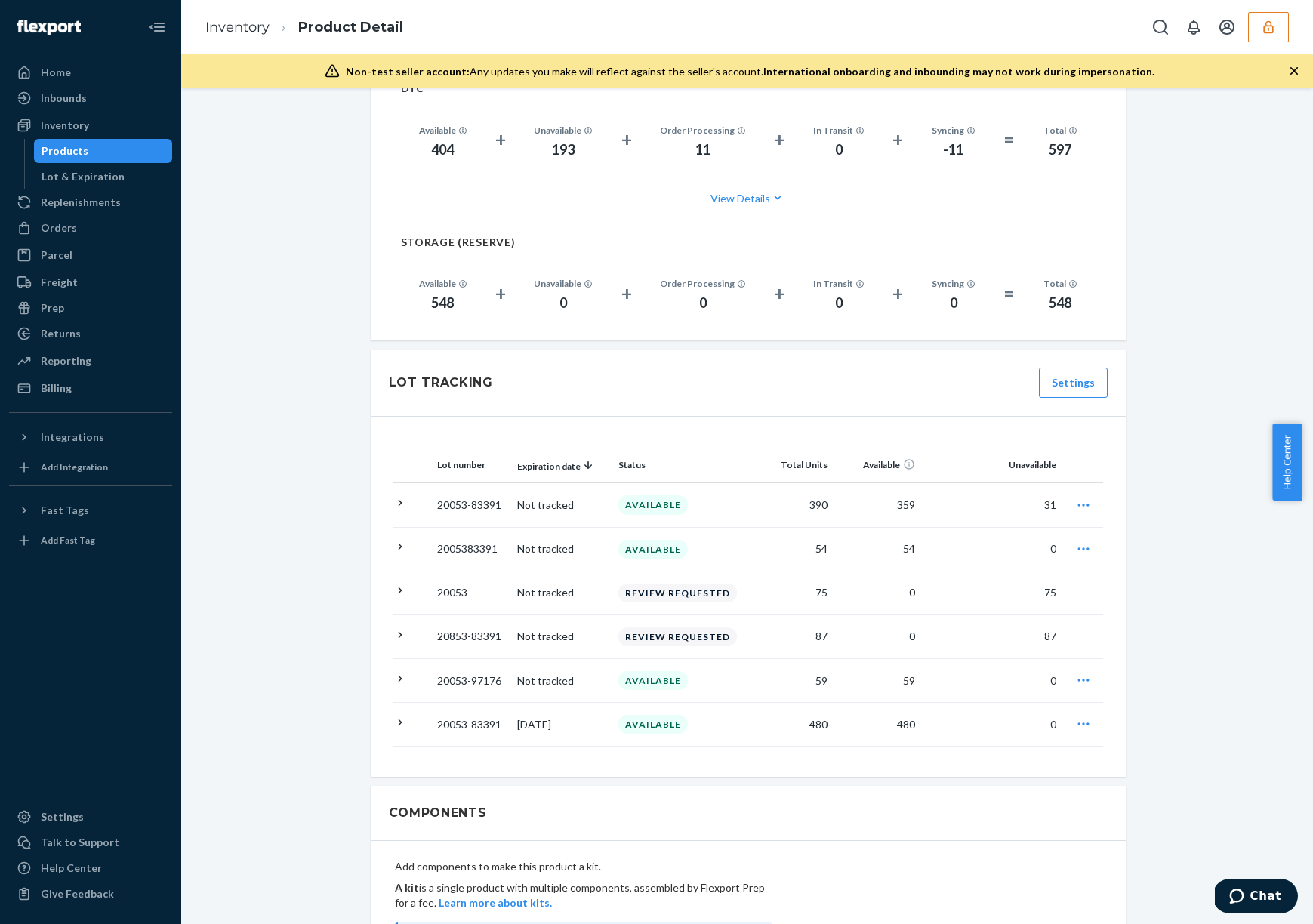
scroll to position [1044, 0]
click at [397, 672] on icon at bounding box center [400, 679] width 15 height 15
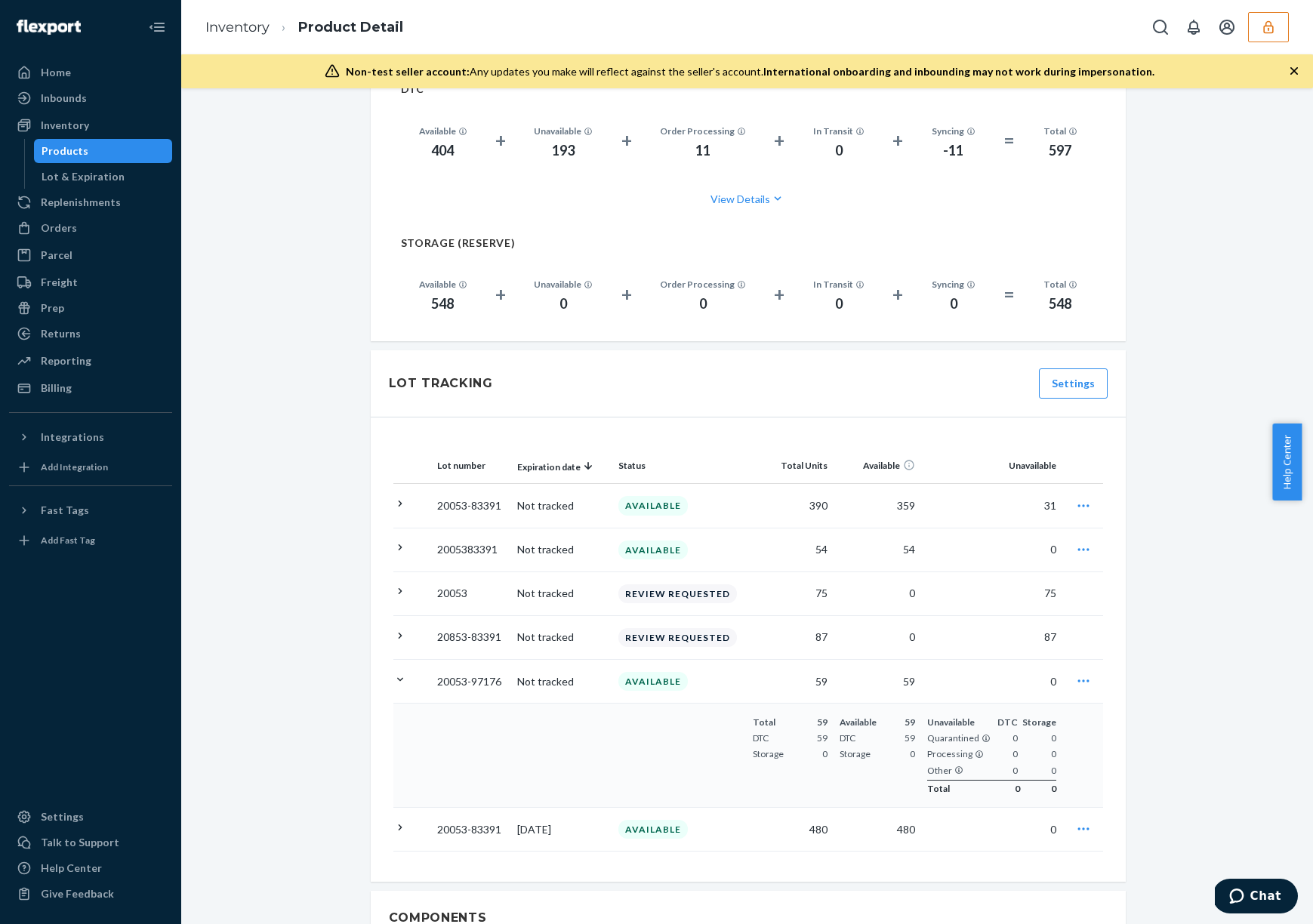
click at [397, 672] on icon at bounding box center [400, 679] width 15 height 15
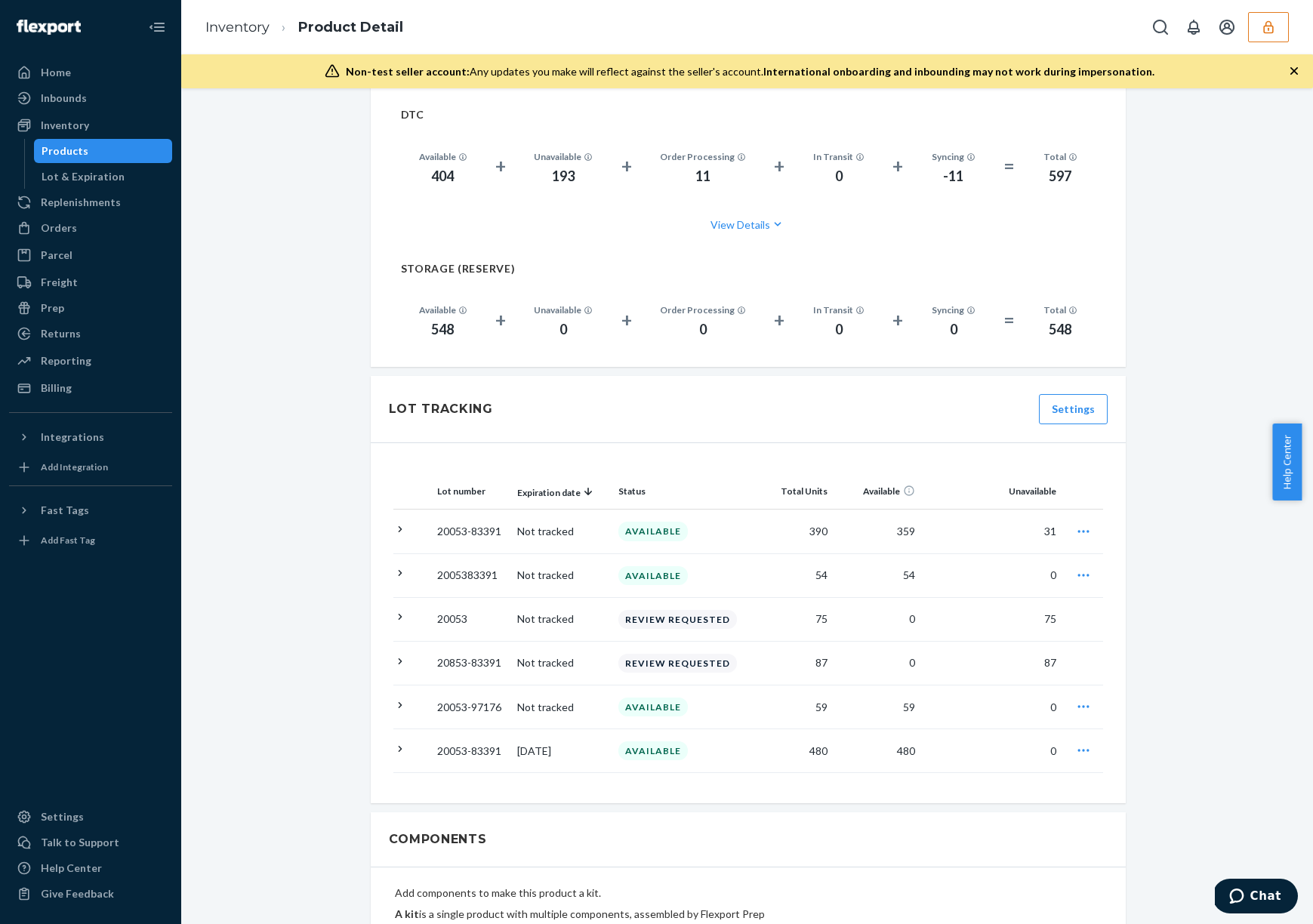
scroll to position [998, 0]
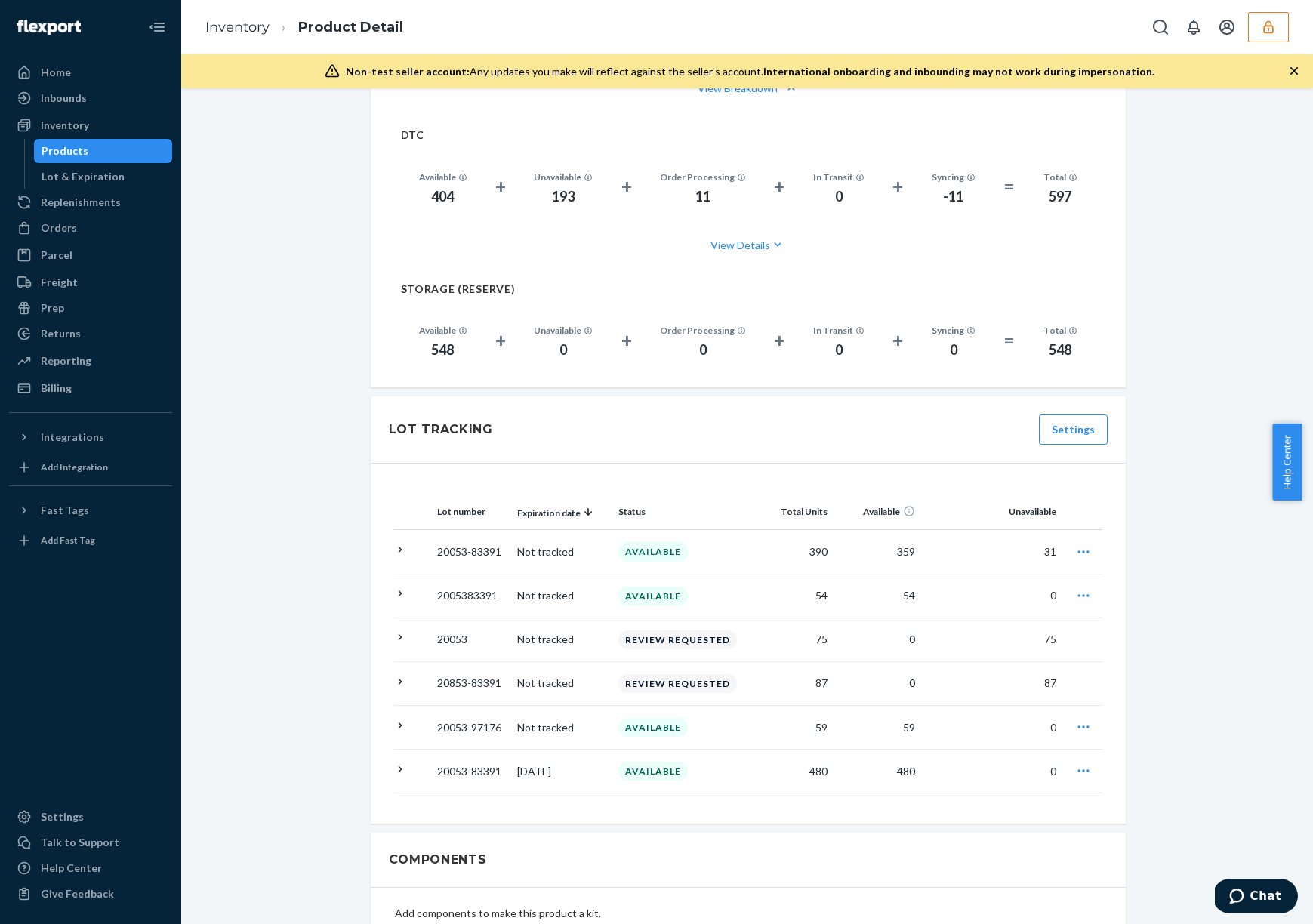
click at [395, 636] on td at bounding box center [411, 639] width 38 height 44
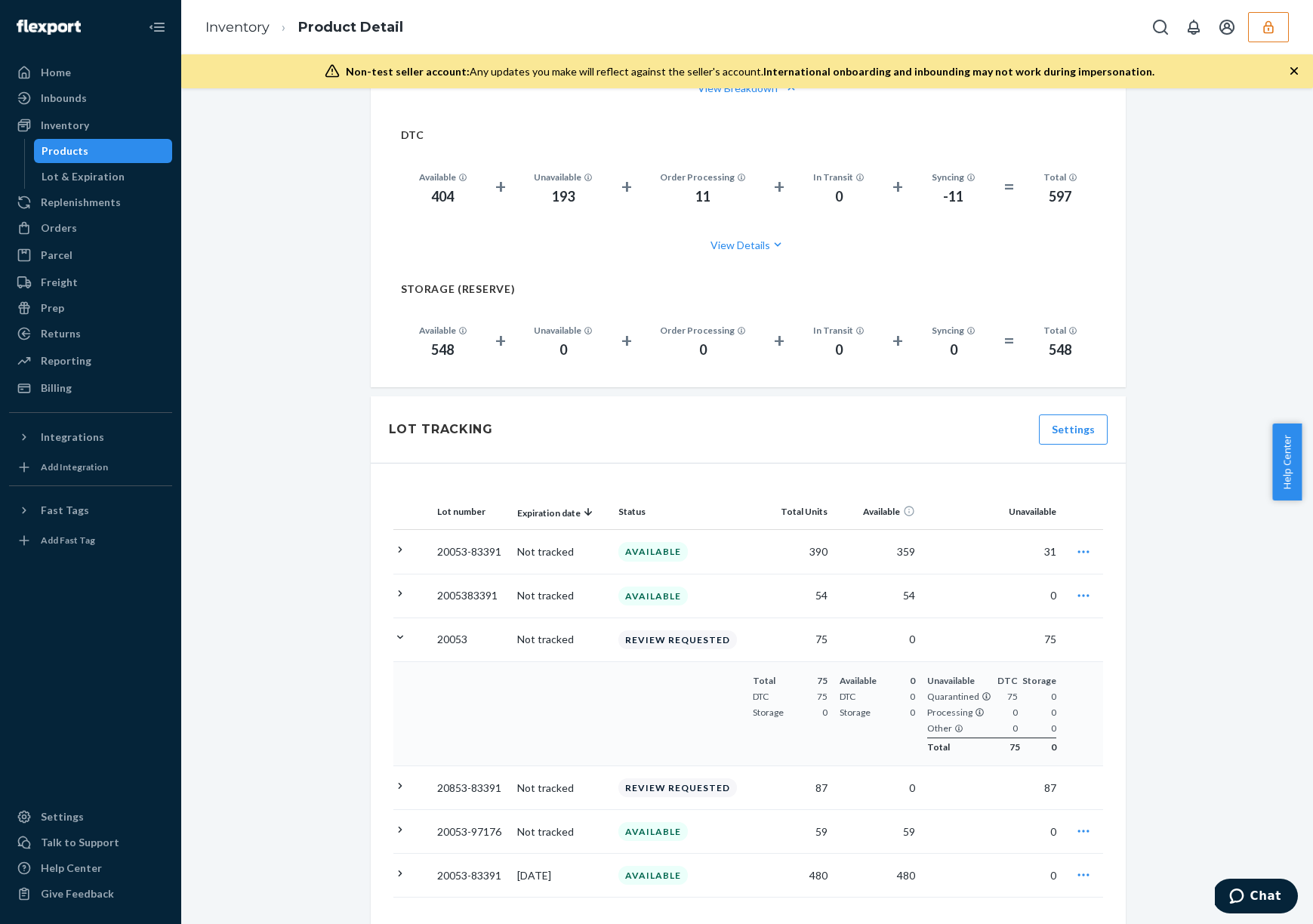
click at [395, 633] on div at bounding box center [400, 639] width 15 height 18
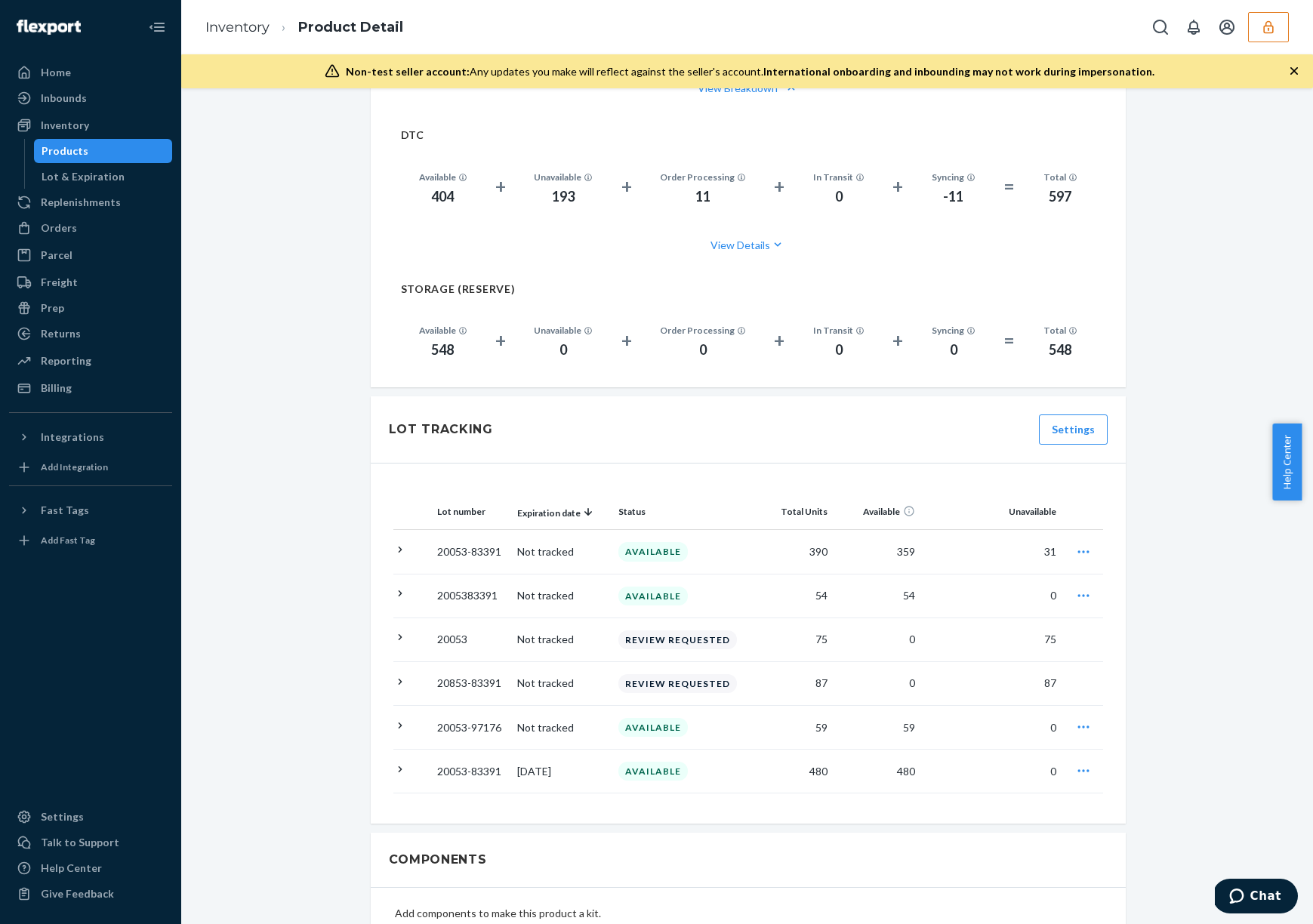
click at [401, 586] on icon at bounding box center [400, 593] width 15 height 15
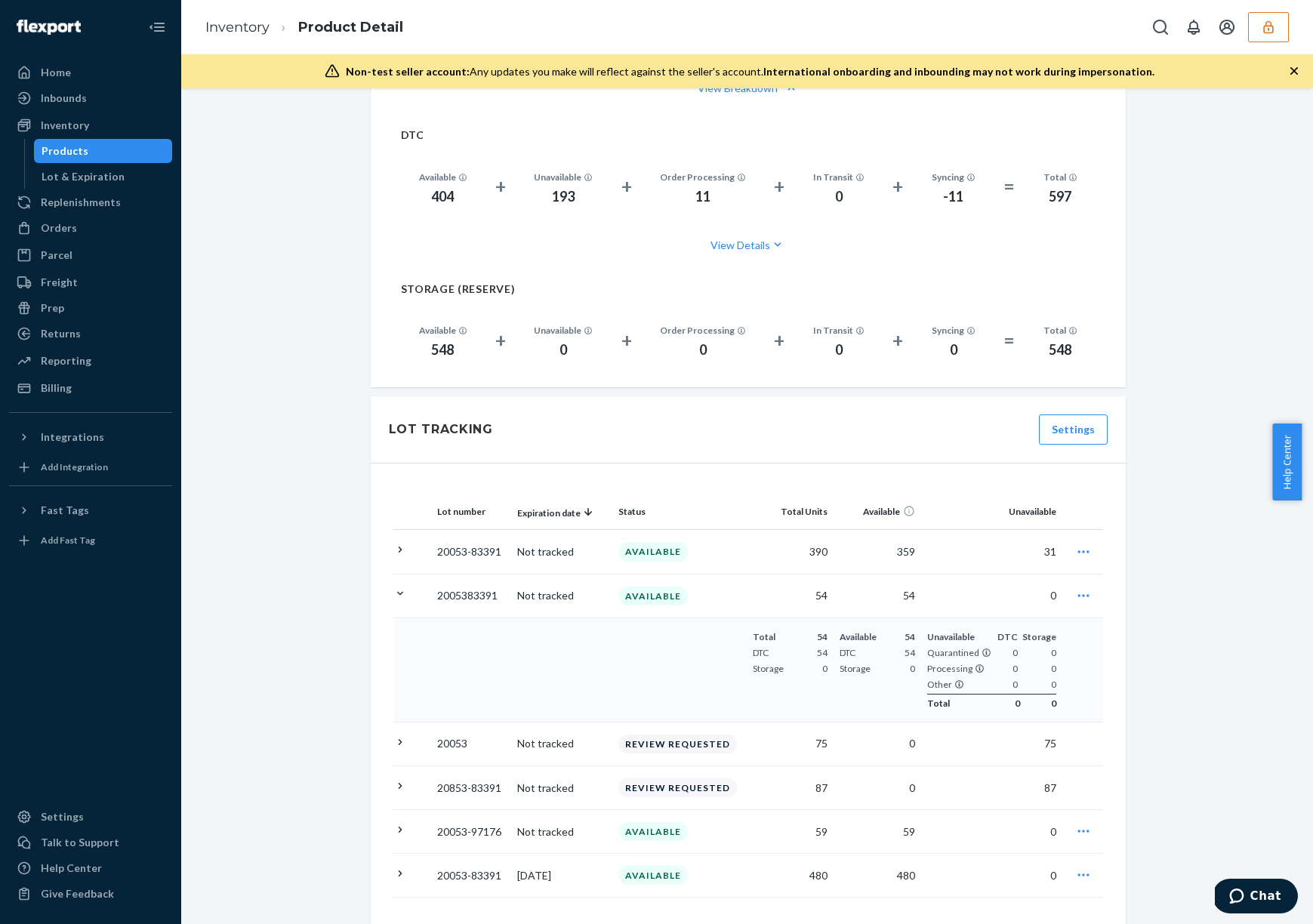
click at [402, 541] on td at bounding box center [411, 551] width 38 height 44
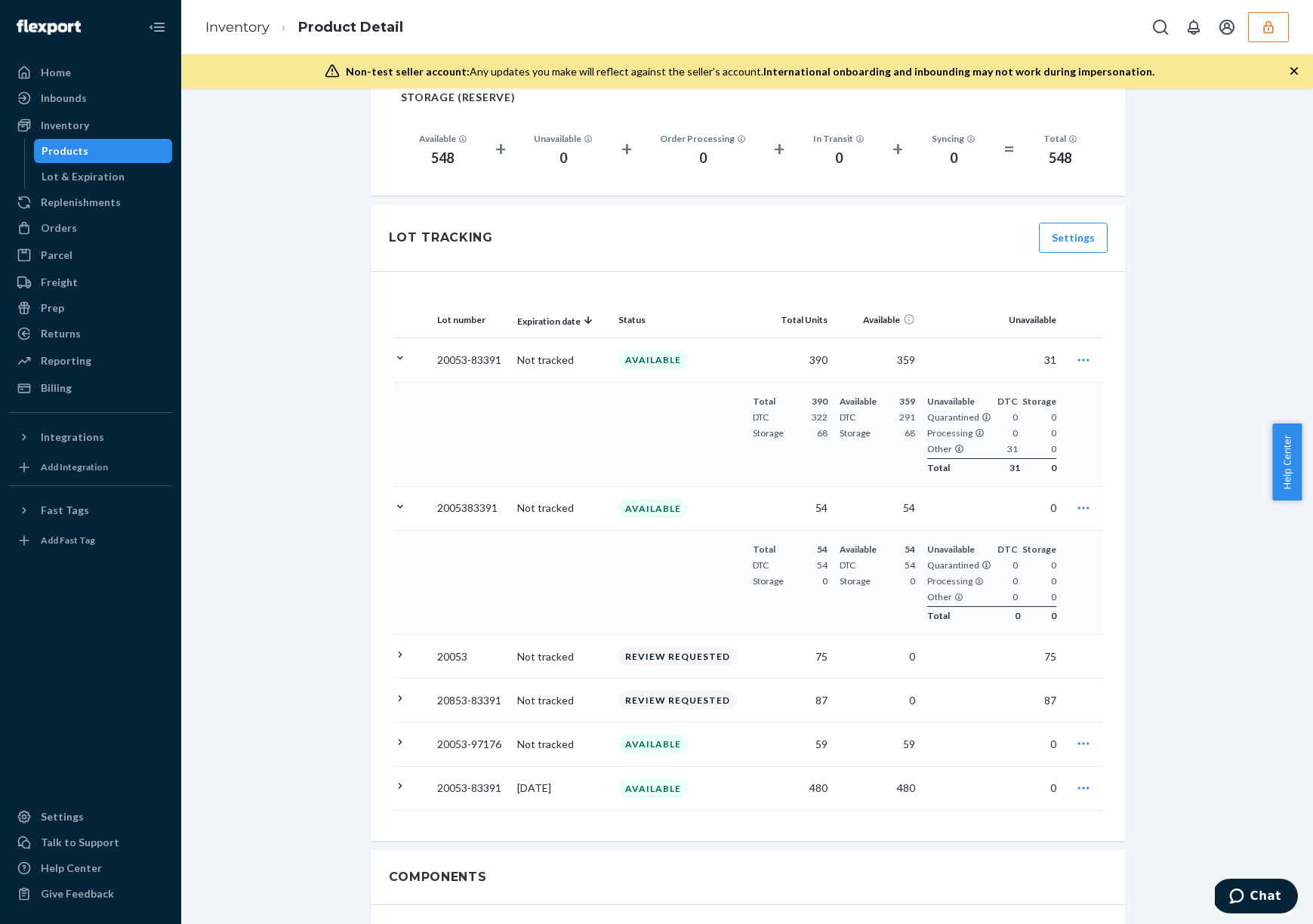
scroll to position [1198, 0]
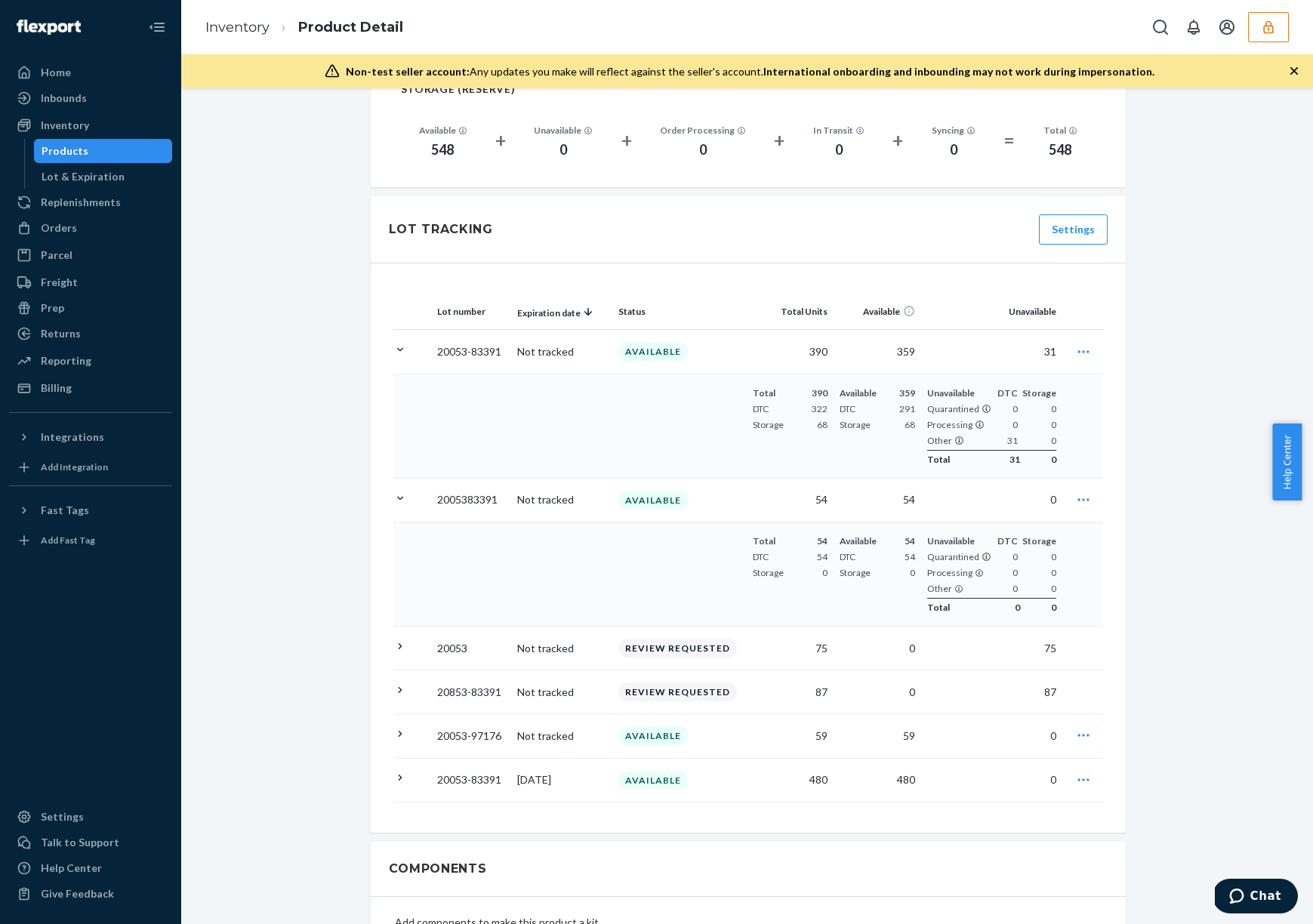
click at [393, 343] on icon at bounding box center [400, 349] width 15 height 15
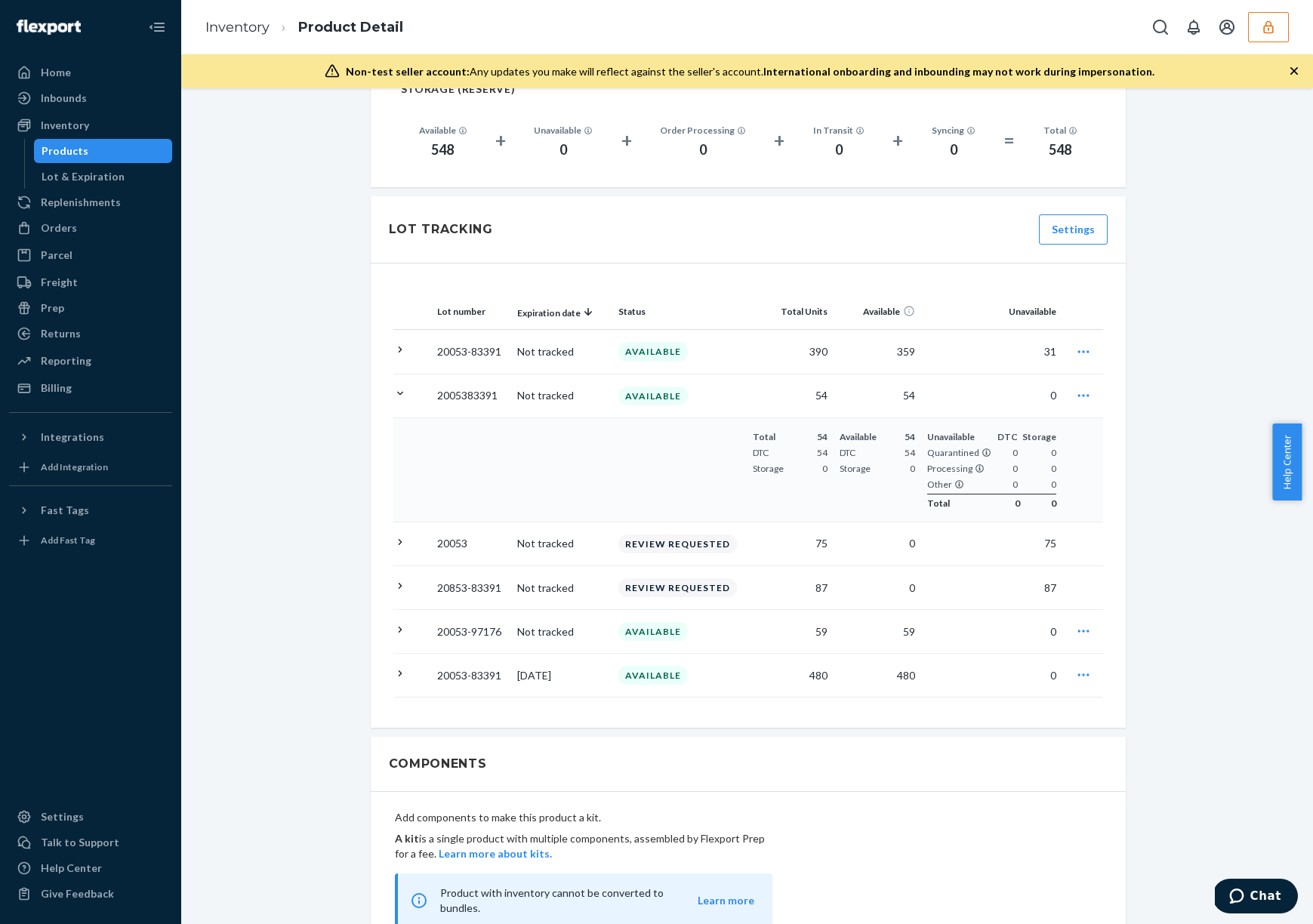
click at [394, 386] on icon at bounding box center [400, 393] width 15 height 15
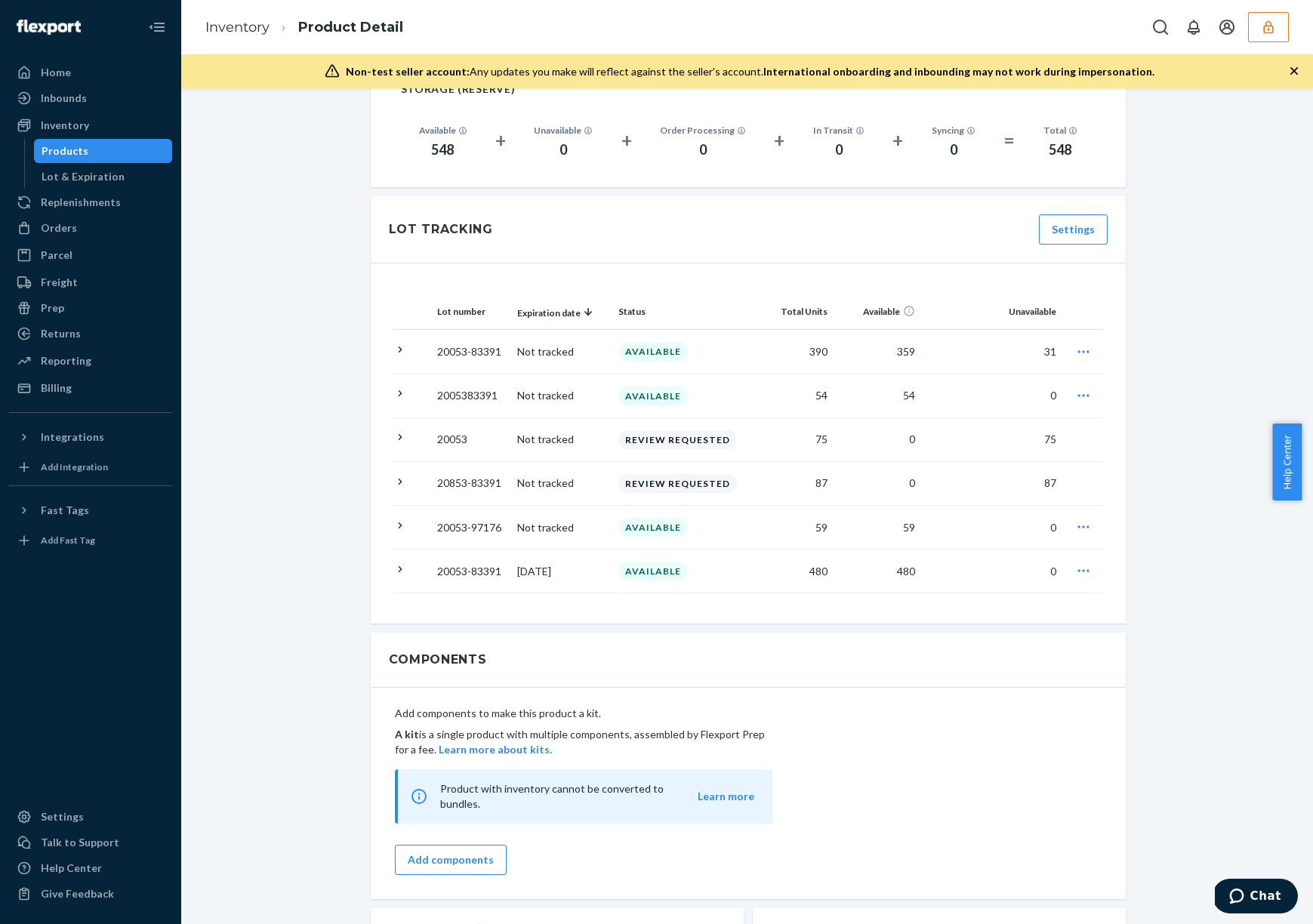
click at [329, 449] on div "Omega-3 (Single Bottle) Actions Add components Hide Request removal Create inbo…" at bounding box center [747, 121] width 1109 height 2418
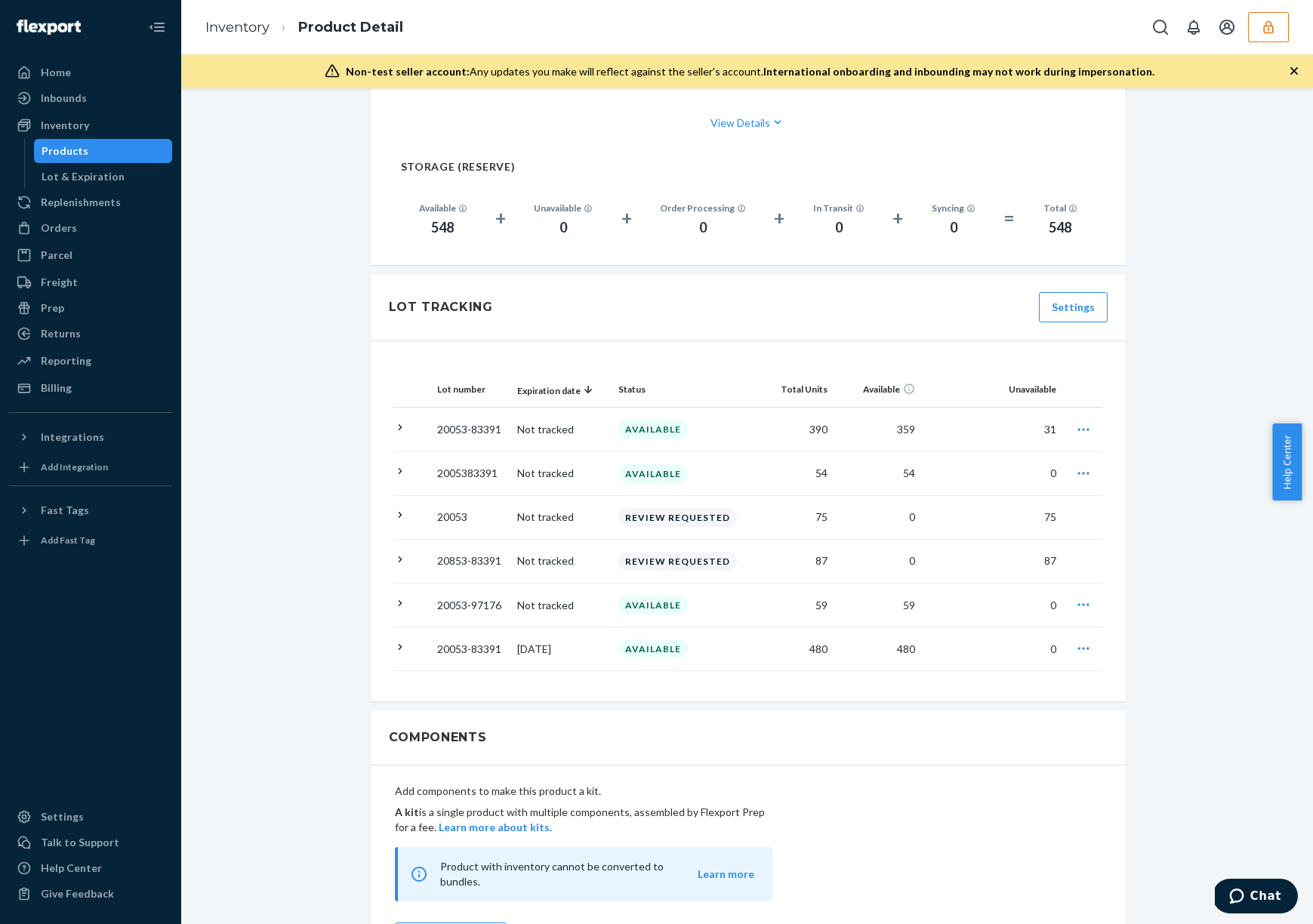
scroll to position [1119, 0]
click at [1270, 34] on icon "button" at bounding box center [1268, 27] width 15 height 15
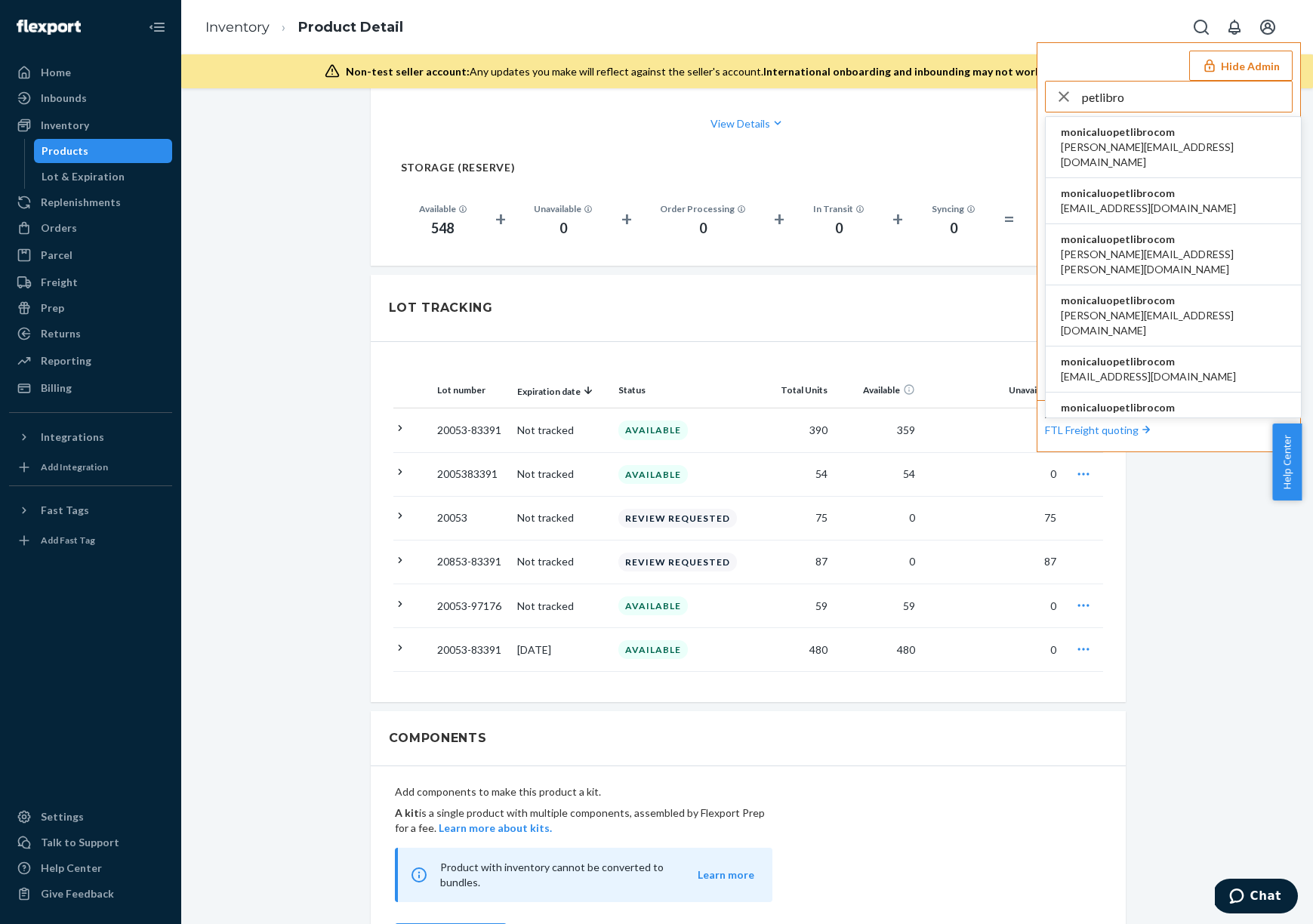
type input "petlibro"
click at [1163, 149] on span "ann.yu@designlibro.com" at bounding box center [1173, 154] width 225 height 30
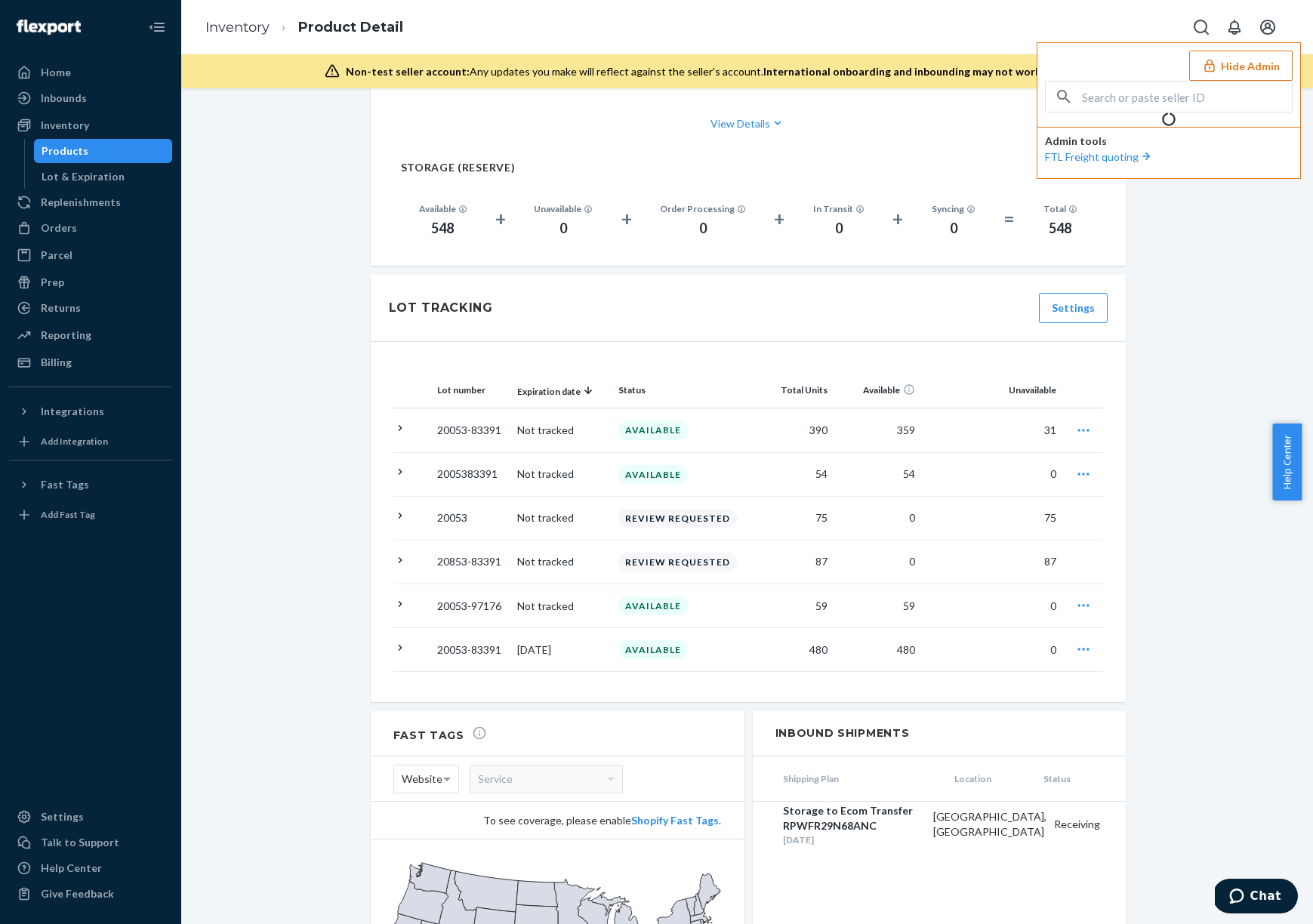
click at [1250, 67] on button "Hide Admin" at bounding box center [1240, 65] width 104 height 30
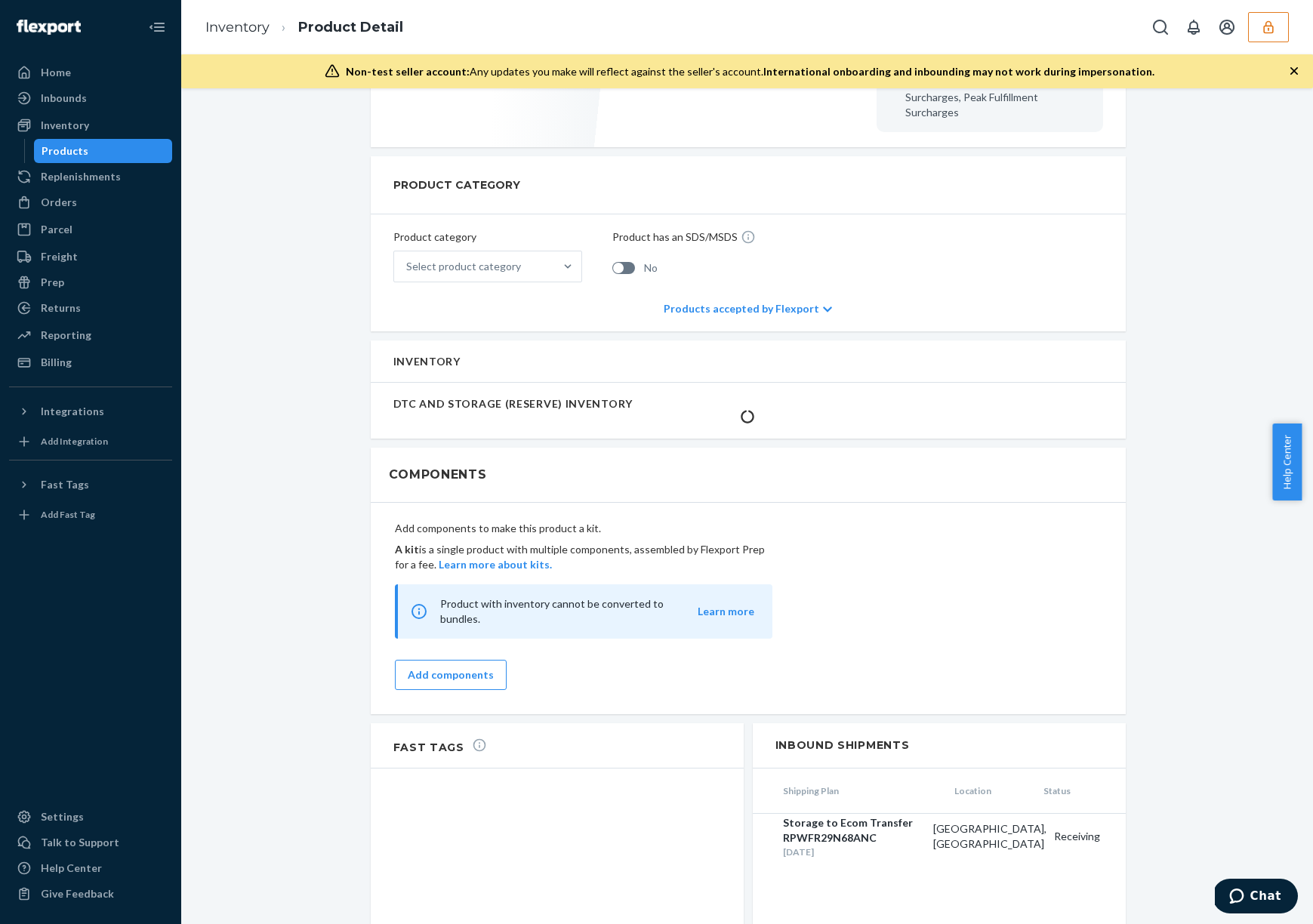
scroll to position [946, 0]
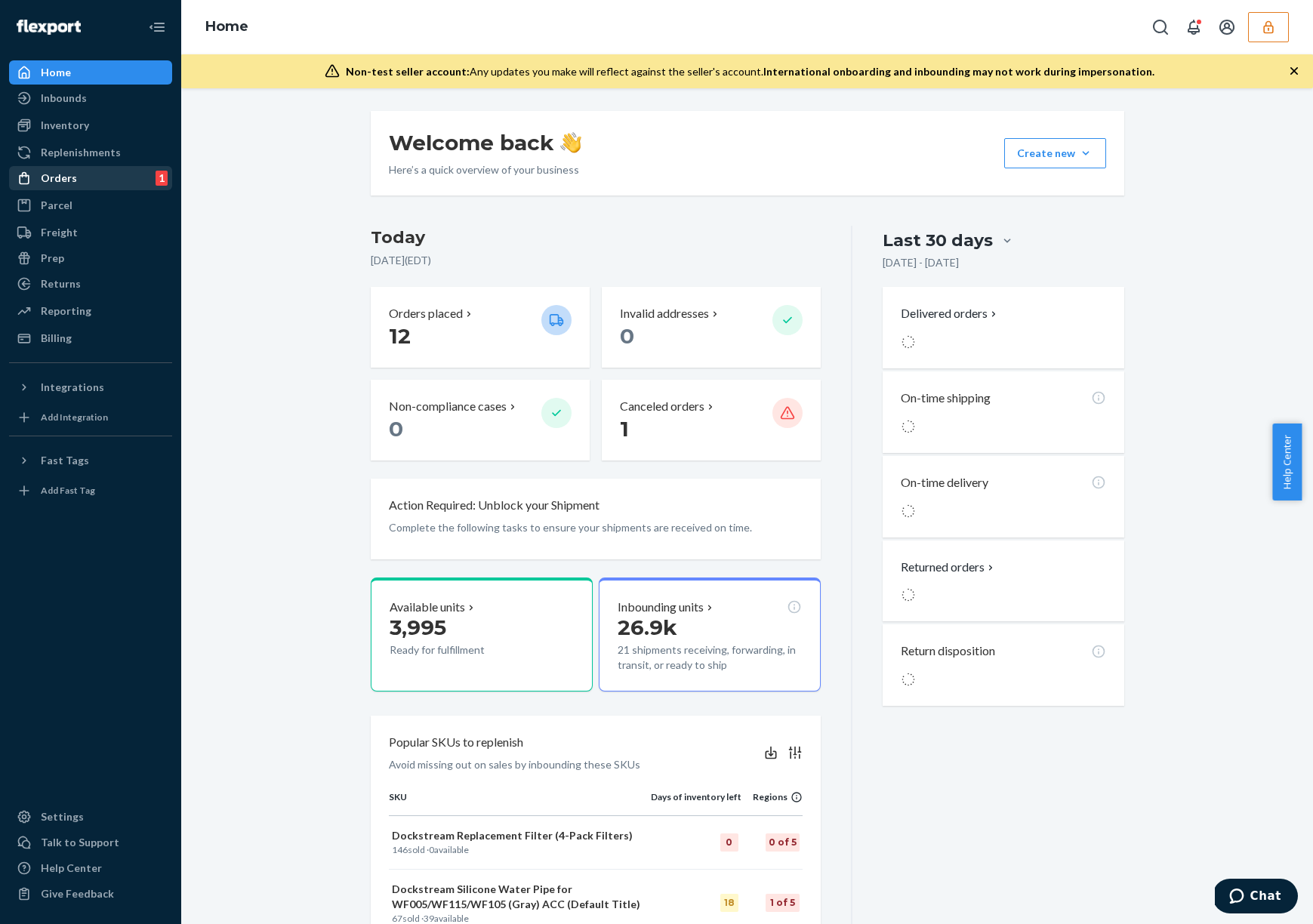
click at [118, 177] on div "Orders 1" at bounding box center [90, 178] width 160 height 21
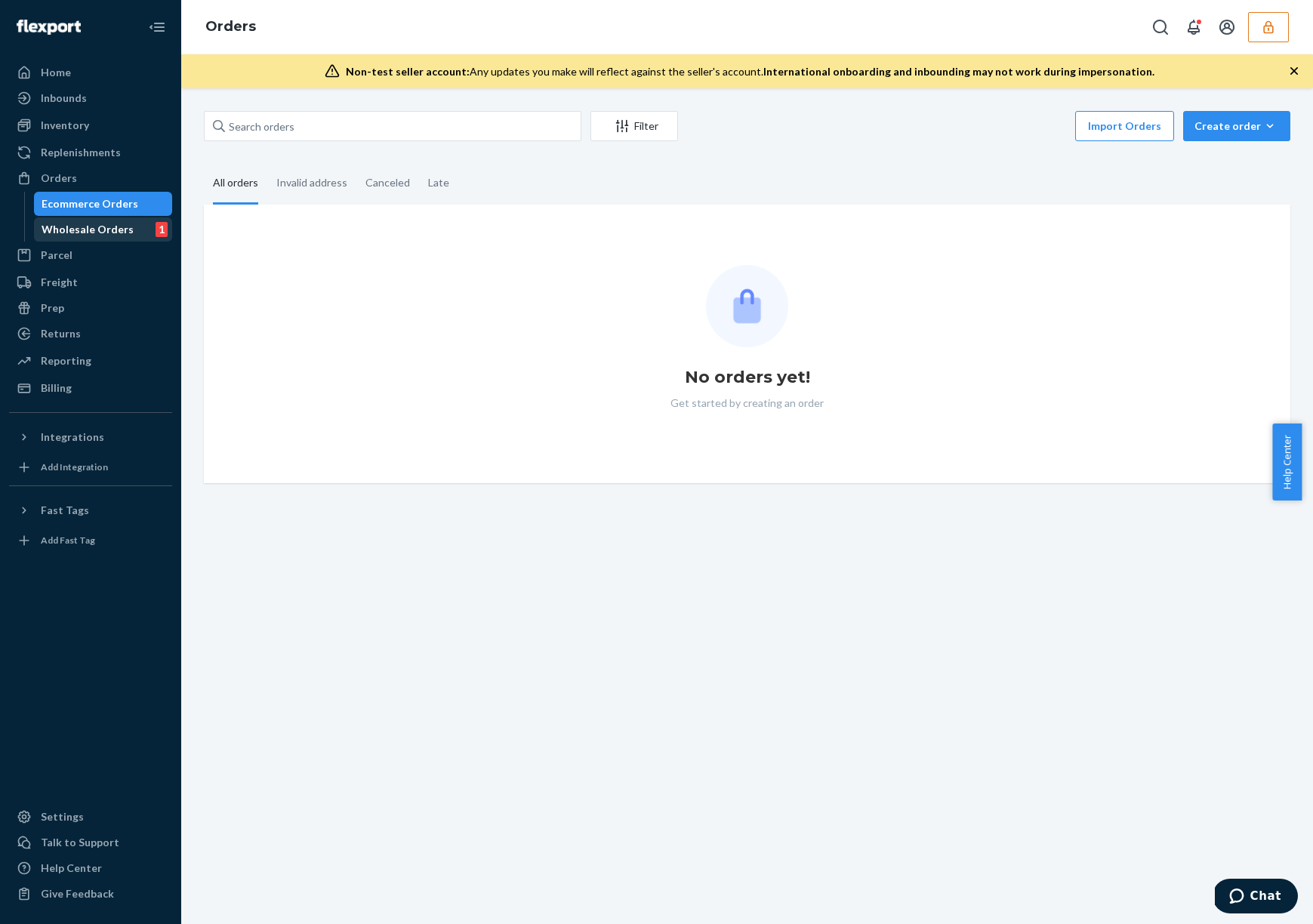
click at [99, 225] on div "Wholesale Orders" at bounding box center [87, 229] width 92 height 15
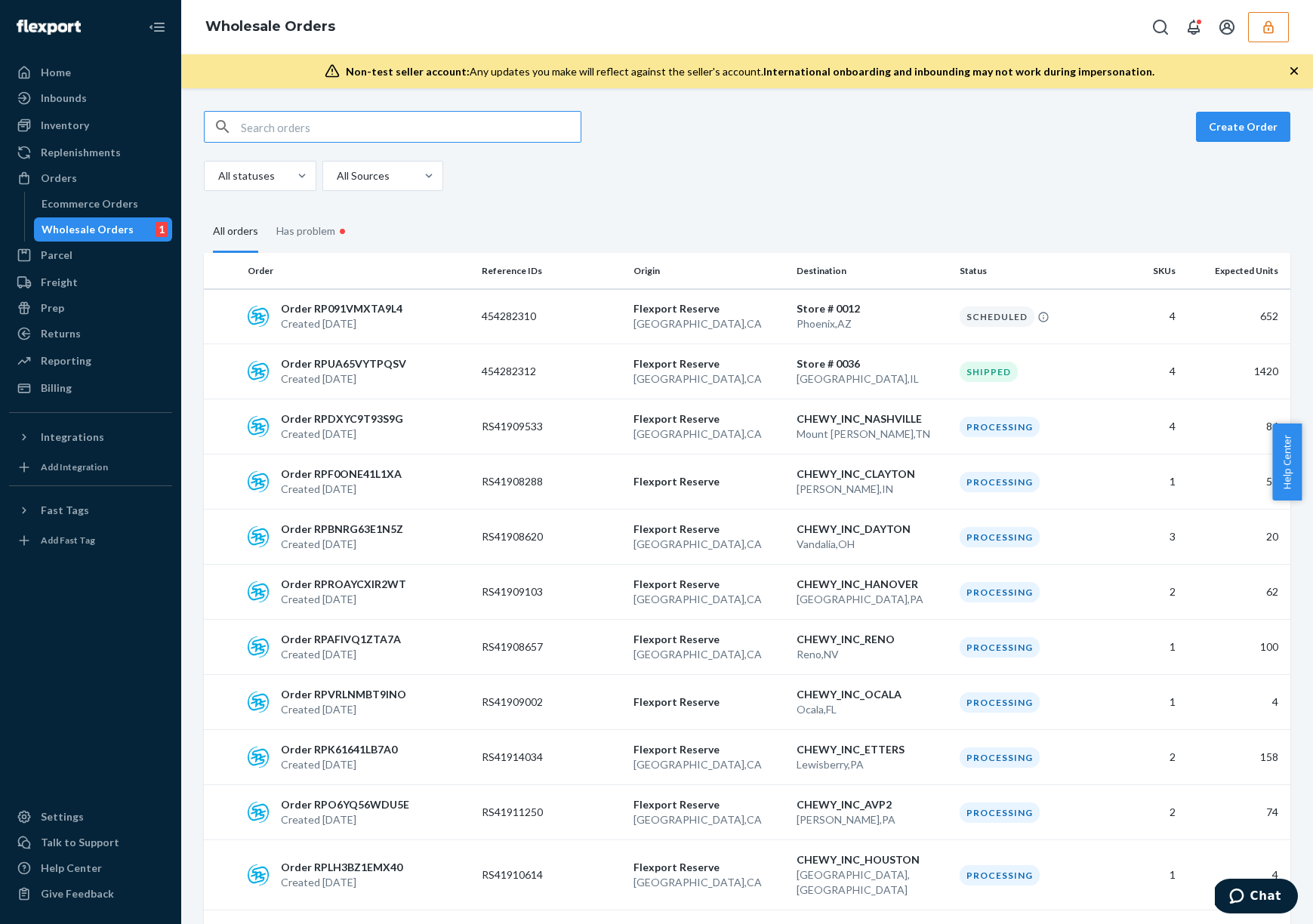
click at [387, 131] on input "text" at bounding box center [410, 126] width 340 height 30
click at [321, 226] on div "Has problem •" at bounding box center [313, 232] width 74 height 46
click at [267, 209] on input "Has problem •" at bounding box center [267, 209] width 0 height 0
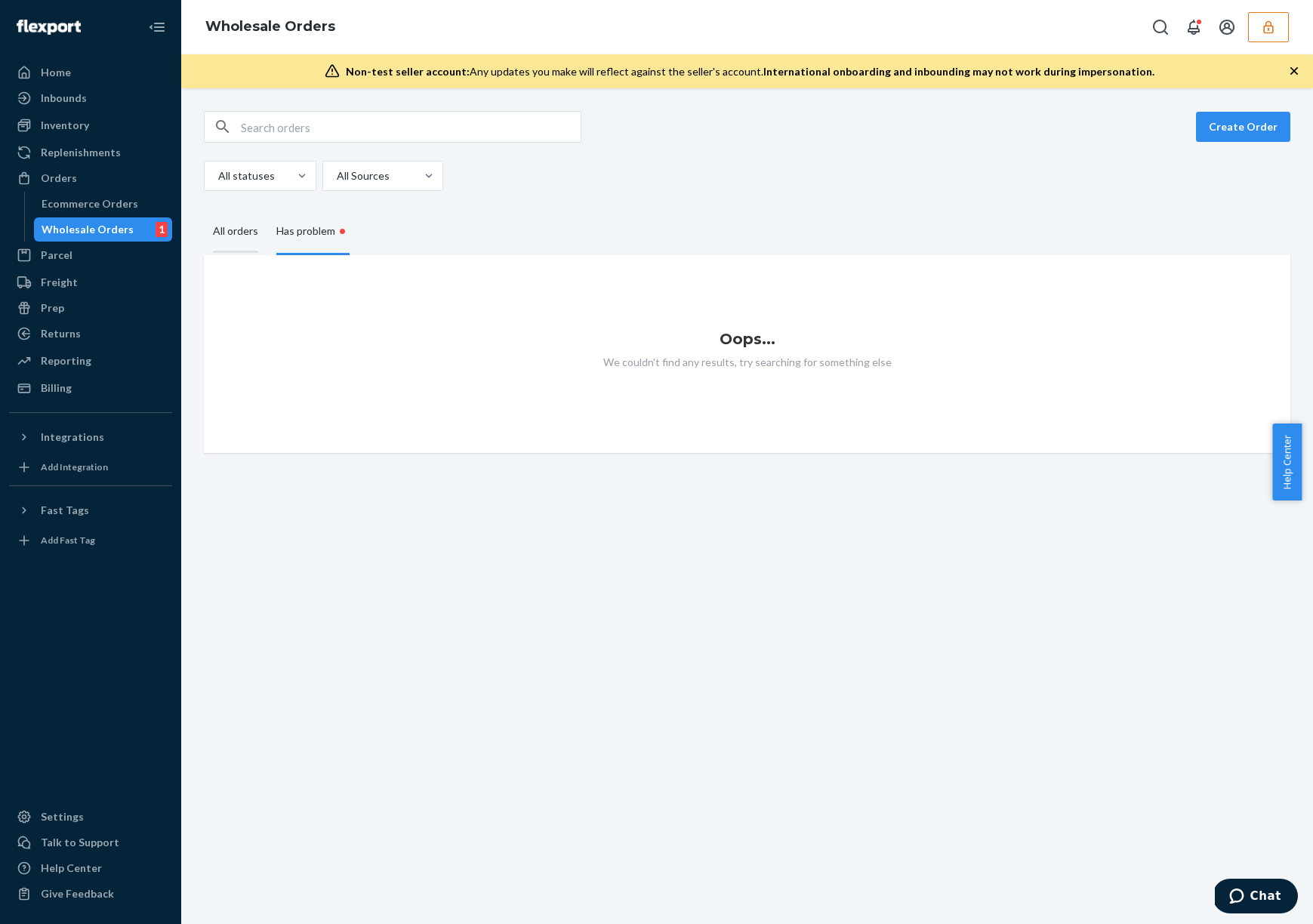
click at [232, 234] on div "All orders" at bounding box center [235, 231] width 45 height 42
click at [204, 211] on input "All orders" at bounding box center [204, 211] width 0 height 0
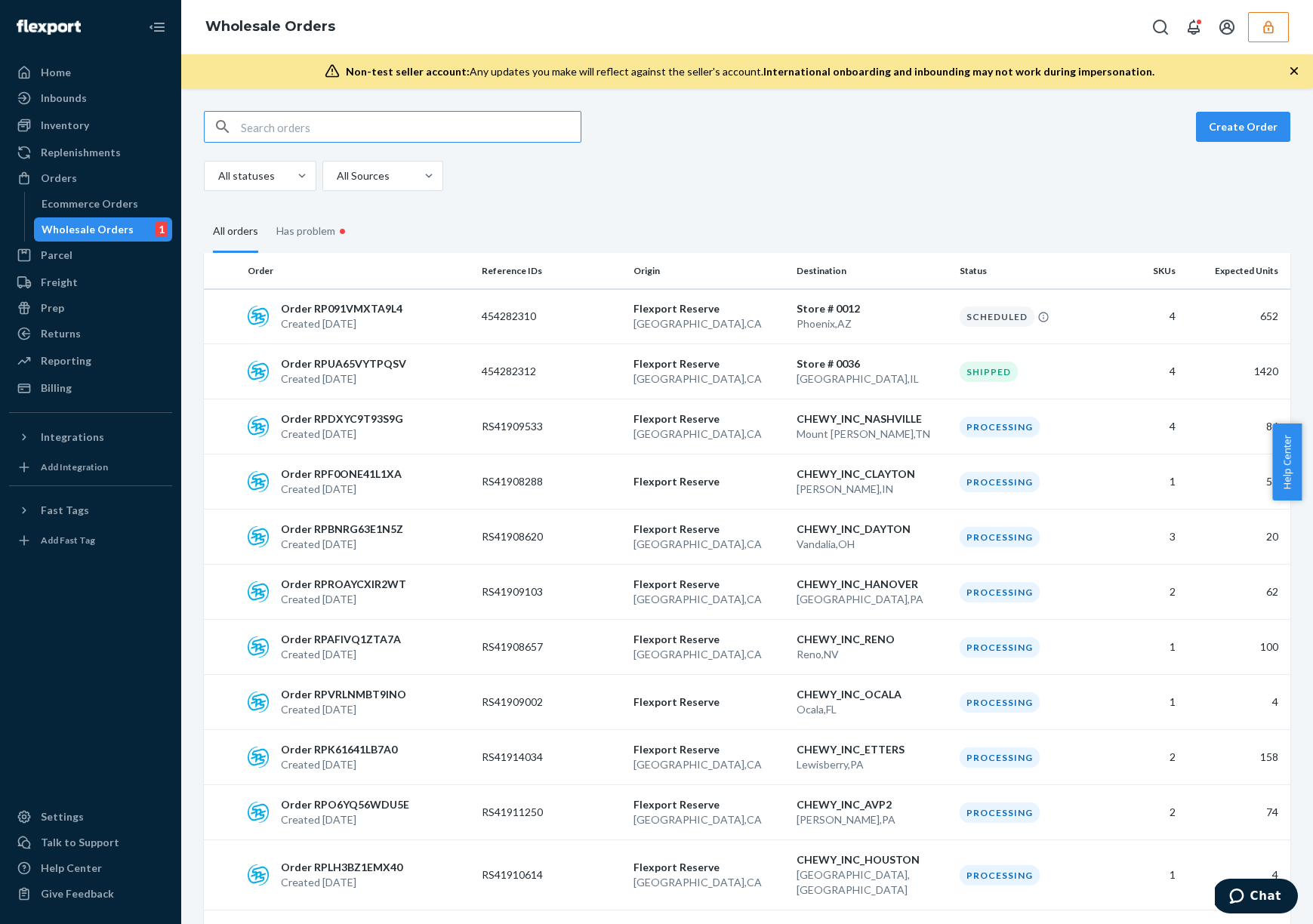
click at [315, 124] on input "text" at bounding box center [410, 126] width 340 height 30
type input "454291519"
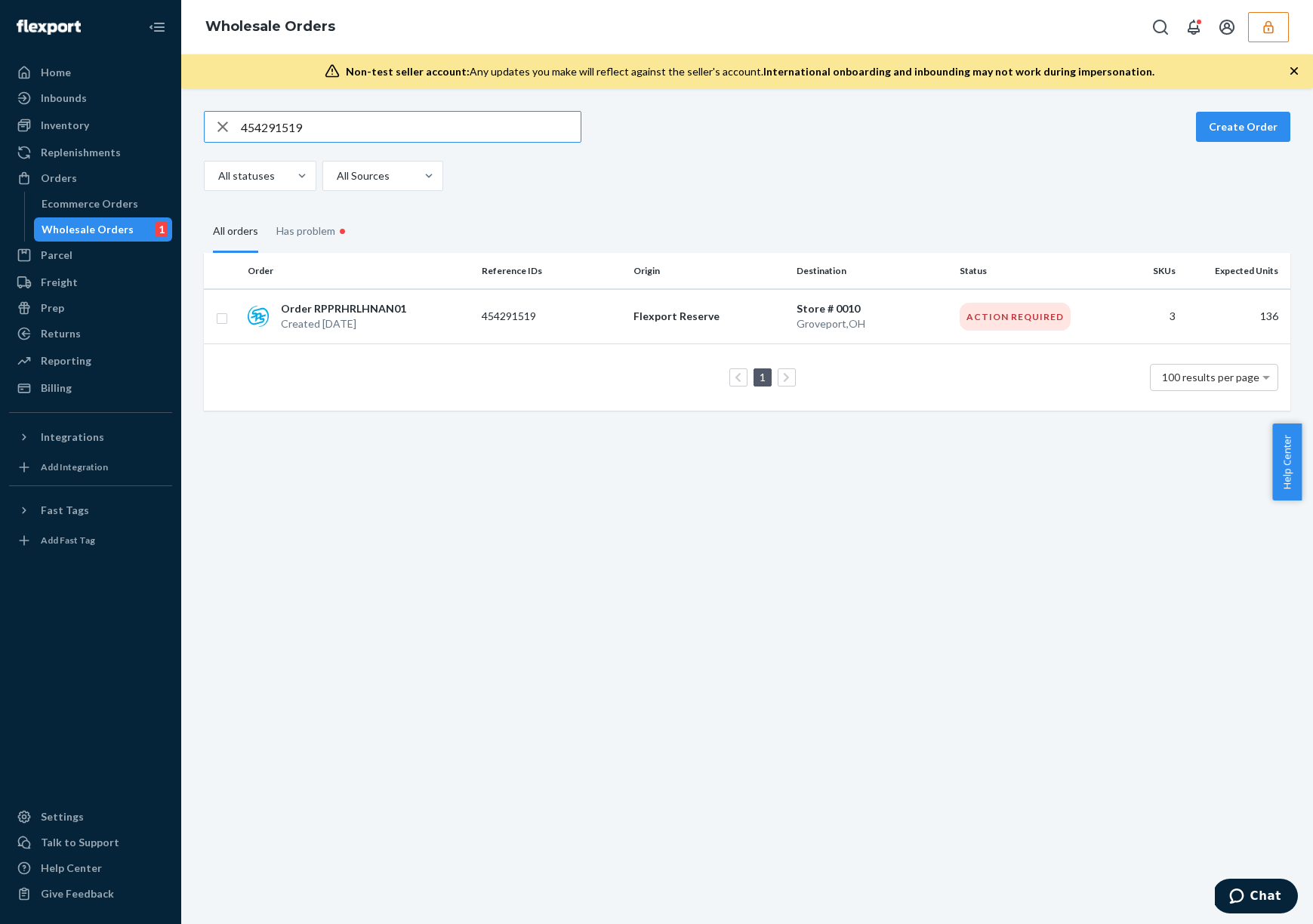
click at [909, 217] on fieldset "All orders Has problem •" at bounding box center [747, 230] width 1087 height 44
click at [865, 333] on td "Store # 0010 Groveport , OH" at bounding box center [872, 316] width 164 height 55
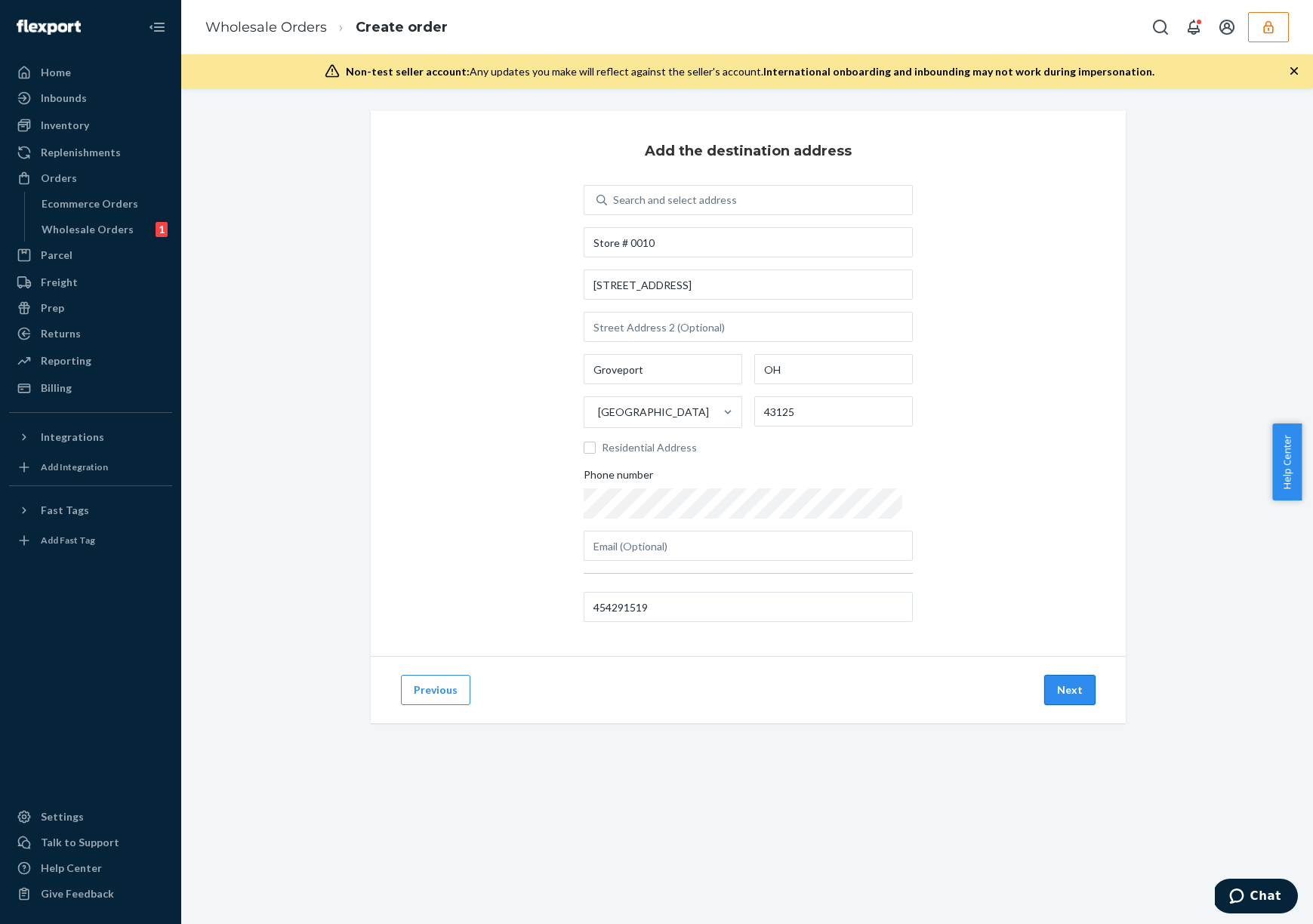
click at [1066, 698] on button "Next" at bounding box center [1069, 690] width 51 height 30
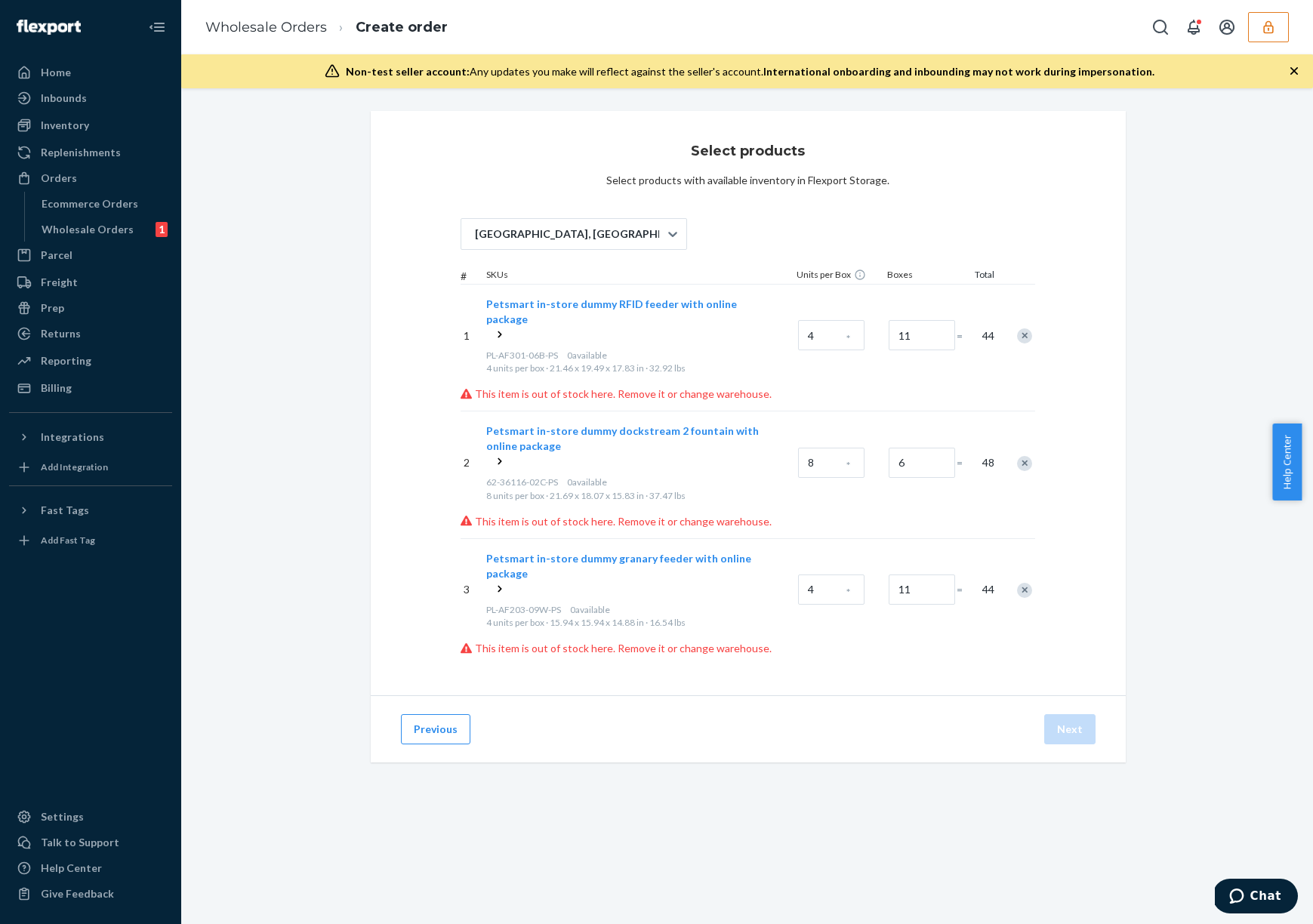
click at [680, 387] on div "1 Petsmart in-store dummy RFID feeder with online package PL-AF301-06B-PS 0 ava…" at bounding box center [748, 469] width 576 height 373
click at [678, 386] on p "This item is out of stock here. Remove it or change warehouse." at bounding box center [748, 394] width 576 height 15
click at [708, 307] on span "Petsmart in-store dummy RFID feeder with online package" at bounding box center [611, 311] width 251 height 28
click at [821, 386] on p "This item is out of stock here. Remove it or change warehouse." at bounding box center [748, 394] width 576 height 15
click at [923, 386] on p "This item is out of stock here. Remove it or change warehouse." at bounding box center [748, 394] width 576 height 15
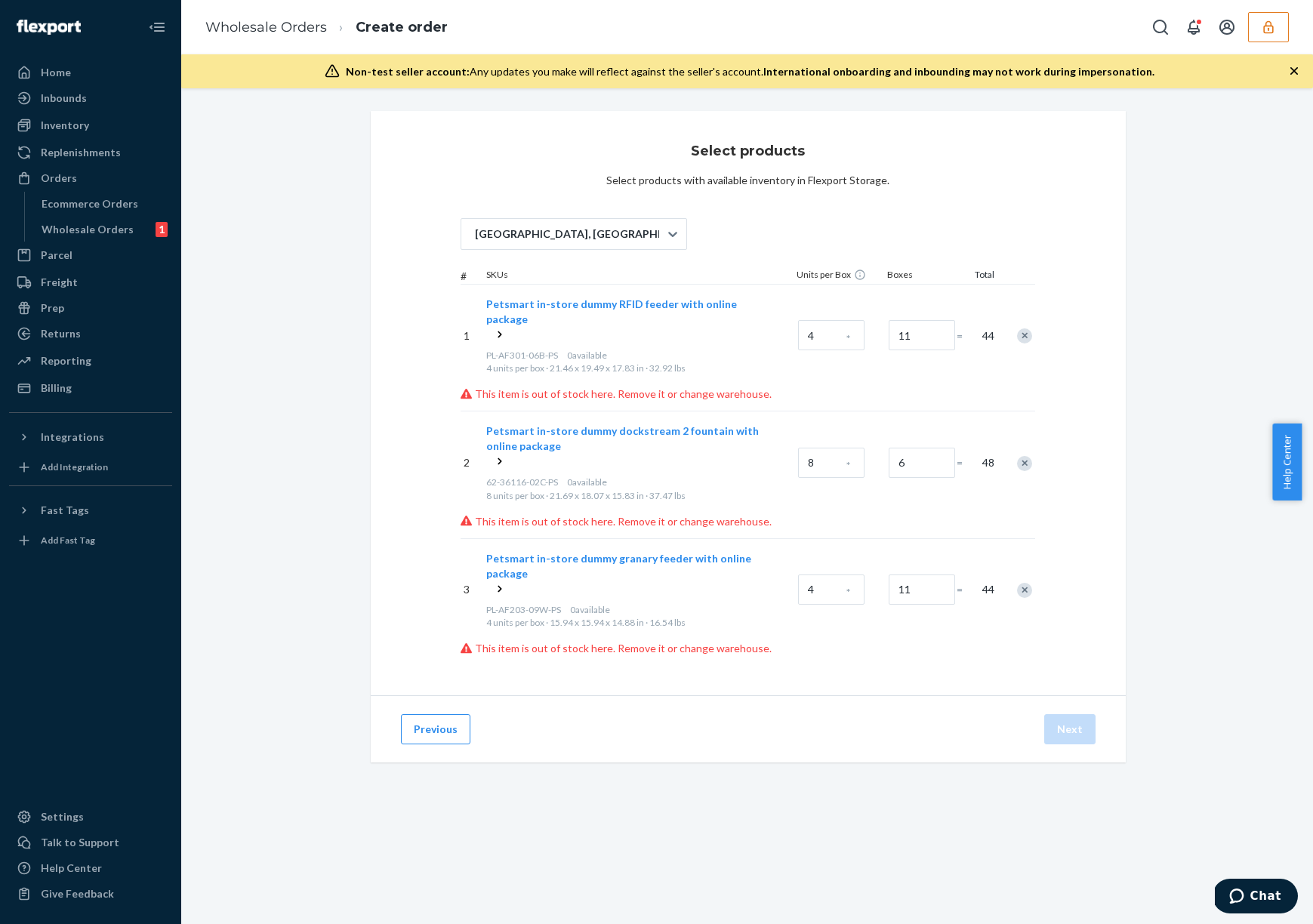
click at [712, 386] on p "This item is out of stock here. Remove it or change warehouse." at bounding box center [748, 394] width 576 height 15
click at [965, 236] on div "San Bernardino, CA # SKUs Units per Box Boxes Total 1 Petsmart in-store dummy R…" at bounding box center [748, 431] width 576 height 450
click at [638, 386] on p "This item is out of stock here. Remove it or change warehouse." at bounding box center [748, 394] width 576 height 15
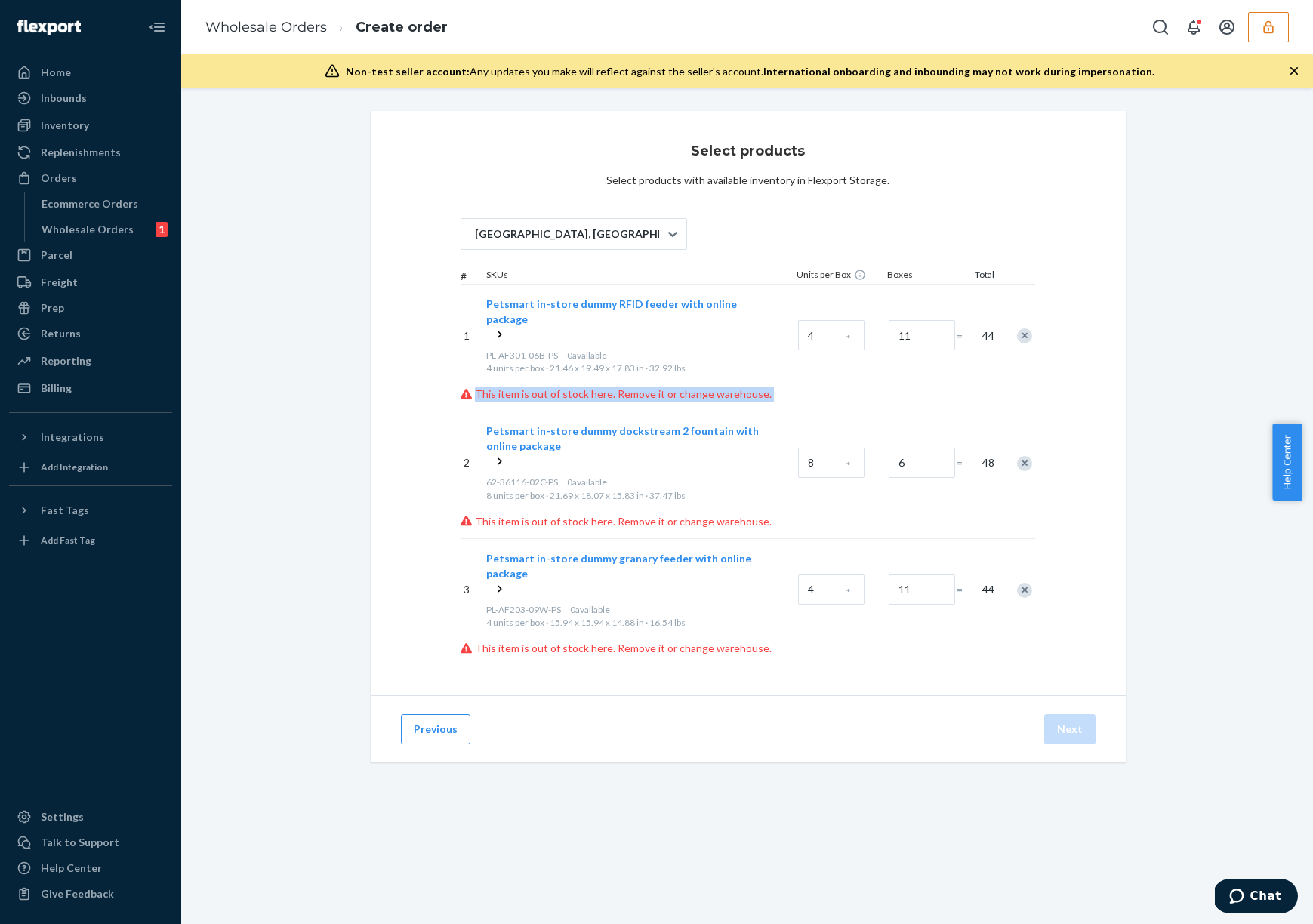
click at [638, 386] on p "This item is out of stock here. Remove it or change warehouse." at bounding box center [748, 394] width 576 height 15
click at [696, 386] on p "This item is out of stock here. Remove it or change warehouse." at bounding box center [748, 394] width 576 height 15
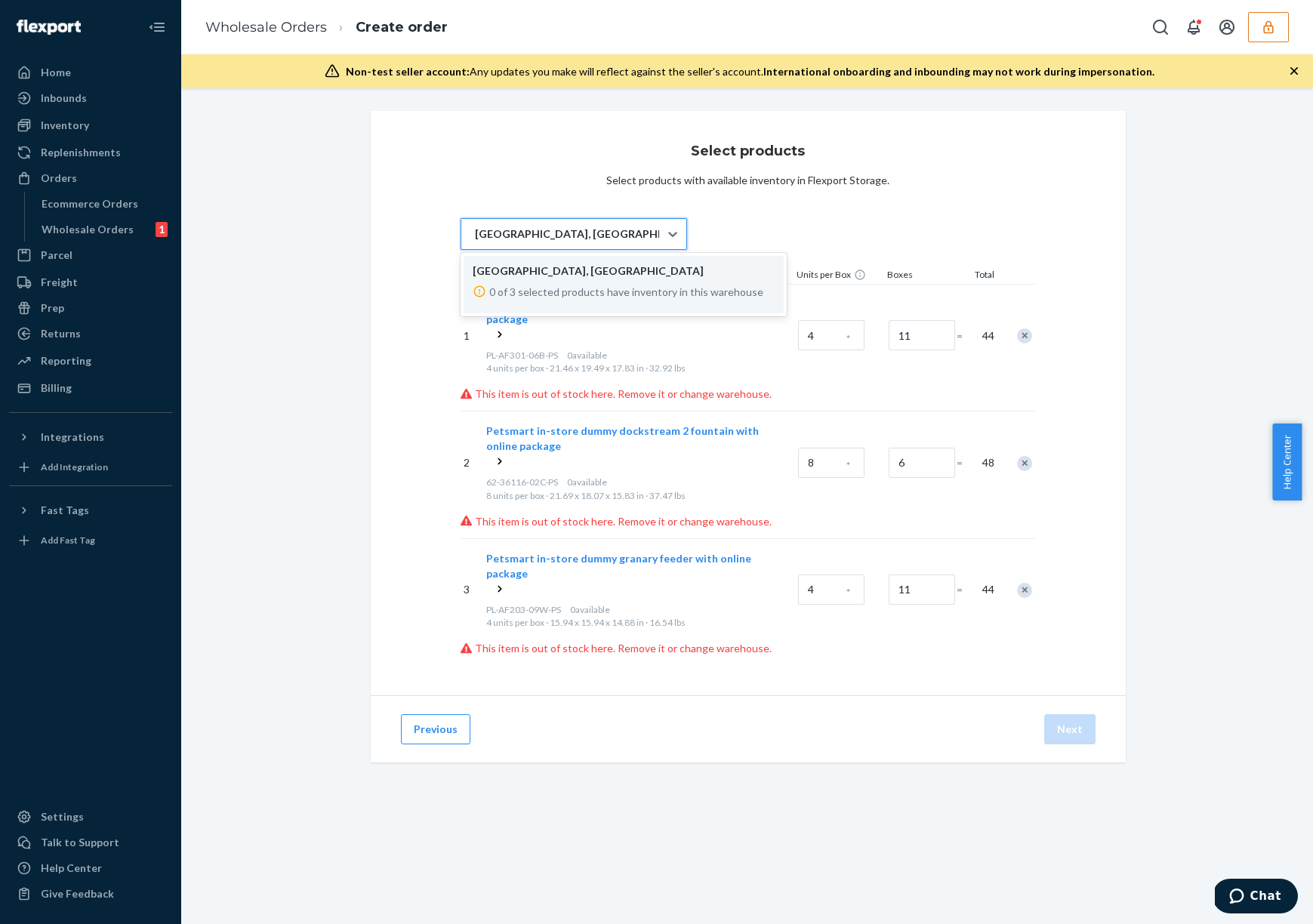
click at [652, 236] on div "San Bernardino, CA" at bounding box center [560, 233] width 197 height 30
click at [475, 236] on input "option LAX1RS focused, 1 of 1. 1 result available. Use Up and Down to choose op…" at bounding box center [474, 234] width 2 height 15
click at [759, 235] on div "option LAX1RS focused, 1 of 1. 1 result available. Use Up and Down to choose op…" at bounding box center [748, 431] width 576 height 450
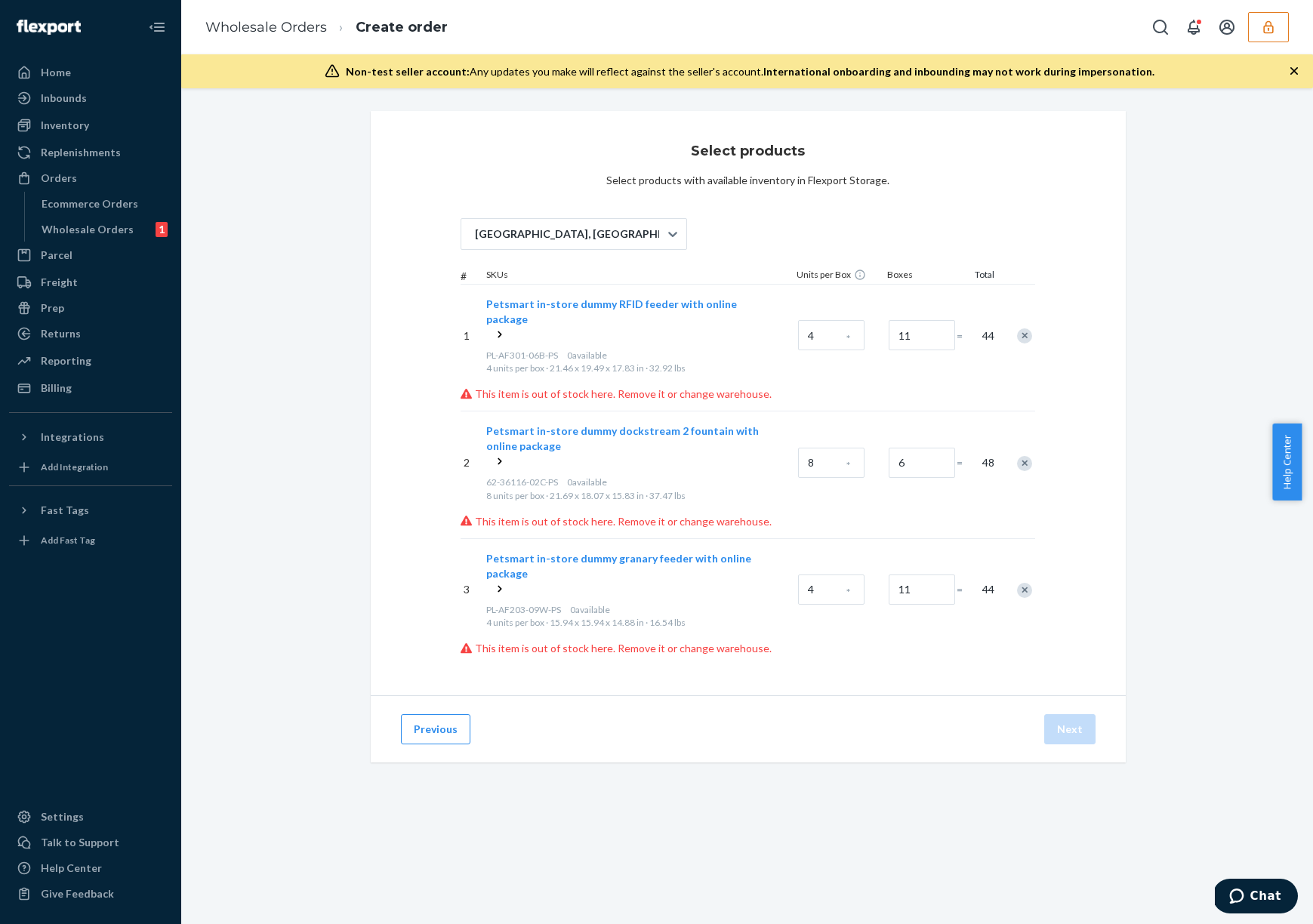
click at [682, 424] on span "Petsmart in-store dummy dockstream 2 fountain with online package" at bounding box center [622, 437] width 273 height 28
click at [600, 551] on span "Petsmart in-store dummy granary feeder with online package" at bounding box center [618, 565] width 265 height 28
click at [107, 226] on div "Wholesale Orders" at bounding box center [87, 229] width 92 height 15
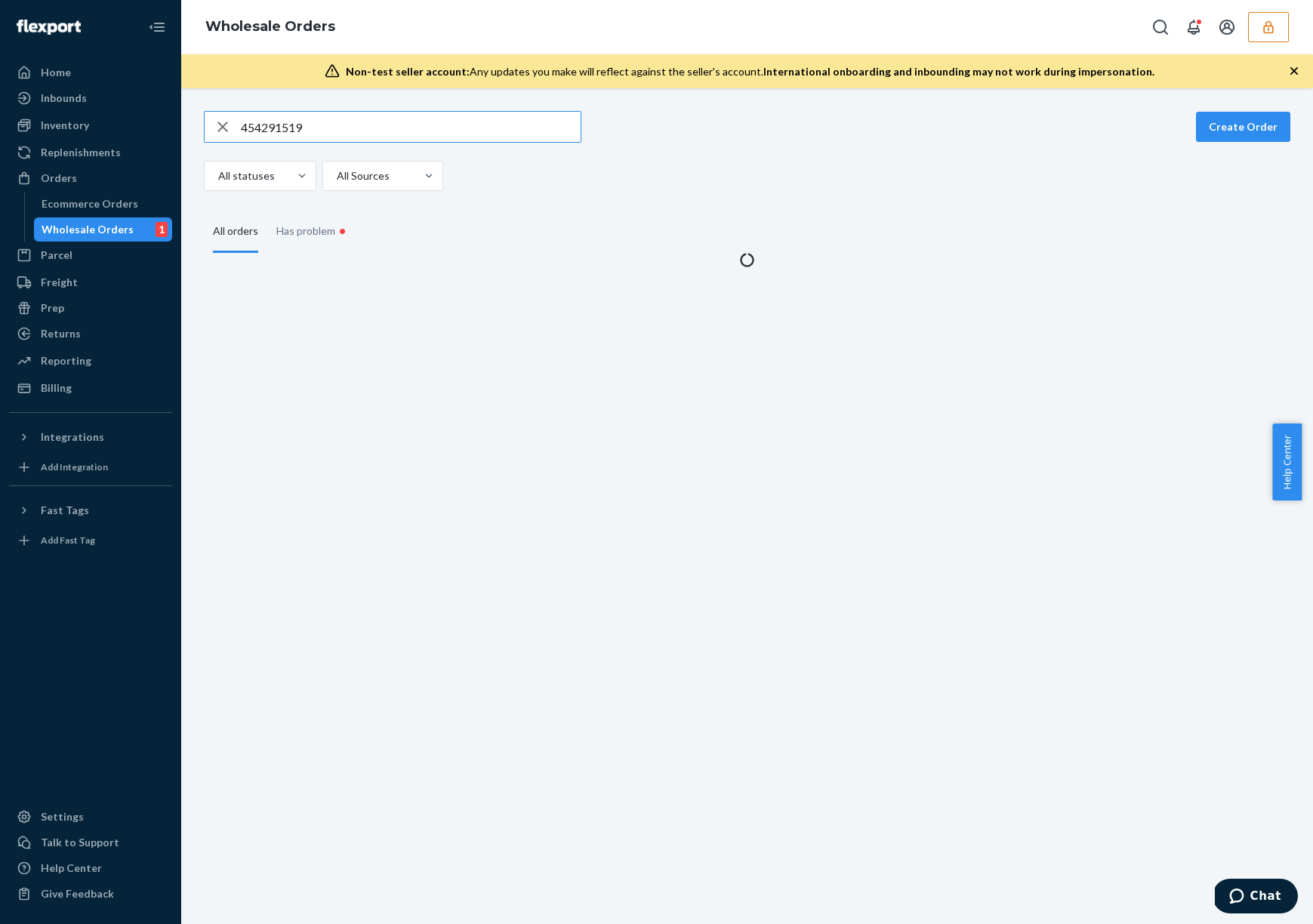
click at [392, 127] on input "454291519" at bounding box center [410, 126] width 340 height 30
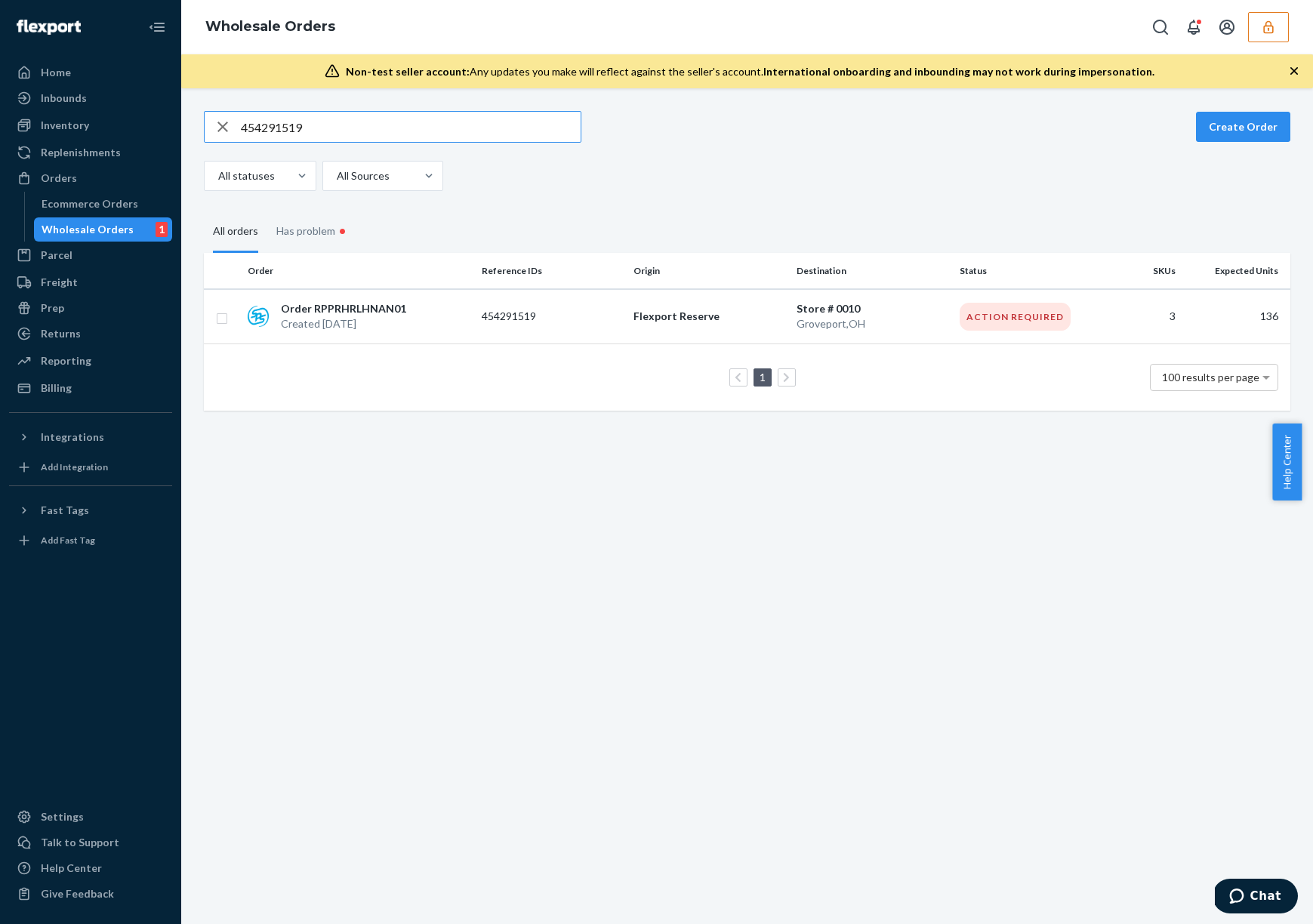
click at [392, 127] on input "454291519" at bounding box center [410, 126] width 340 height 30
type input "454291520"
click at [779, 316] on td "Flexport Reserve" at bounding box center [708, 316] width 164 height 55
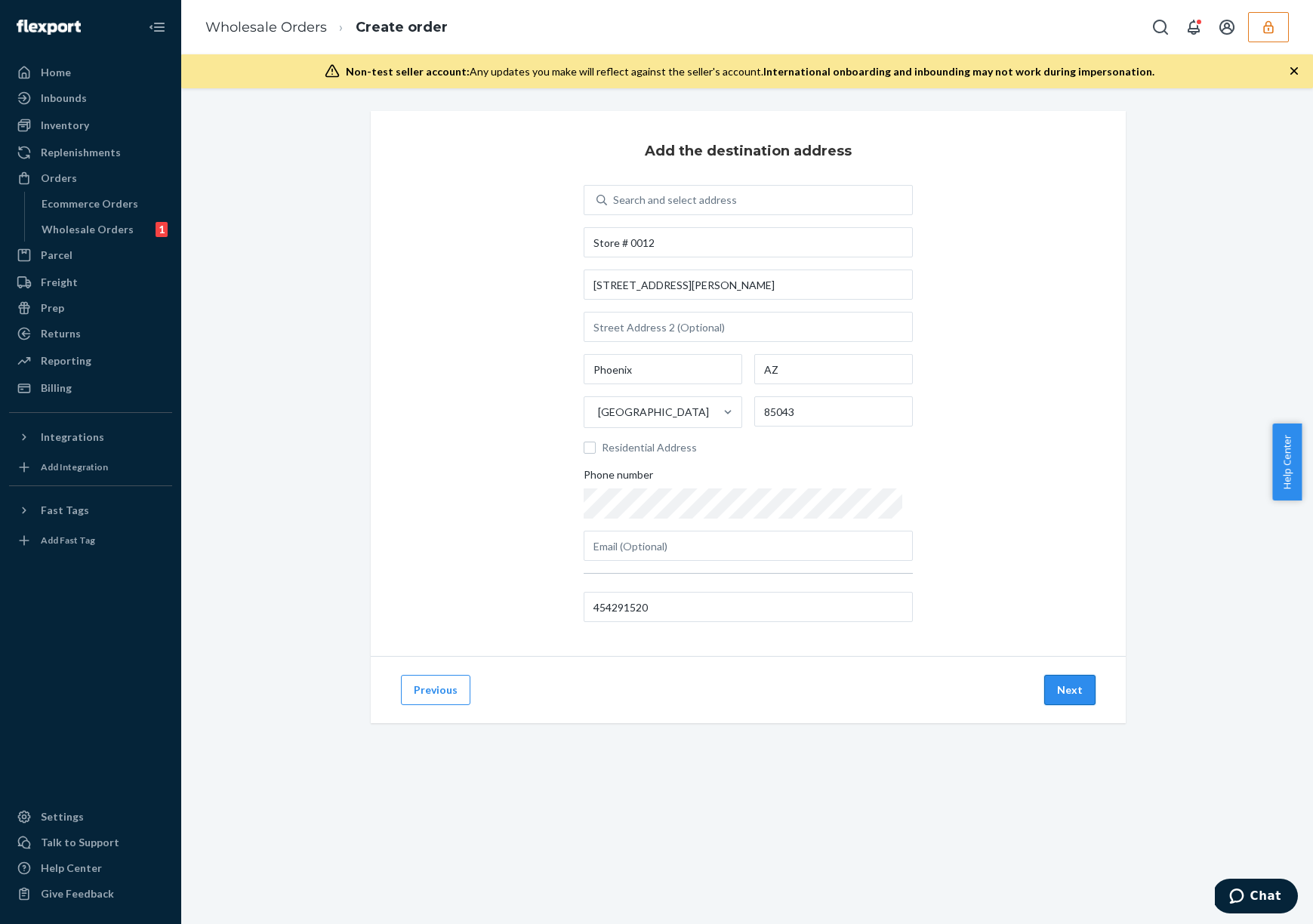
click at [1066, 690] on button "Next" at bounding box center [1069, 690] width 51 height 30
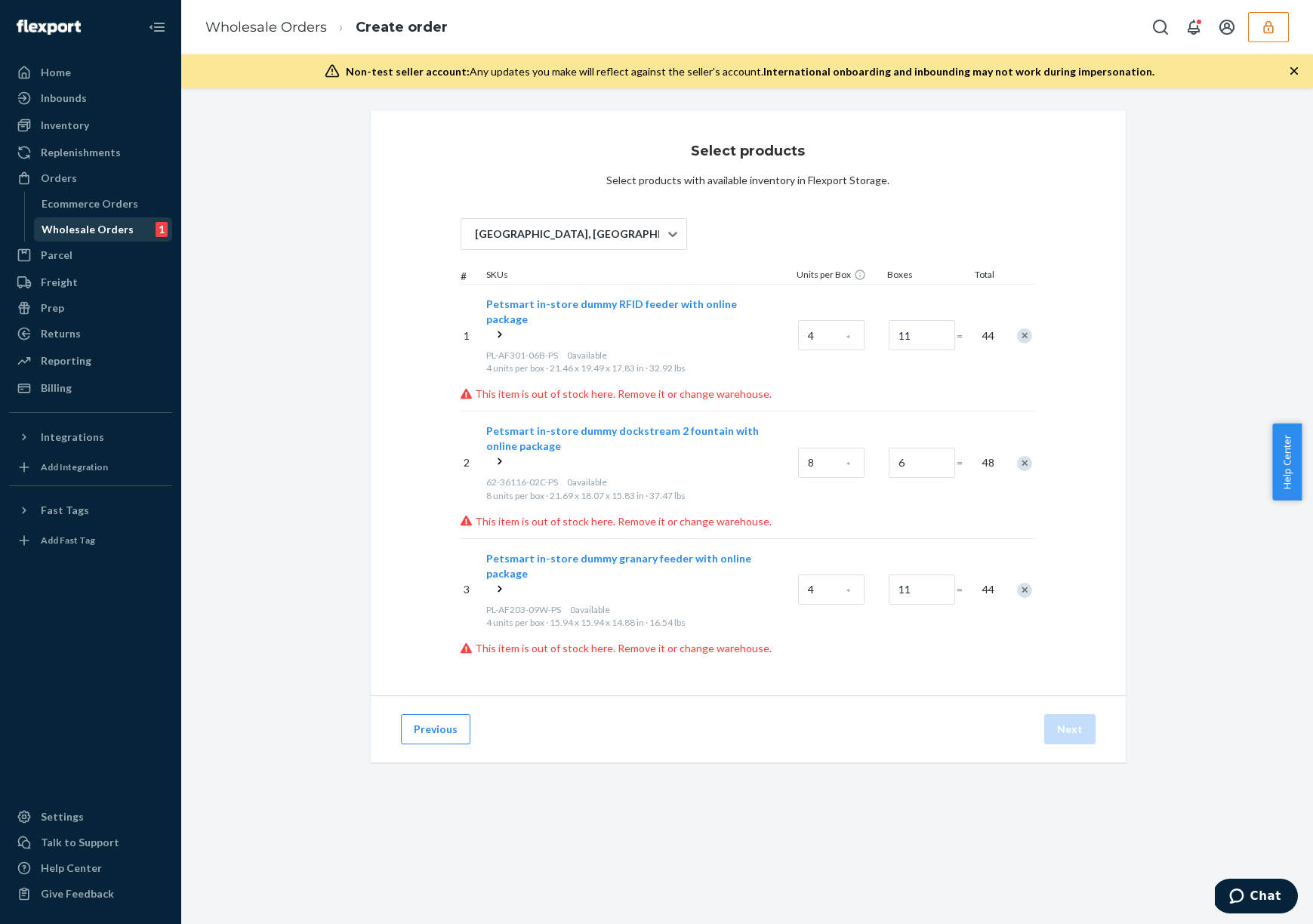
click at [92, 228] on div "Wholesale Orders" at bounding box center [87, 229] width 92 height 15
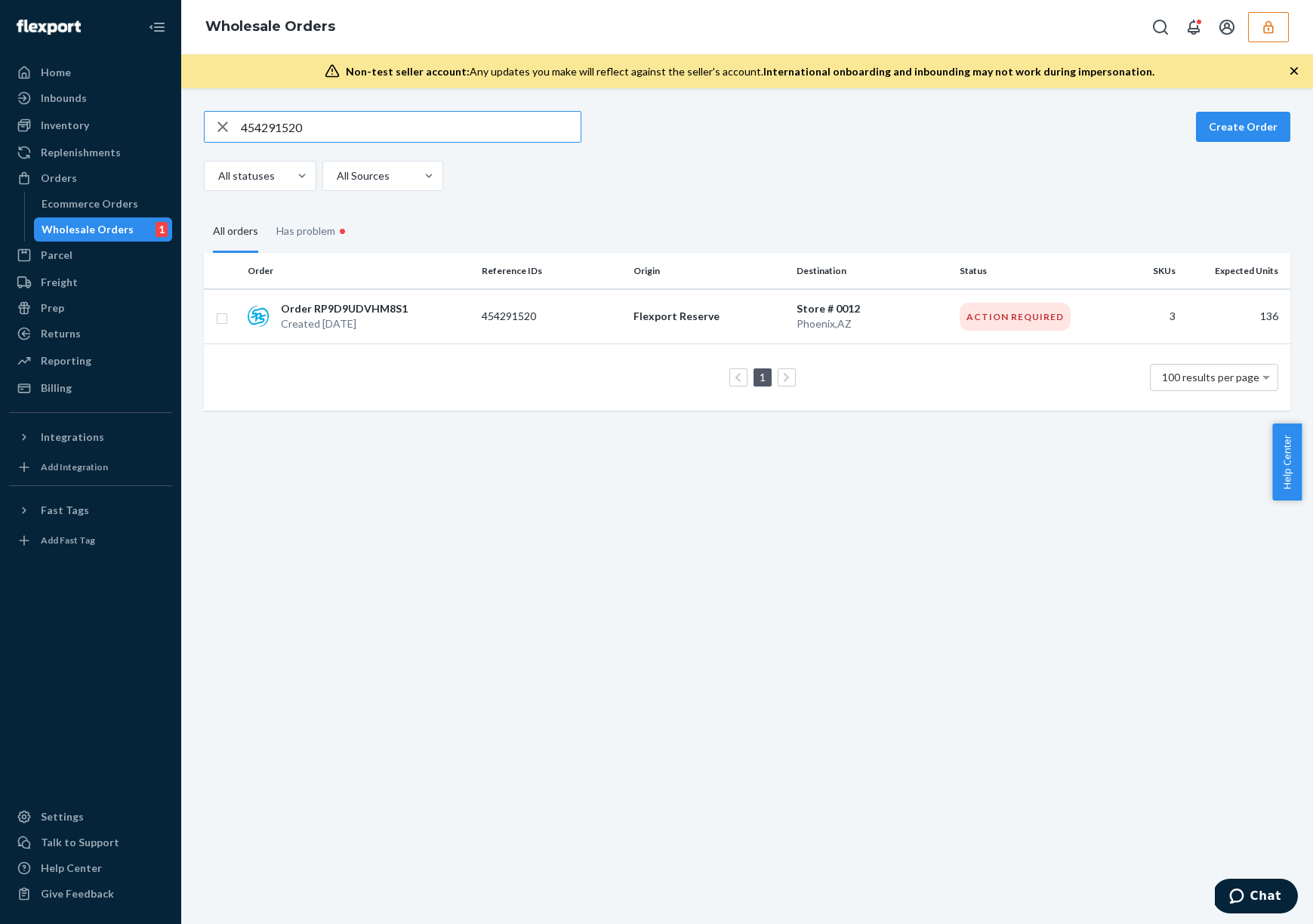
click at [417, 125] on input "454291520" at bounding box center [410, 126] width 340 height 30
type input "454291521"
click at [809, 310] on p "Bethel DC 22" at bounding box center [872, 309] width 151 height 15
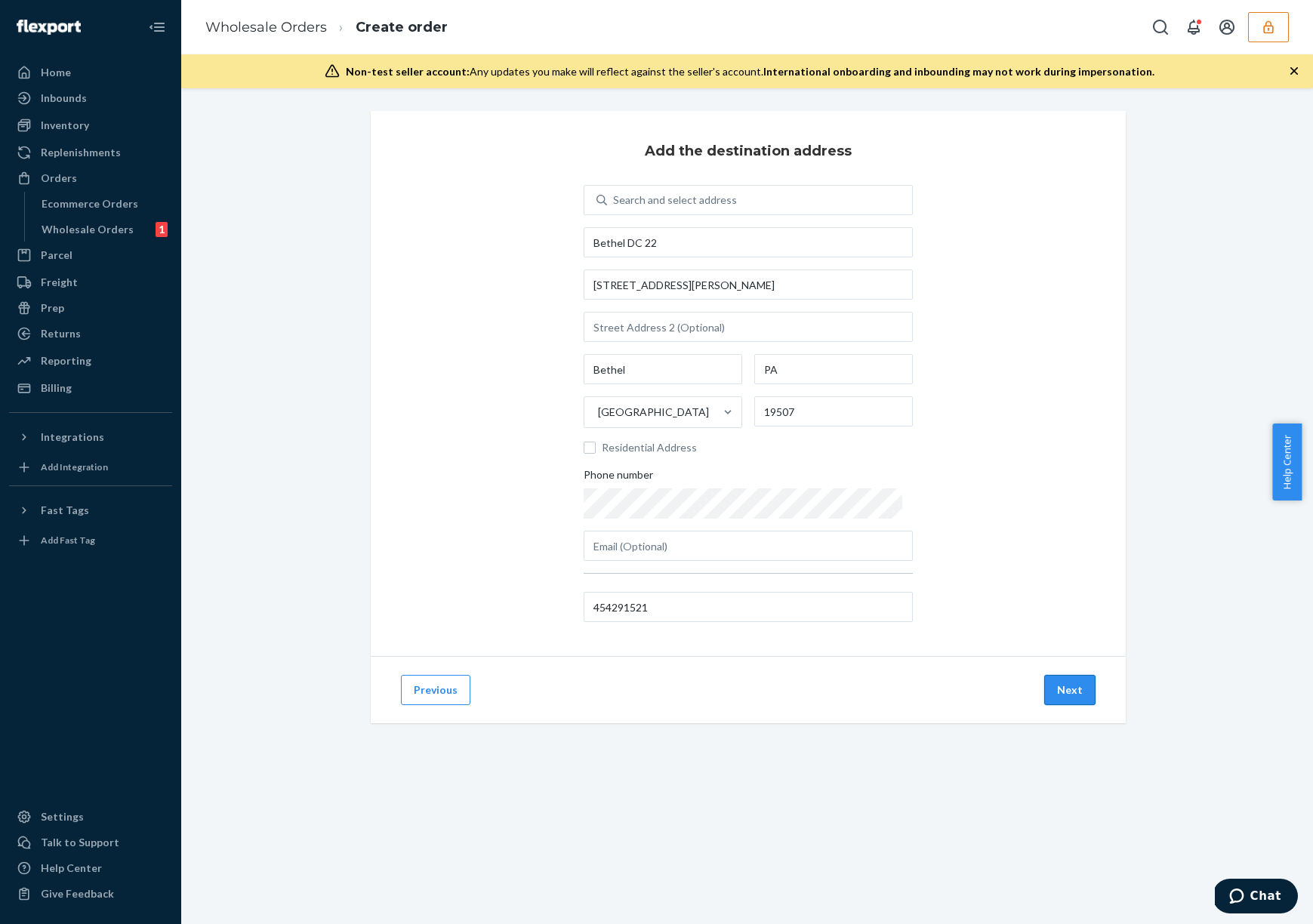
click at [1061, 686] on button "Next" at bounding box center [1069, 690] width 51 height 30
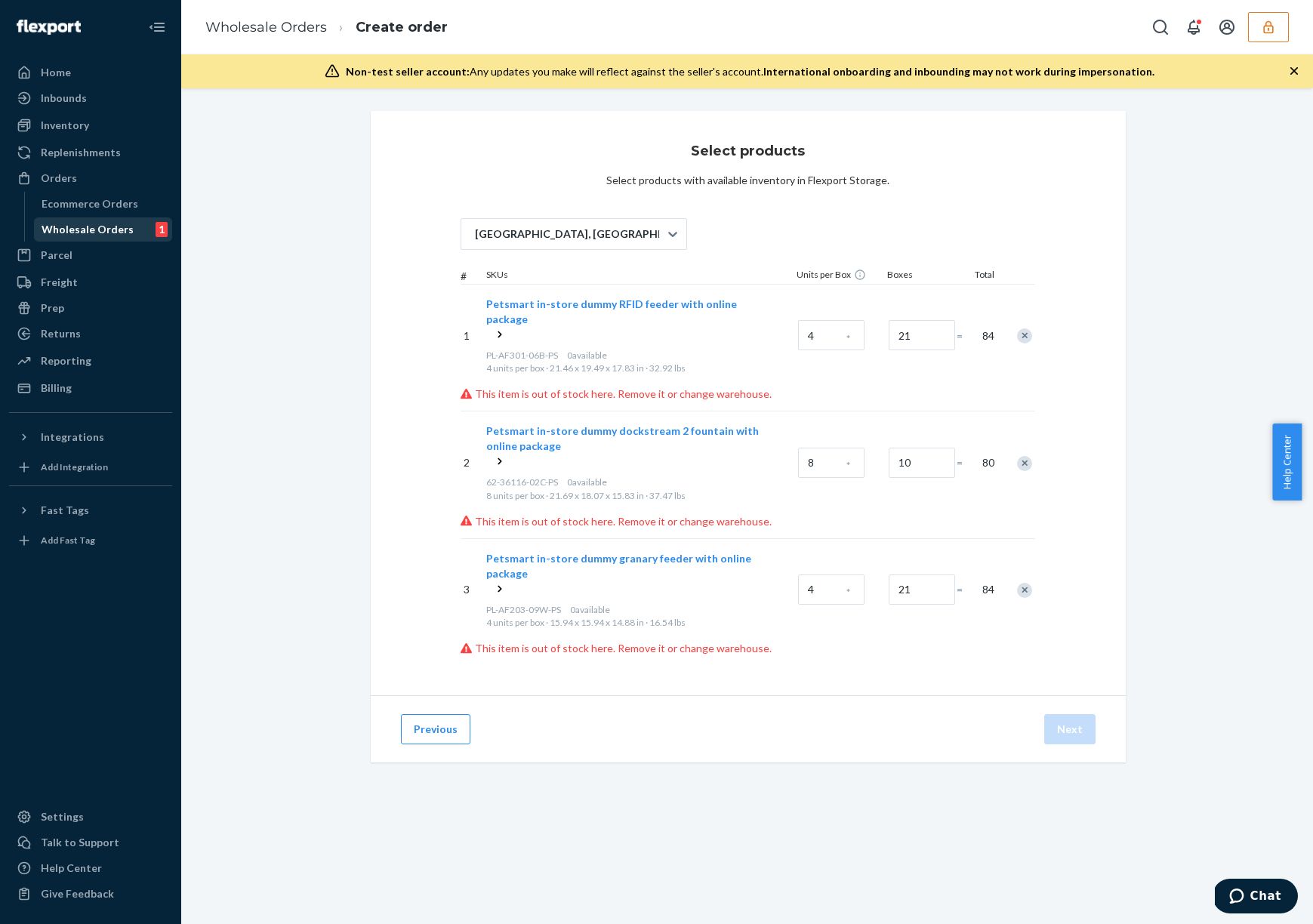
click at [108, 232] on div "Wholesale Orders" at bounding box center [87, 229] width 92 height 15
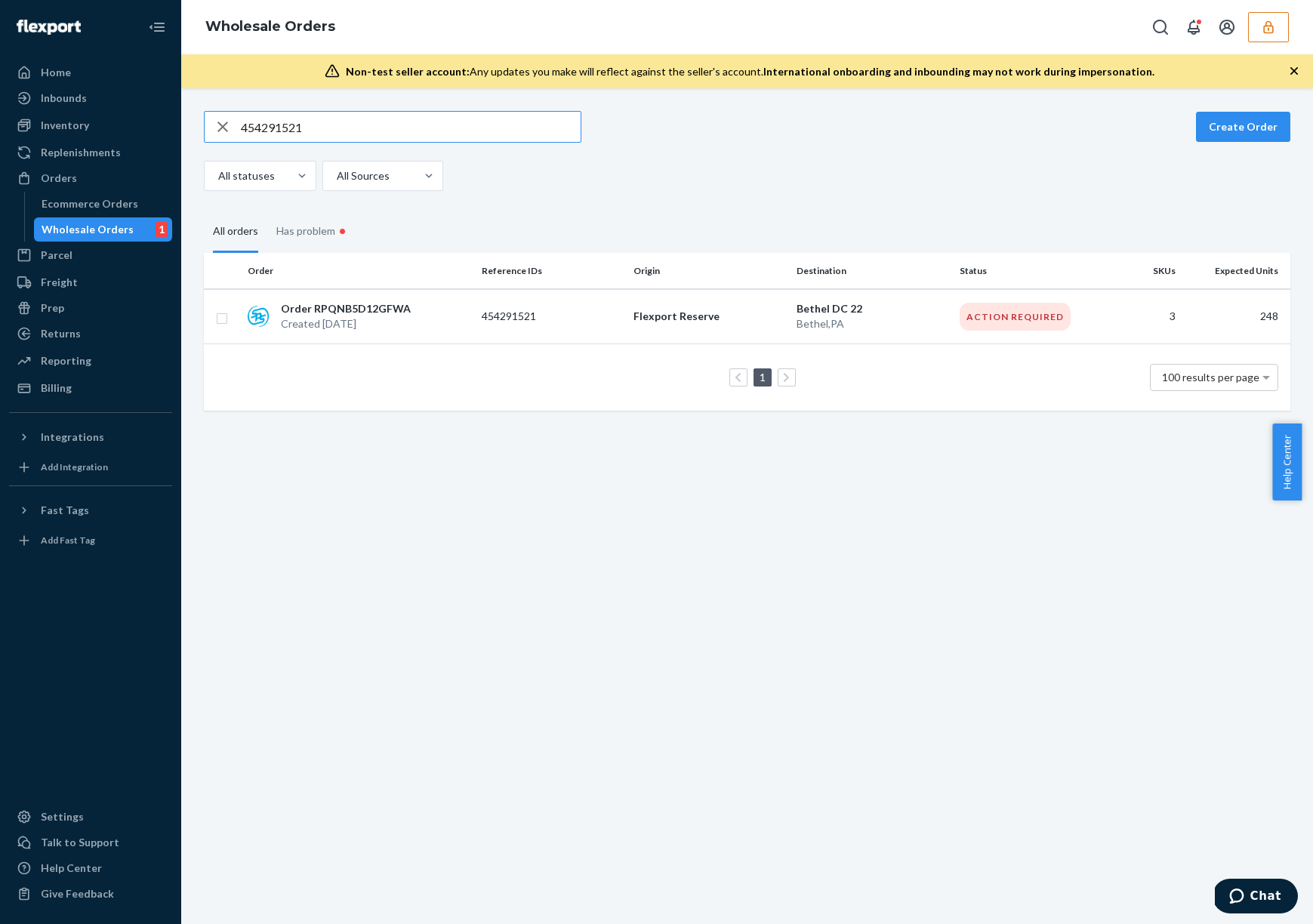
click at [428, 132] on input "454291521" at bounding box center [410, 126] width 340 height 30
type input "454291522"
click at [821, 215] on fieldset "All orders Has problem •" at bounding box center [747, 230] width 1087 height 44
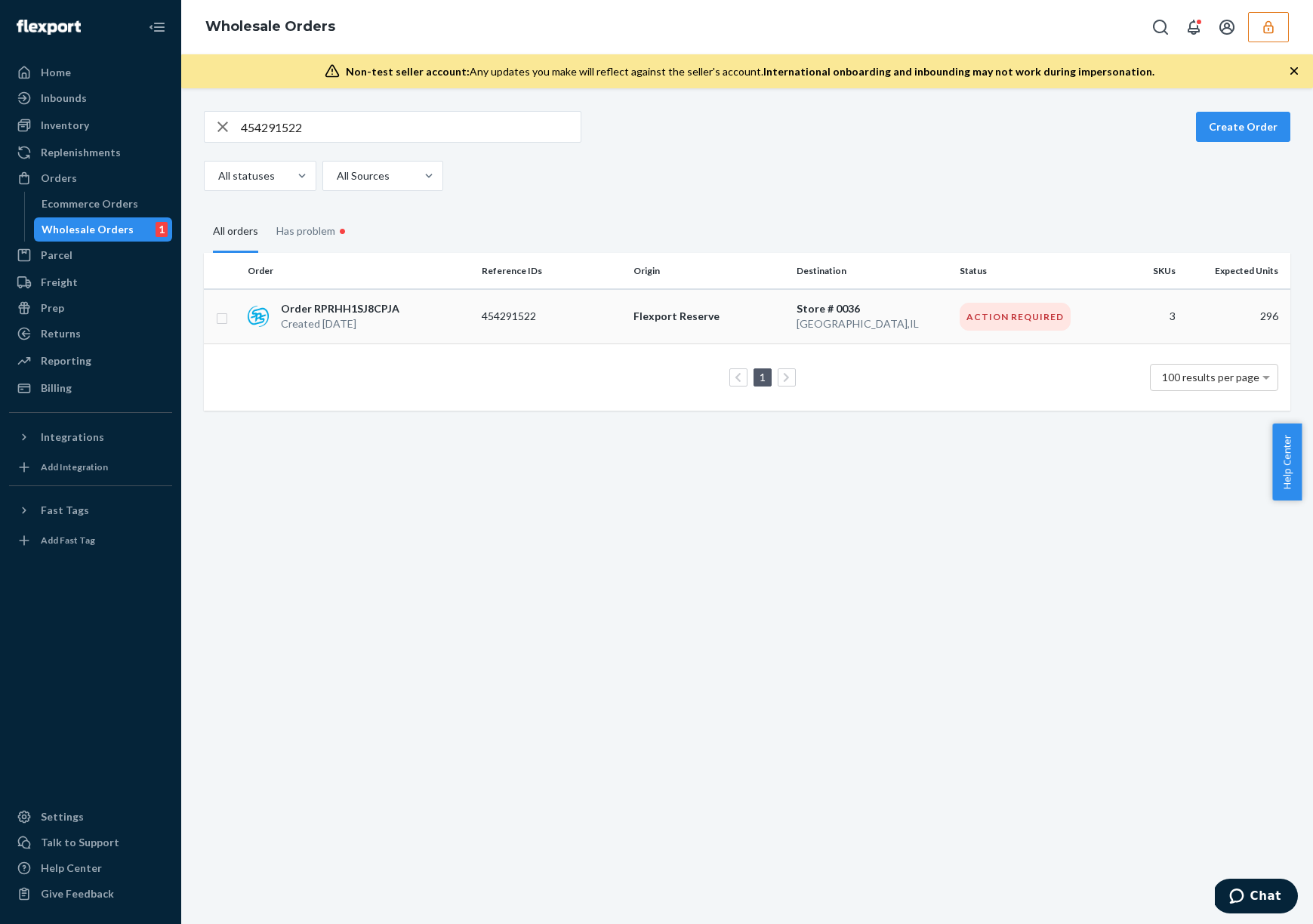
click at [798, 305] on p "Store # 0036" at bounding box center [872, 309] width 151 height 15
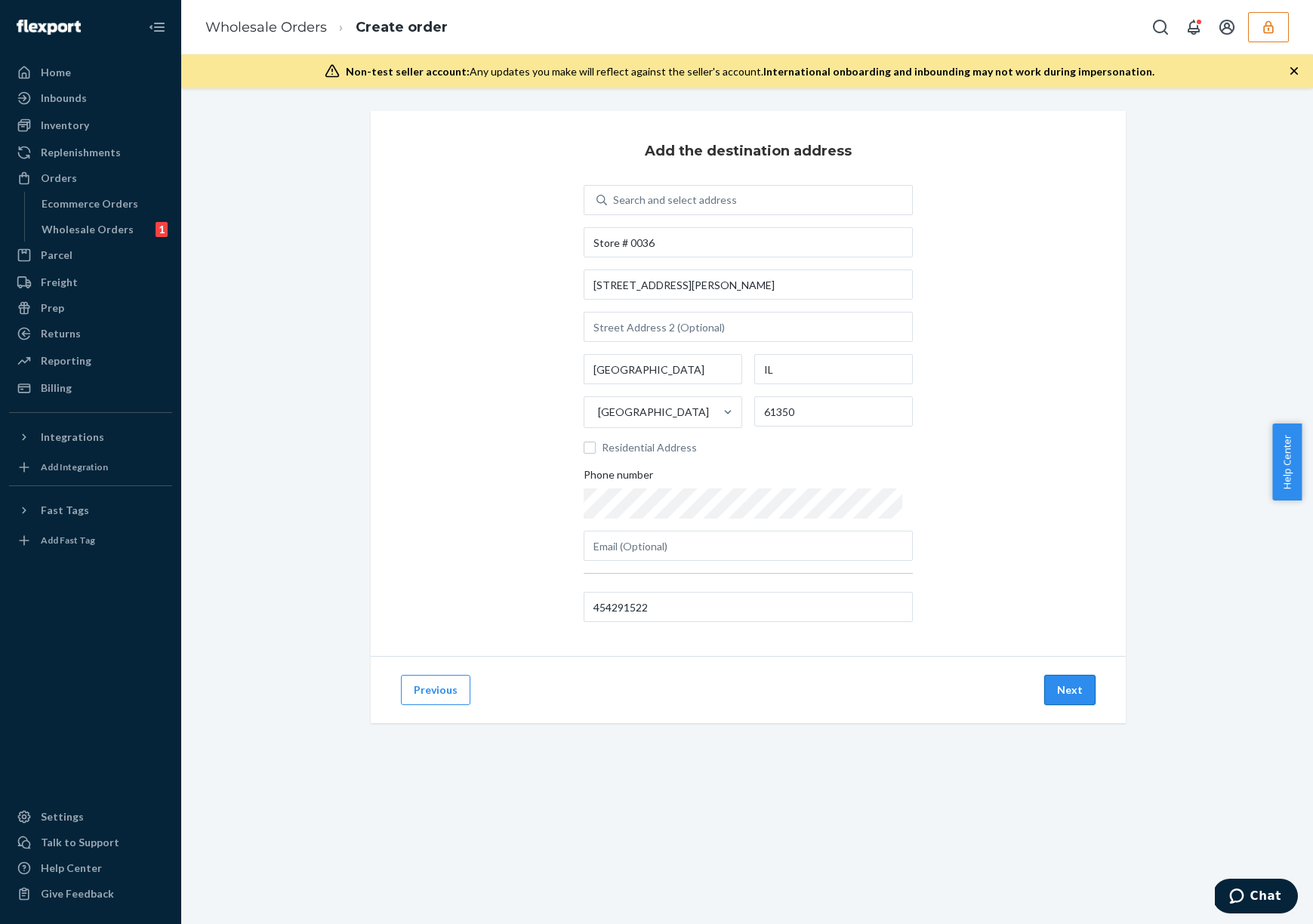
click at [1064, 690] on button "Next" at bounding box center [1069, 690] width 51 height 30
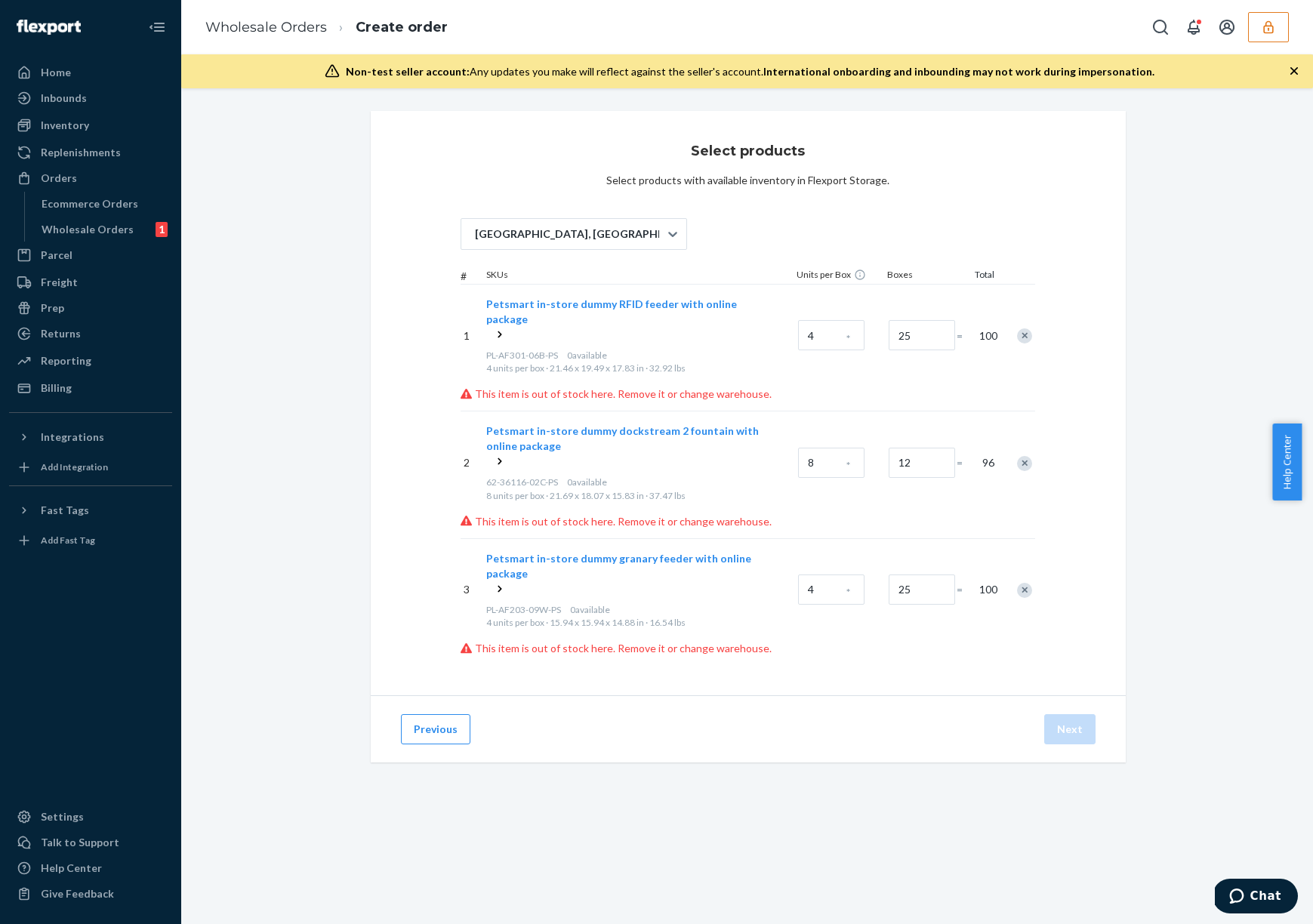
click at [720, 246] on div "San Bernardino, CA # SKUs Units per Box Boxes Total 1 Petsmart in-store dummy R…" at bounding box center [748, 431] width 576 height 450
click at [734, 554] on div "Petsmart in-store dummy granary feeder with online package" at bounding box center [639, 575] width 307 height 46
click at [737, 551] on span "Petsmart in-store dummy granary feeder with online package" at bounding box center [618, 565] width 265 height 28
click at [703, 274] on div "SKUs" at bounding box center [638, 276] width 311 height 15
click at [650, 386] on p "This item is out of stock here. Remove it or change warehouse." at bounding box center [748, 394] width 576 height 15
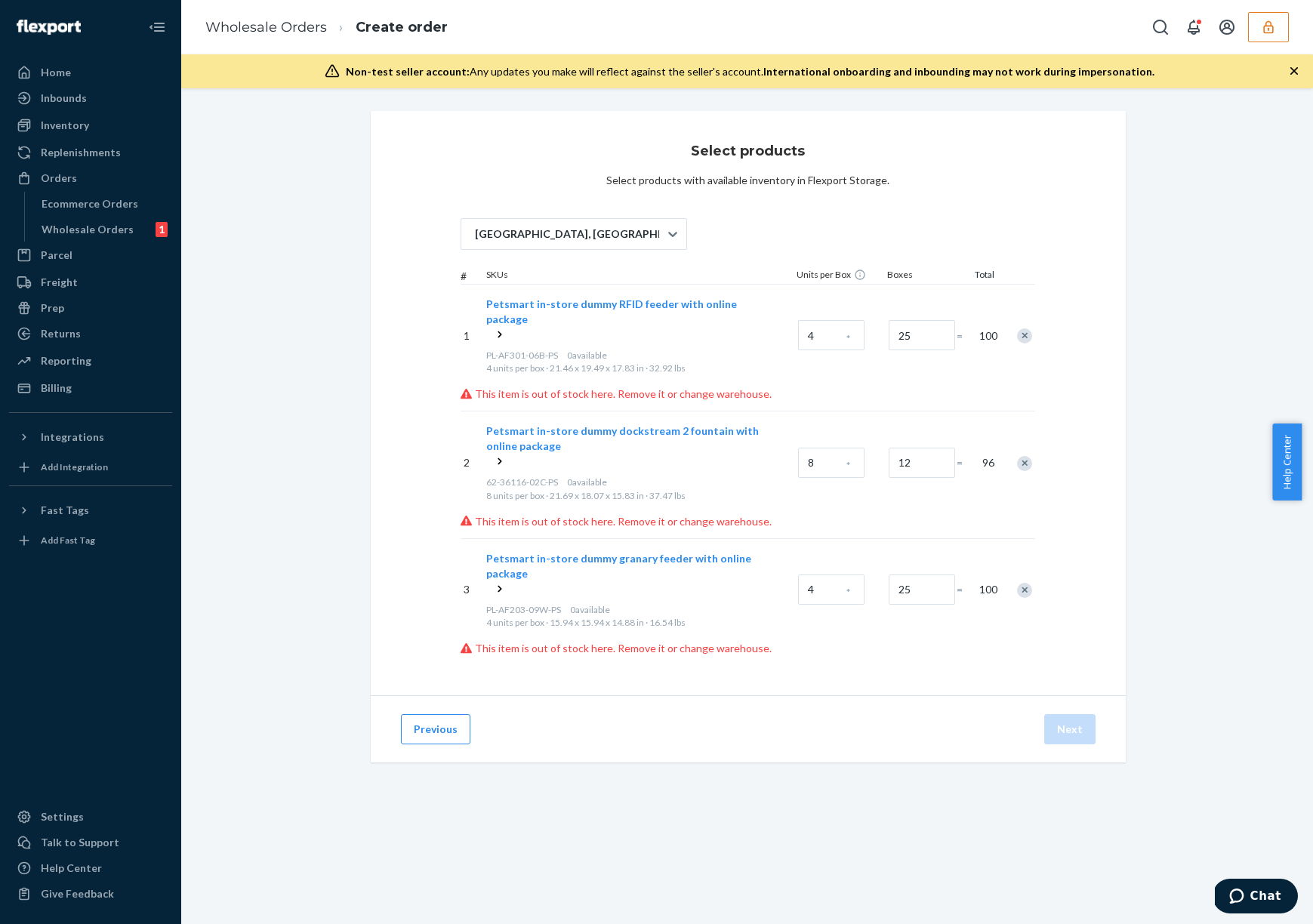
click at [653, 386] on p "This item is out of stock here. Remove it or change warehouse." at bounding box center [748, 394] width 576 height 15
click at [773, 240] on div "San Bernardino, CA # SKUs Units per Box Boxes Total 1 Petsmart in-store dummy R…" at bounding box center [748, 431] width 576 height 450
click at [449, 714] on button "Previous" at bounding box center [435, 729] width 70 height 30
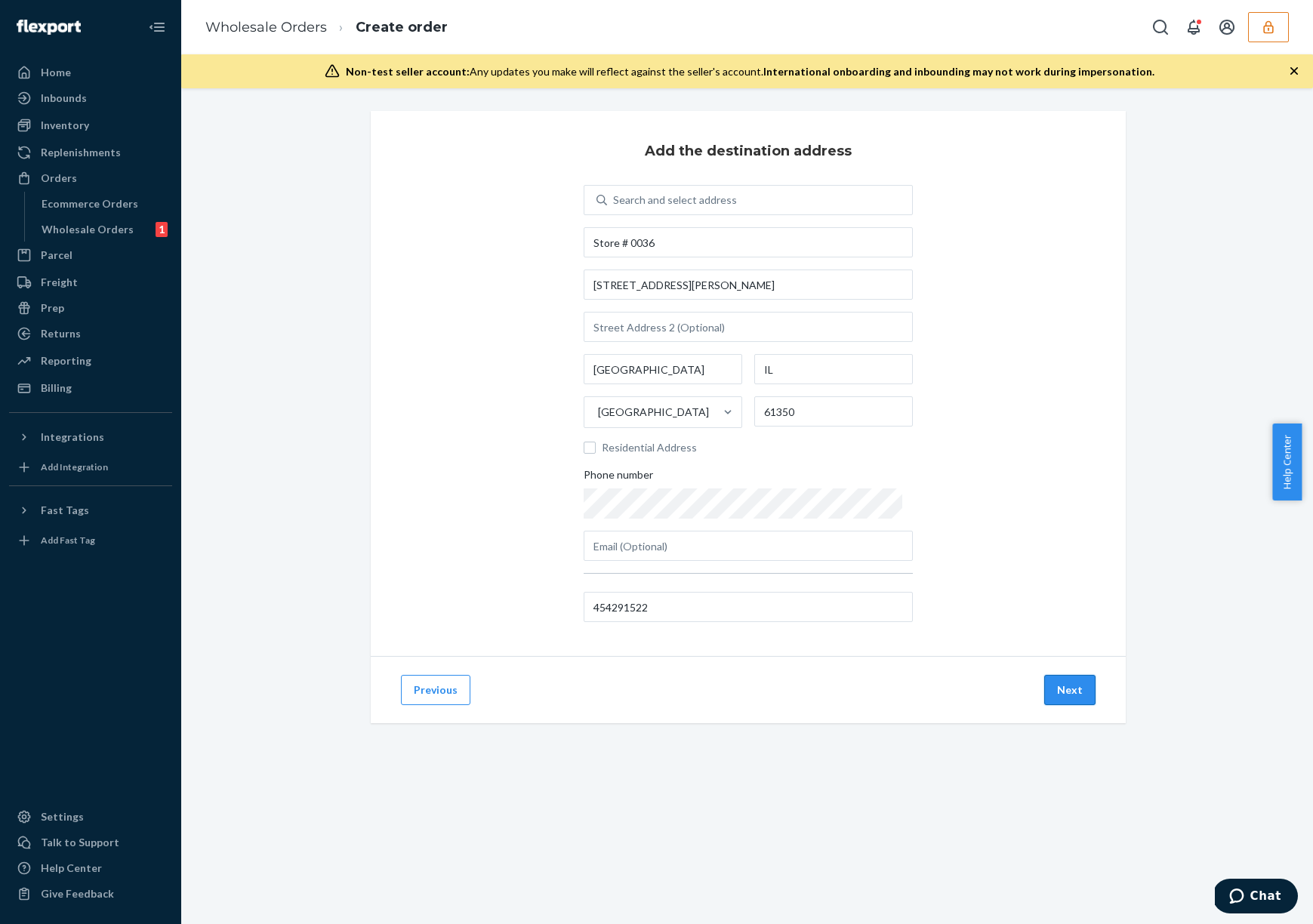
click at [1079, 691] on button "Next" at bounding box center [1069, 690] width 51 height 30
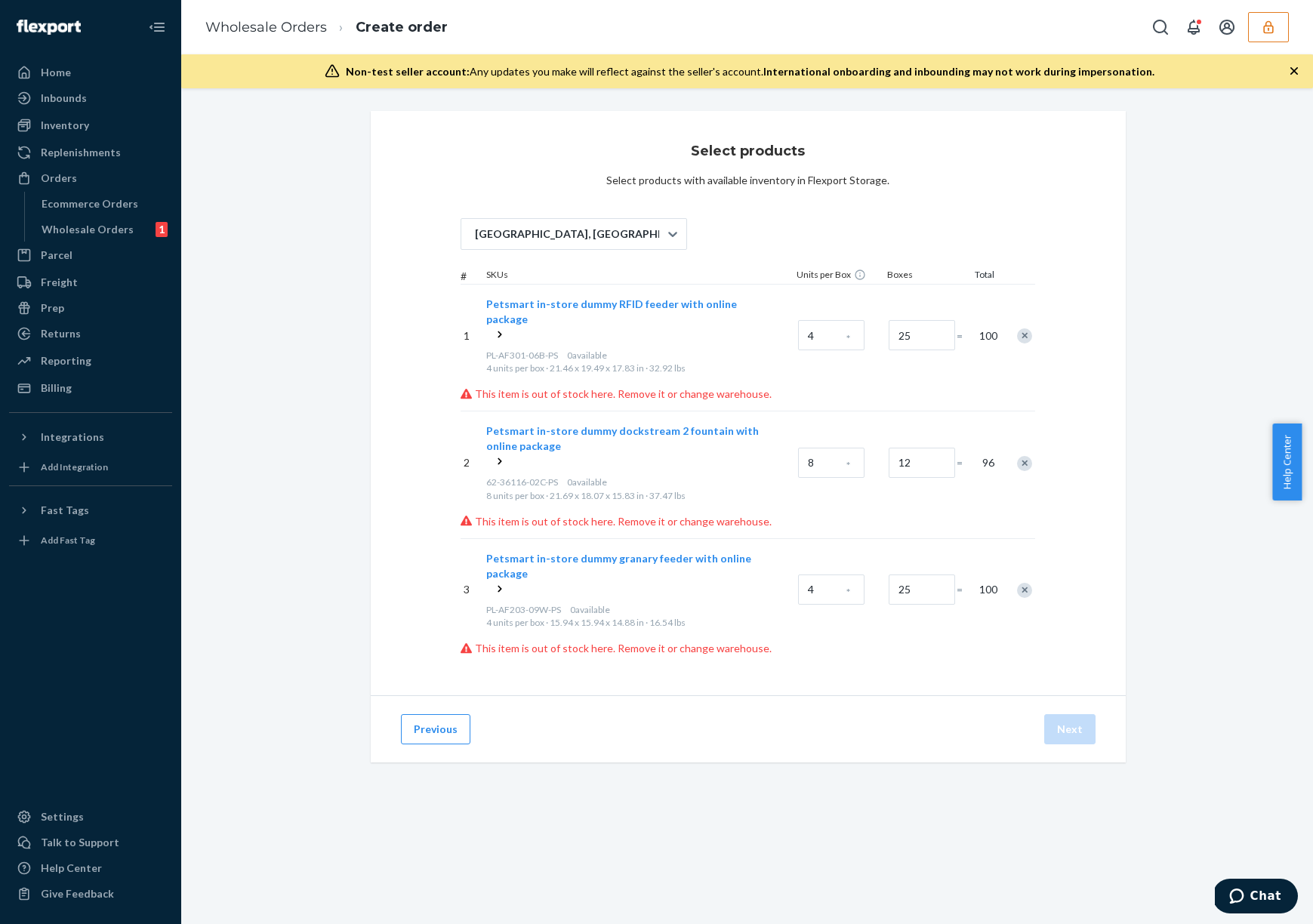
click at [734, 235] on div "San Bernardino, CA # SKUs Units per Box Boxes Total 1 Petsmart in-store dummy R…" at bounding box center [748, 431] width 576 height 450
drag, startPoint x: 556, startPoint y: 178, endPoint x: 902, endPoint y: 184, distance: 346.1
click at [902, 184] on div "Select products Select products with available inventory in Flexport Storage. S…" at bounding box center [748, 403] width 755 height 584
drag, startPoint x: 627, startPoint y: 172, endPoint x: 912, endPoint y: 184, distance: 285.3
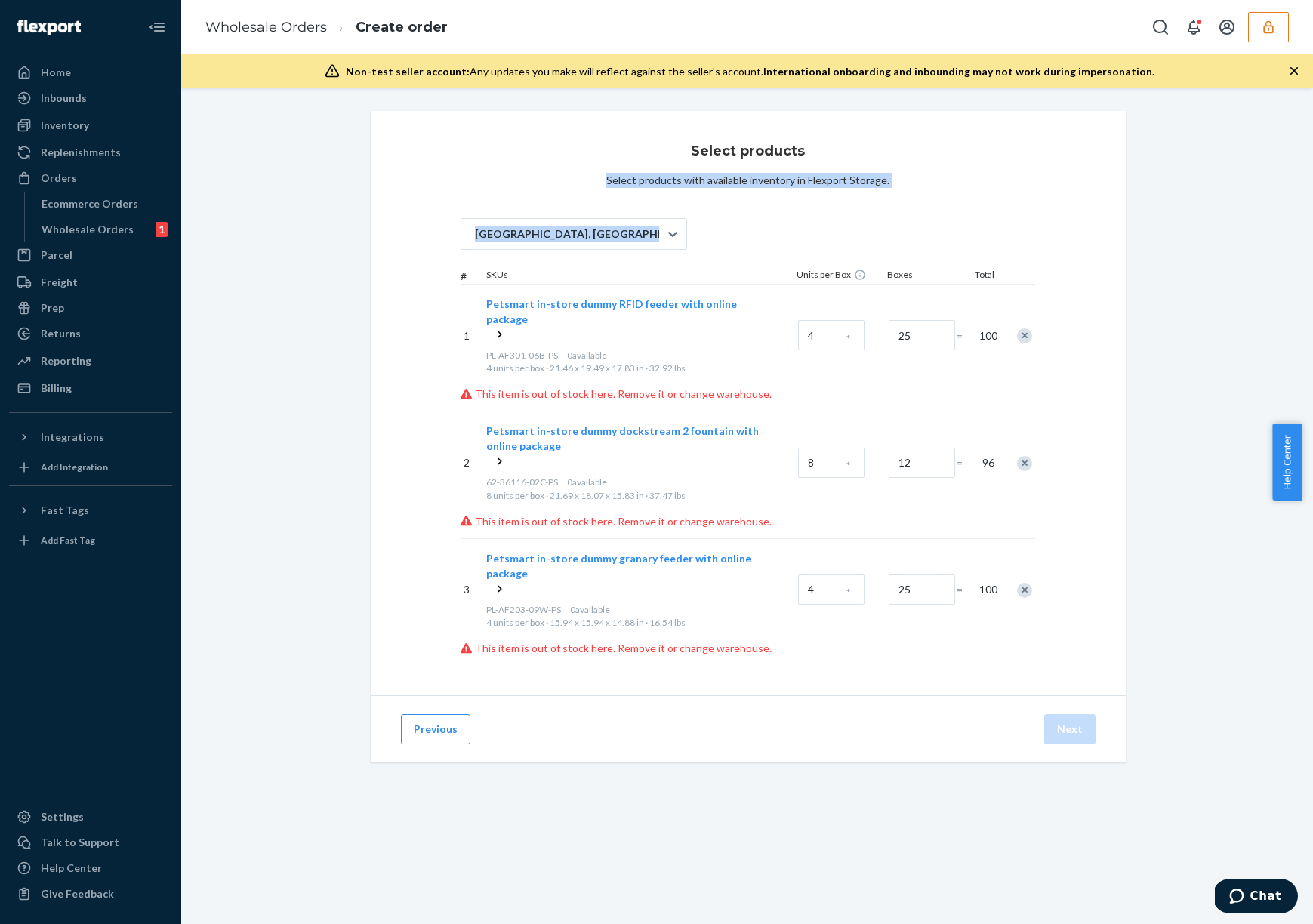
click at [912, 184] on div "Select products Select products with available inventory in Flexport Storage. S…" at bounding box center [748, 403] width 755 height 584
drag, startPoint x: 954, startPoint y: 185, endPoint x: 582, endPoint y: 176, distance: 372.1
click at [589, 176] on div "Select products Select products with available inventory in Flexport Storage. S…" at bounding box center [748, 403] width 755 height 584
click at [582, 176] on div "Select products Select products with available inventory in Flexport Storage. S…" at bounding box center [748, 403] width 755 height 584
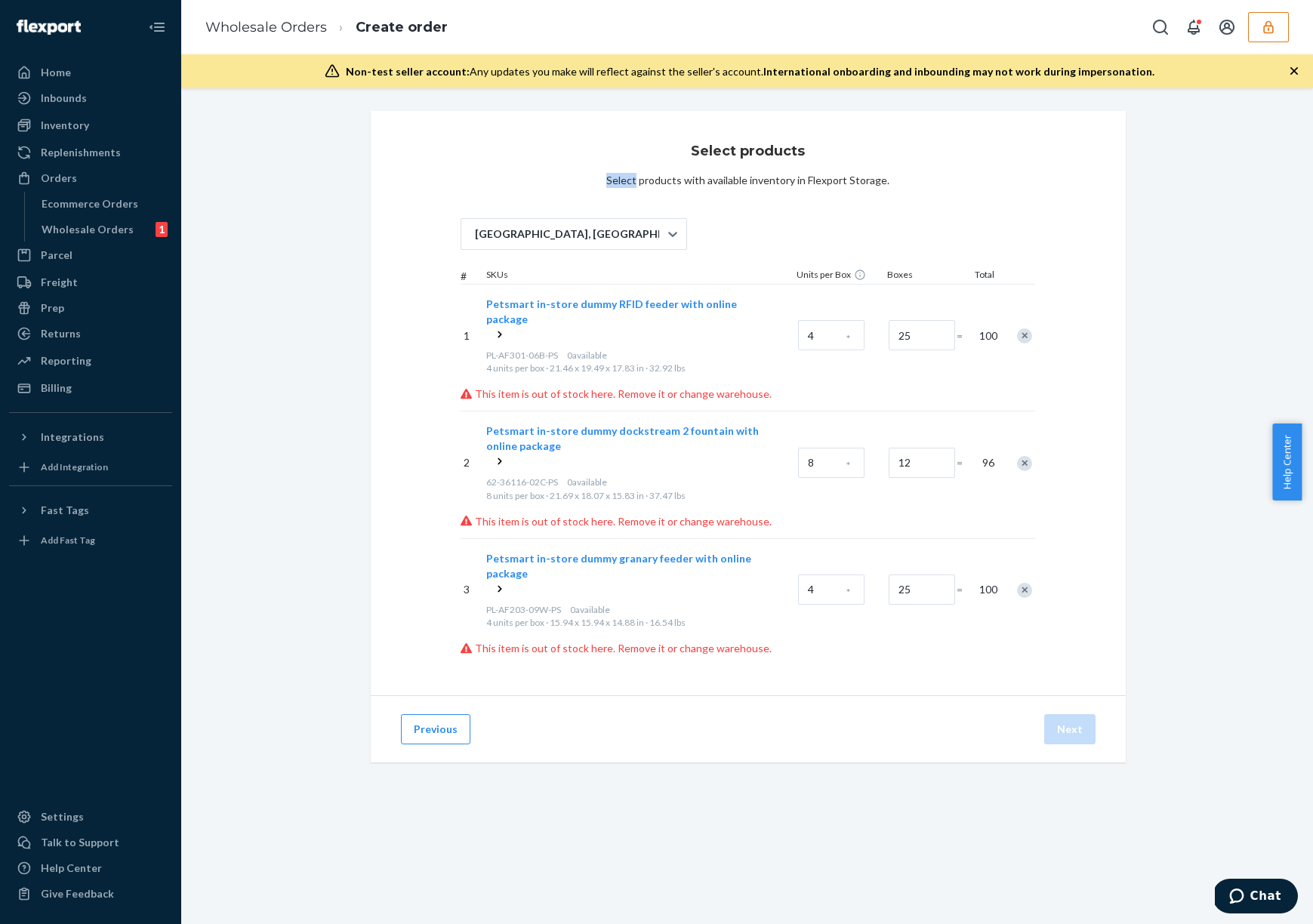
click at [582, 176] on div "Select products Select products with available inventory in Flexport Storage. S…" at bounding box center [748, 403] width 755 height 584
drag, startPoint x: 608, startPoint y: 177, endPoint x: 872, endPoint y: 189, distance: 264.3
click at [872, 189] on div "Select products Select products with available inventory in Flexport Storage. S…" at bounding box center [748, 403] width 755 height 584
click at [635, 386] on p "This item is out of stock here. Remove it or change warehouse." at bounding box center [748, 394] width 576 height 15
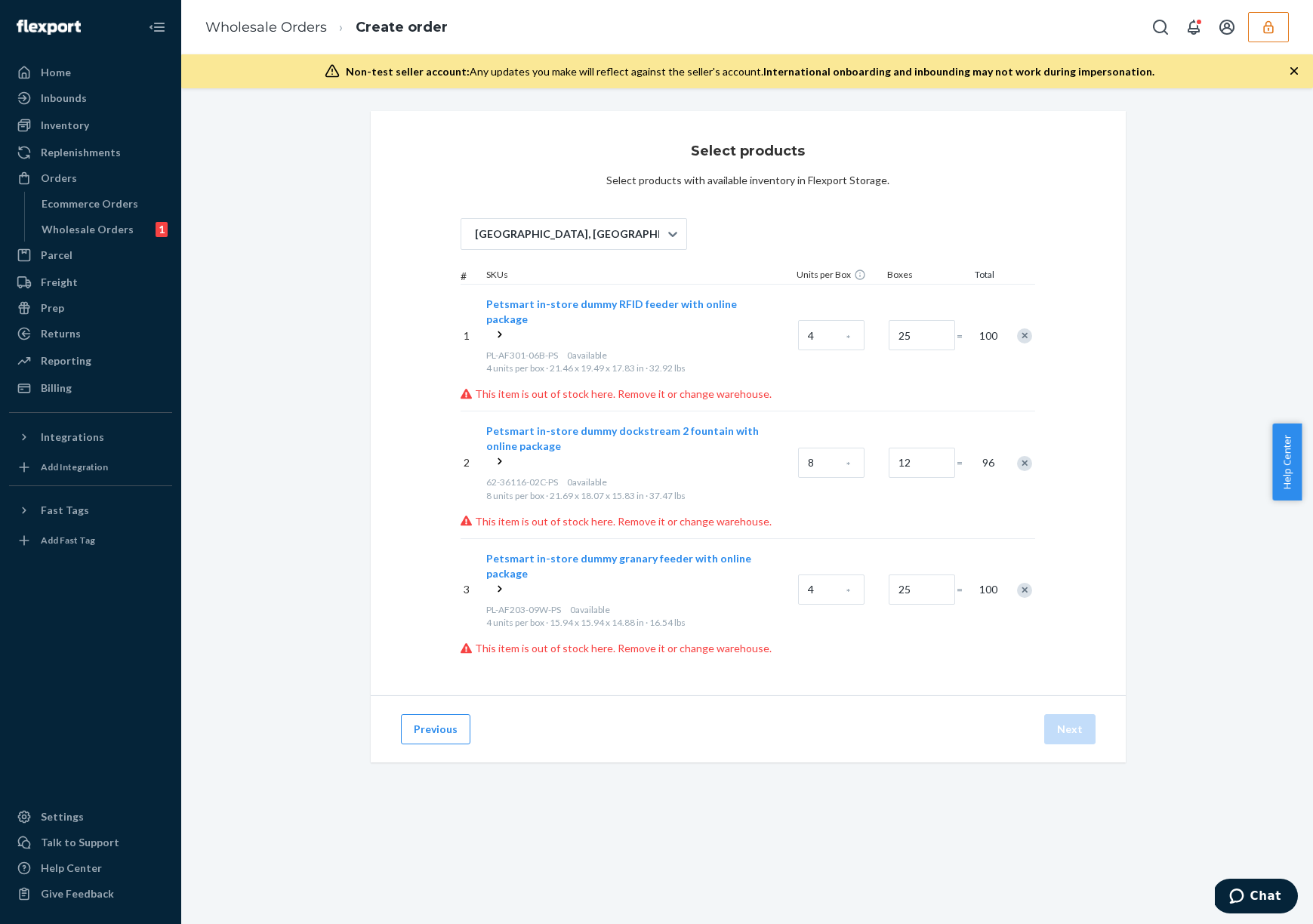
click at [603, 349] on span "0 available" at bounding box center [586, 355] width 40 height 12
click at [554, 306] on span "Petsmart in-store dummy RFID feeder with online package" at bounding box center [611, 311] width 251 height 28
click at [537, 369] on div "Petsmart in-store dummy RFID feeder with online package PL-AF301-06B-PS 0 avail…" at bounding box center [639, 335] width 313 height 102
click at [521, 362] on div "4 units per box · 21.46 x 19.49 x 17.83 in · 32.92 lbs" at bounding box center [639, 368] width 307 height 13
drag, startPoint x: 470, startPoint y: 343, endPoint x: 566, endPoint y: 371, distance: 100.0
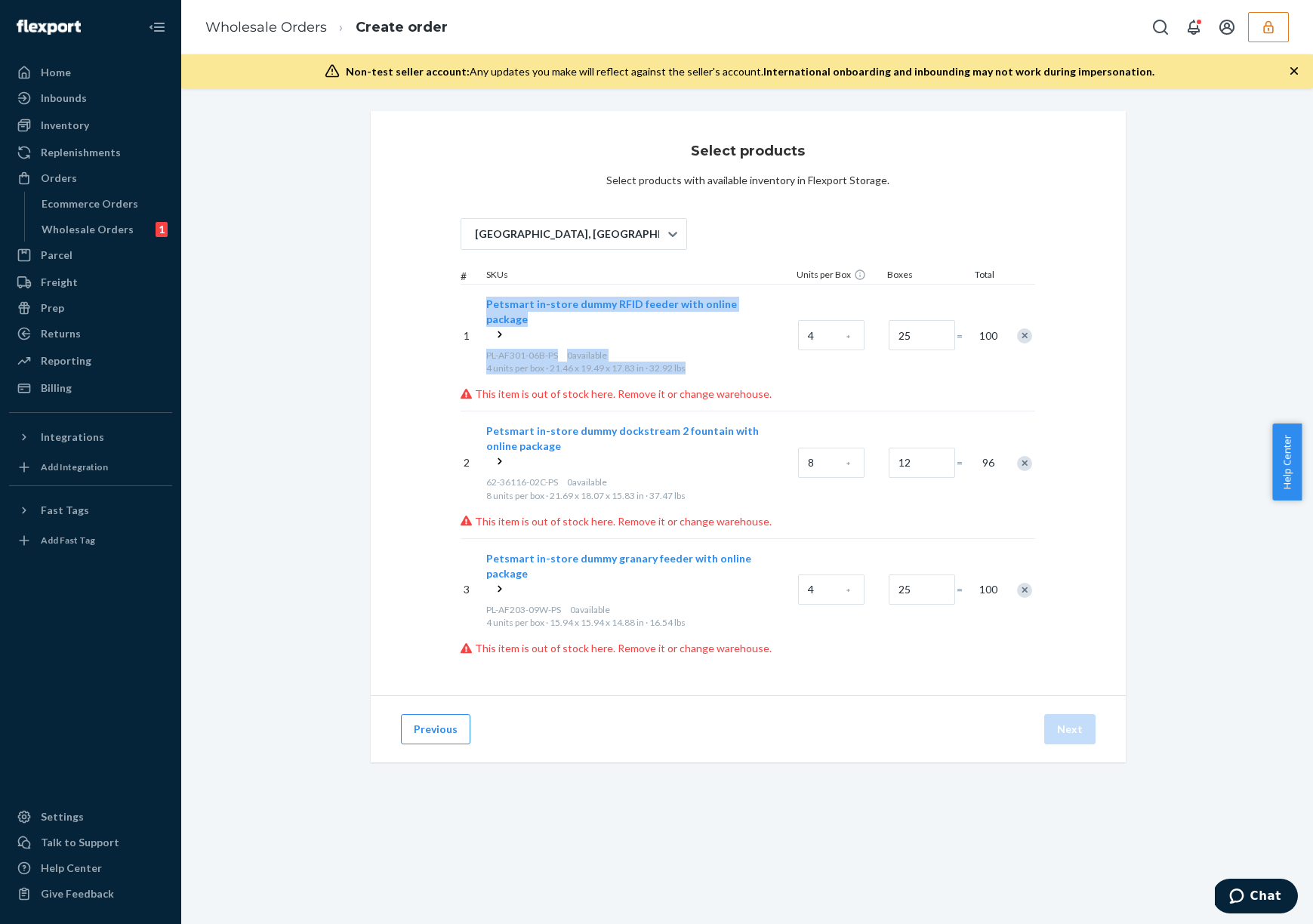
click at [566, 371] on div "1 Petsmart in-store dummy RFID feeder with online package PL-AF301-06B-PS 0 ava…" at bounding box center [748, 335] width 576 height 103
click at [591, 386] on p "This item is out of stock here. Remove it or change warehouse." at bounding box center [748, 394] width 576 height 15
click at [678, 386] on p "This item is out of stock here. Remove it or change warehouse." at bounding box center [748, 394] width 576 height 15
click at [706, 386] on p "This item is out of stock here. Remove it or change warehouse." at bounding box center [748, 394] width 576 height 15
click at [629, 386] on p "This item is out of stock here. Remove it or change warehouse." at bounding box center [748, 394] width 576 height 15
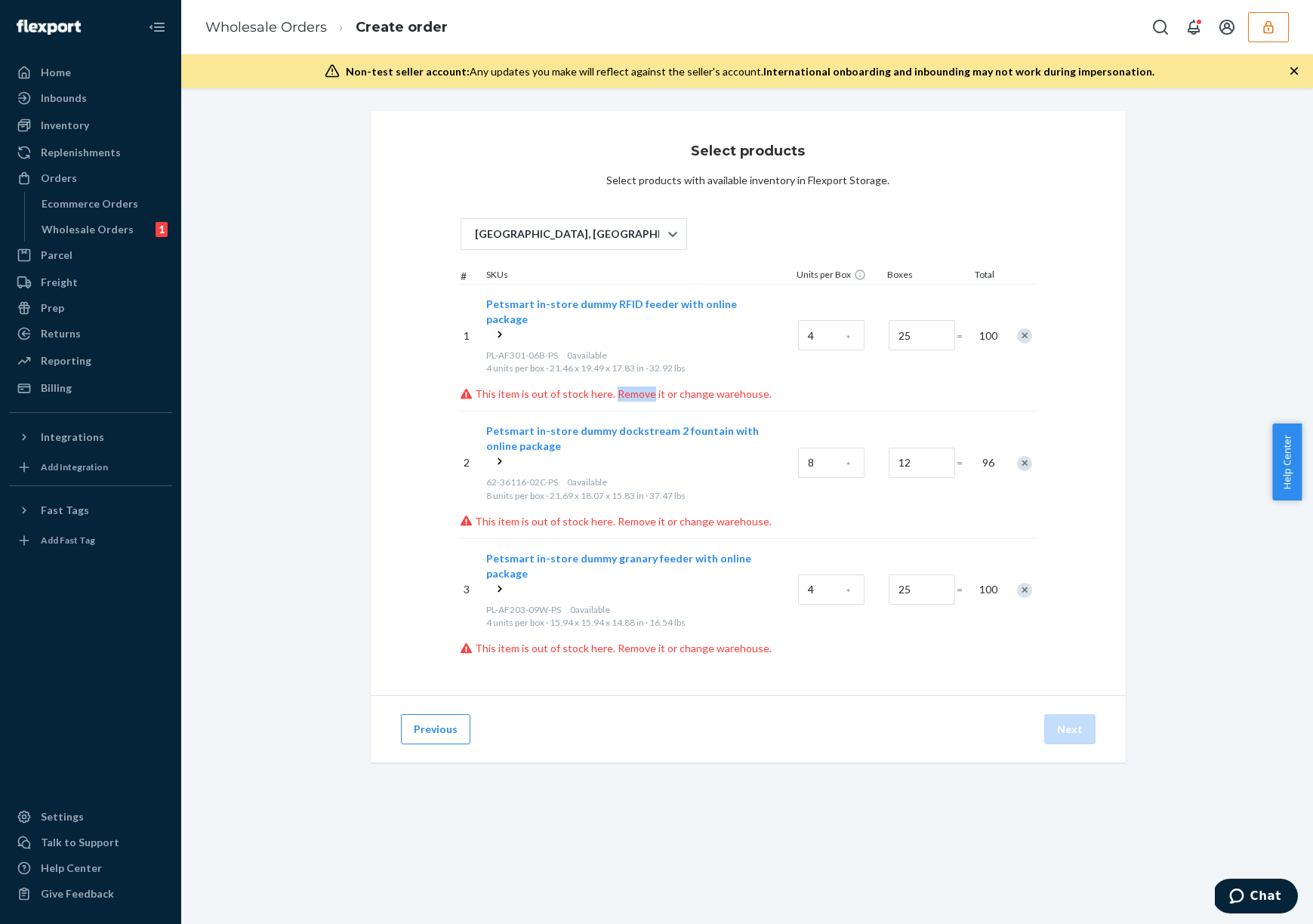
click at [629, 386] on p "This item is out of stock here. Remove it or change warehouse." at bounding box center [748, 394] width 576 height 15
click at [517, 370] on div "Petsmart in-store dummy RFID feeder with online package PL-AF301-06B-PS 0 avail…" at bounding box center [639, 335] width 313 height 102
click at [496, 327] on icon at bounding box center [500, 335] width 15 height 15
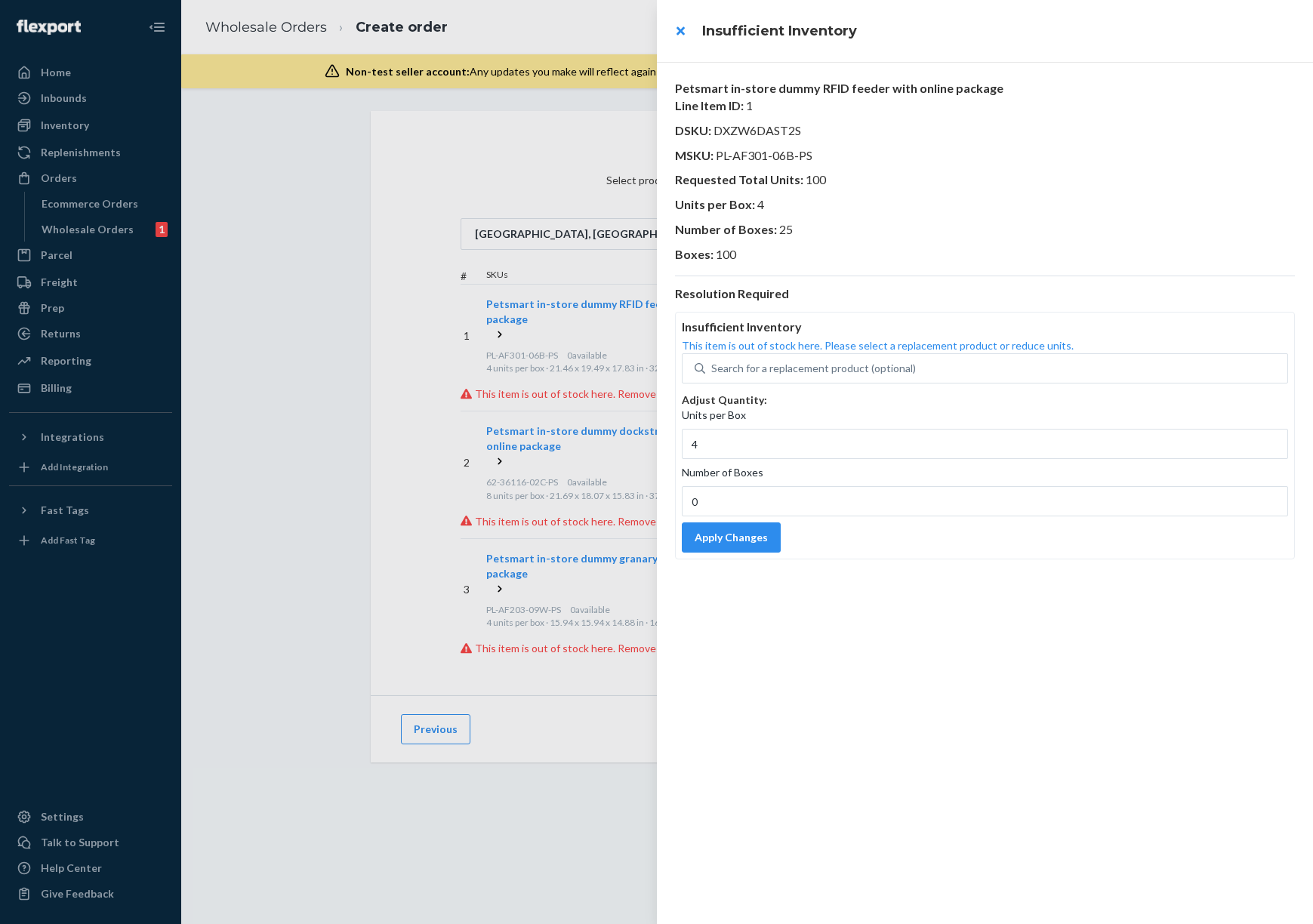
click at [325, 322] on div at bounding box center [656, 462] width 1313 height 924
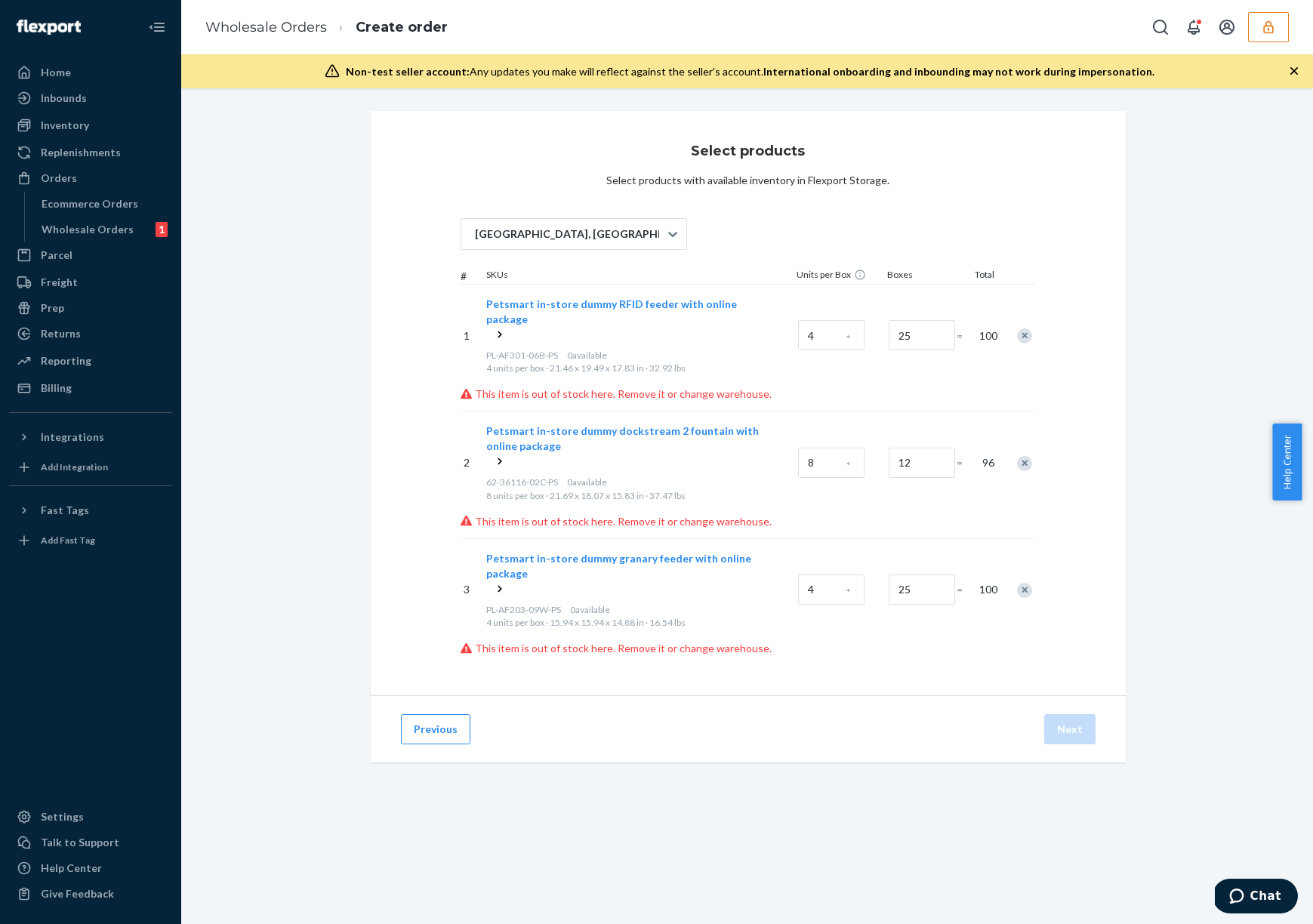
click at [495, 327] on icon at bounding box center [500, 335] width 15 height 15
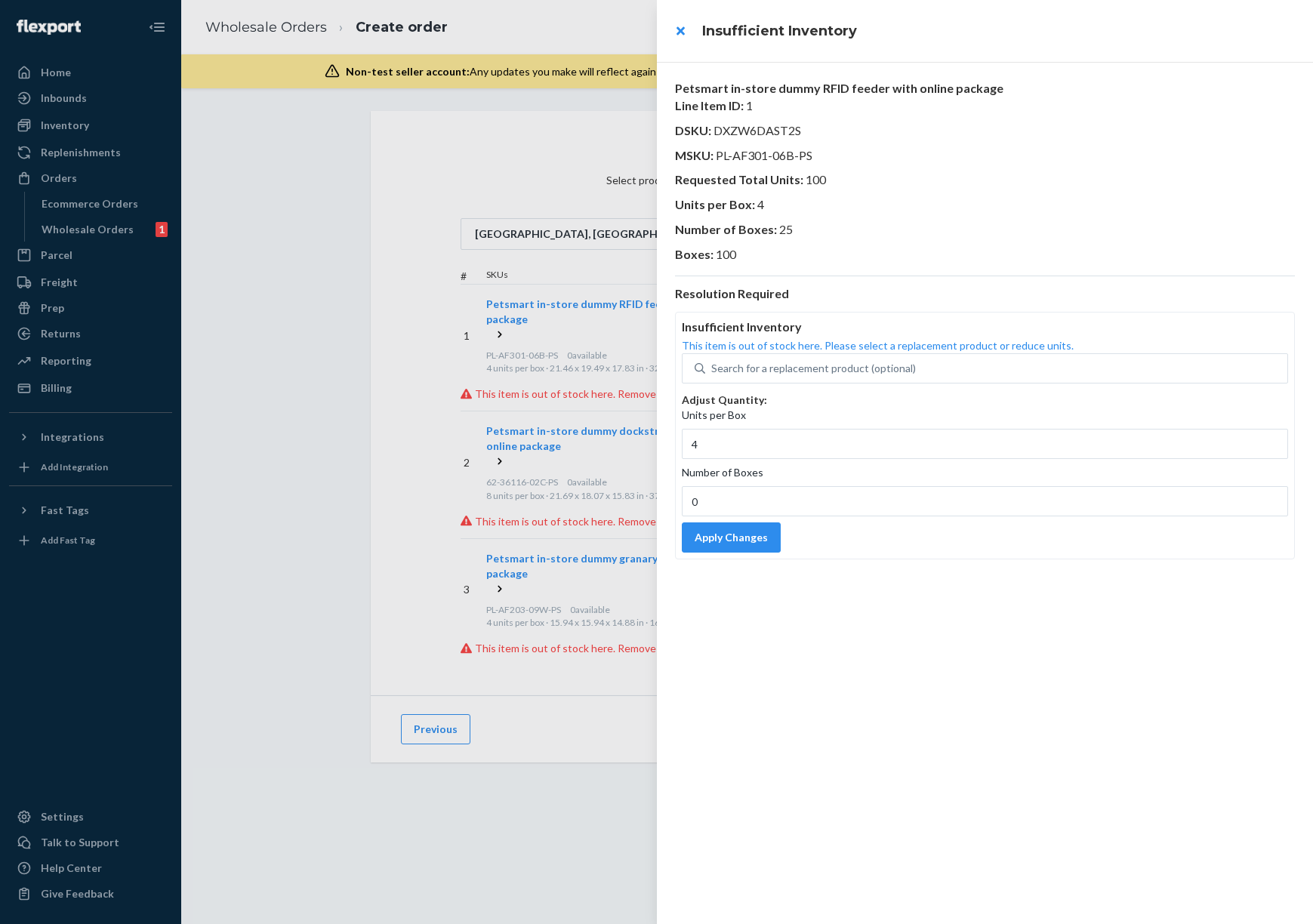
click at [494, 320] on div at bounding box center [656, 462] width 1313 height 924
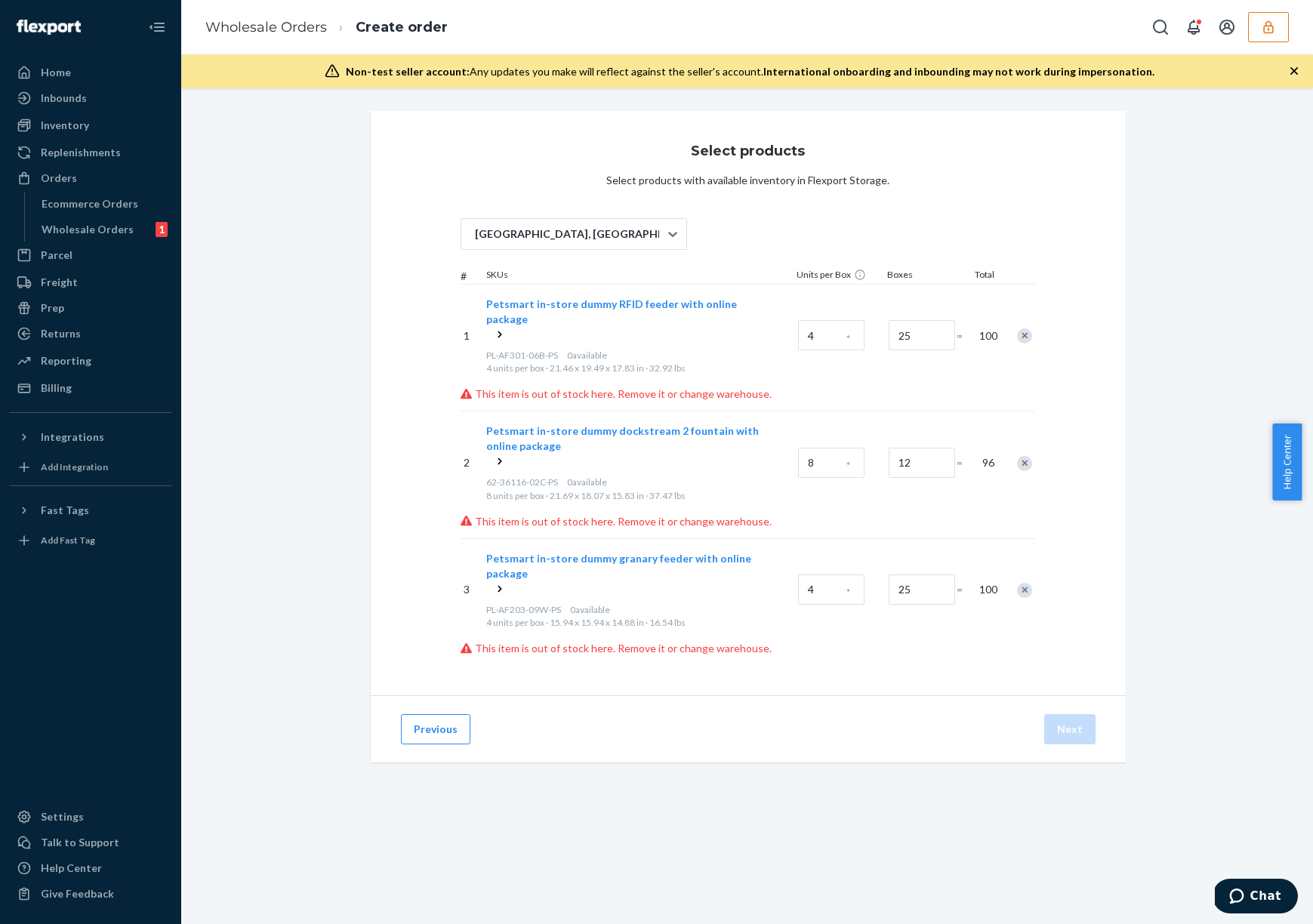
click at [493, 327] on icon at bounding box center [500, 335] width 15 height 15
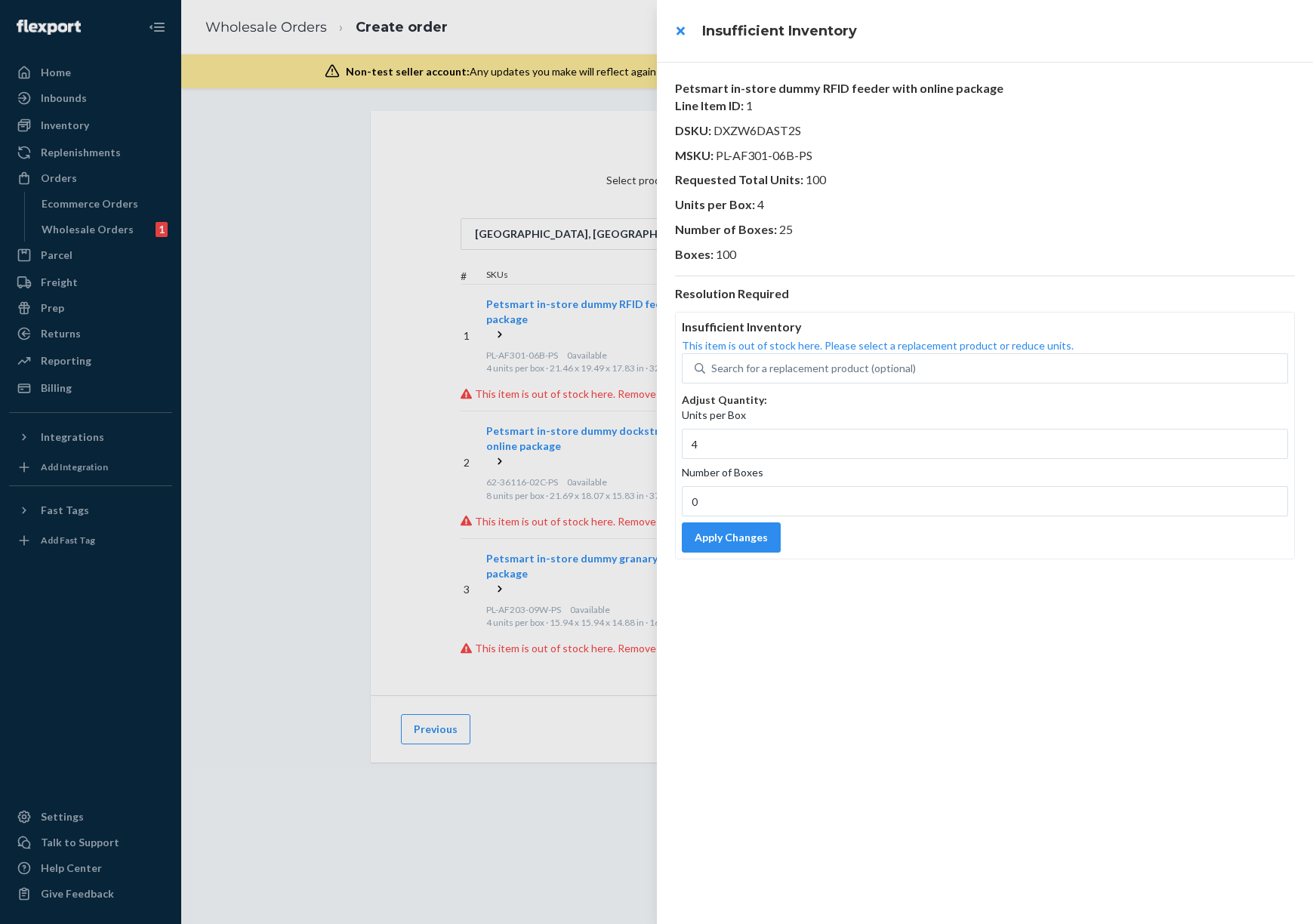
click at [493, 321] on div at bounding box center [656, 462] width 1313 height 924
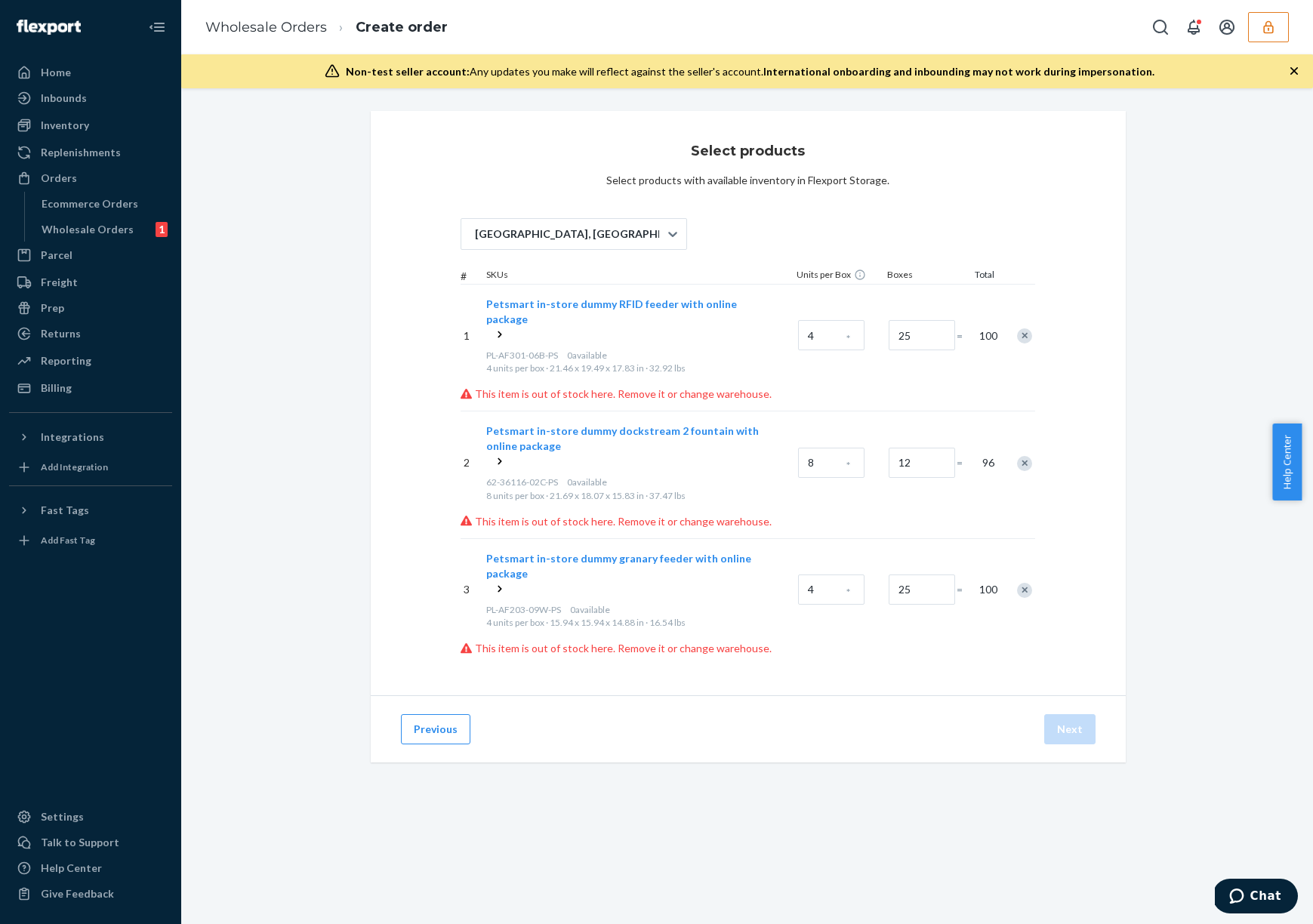
click at [492, 327] on icon at bounding box center [500, 335] width 15 height 15
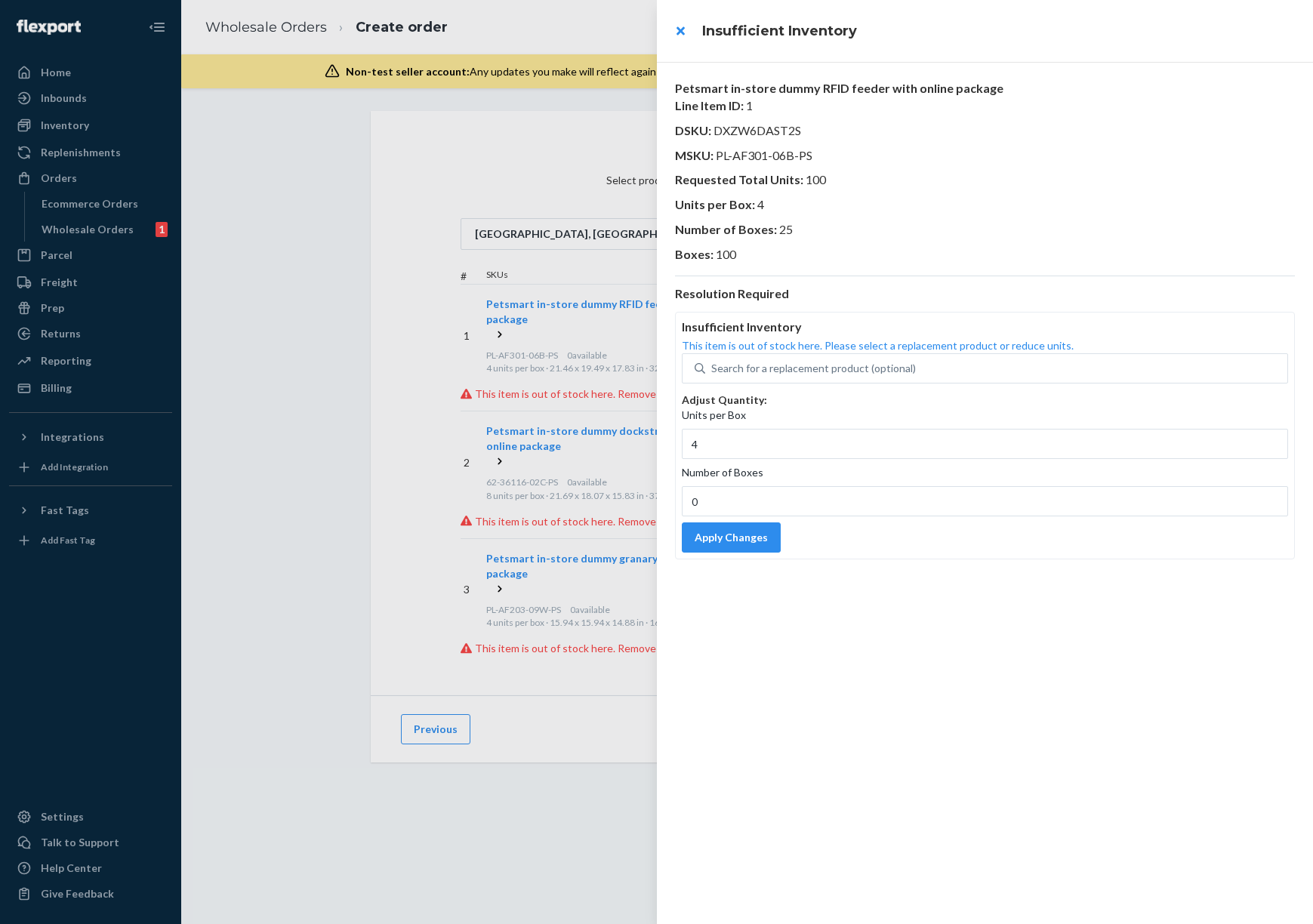
click at [492, 323] on div at bounding box center [656, 462] width 1313 height 924
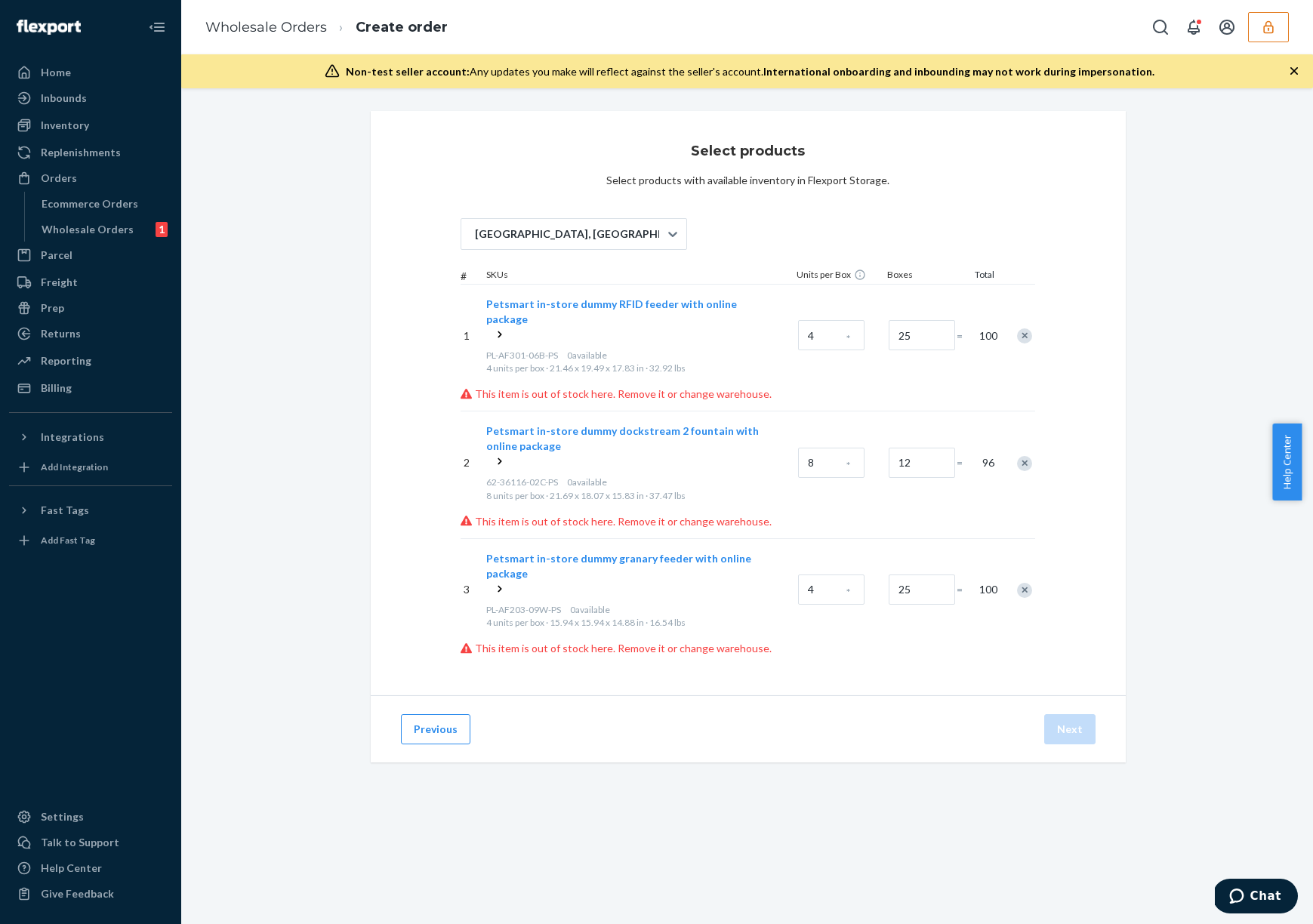
click at [497, 332] on icon at bounding box center [499, 335] width 4 height 7
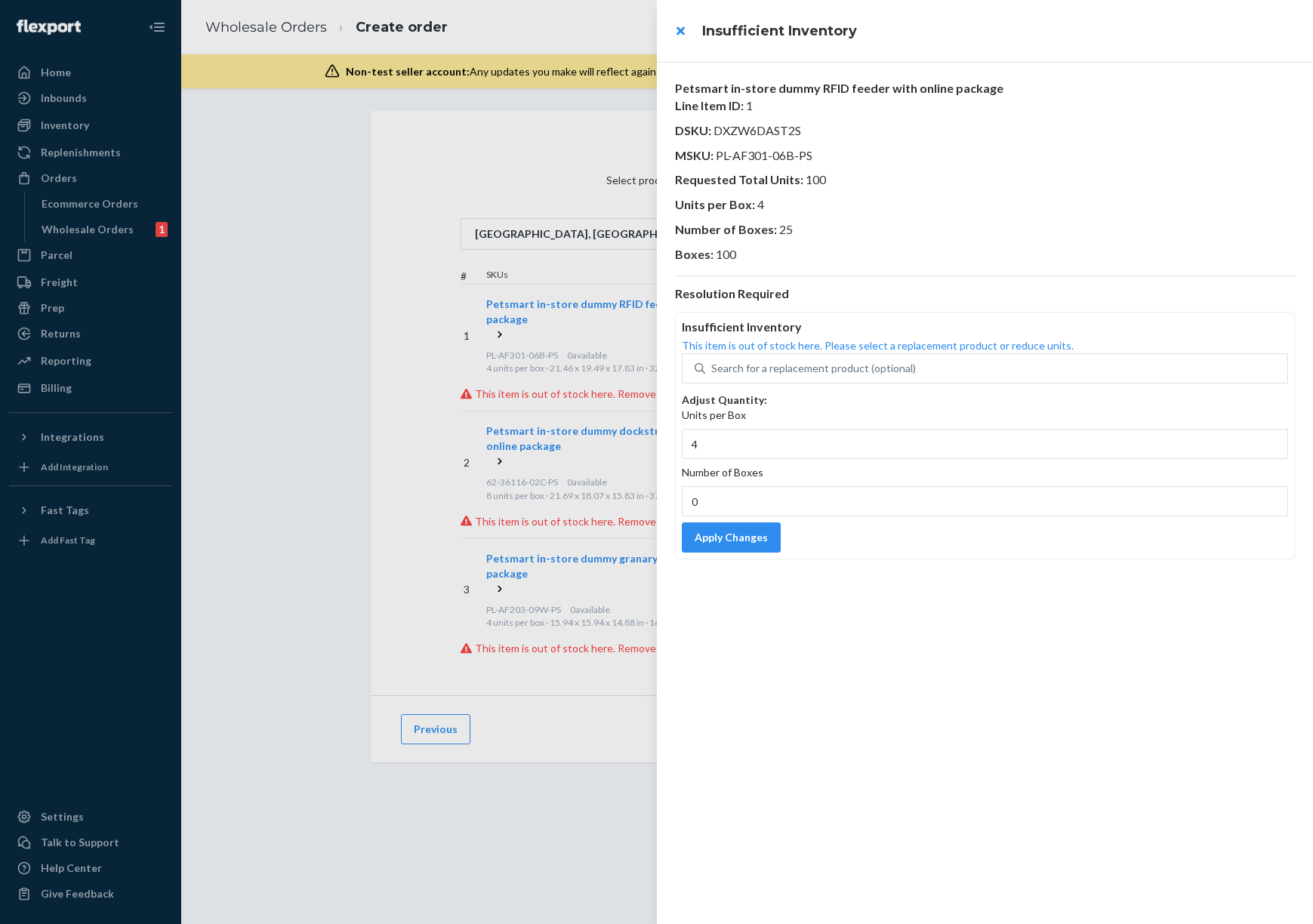
click at [492, 321] on div at bounding box center [656, 462] width 1313 height 924
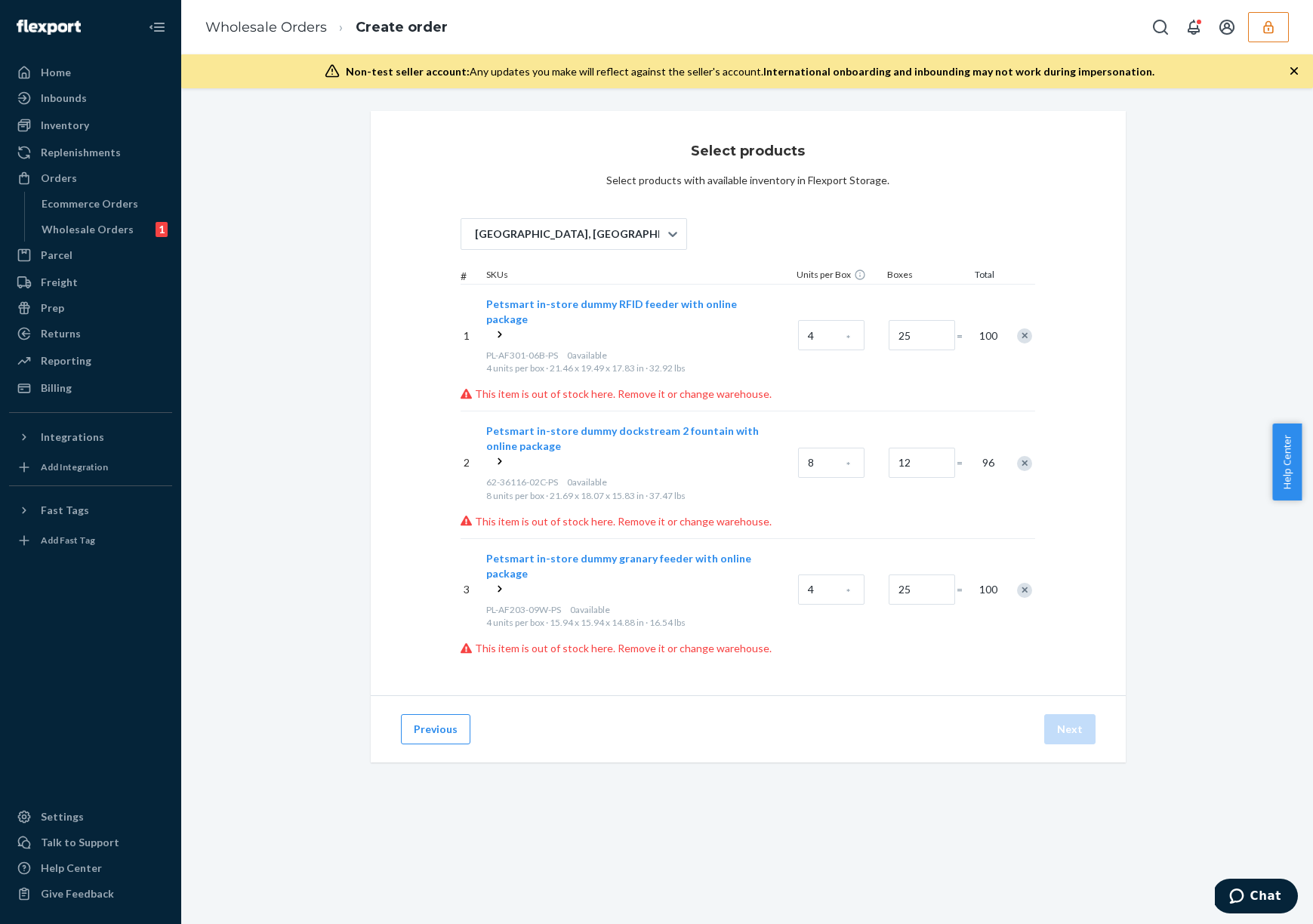
click at [498, 327] on icon at bounding box center [500, 335] width 15 height 15
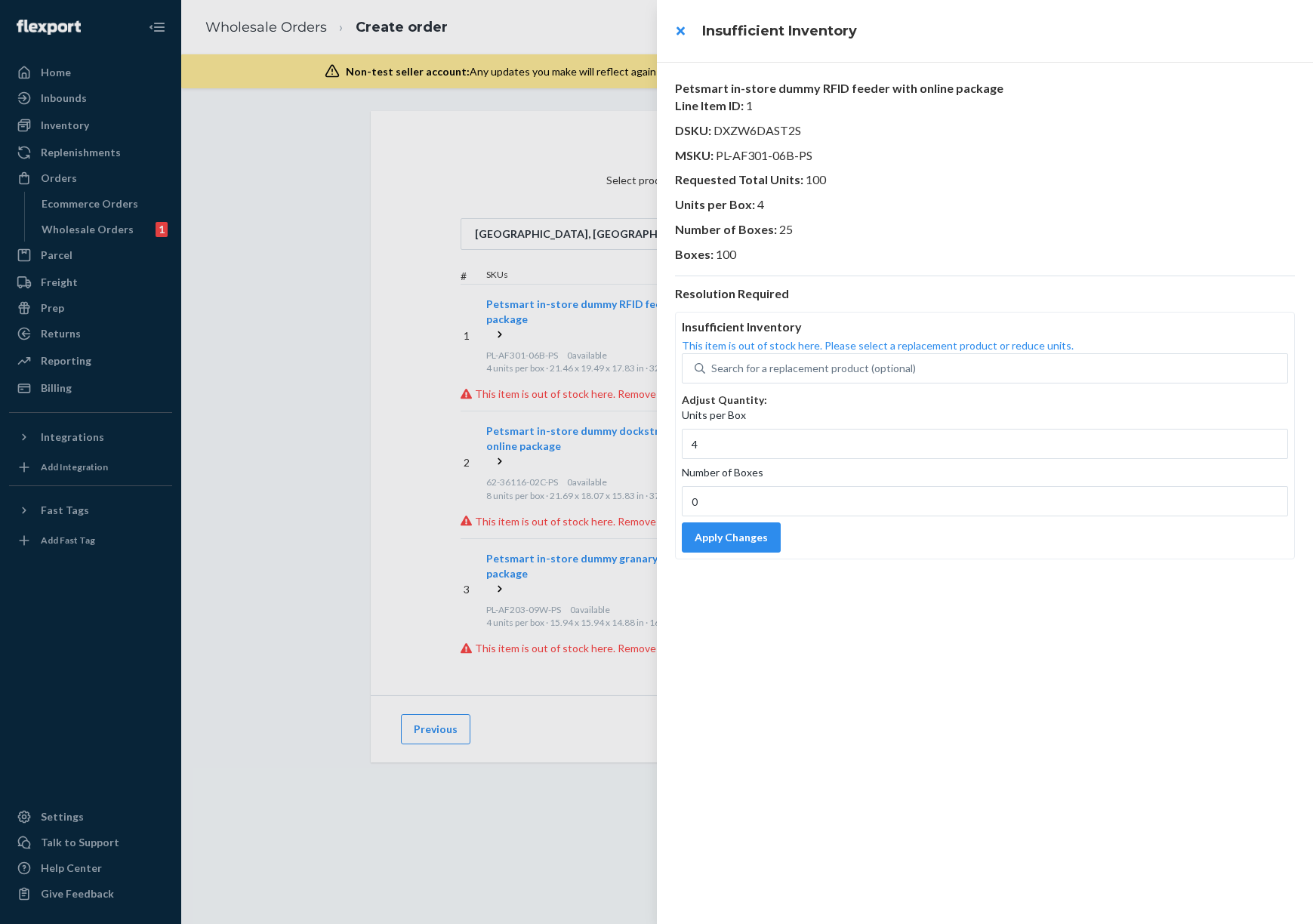
click at [366, 330] on div at bounding box center [656, 462] width 1313 height 924
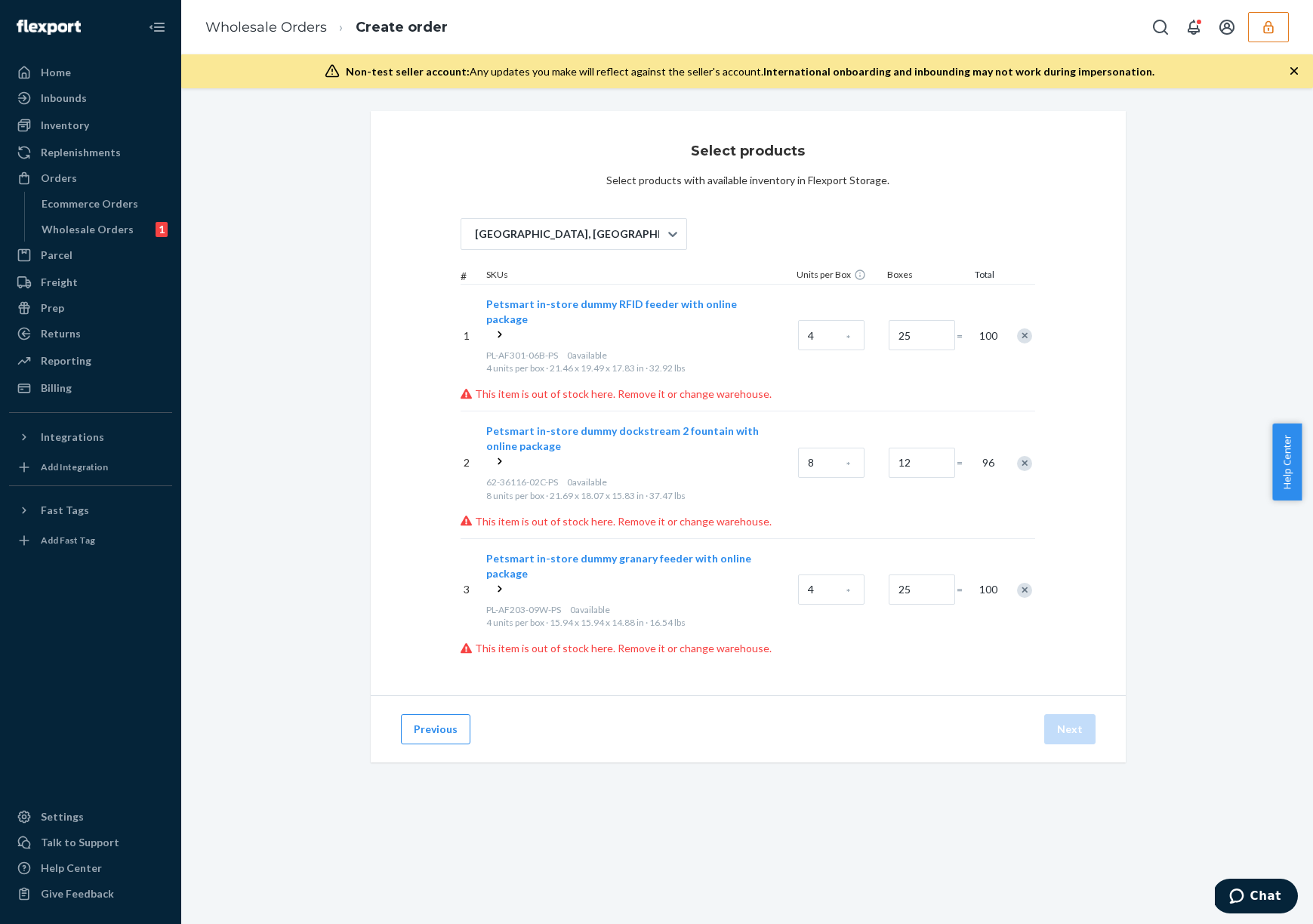
click at [495, 327] on icon at bounding box center [500, 335] width 15 height 15
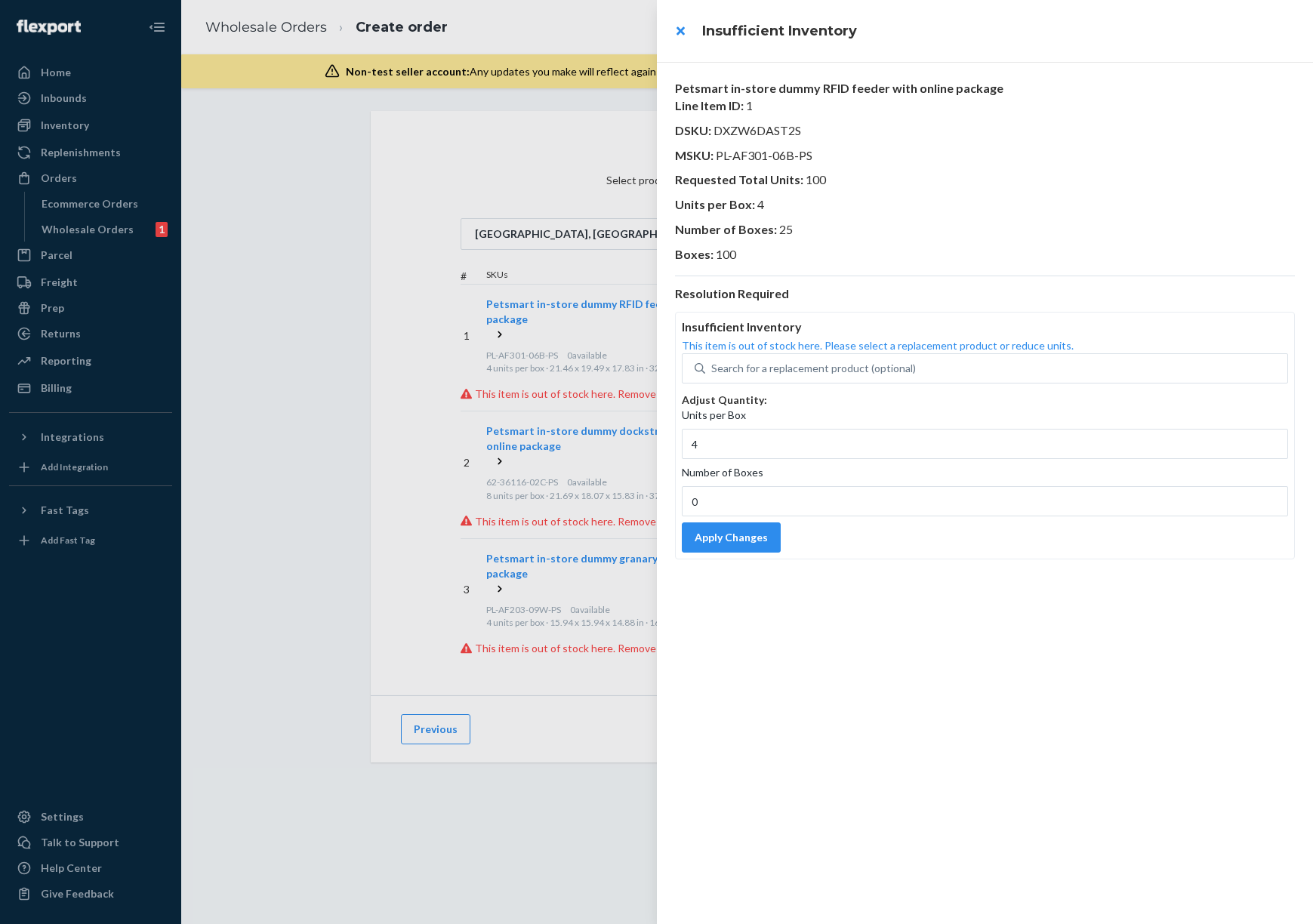
click at [495, 320] on div at bounding box center [656, 462] width 1313 height 924
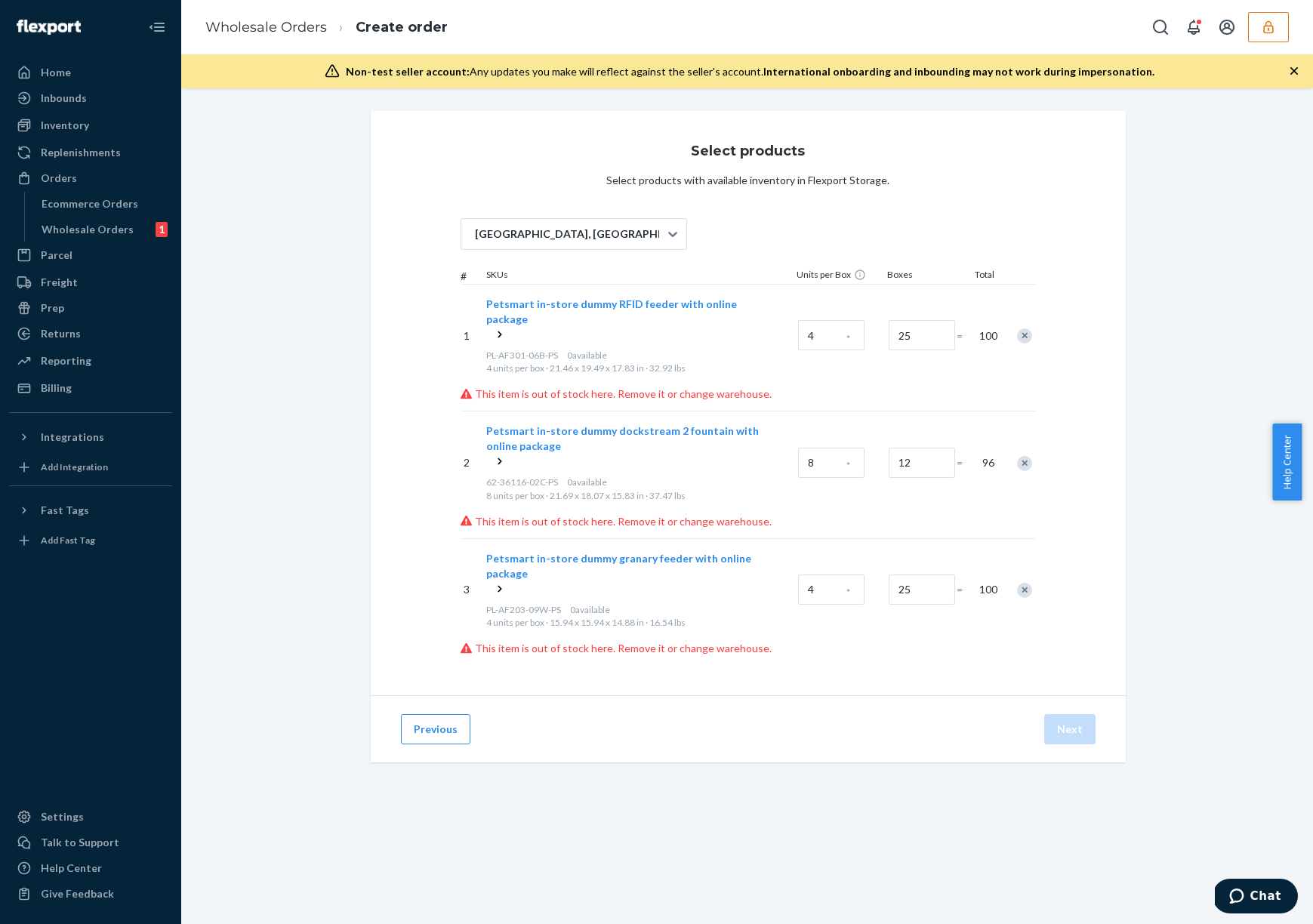
click at [496, 327] on icon at bounding box center [500, 335] width 15 height 15
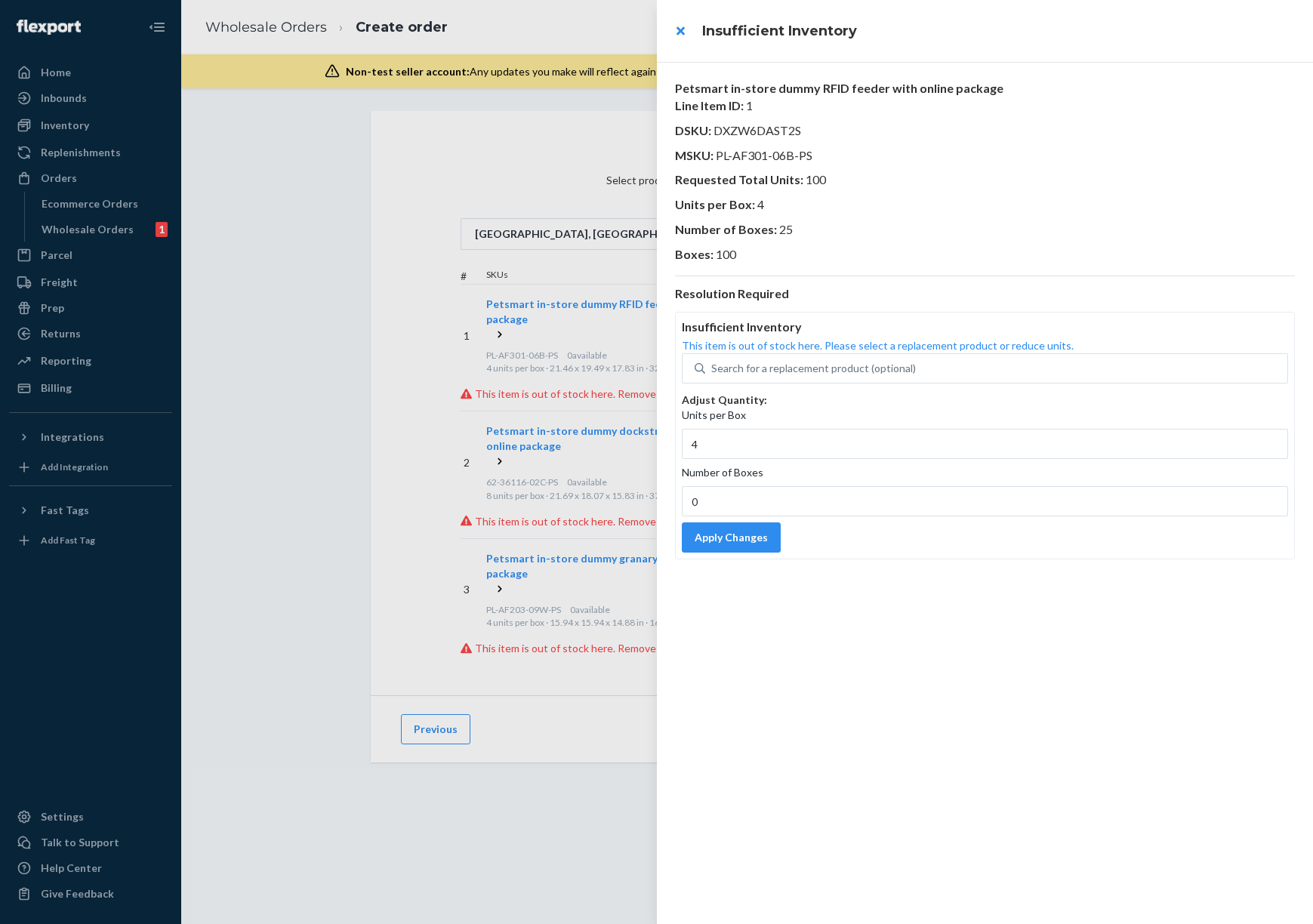
click at [496, 323] on div at bounding box center [656, 462] width 1313 height 924
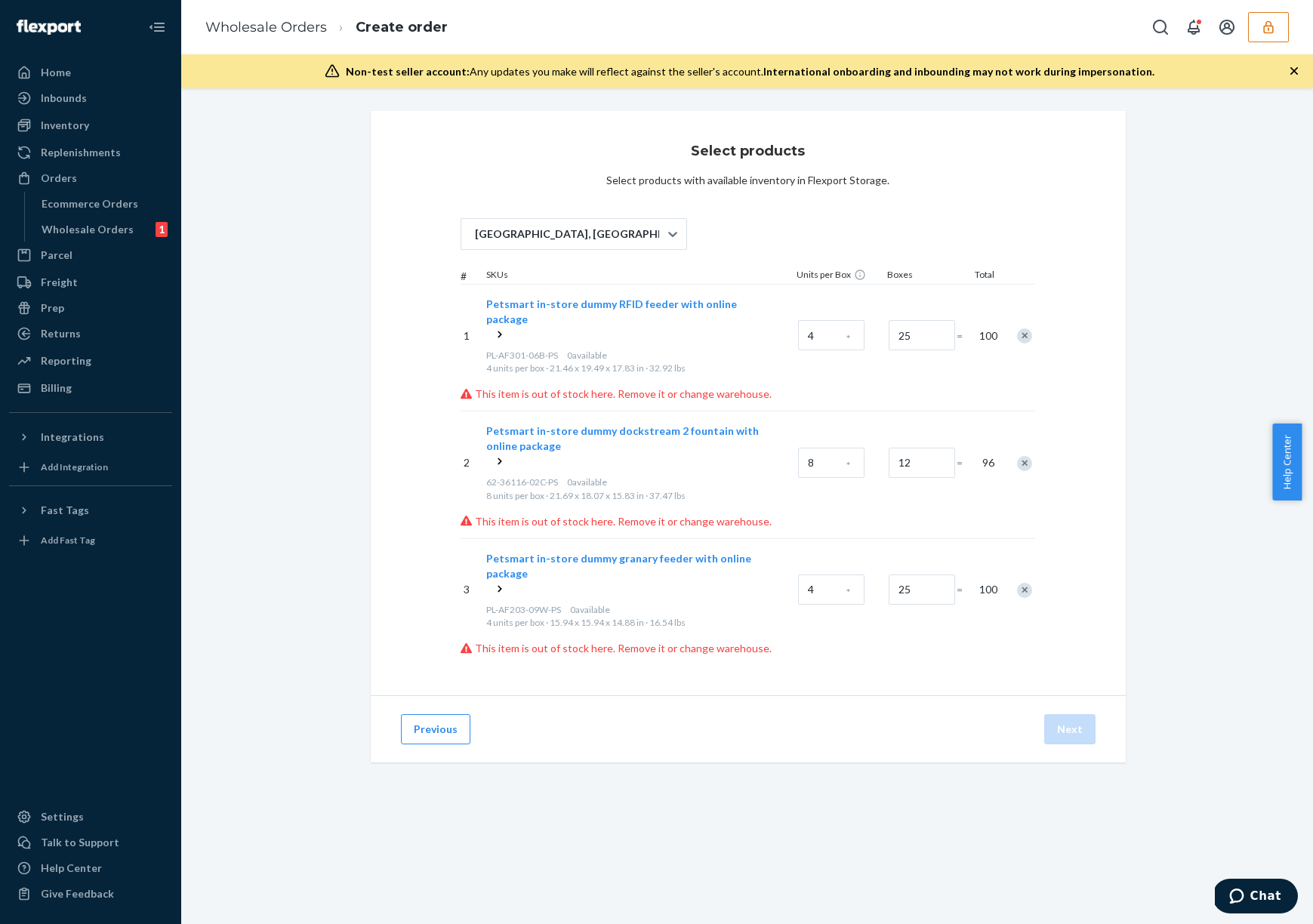
click at [492, 327] on icon at bounding box center [500, 335] width 15 height 15
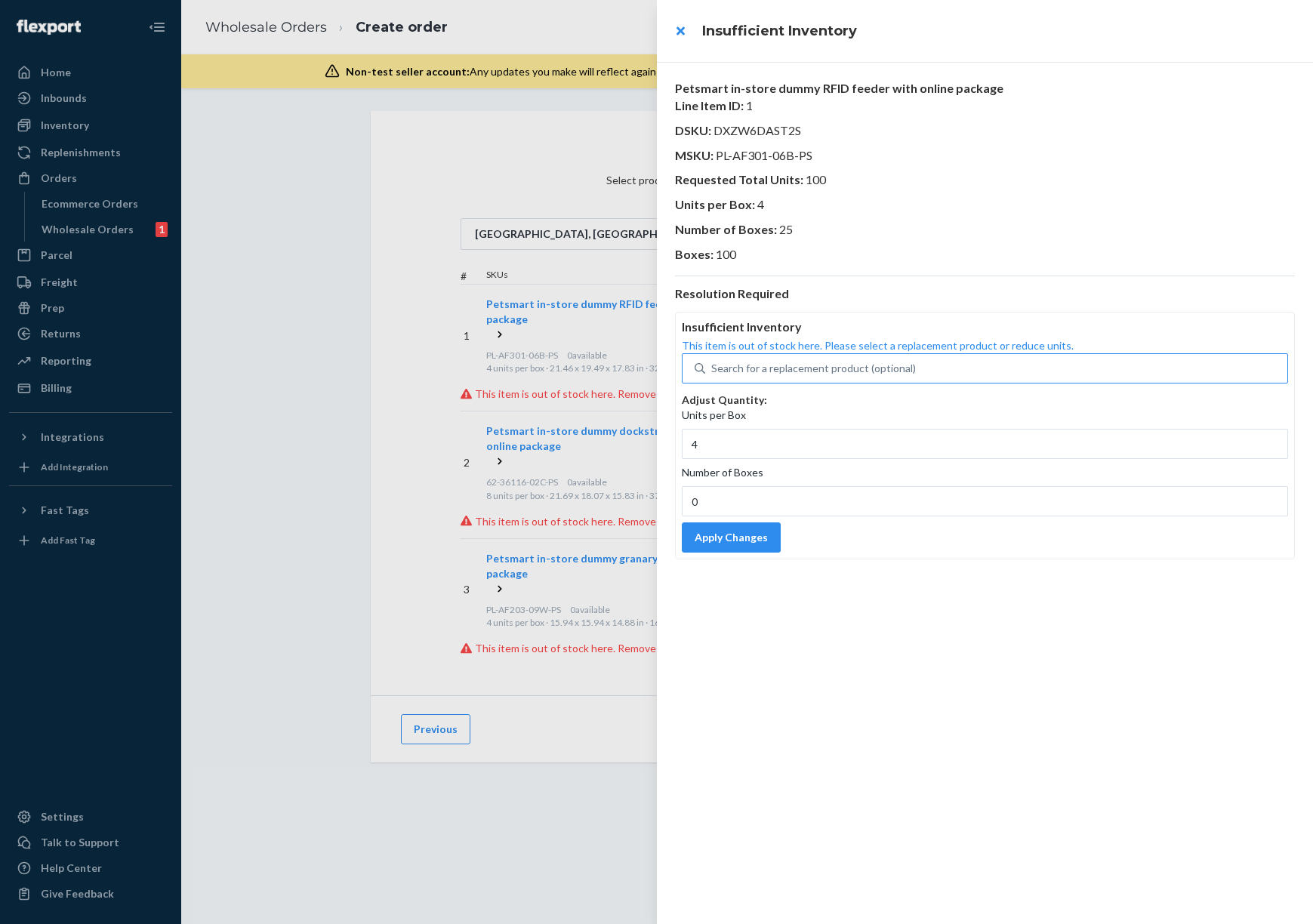
click at [799, 373] on div "Search for a replacement product (optional)" at bounding box center [813, 369] width 204 height 15
click at [713, 373] on input "Search for a replacement product (optional)" at bounding box center [712, 369] width 2 height 15
click at [280, 426] on div at bounding box center [656, 462] width 1313 height 924
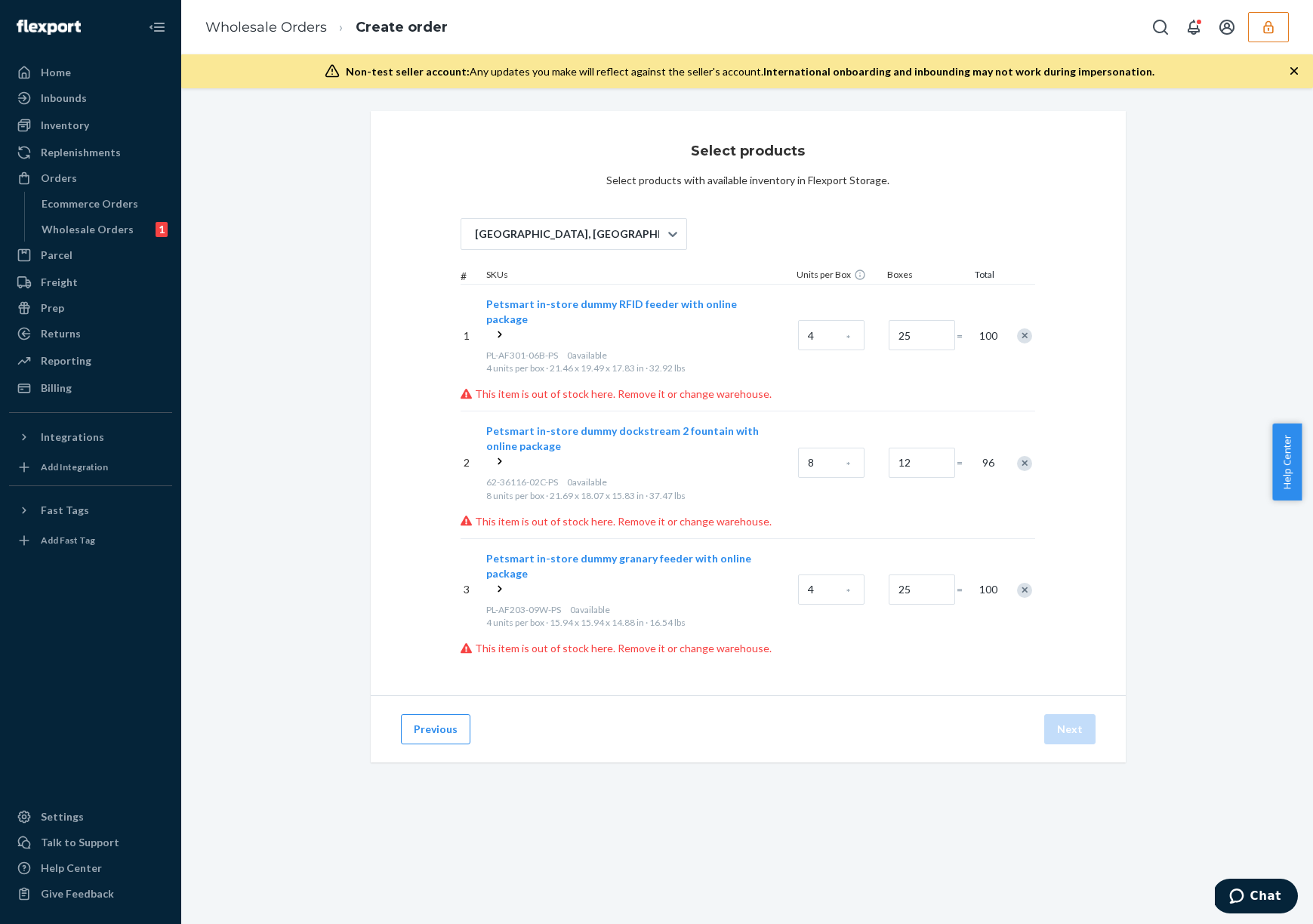
click at [492, 327] on icon at bounding box center [500, 335] width 15 height 15
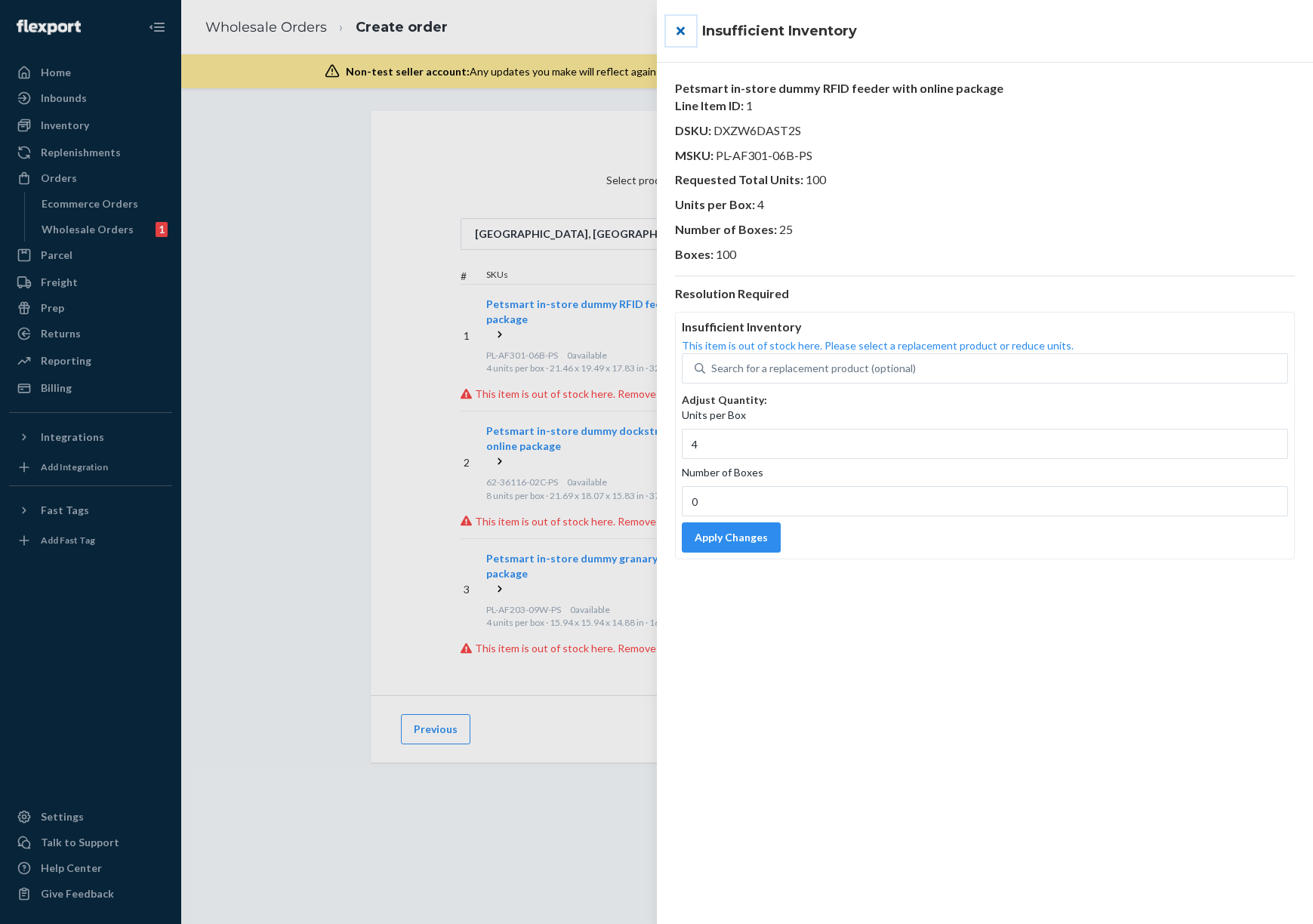
click at [680, 29] on button "close" at bounding box center [680, 30] width 30 height 30
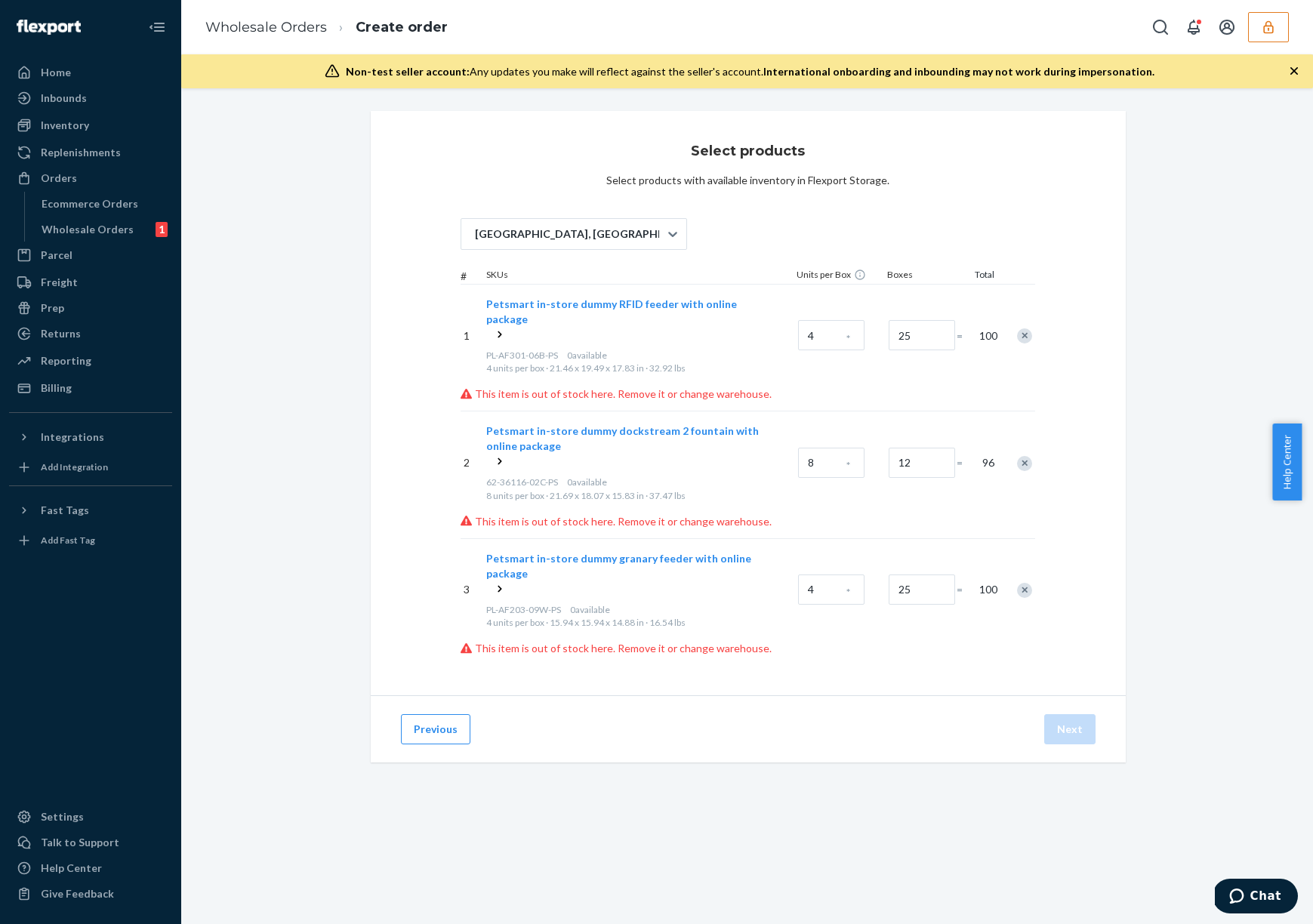
click at [327, 255] on div "Select products Select products with available inventory in Flexport Storage. S…" at bounding box center [747, 455] width 1109 height 688
click at [104, 233] on div "Wholesale Orders" at bounding box center [87, 229] width 92 height 15
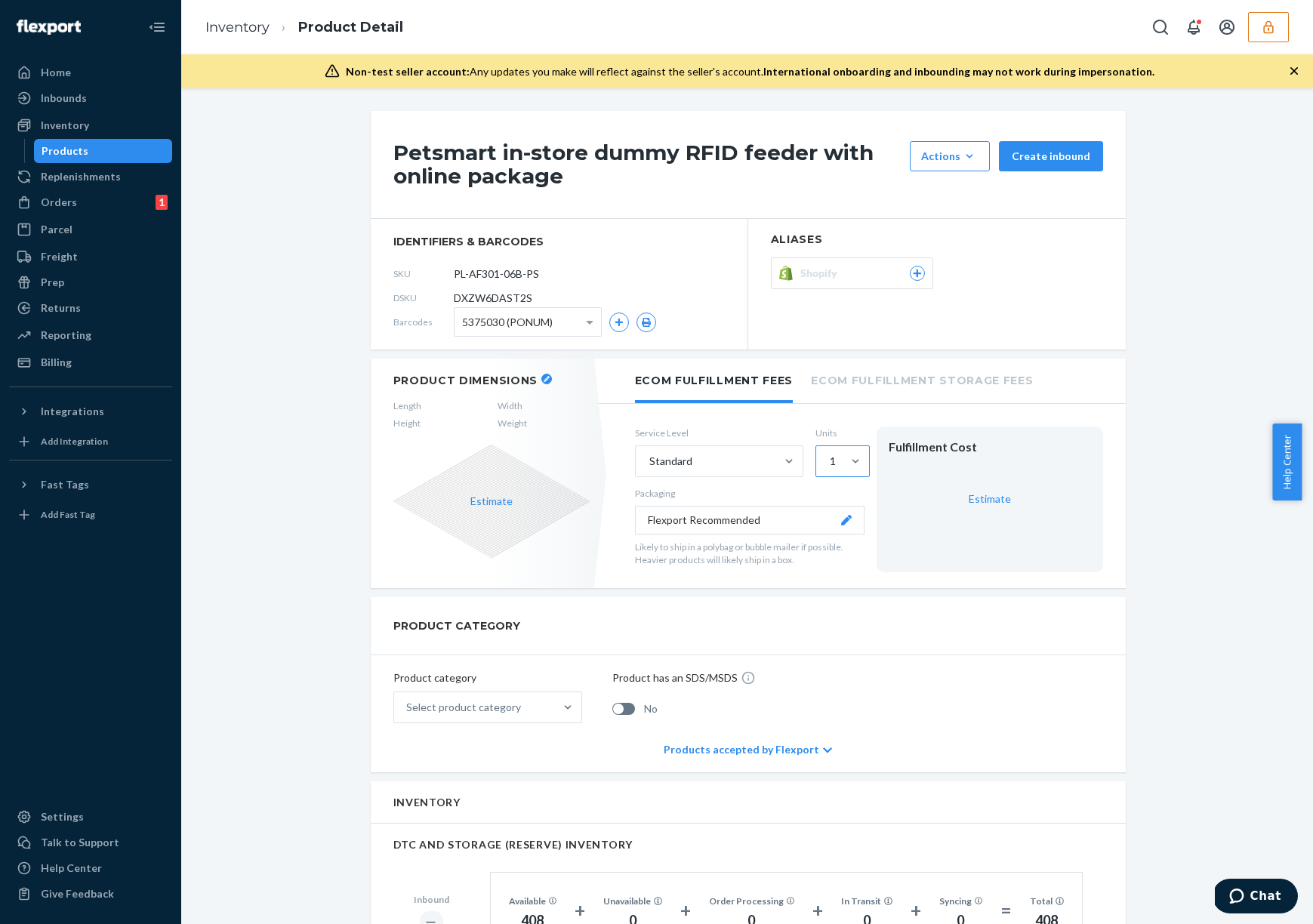
scroll to position [432, 0]
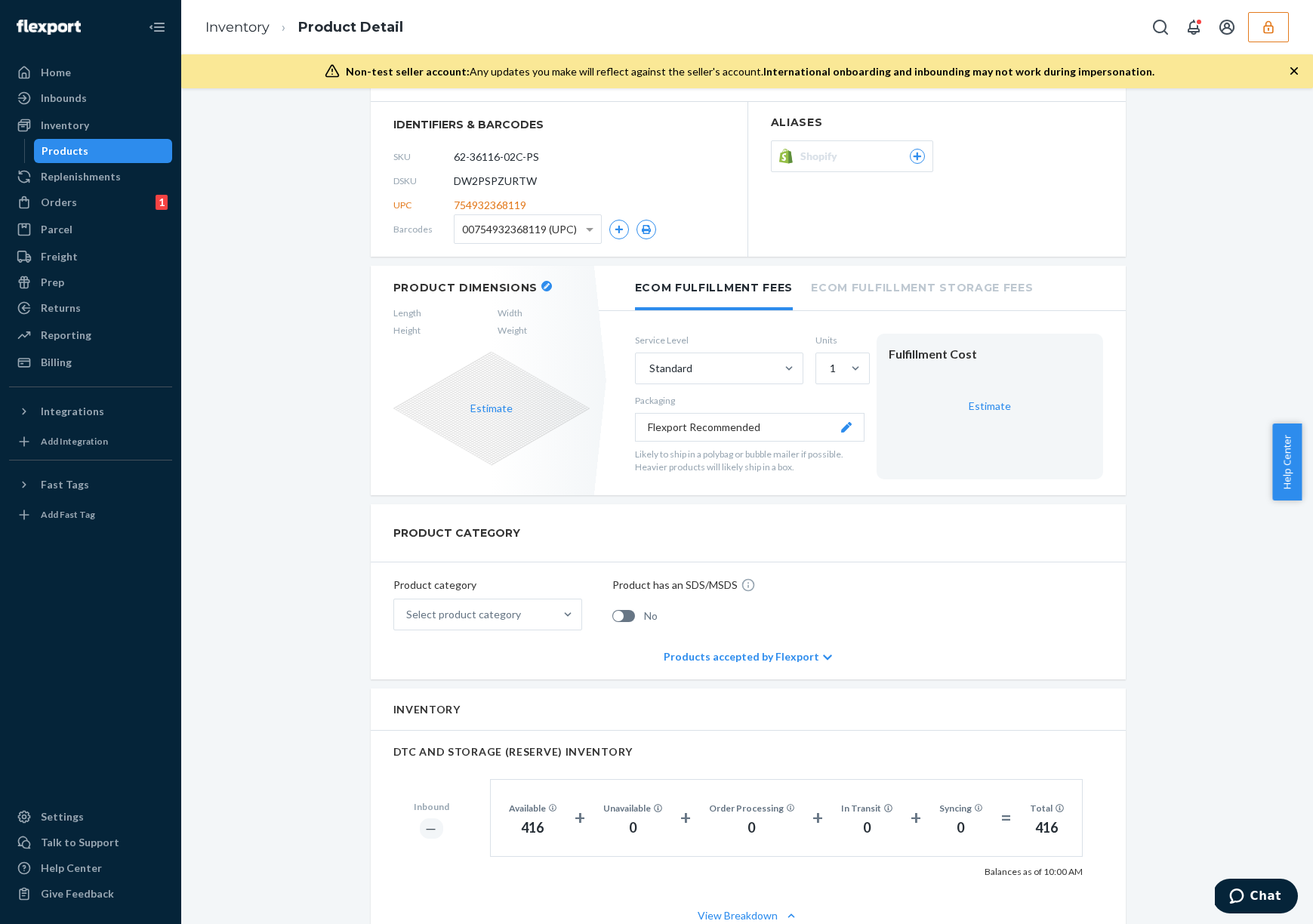
scroll to position [381, 0]
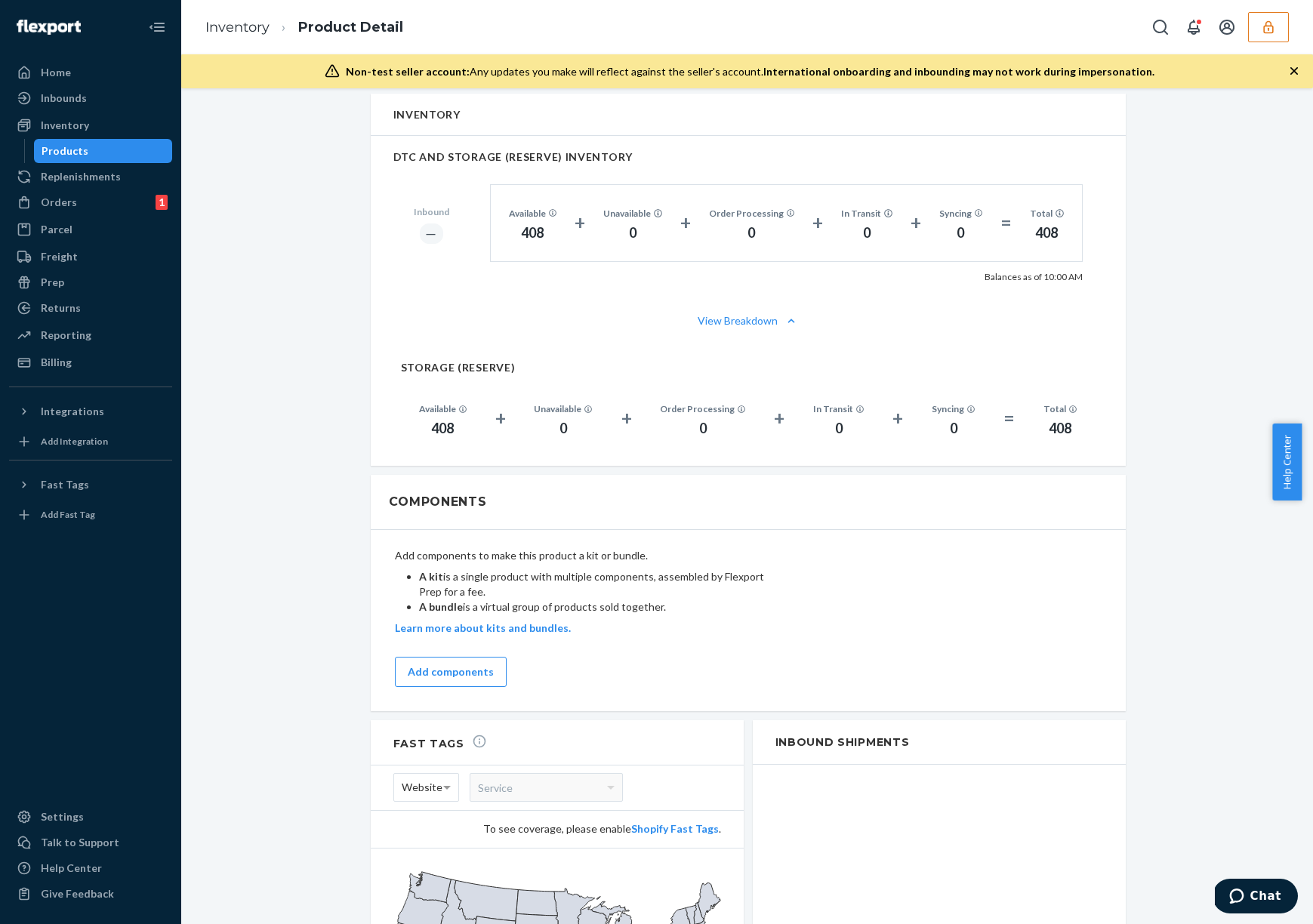
scroll to position [66, 0]
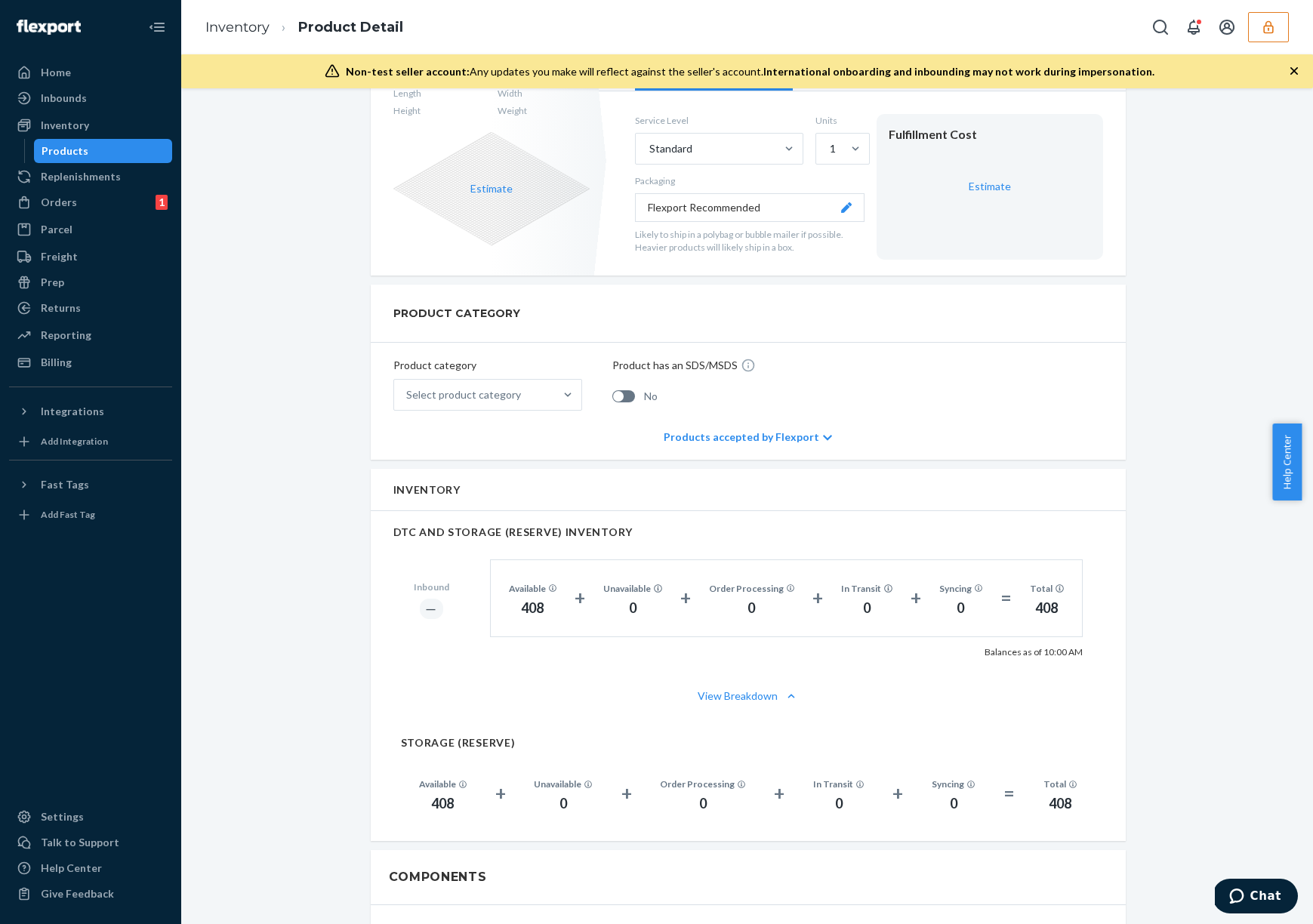
scroll to position [338, 0]
